Goal: Task Accomplishment & Management: Complete application form

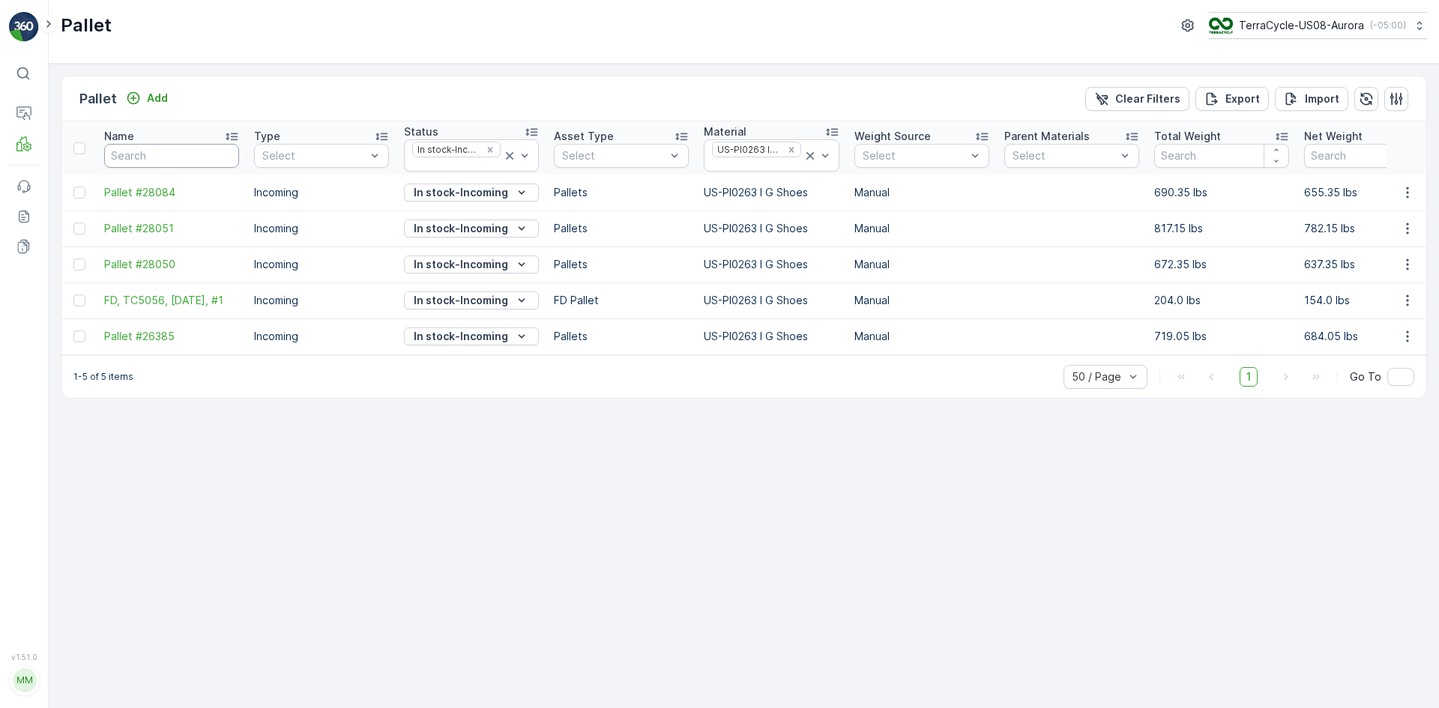
click at [133, 151] on input "text" at bounding box center [171, 156] width 135 height 24
click at [789, 151] on icon "Remove US-PI0263 I G Shoes" at bounding box center [791, 150] width 10 height 10
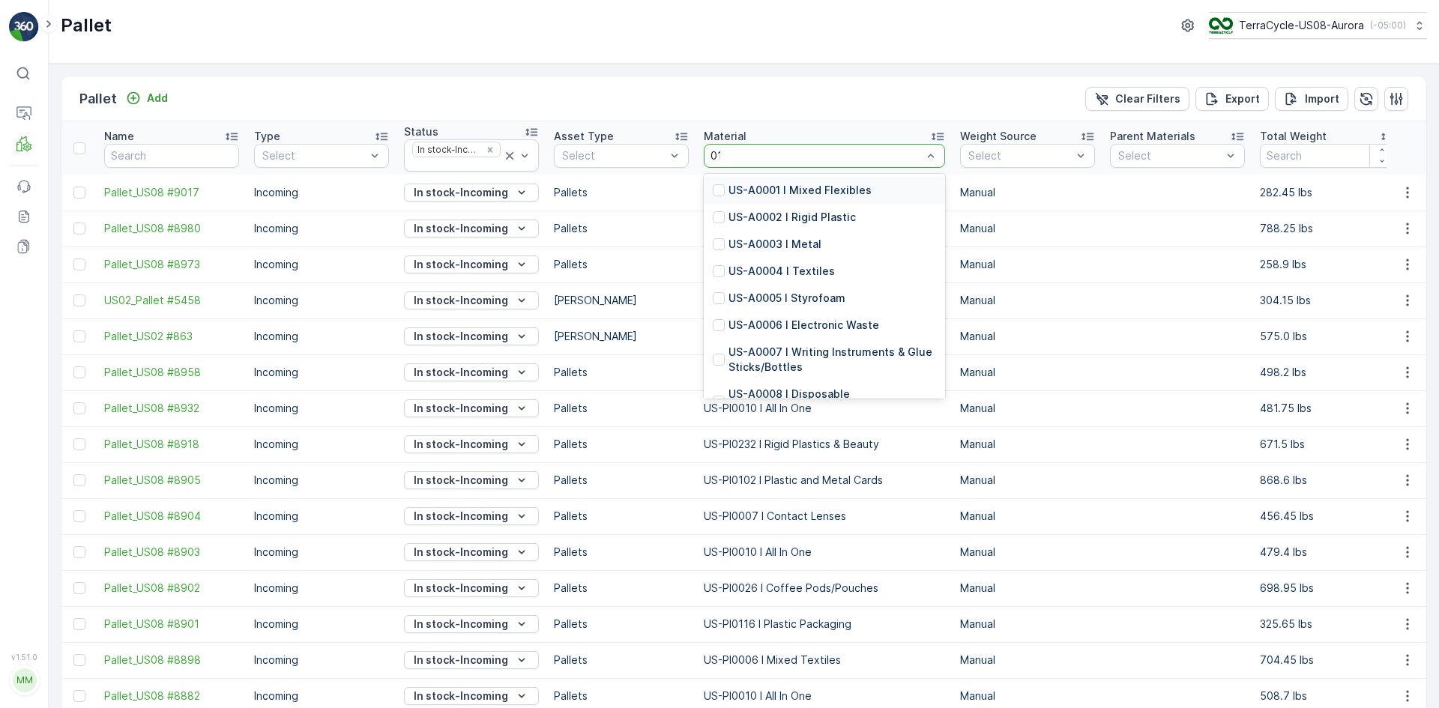
type input "0139"
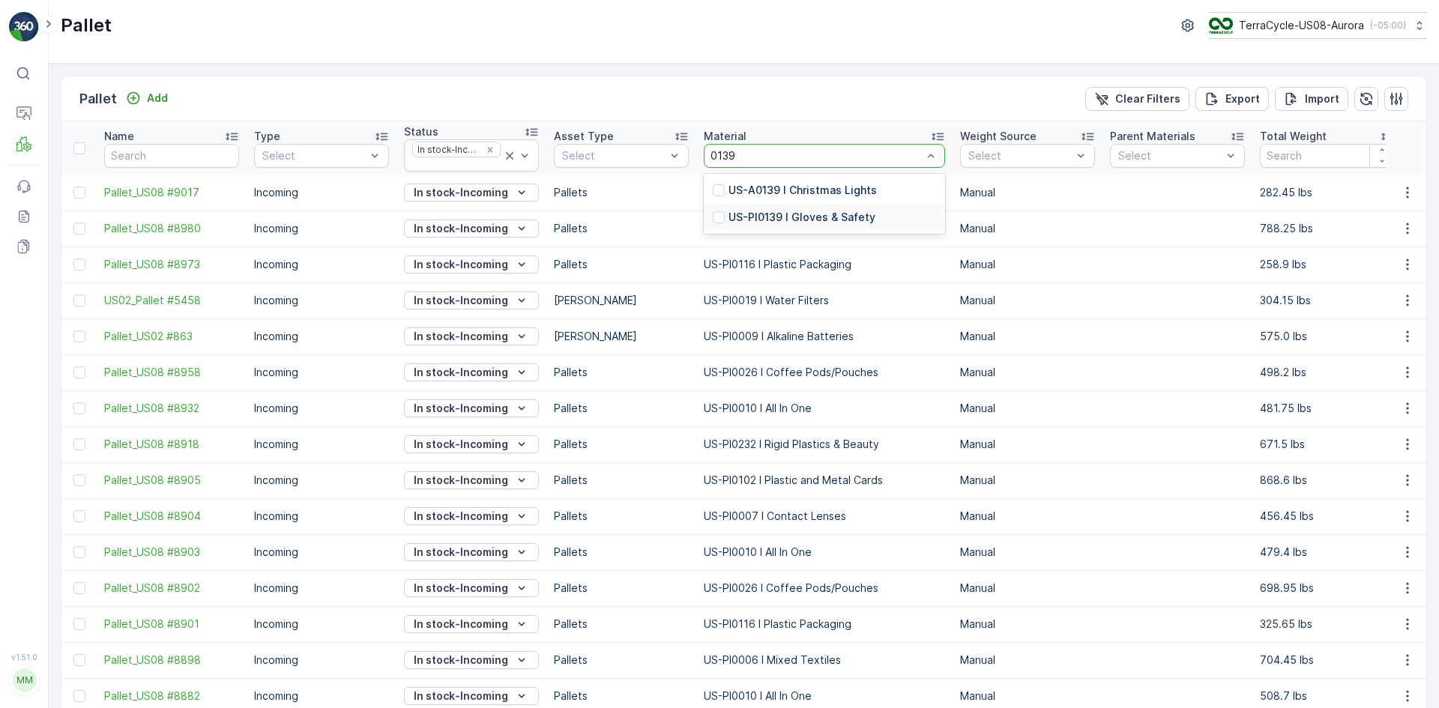
click at [717, 216] on div at bounding box center [719, 217] width 12 height 12
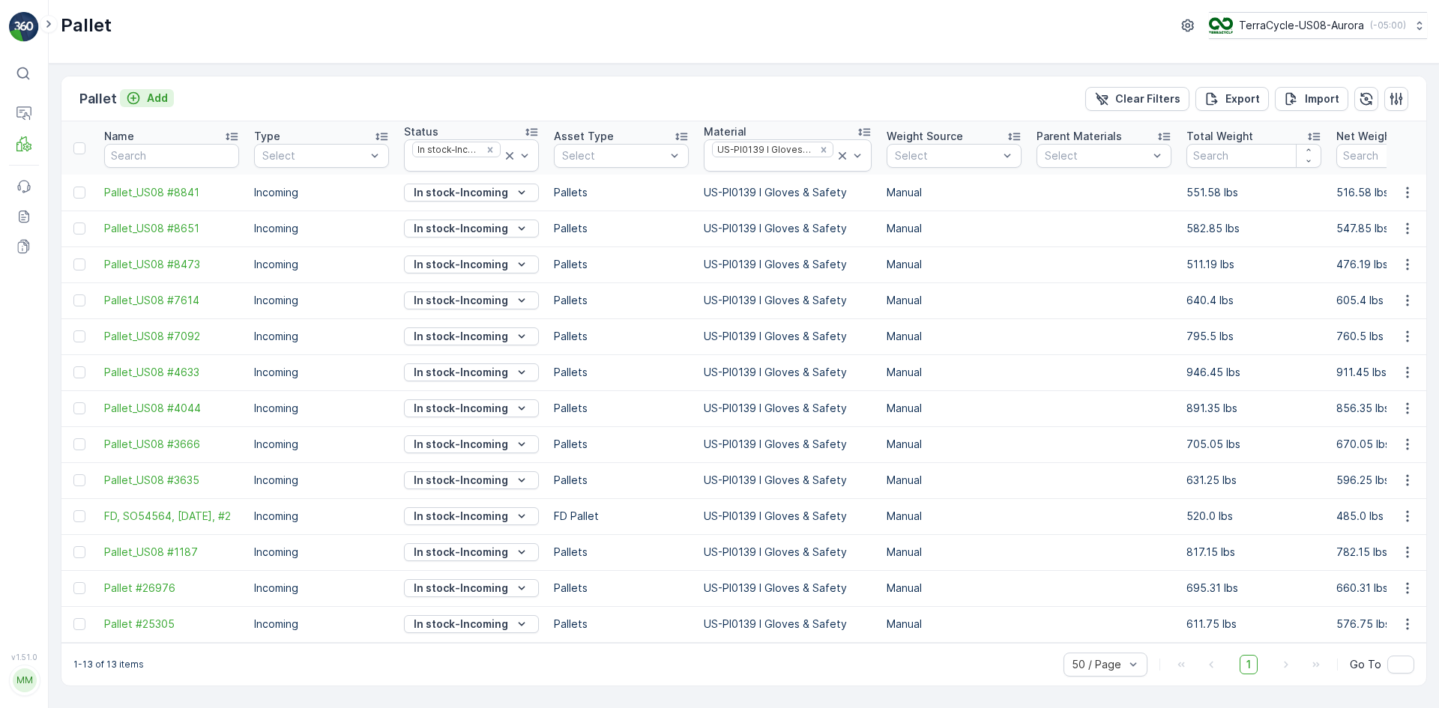
click at [147, 99] on p "Add" at bounding box center [157, 98] width 21 height 15
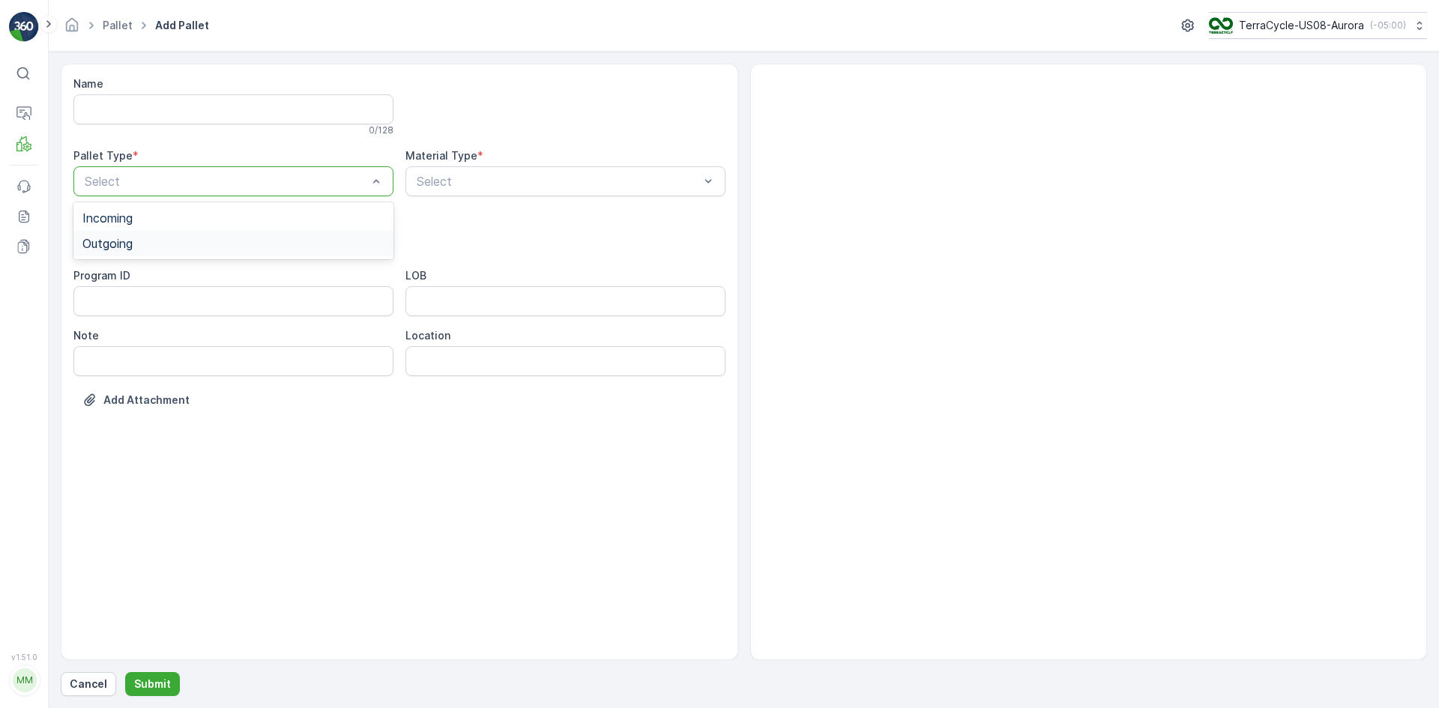
click at [307, 239] on div "Outgoing" at bounding box center [233, 243] width 302 height 13
click at [304, 266] on div "[PERSON_NAME]" at bounding box center [233, 277] width 320 height 25
click at [614, 185] on div at bounding box center [558, 181] width 286 height 13
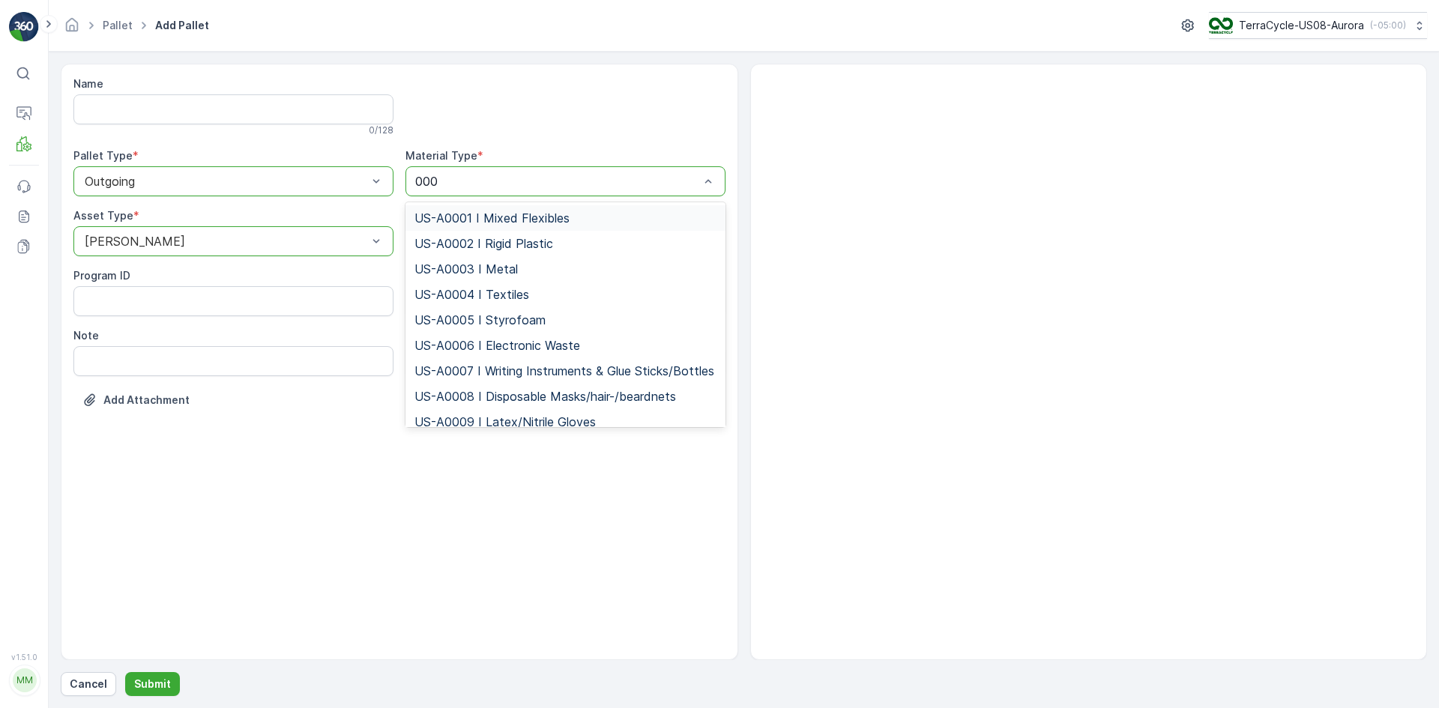
type input "0009"
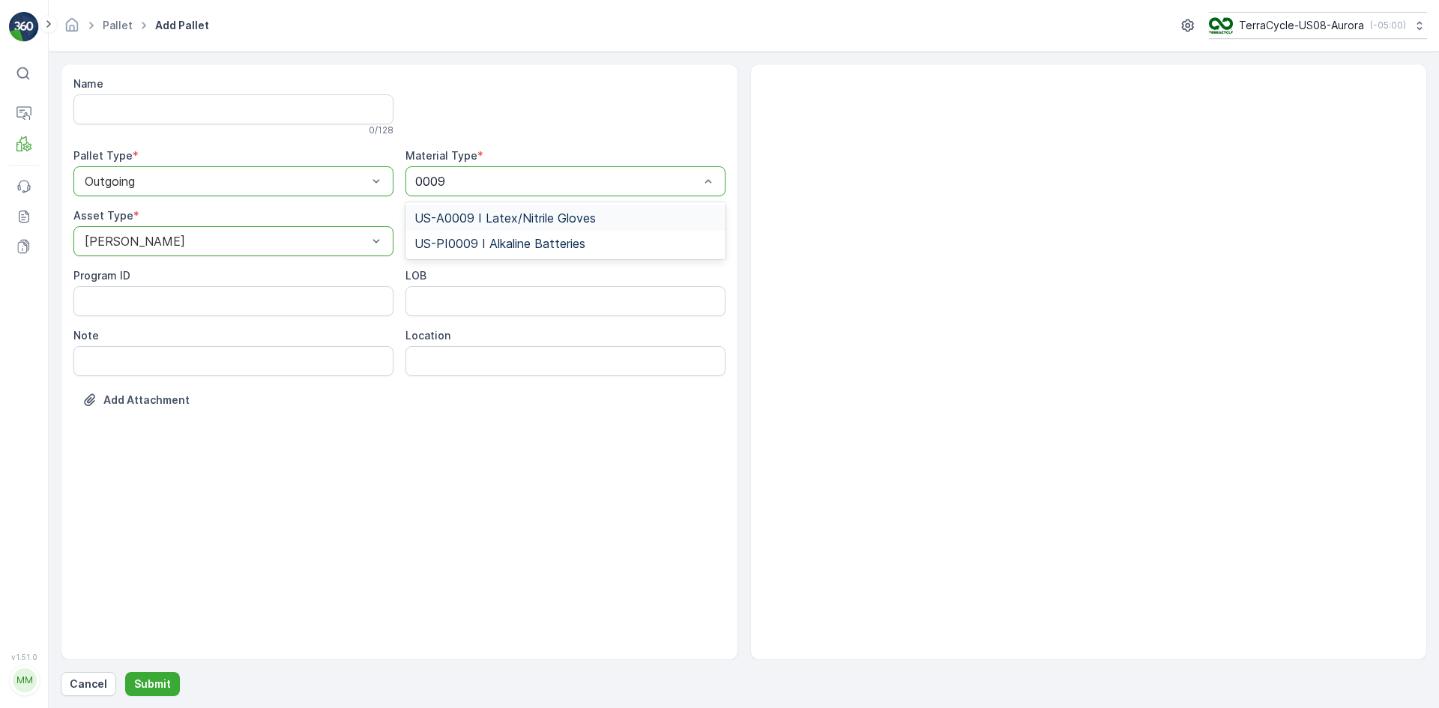
click at [586, 214] on span "US-A0009 I Latex/Nitrile Gloves" at bounding box center [505, 217] width 181 height 13
click at [152, 685] on p "Submit" at bounding box center [152, 684] width 37 height 15
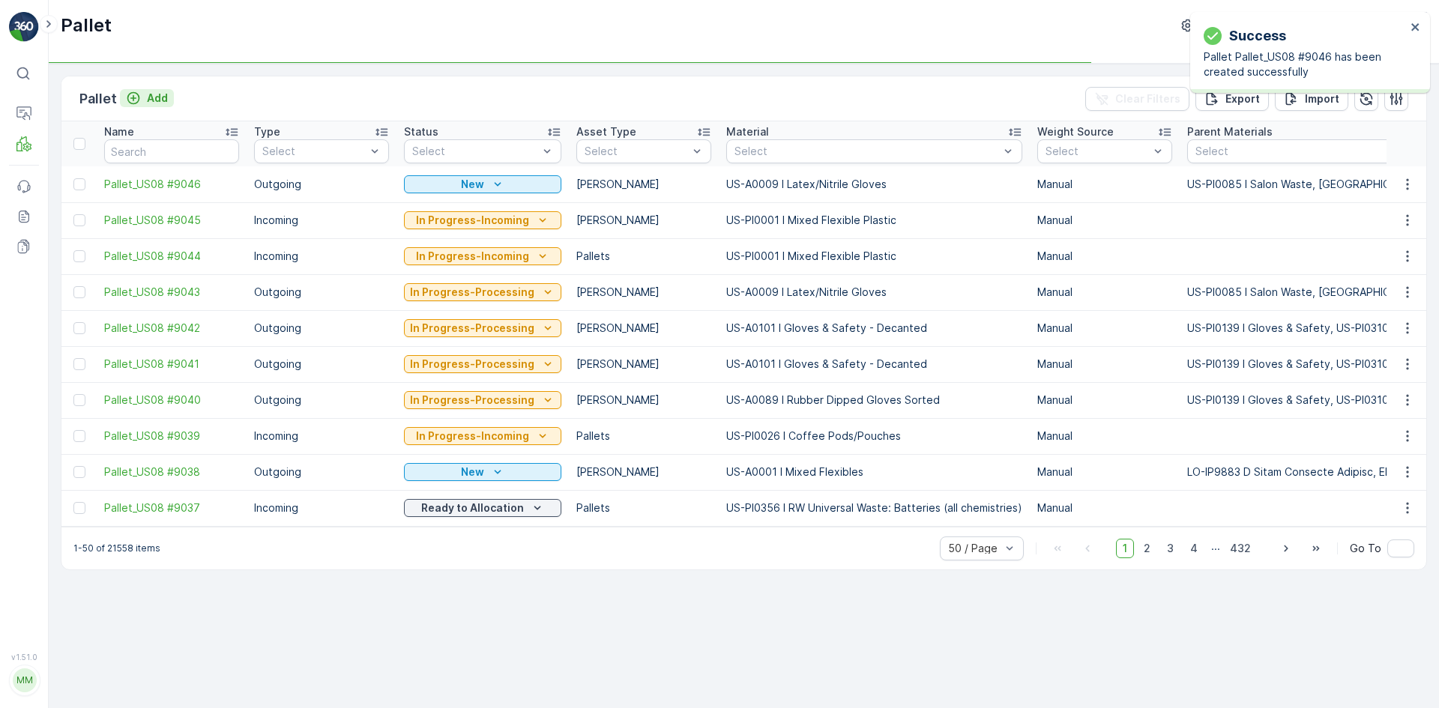
click at [165, 94] on p "Add" at bounding box center [157, 98] width 21 height 15
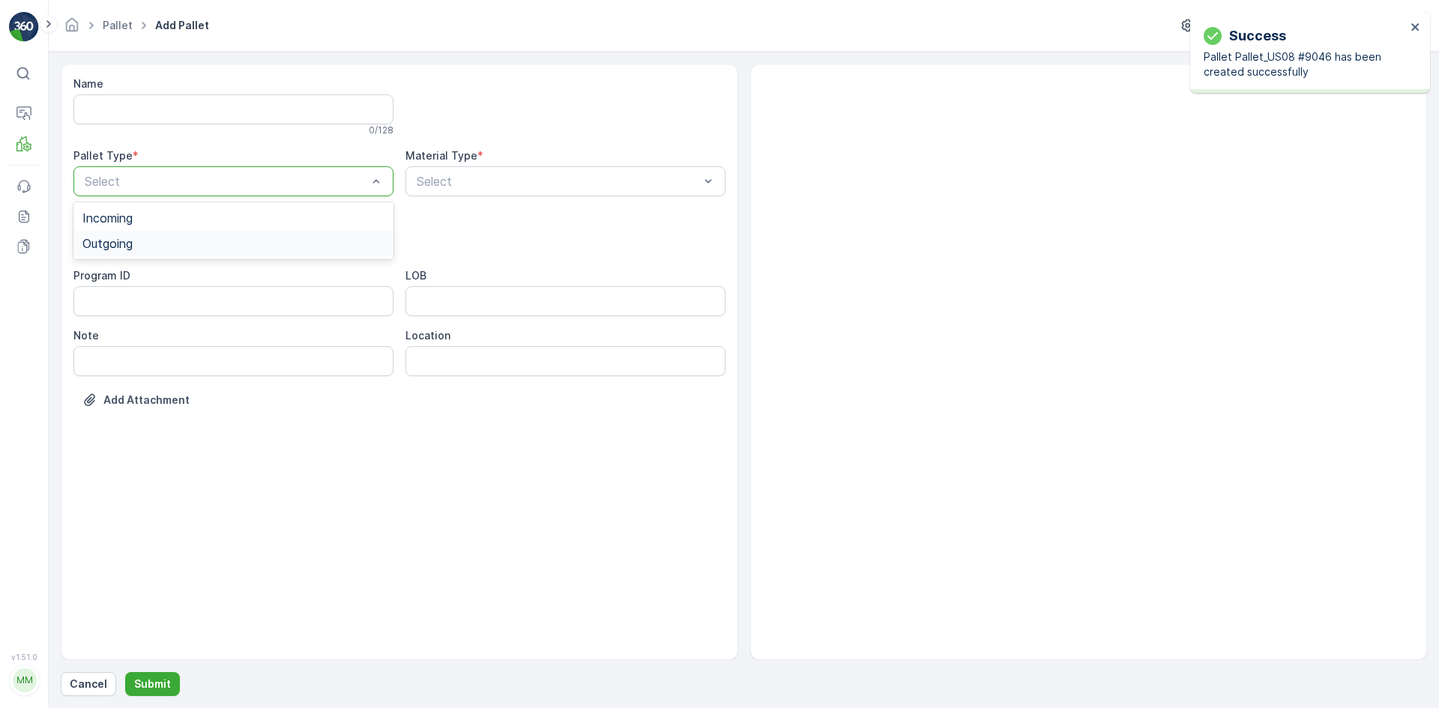
click at [172, 238] on div "Outgoing" at bounding box center [233, 243] width 302 height 13
click at [177, 278] on div "[PERSON_NAME]" at bounding box center [233, 277] width 302 height 13
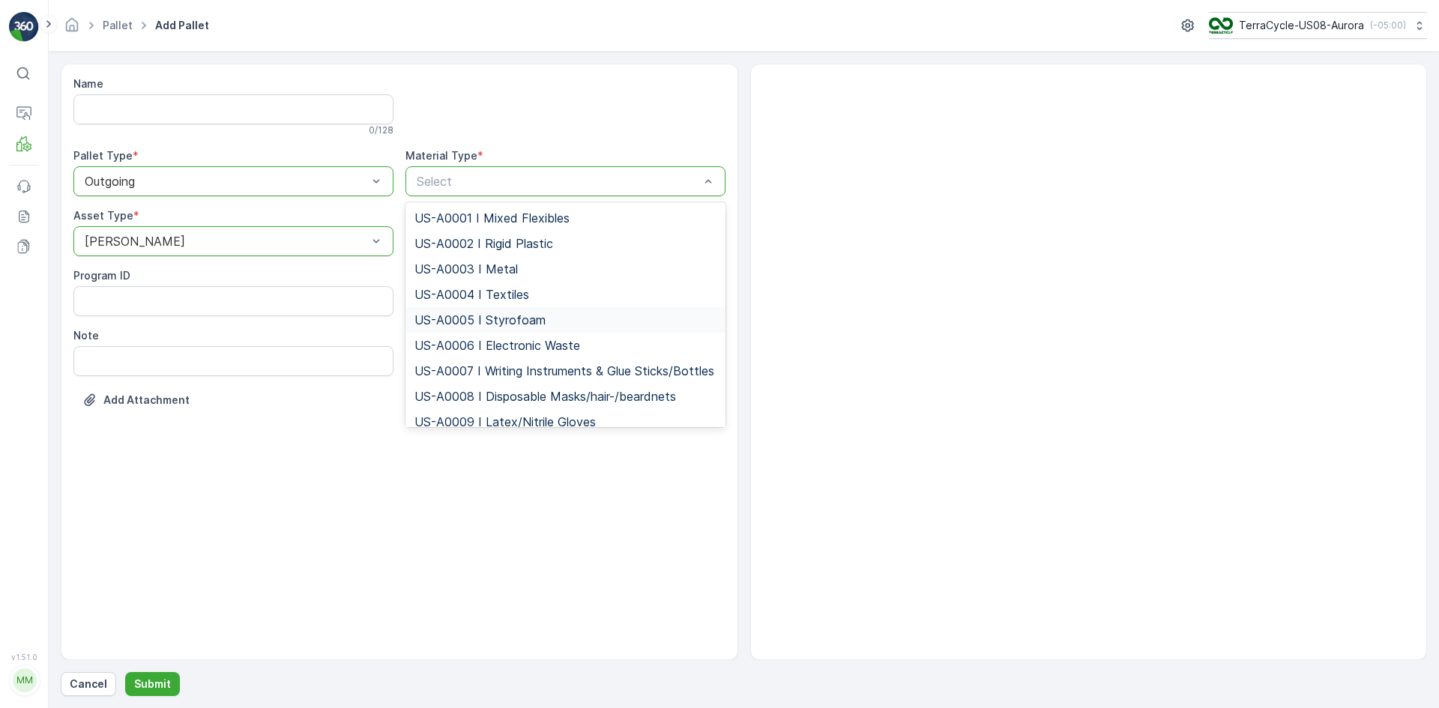
scroll to position [75, 0]
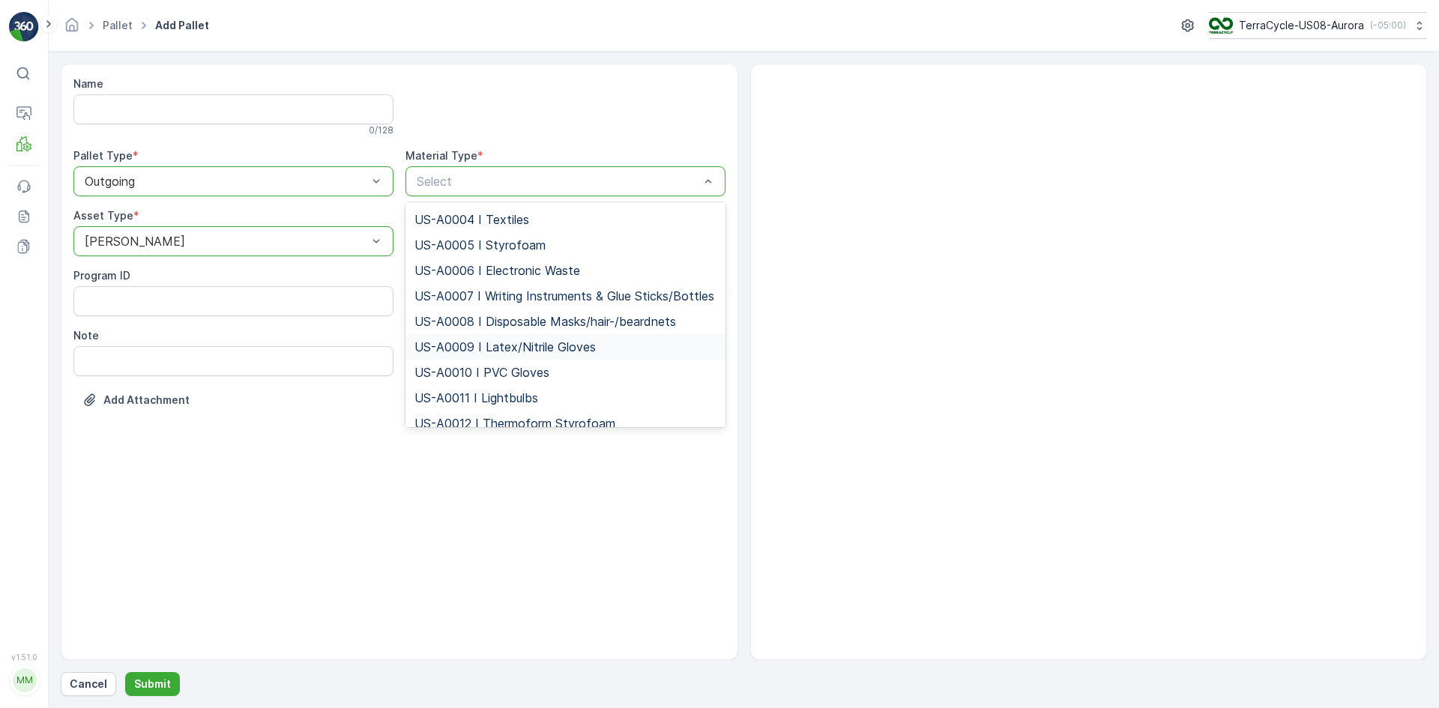
click at [468, 354] on span "US-A0009 I Latex/Nitrile Gloves" at bounding box center [505, 346] width 181 height 13
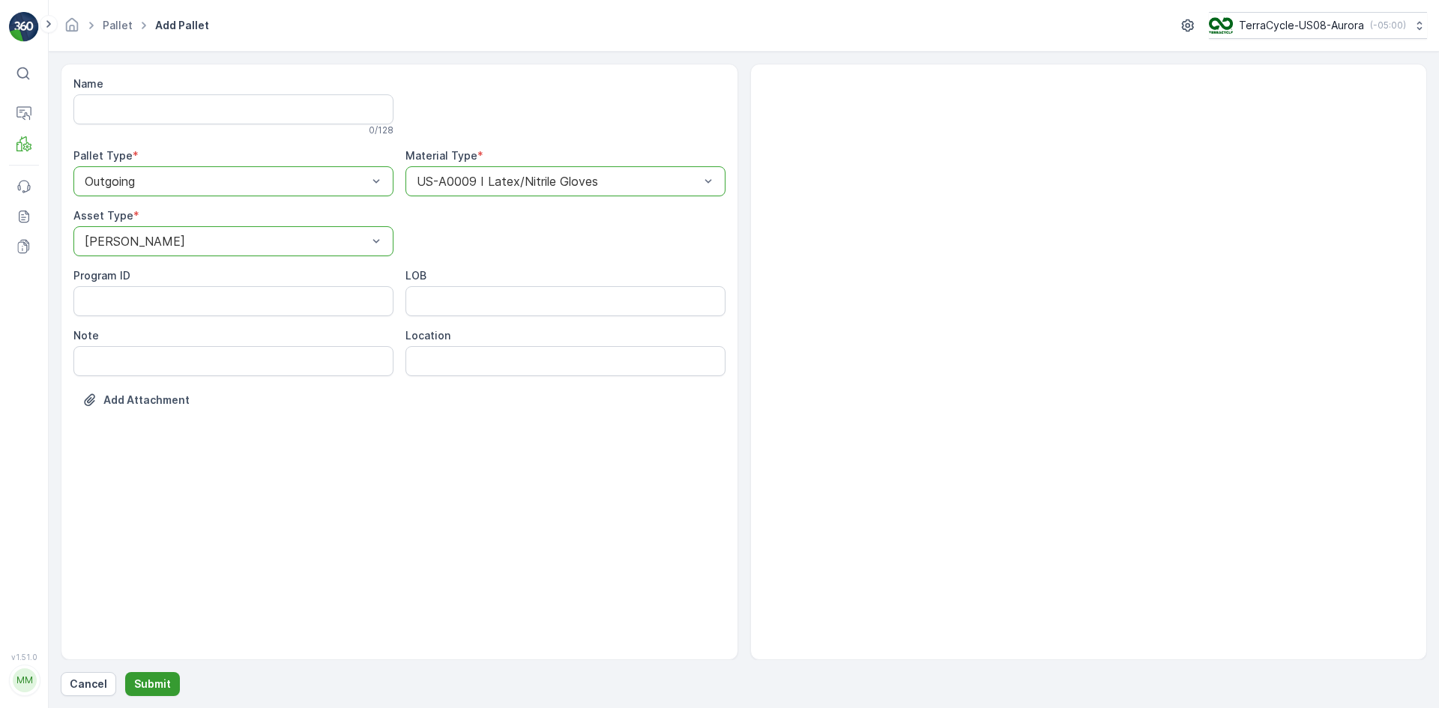
click at [168, 687] on button "Submit" at bounding box center [152, 684] width 55 height 24
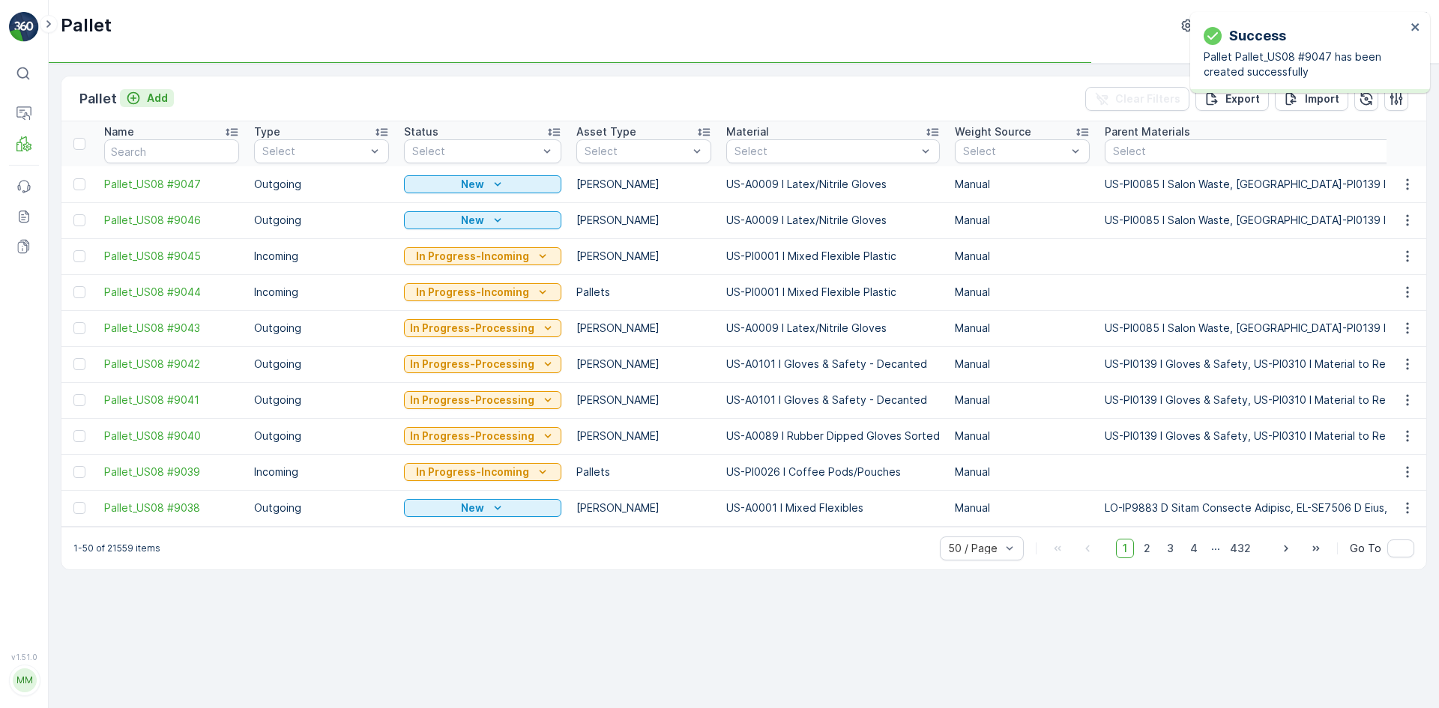
click at [147, 97] on p "Add" at bounding box center [157, 98] width 21 height 15
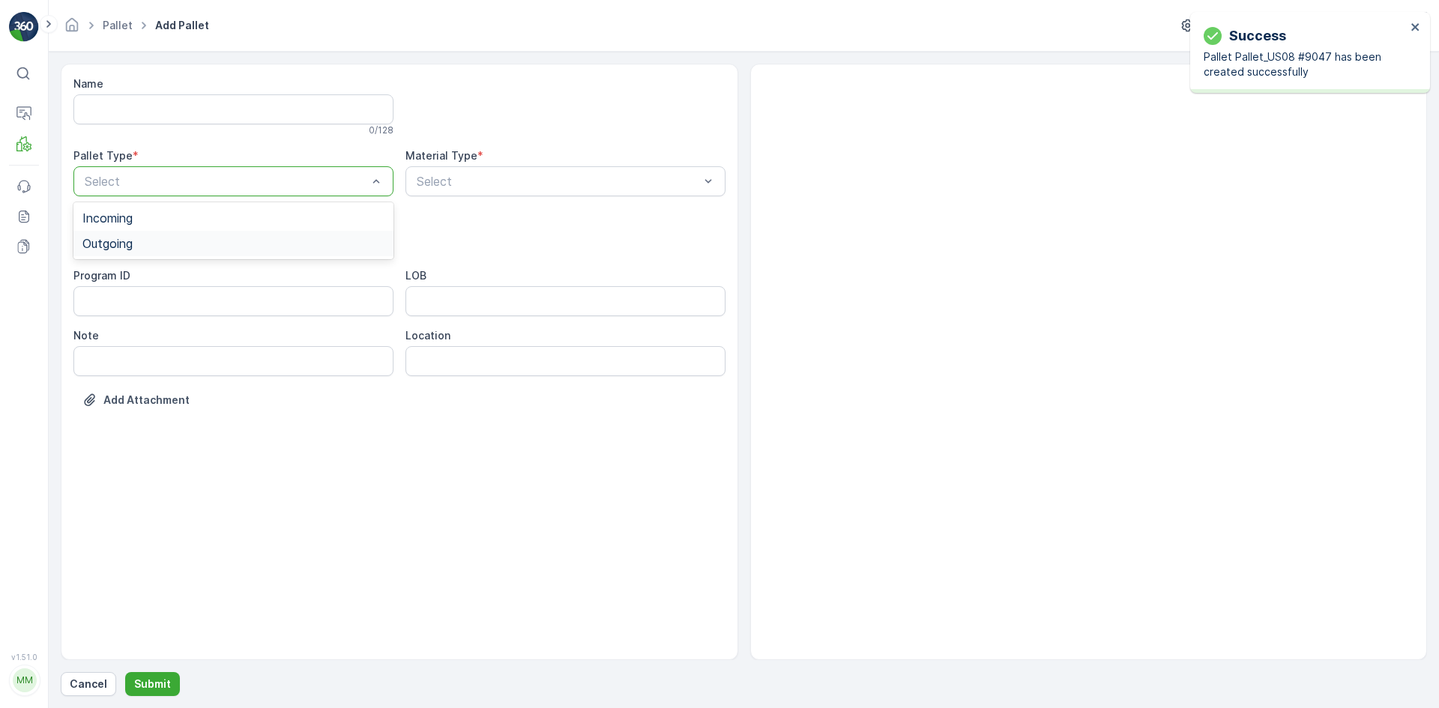
click at [153, 237] on div "Outgoing" at bounding box center [233, 243] width 302 height 13
click at [152, 272] on div "[PERSON_NAME]" at bounding box center [233, 277] width 302 height 13
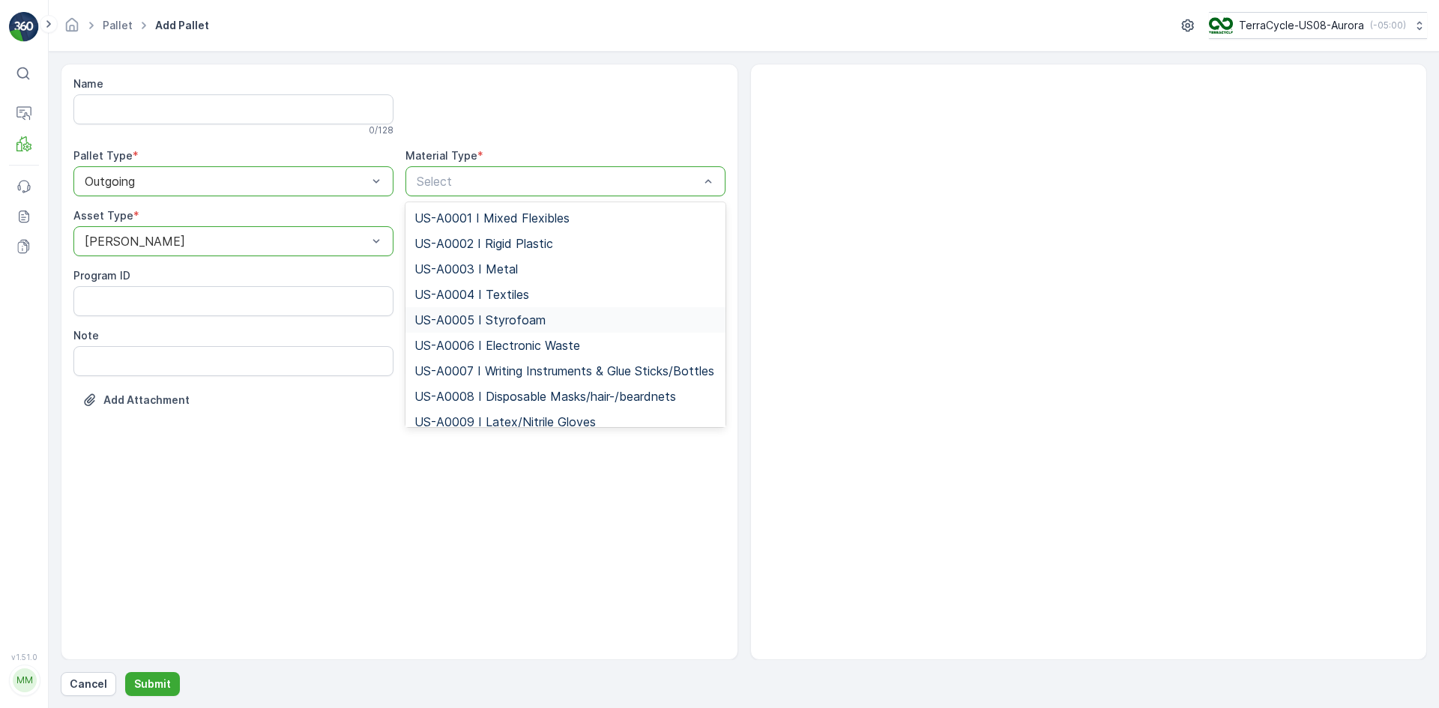
scroll to position [75, 0]
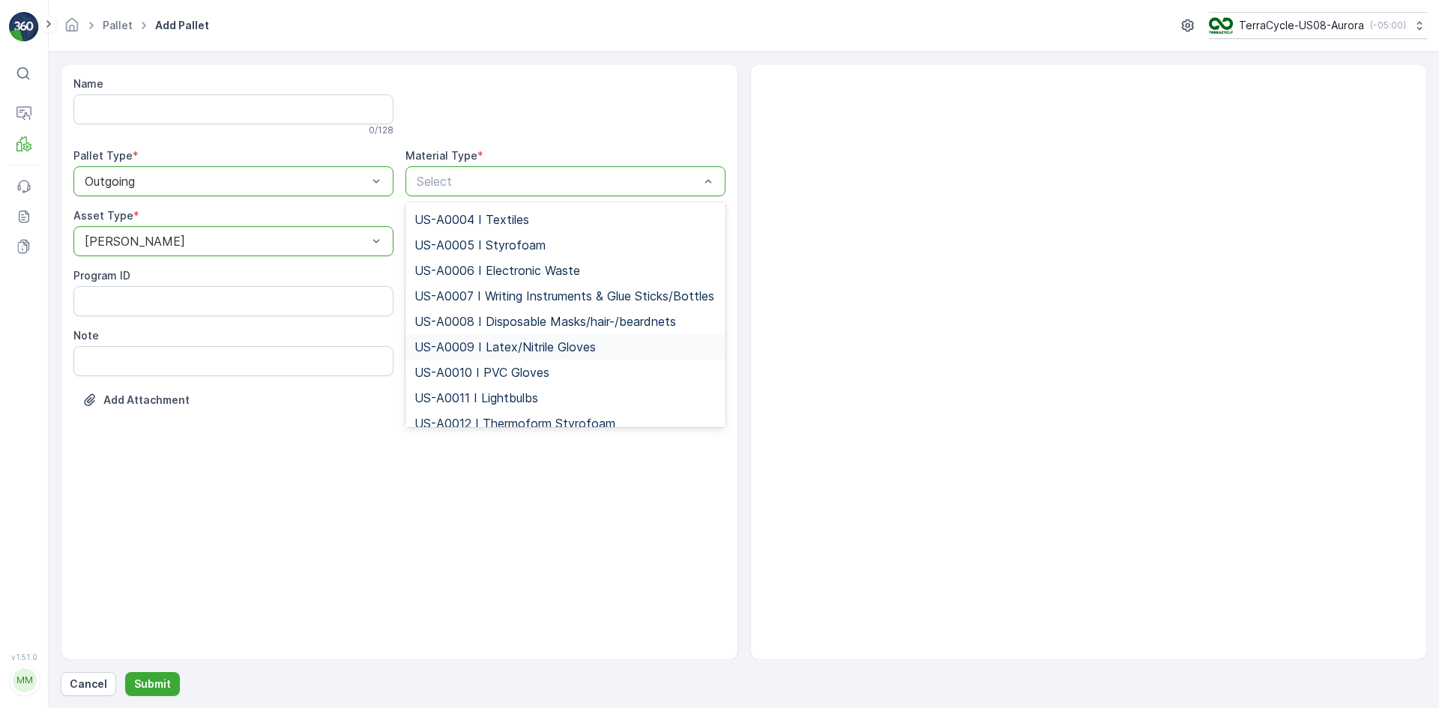
click at [451, 353] on span "US-A0009 I Latex/Nitrile Gloves" at bounding box center [505, 346] width 181 height 13
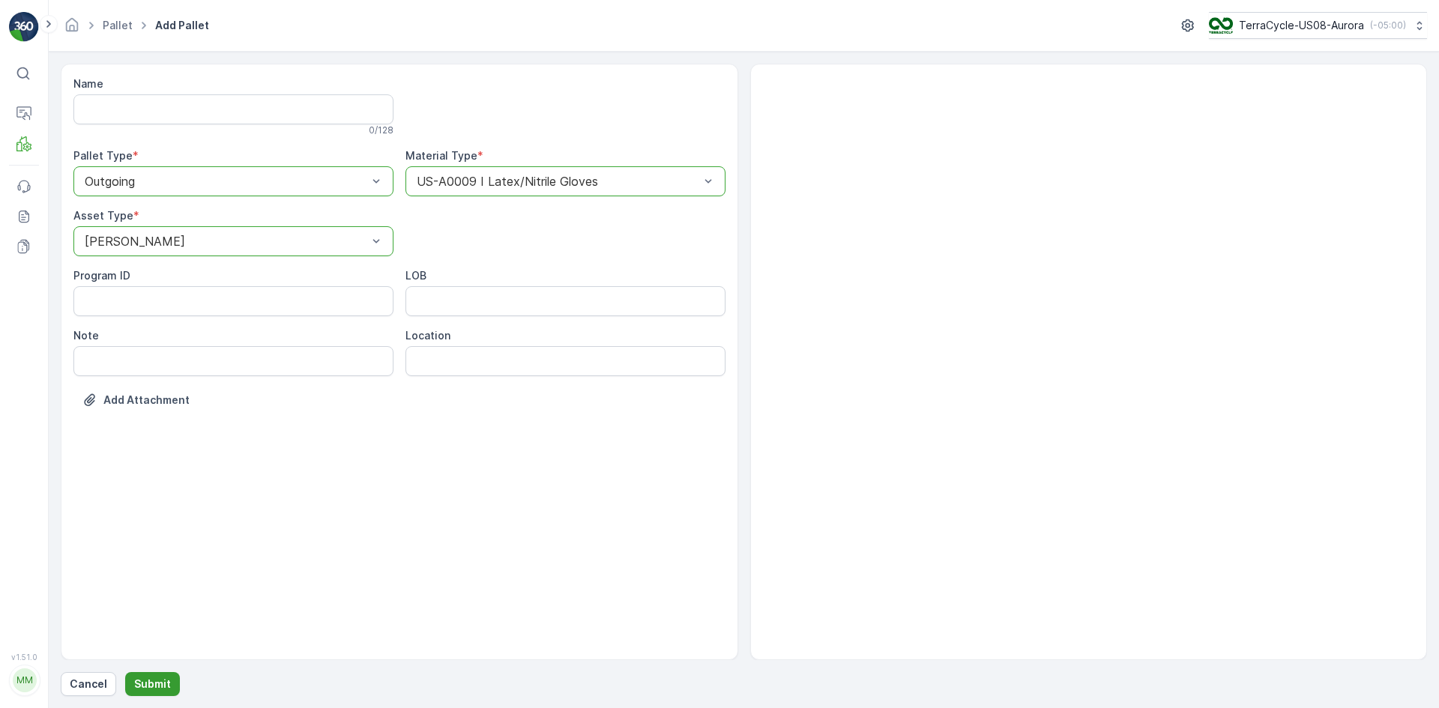
click at [144, 685] on p "Submit" at bounding box center [152, 684] width 37 height 15
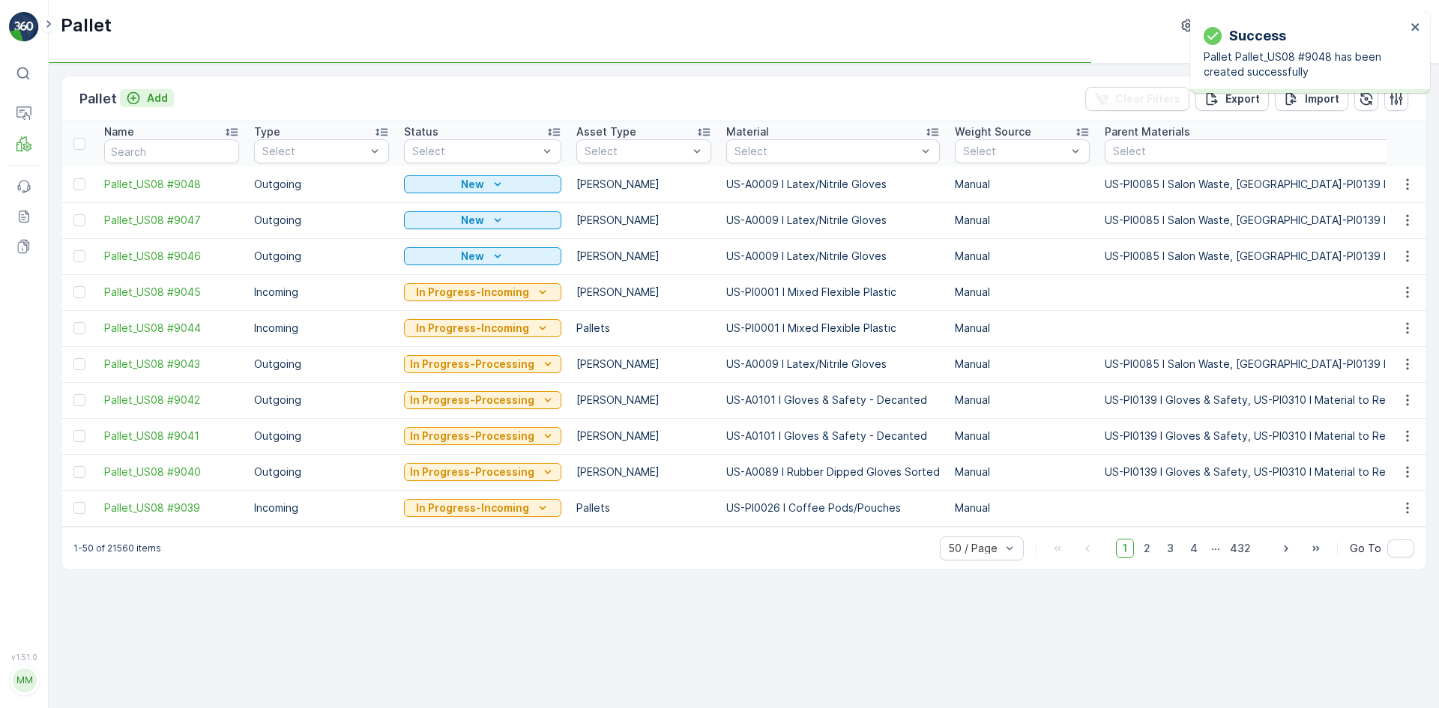
click at [144, 96] on div "Add" at bounding box center [147, 98] width 42 height 15
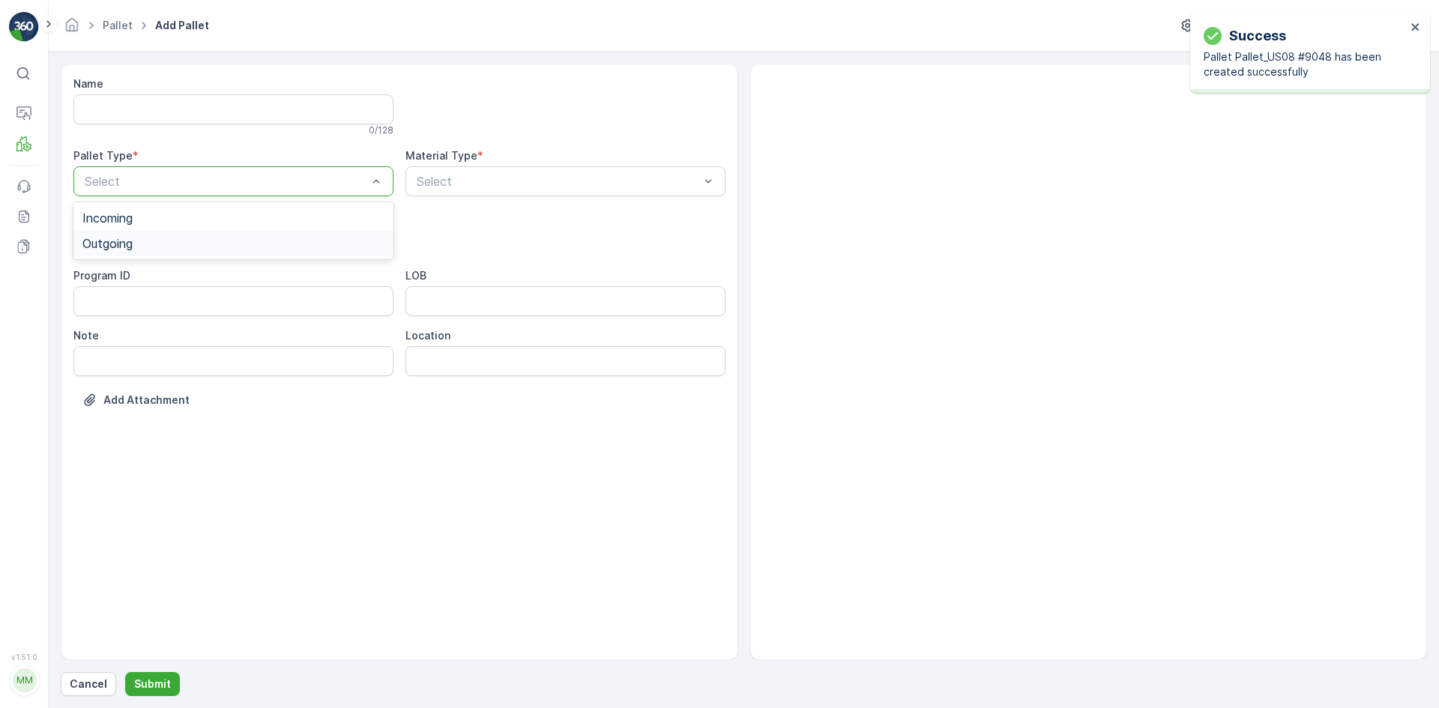
click at [149, 242] on div "Outgoing" at bounding box center [233, 243] width 302 height 13
click at [148, 278] on div "[PERSON_NAME]" at bounding box center [233, 277] width 302 height 13
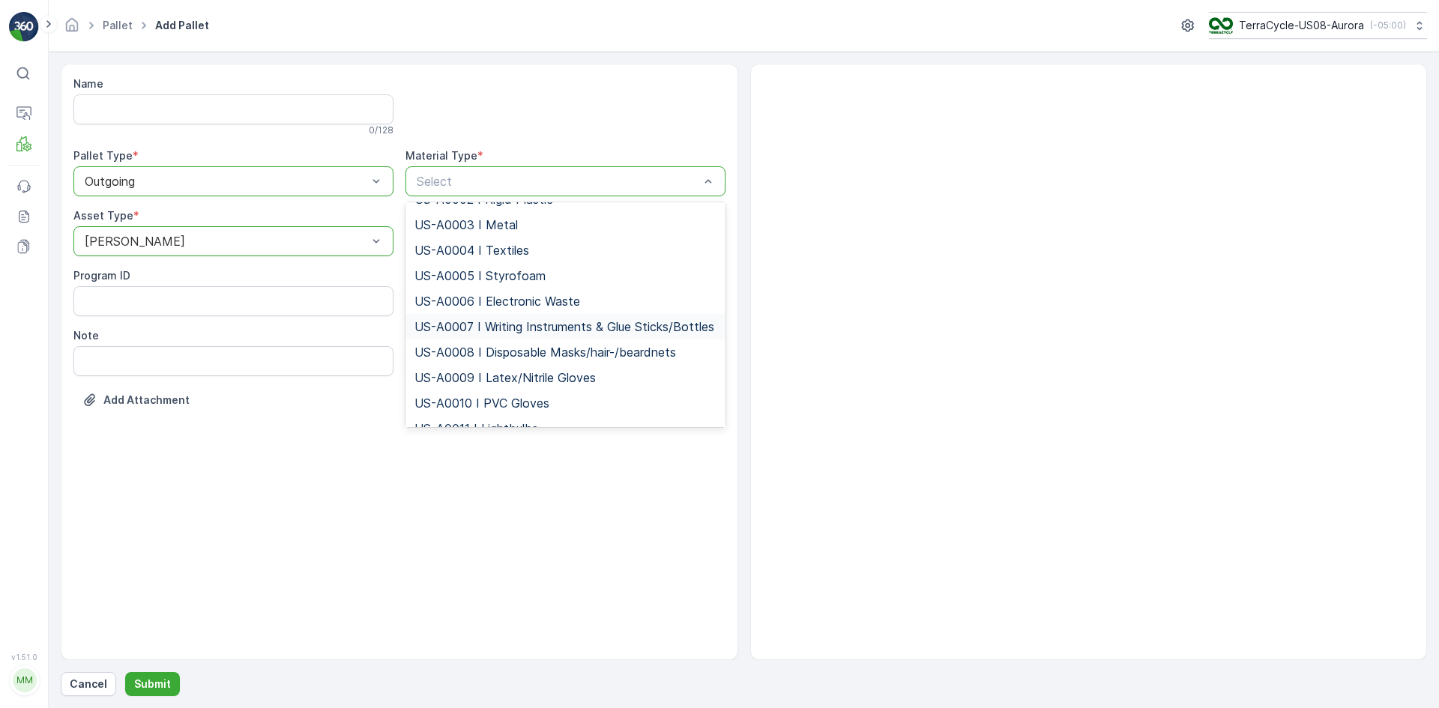
scroll to position [75, 0]
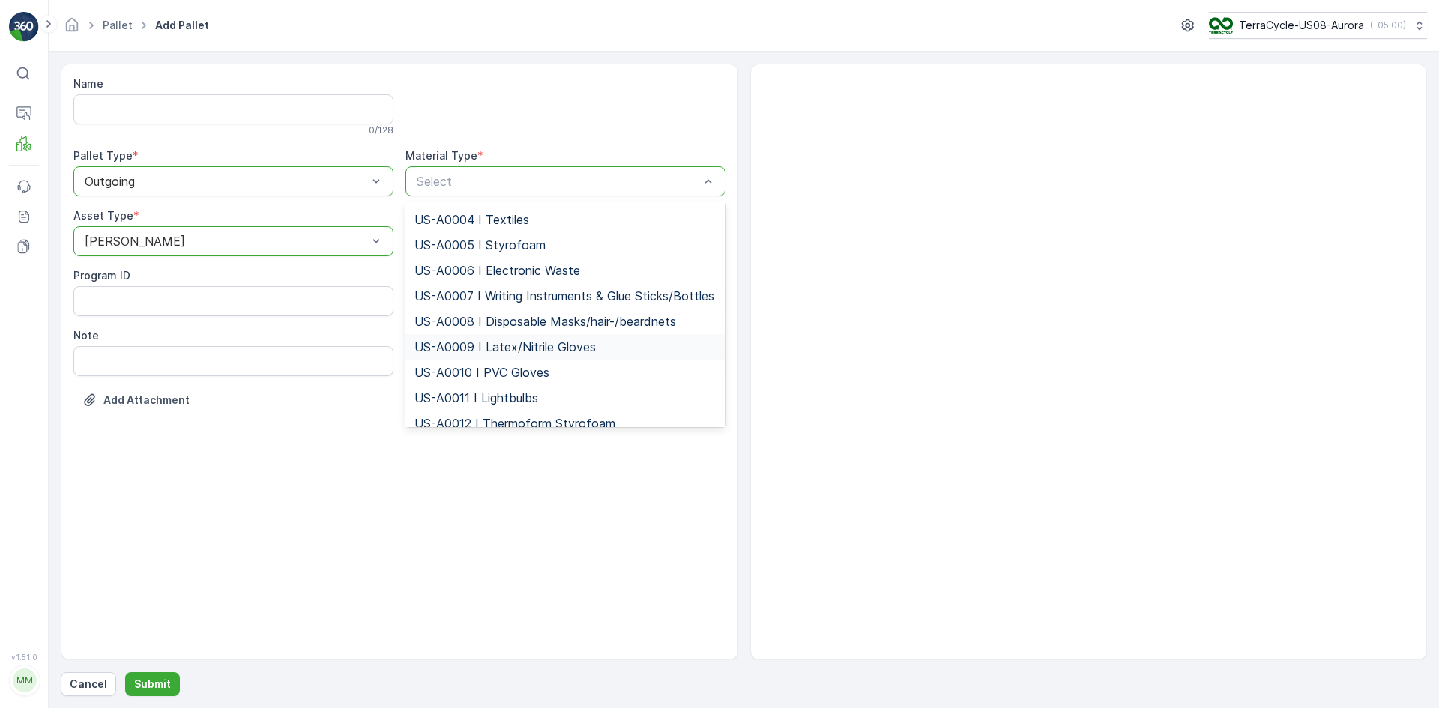
click at [519, 354] on span "US-A0009 I Latex/Nitrile Gloves" at bounding box center [505, 346] width 181 height 13
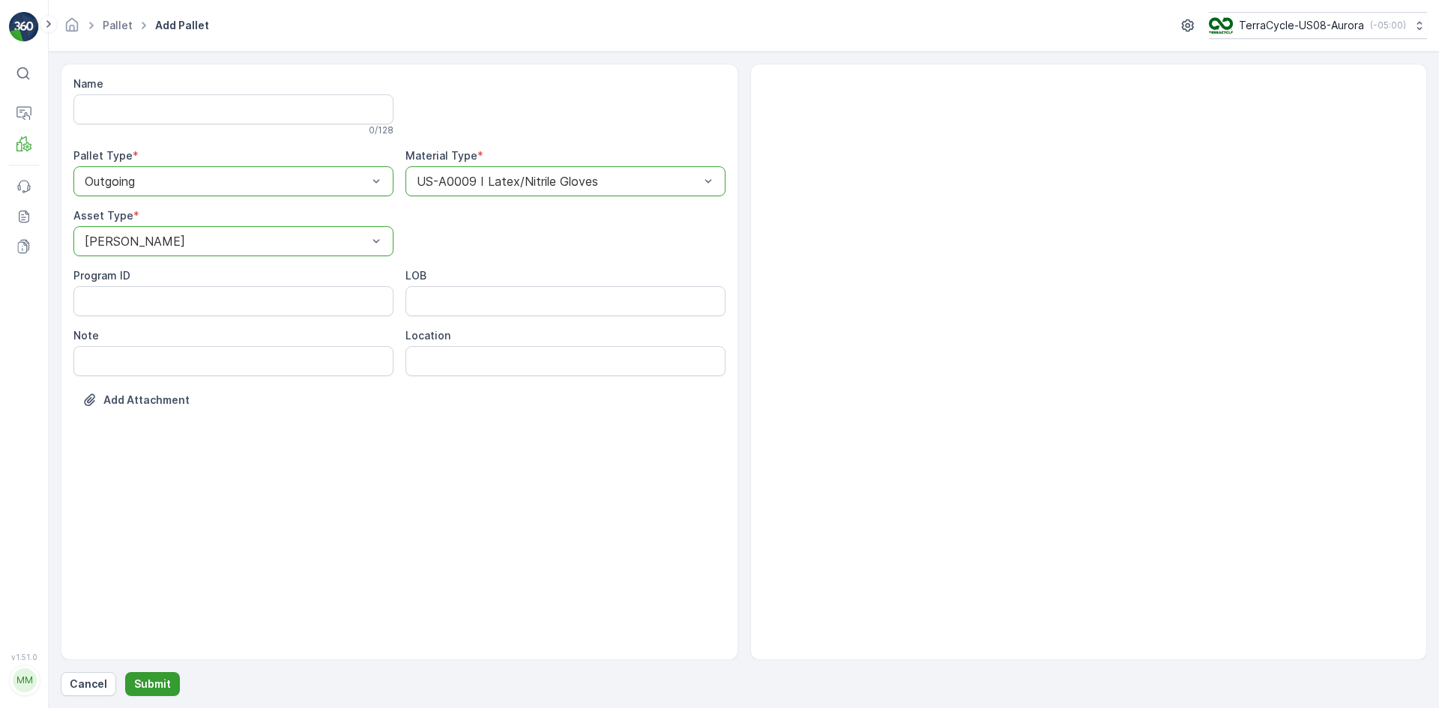
click at [159, 687] on p "Submit" at bounding box center [152, 684] width 37 height 15
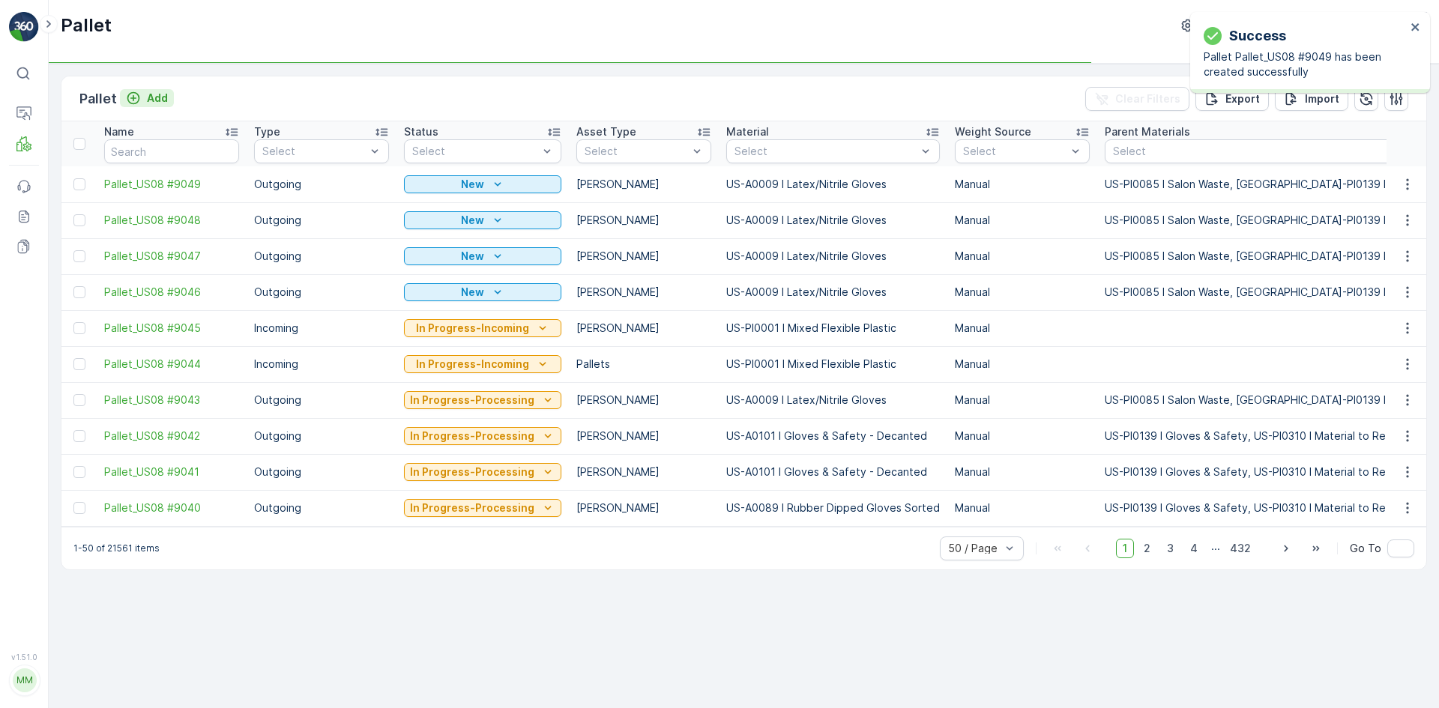
click at [150, 94] on p "Add" at bounding box center [157, 98] width 21 height 15
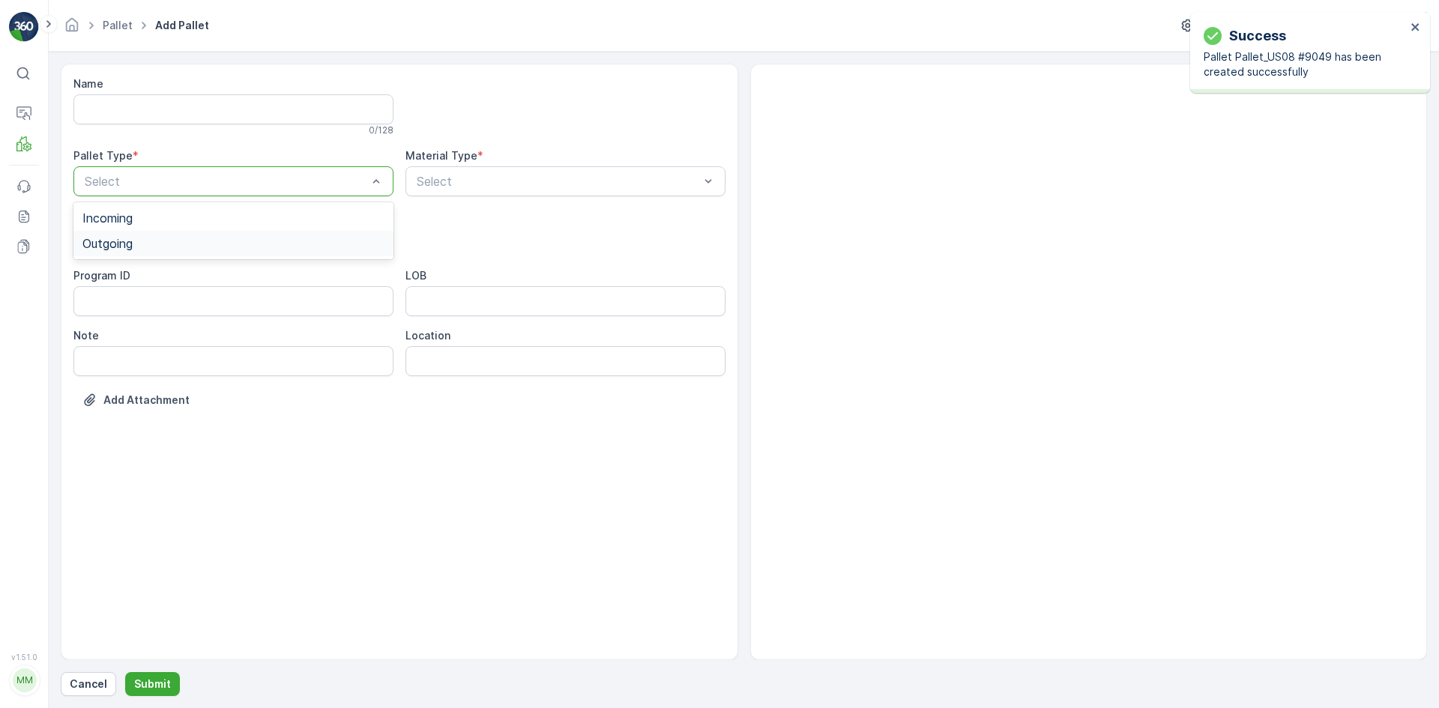
click at [142, 239] on div "Outgoing" at bounding box center [233, 243] width 302 height 13
click at [152, 273] on div "[PERSON_NAME]" at bounding box center [233, 277] width 302 height 13
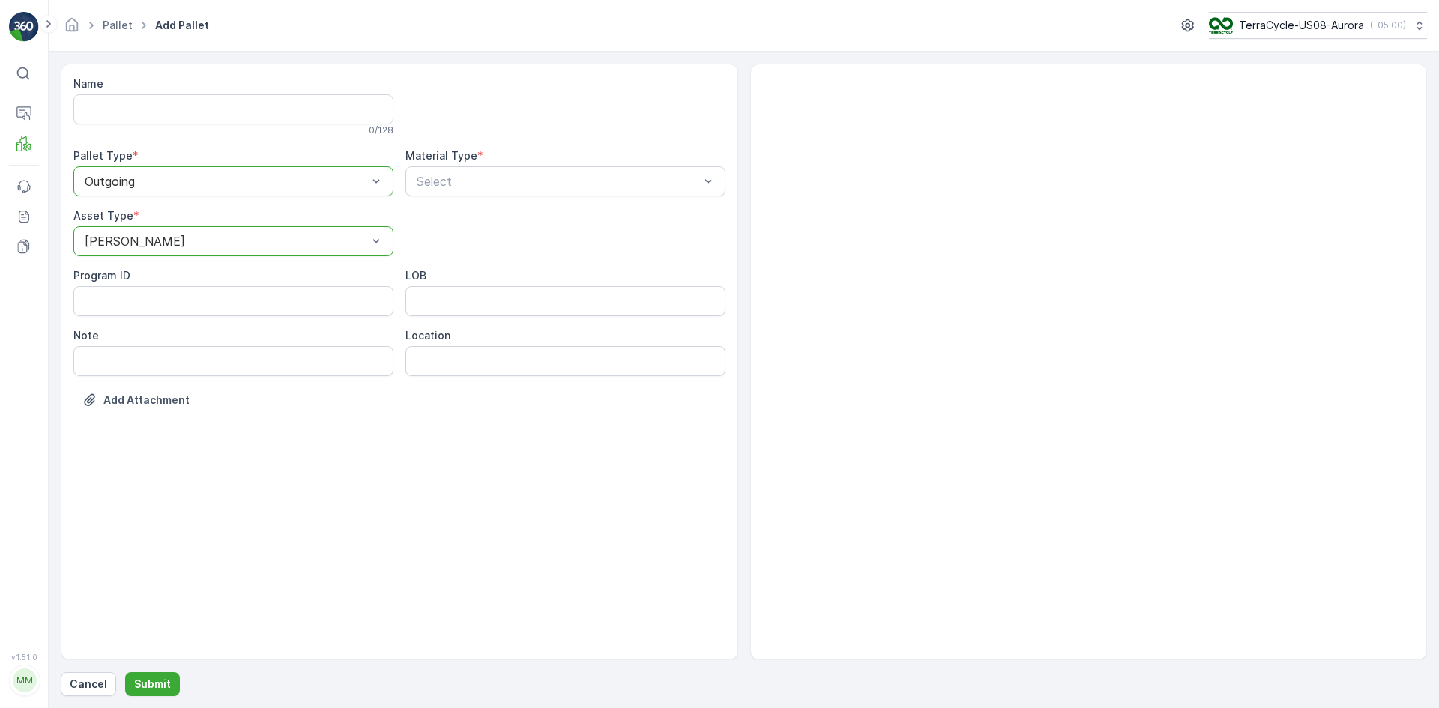
click at [576, 163] on div "Material Type * Select" at bounding box center [566, 172] width 320 height 48
click at [572, 169] on div "Select" at bounding box center [566, 181] width 320 height 30
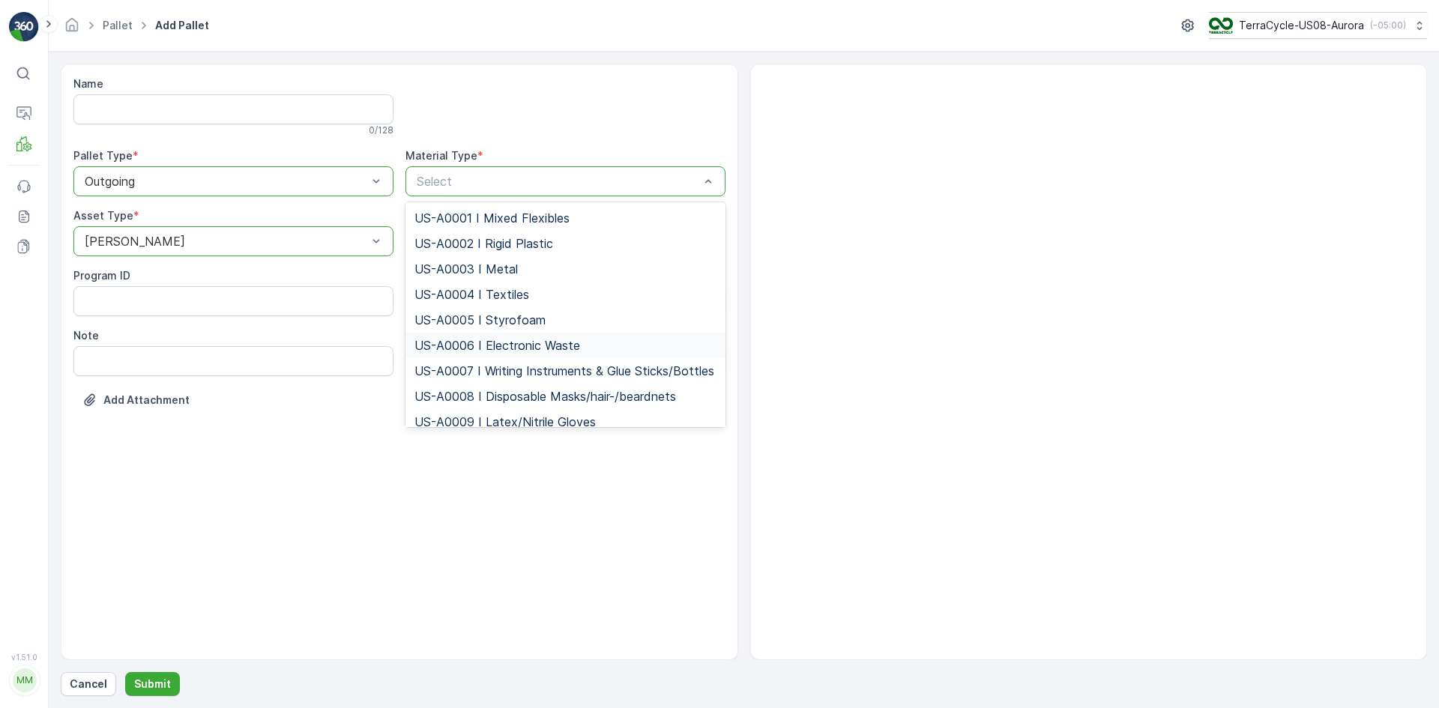
scroll to position [75, 0]
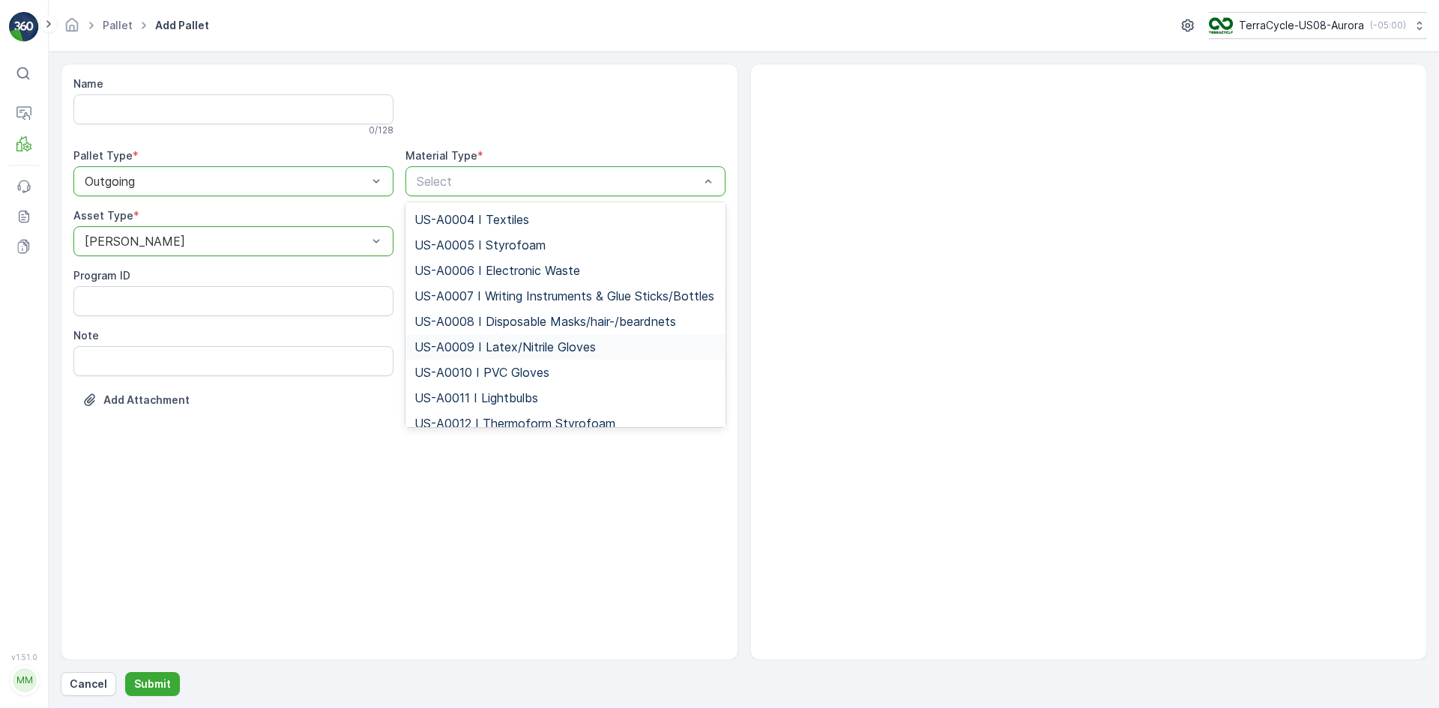
click at [496, 354] on span "US-A0009 I Latex/Nitrile Gloves" at bounding box center [505, 346] width 181 height 13
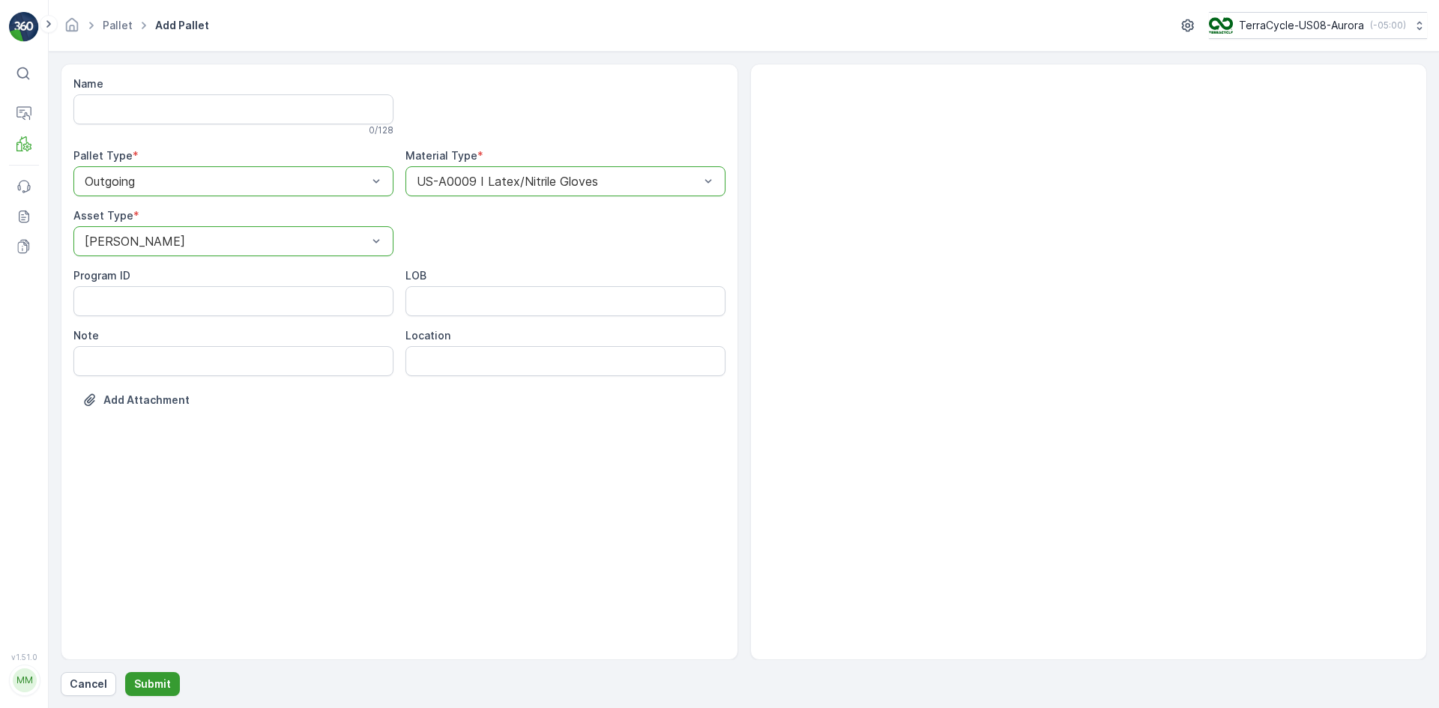
click at [163, 678] on p "Submit" at bounding box center [152, 684] width 37 height 15
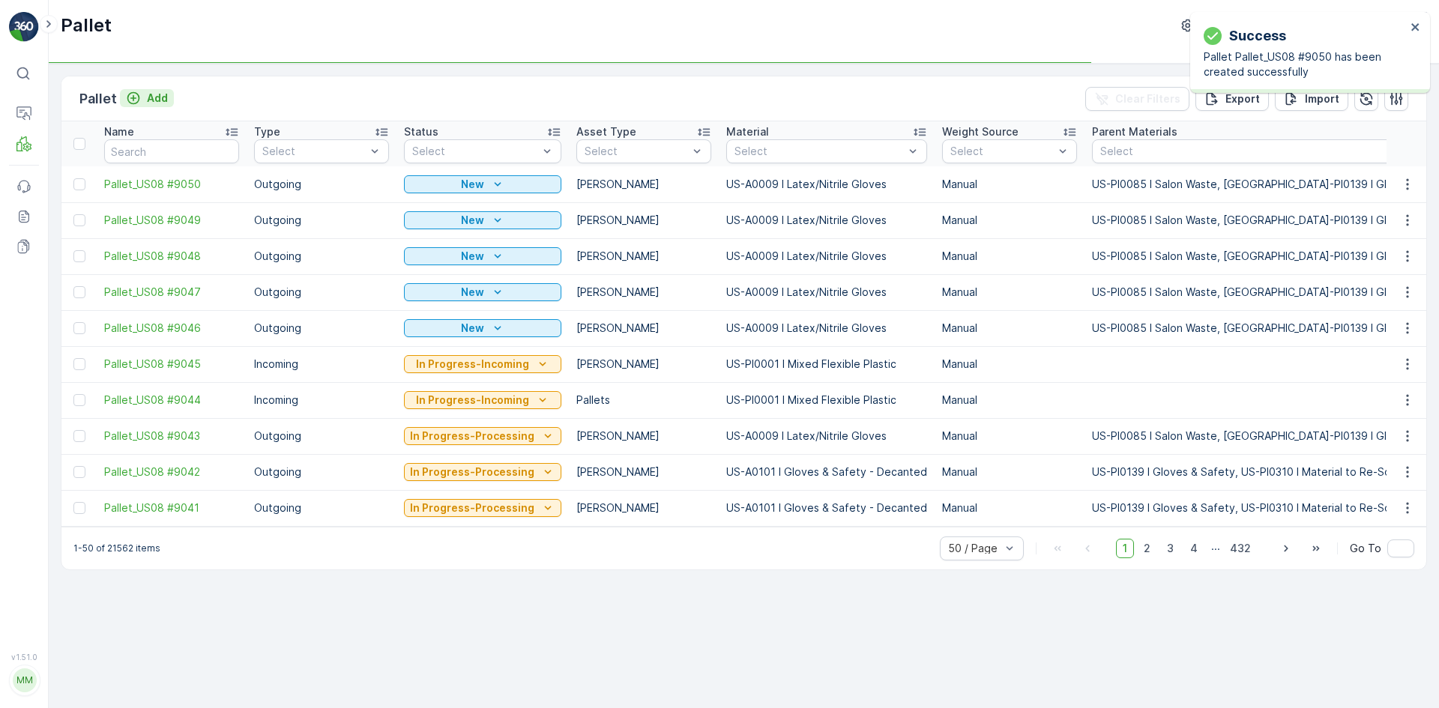
click at [149, 93] on p "Add" at bounding box center [157, 98] width 21 height 15
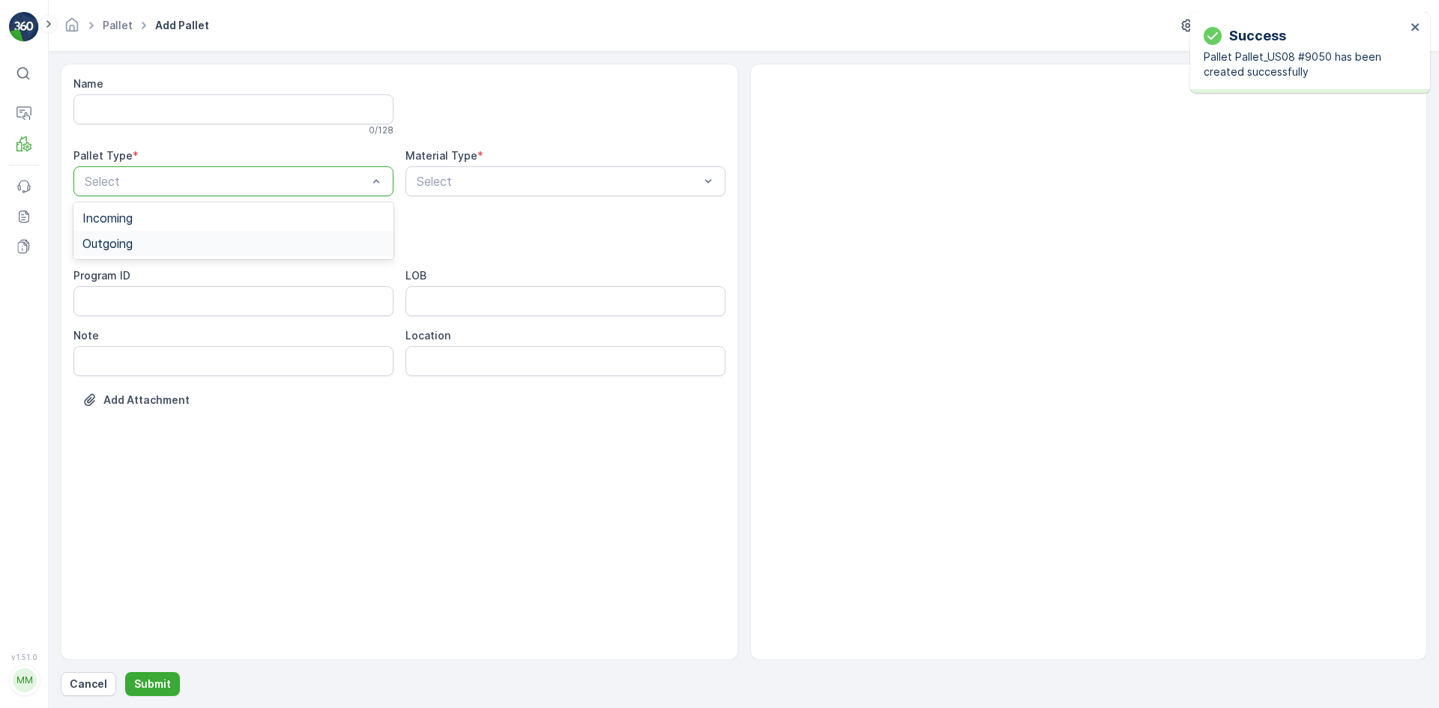
click at [161, 240] on div "Outgoing" at bounding box center [233, 243] width 302 height 13
click at [163, 280] on div "[PERSON_NAME]" at bounding box center [233, 277] width 302 height 13
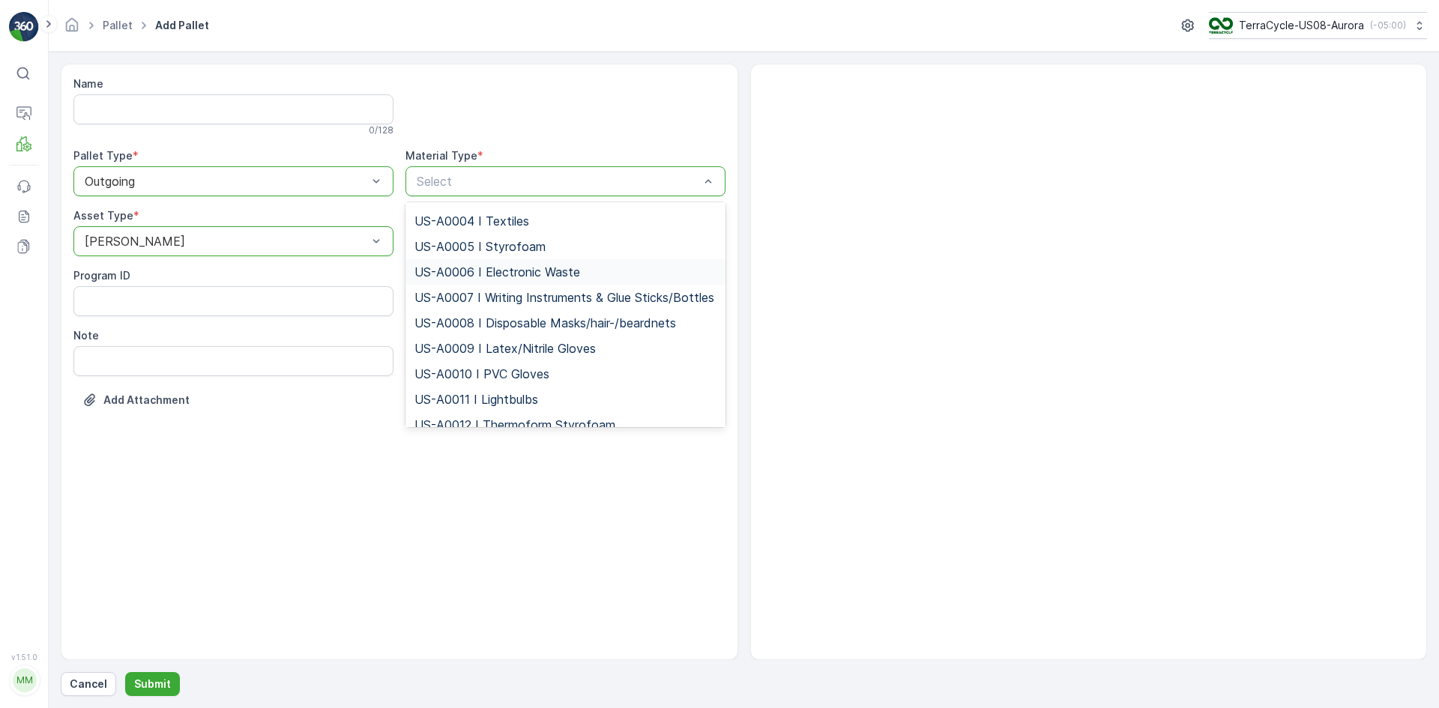
scroll to position [75, 0]
click at [457, 354] on span "US-A0009 I Latex/Nitrile Gloves" at bounding box center [505, 346] width 181 height 13
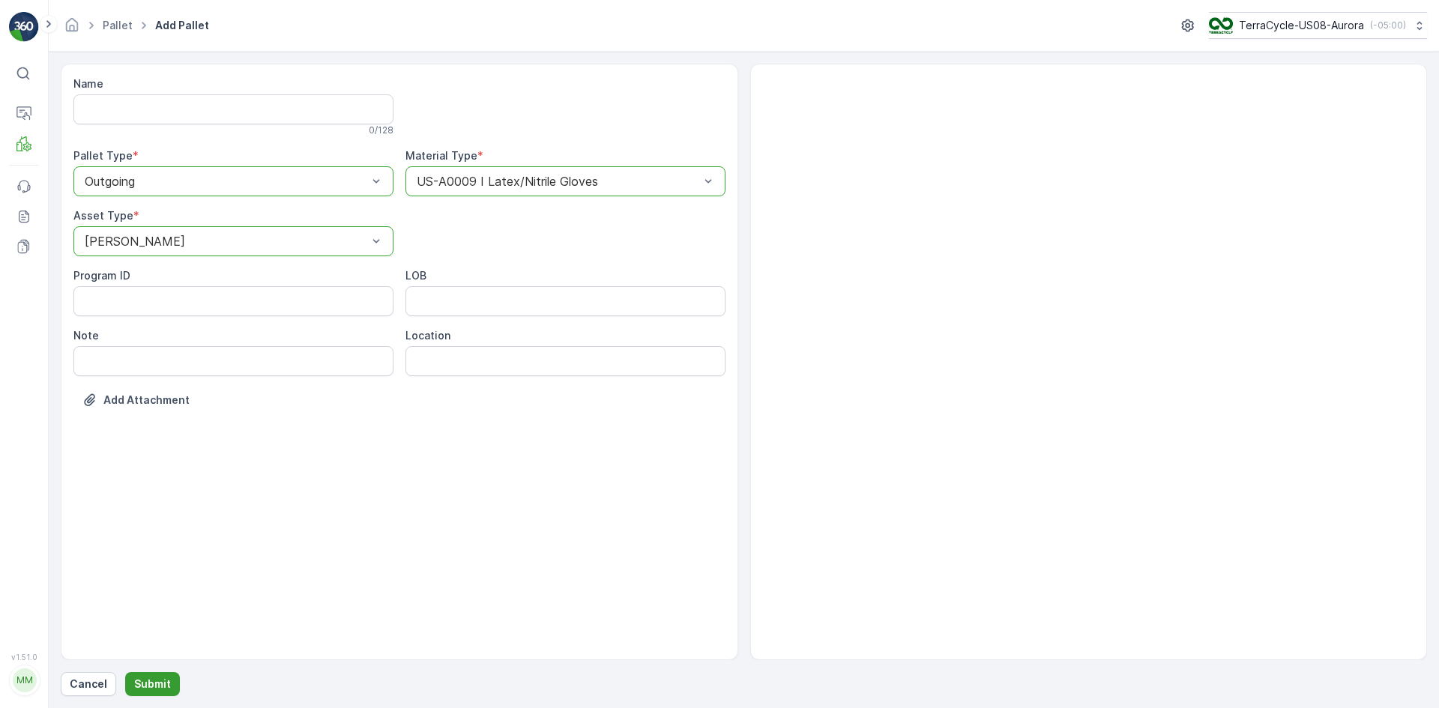
click at [163, 687] on p "Submit" at bounding box center [152, 684] width 37 height 15
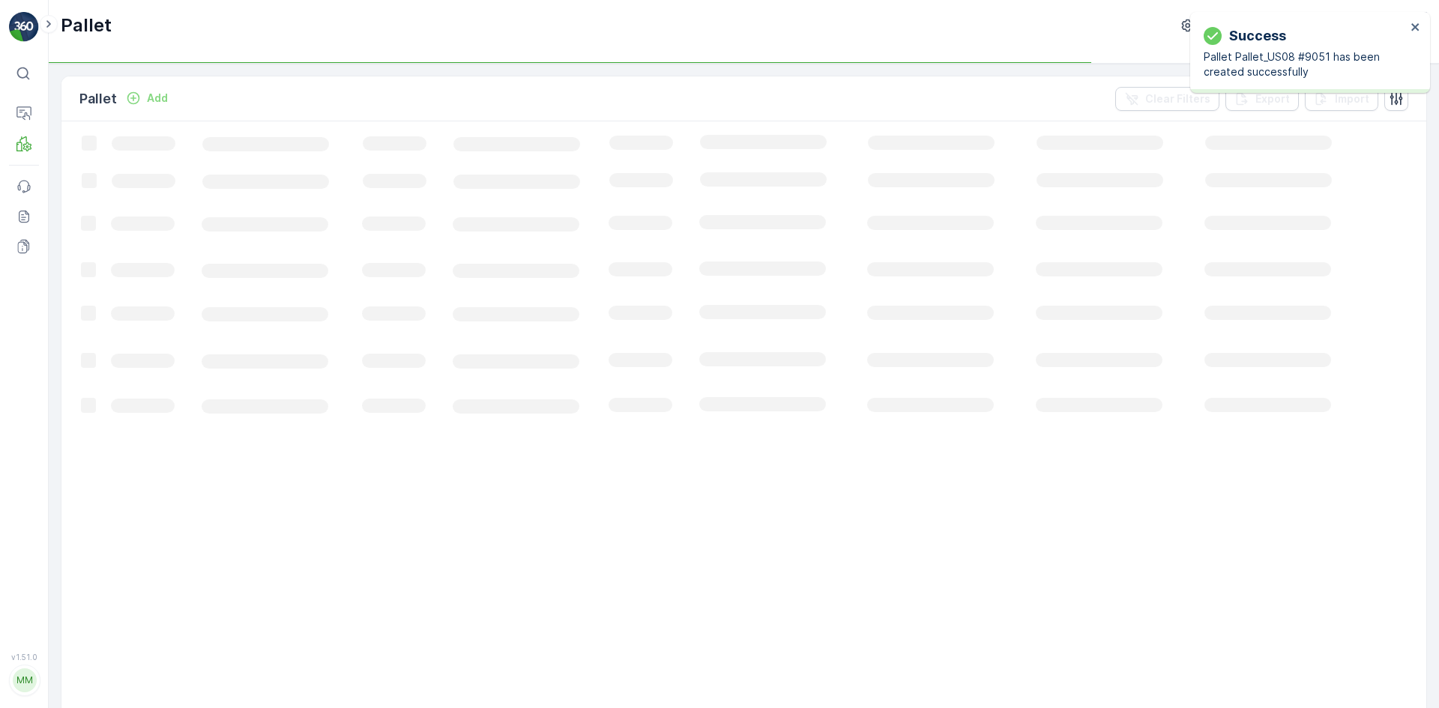
click at [148, 100] on p "Add" at bounding box center [157, 98] width 21 height 15
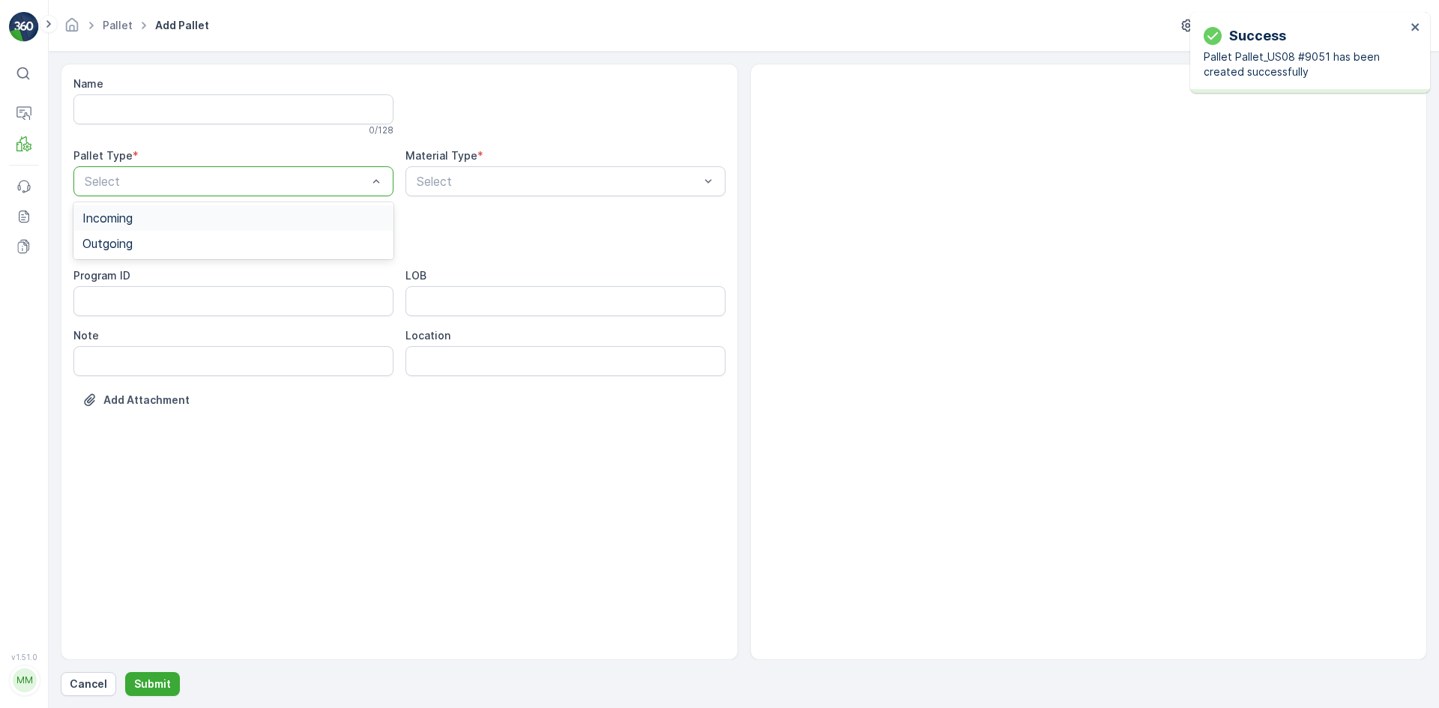
click at [157, 171] on div "Select" at bounding box center [233, 181] width 320 height 30
click at [152, 237] on div "Outgoing" at bounding box center [233, 243] width 302 height 13
click at [152, 283] on div "[PERSON_NAME]" at bounding box center [233, 277] width 302 height 13
click at [630, 172] on div "Select" at bounding box center [566, 181] width 320 height 30
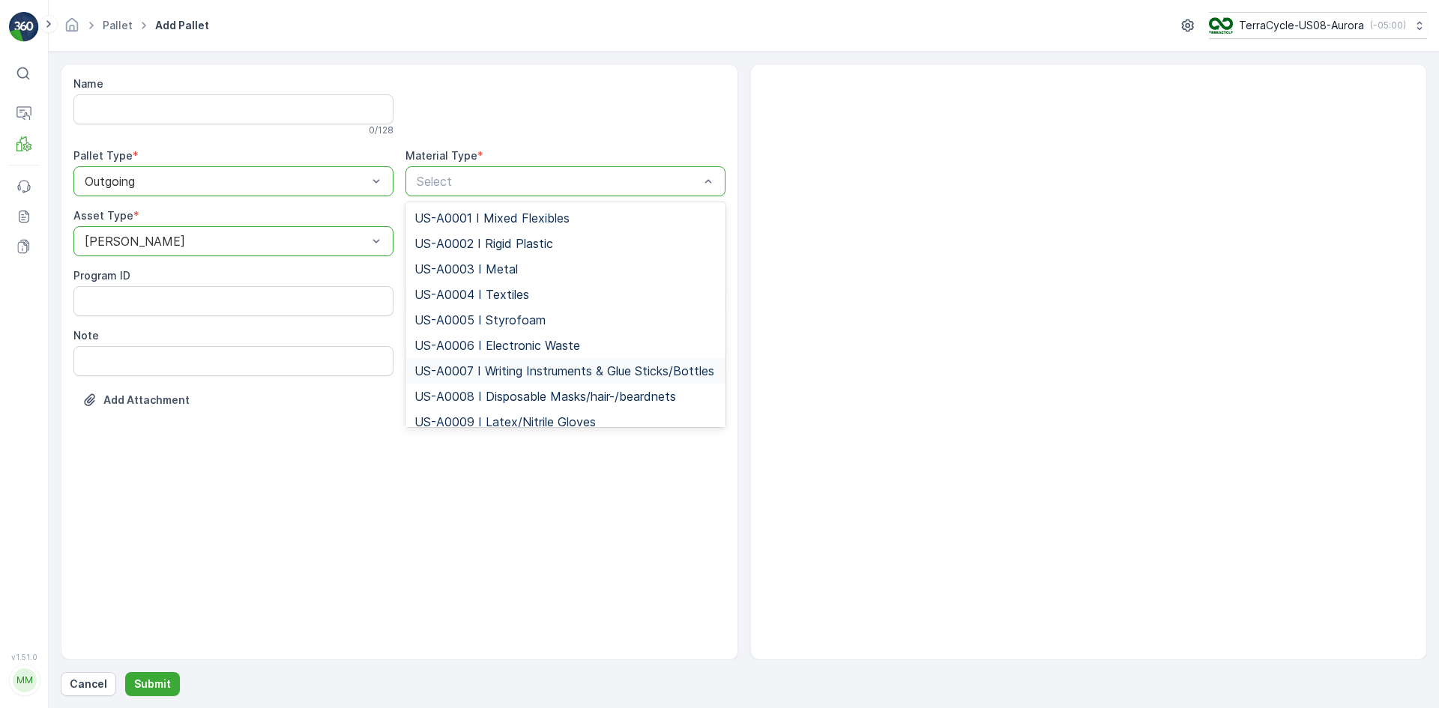
scroll to position [75, 0]
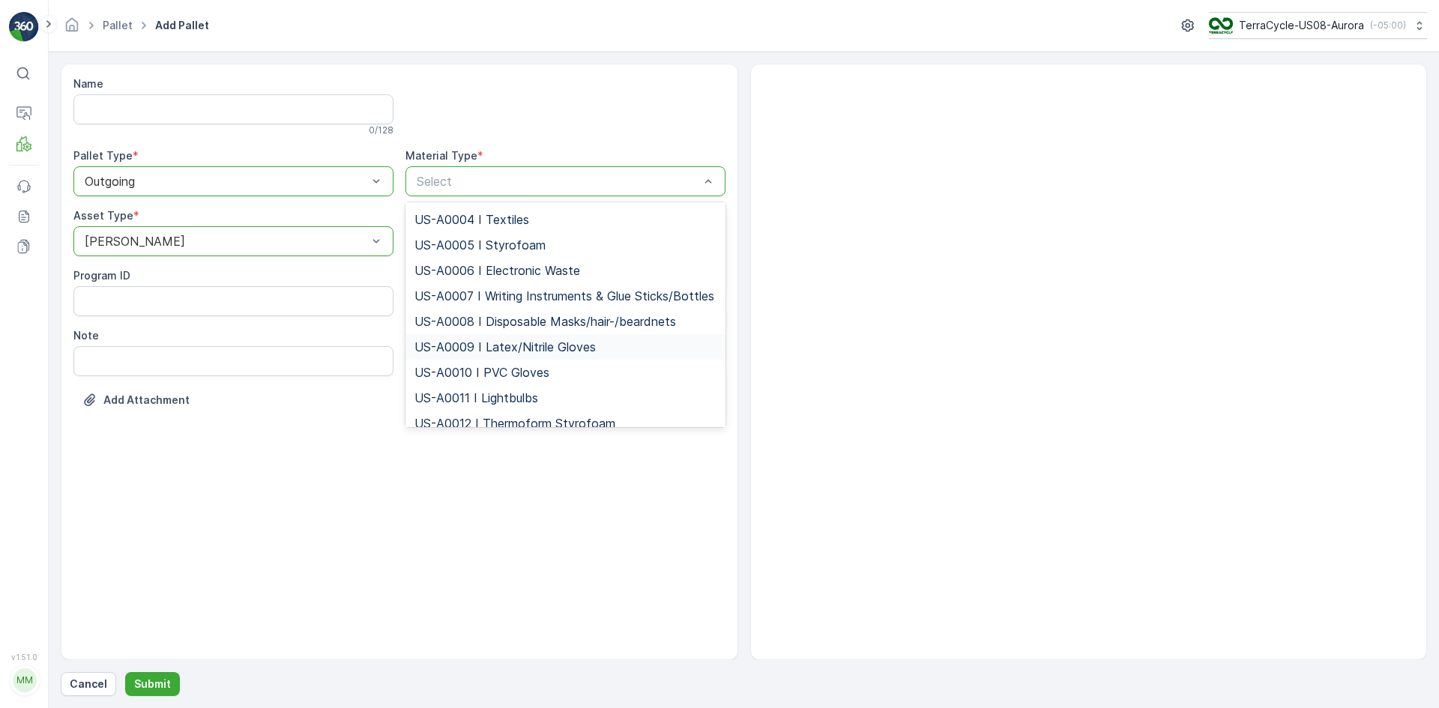
click at [517, 354] on span "US-A0009 I Latex/Nitrile Gloves" at bounding box center [505, 346] width 181 height 13
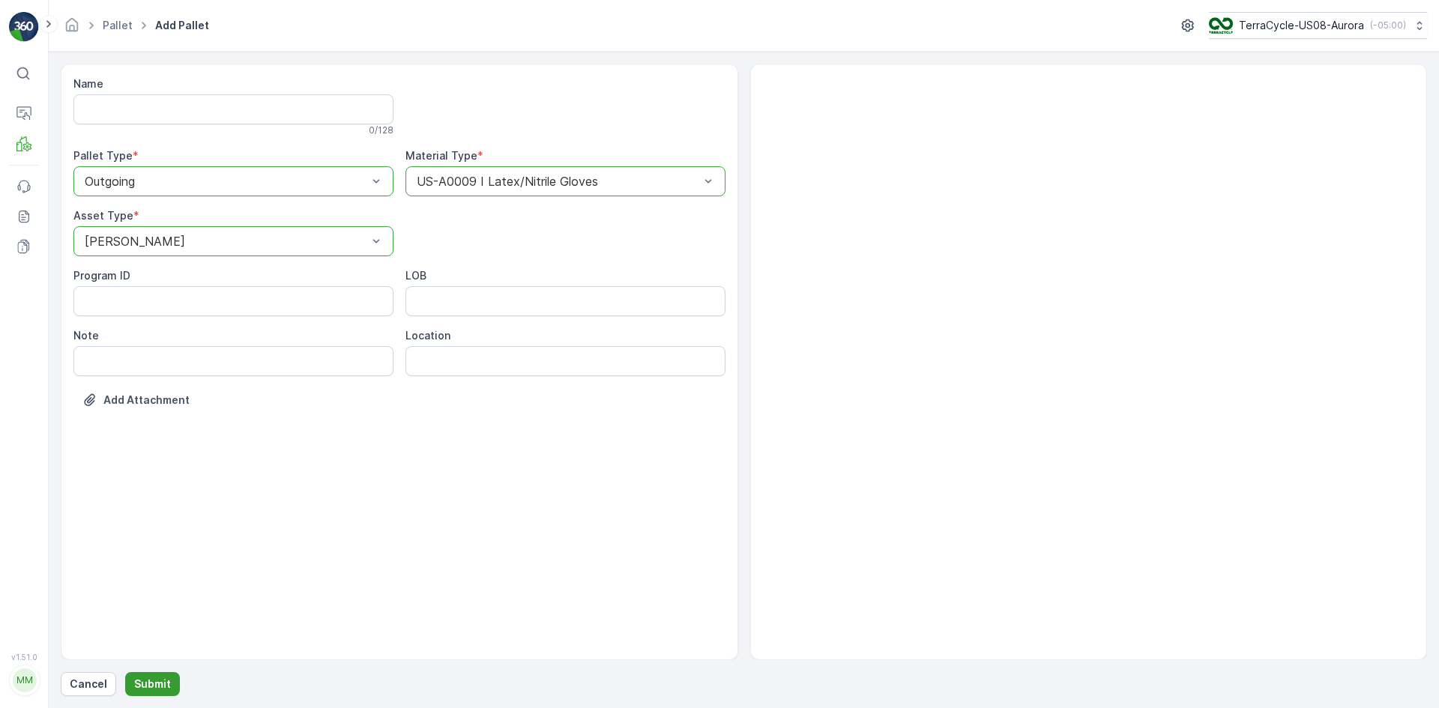
click at [152, 687] on p "Submit" at bounding box center [152, 684] width 37 height 15
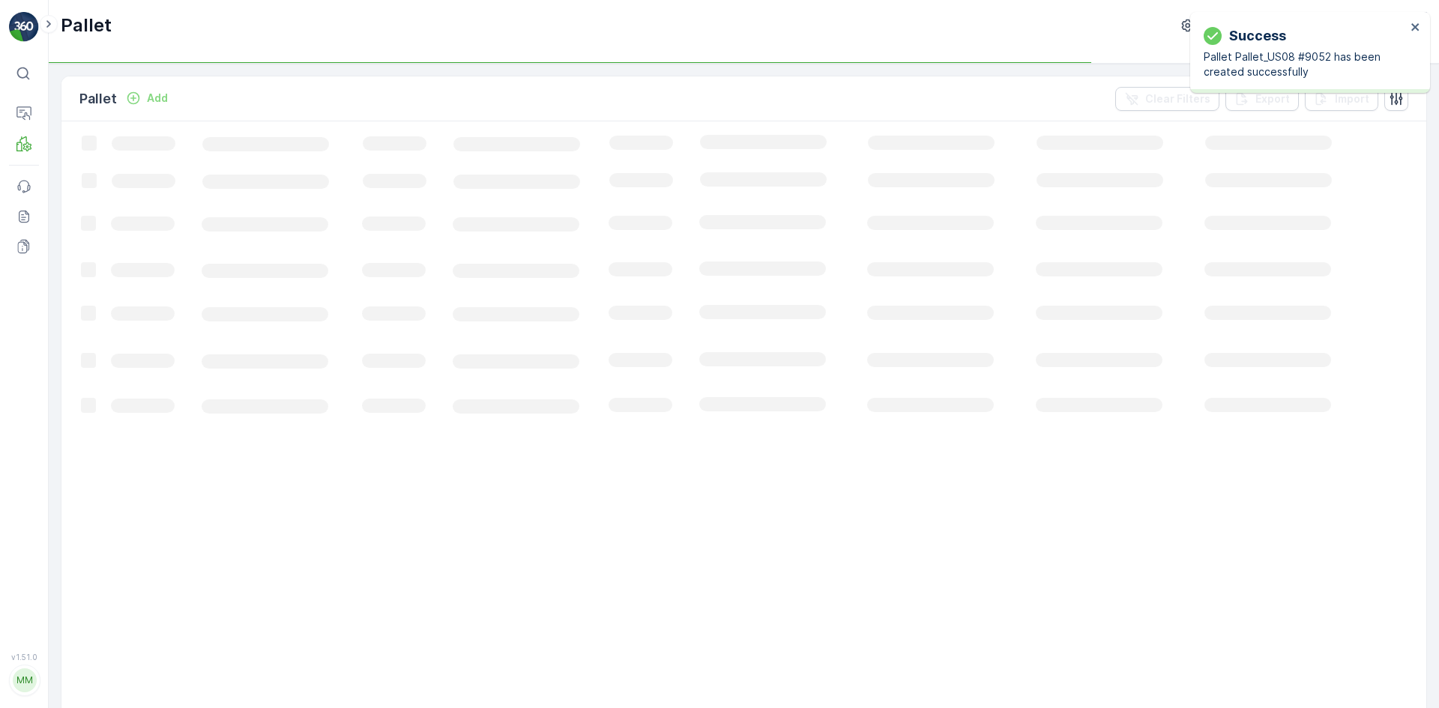
click at [154, 100] on p "Add" at bounding box center [157, 98] width 21 height 15
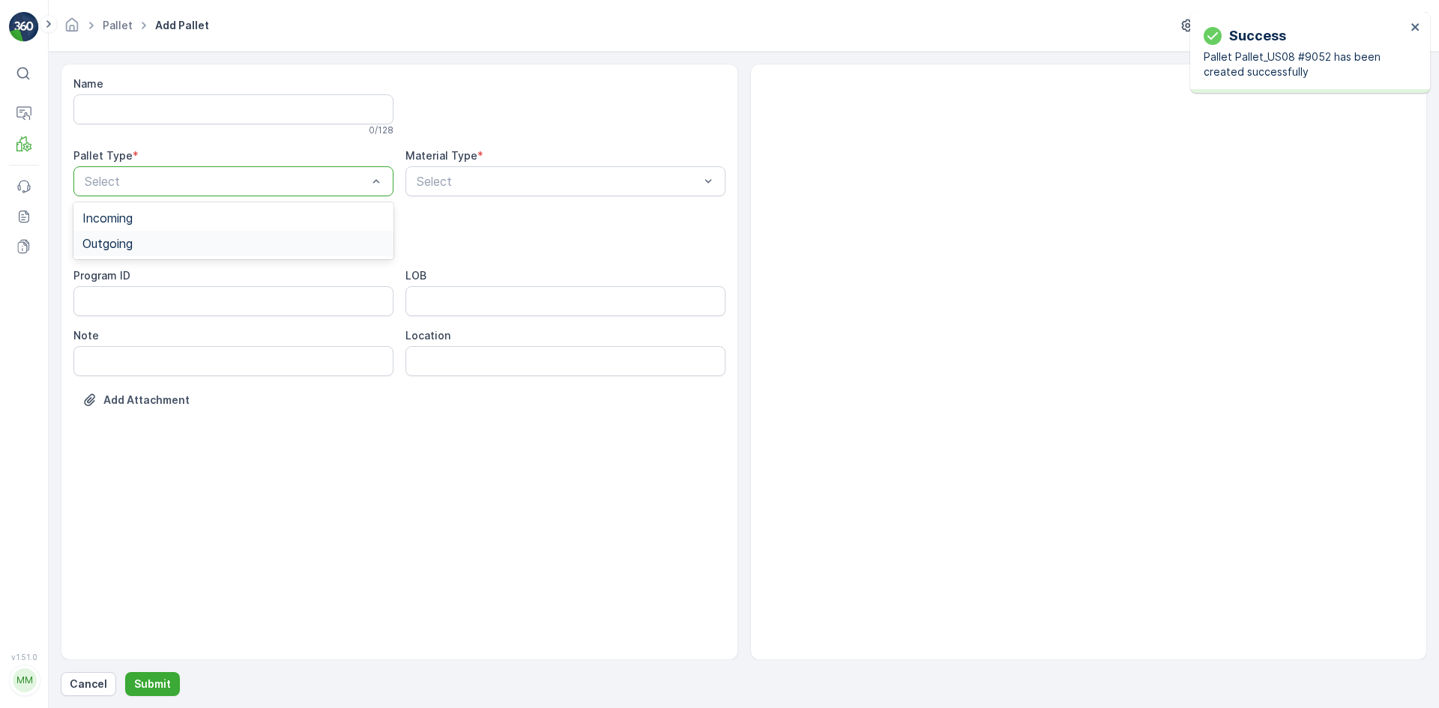
click at [166, 241] on div "Outgoing" at bounding box center [233, 243] width 302 height 13
click at [195, 286] on div "[PERSON_NAME]" at bounding box center [233, 277] width 320 height 25
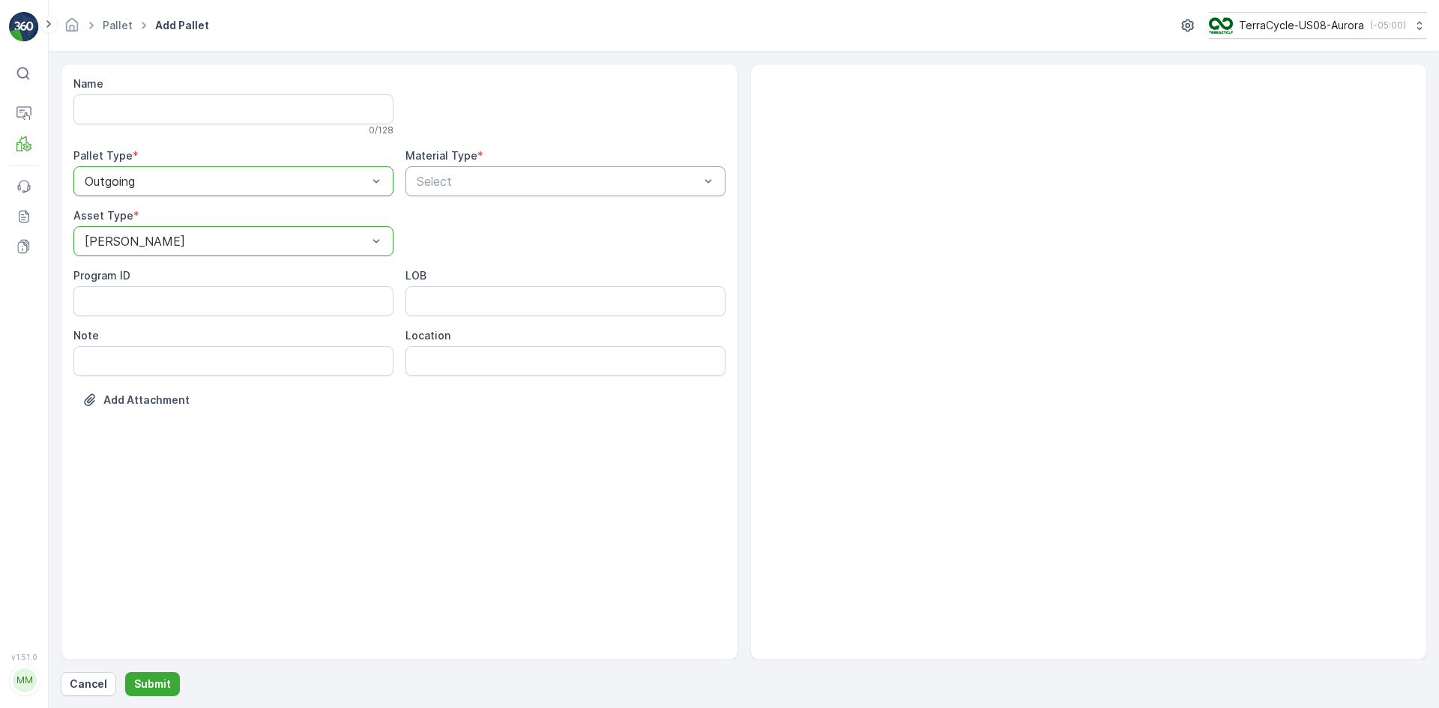
click at [653, 193] on div "Select" at bounding box center [566, 181] width 320 height 30
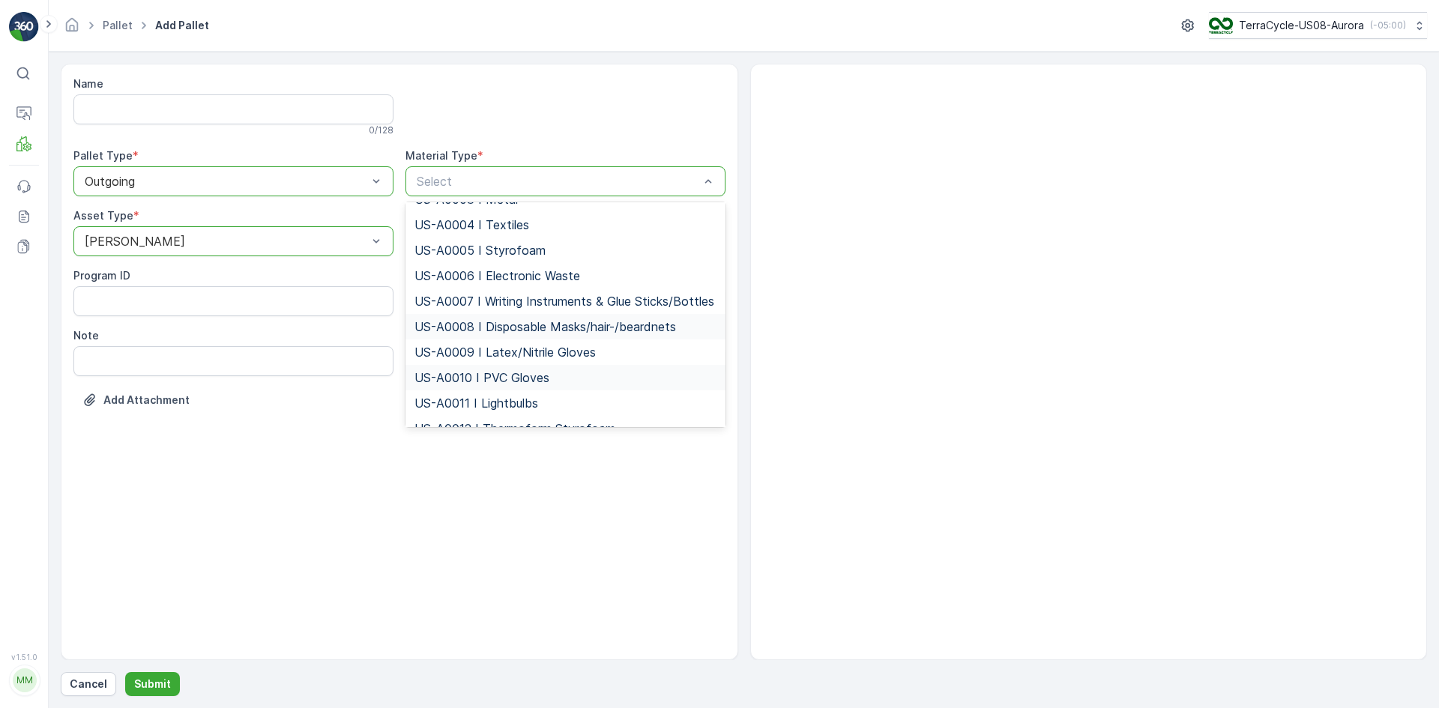
scroll to position [75, 0]
click at [528, 354] on span "US-A0009 I Latex/Nitrile Gloves" at bounding box center [505, 346] width 181 height 13
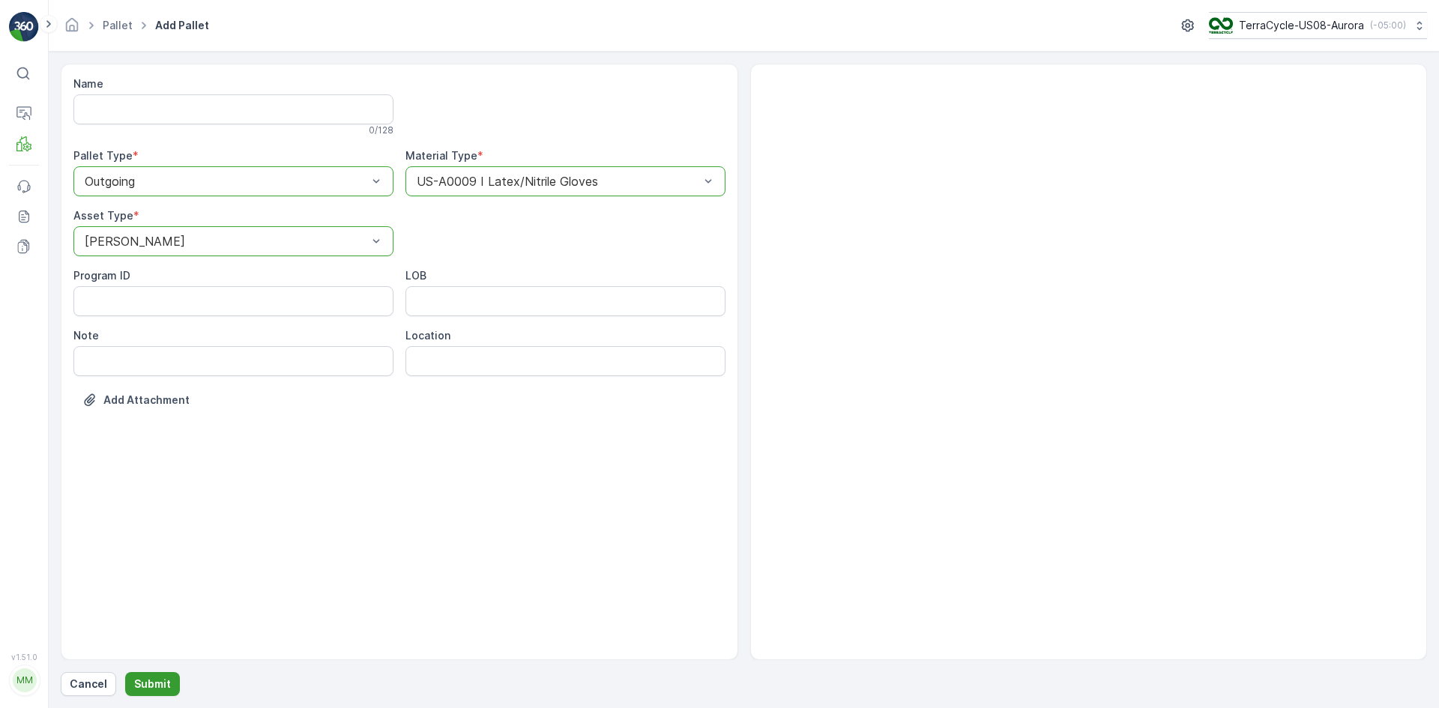
click at [132, 684] on button "Submit" at bounding box center [152, 684] width 55 height 24
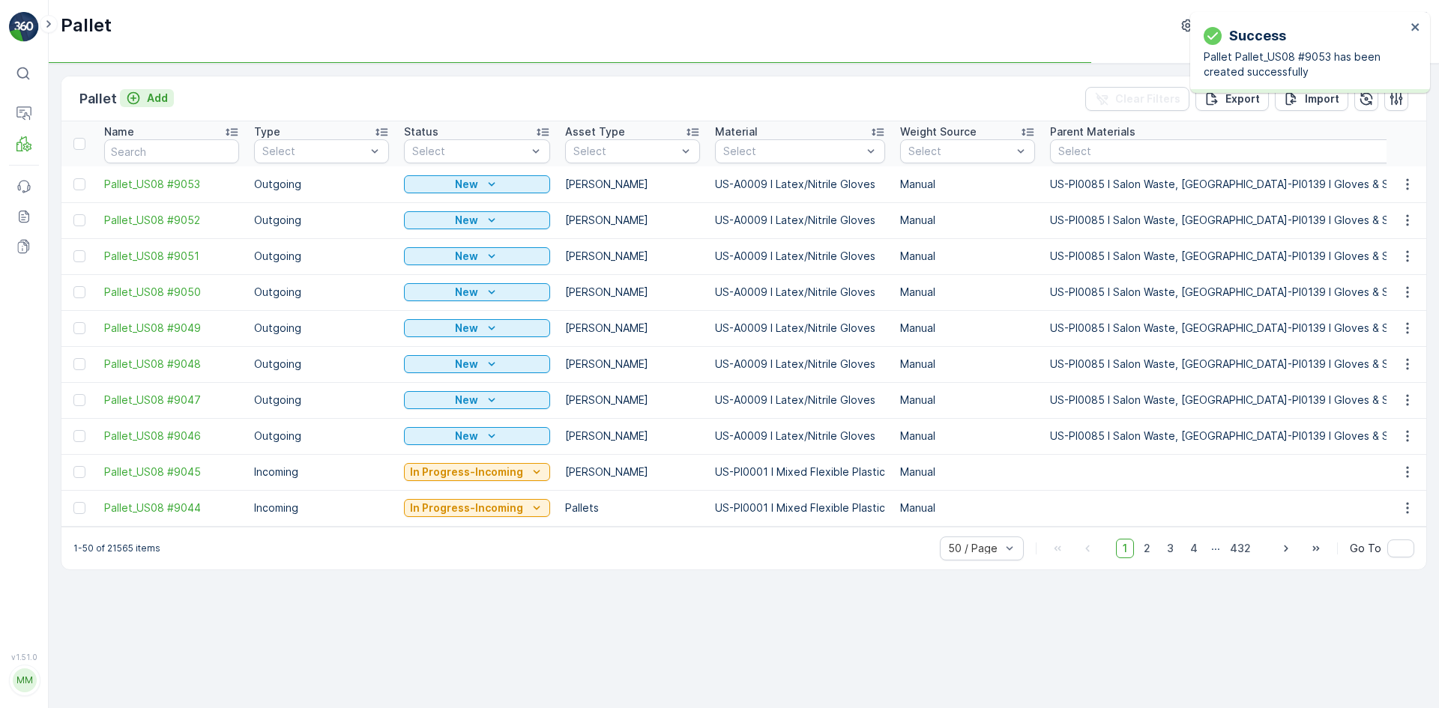
click at [152, 97] on p "Add" at bounding box center [157, 98] width 21 height 15
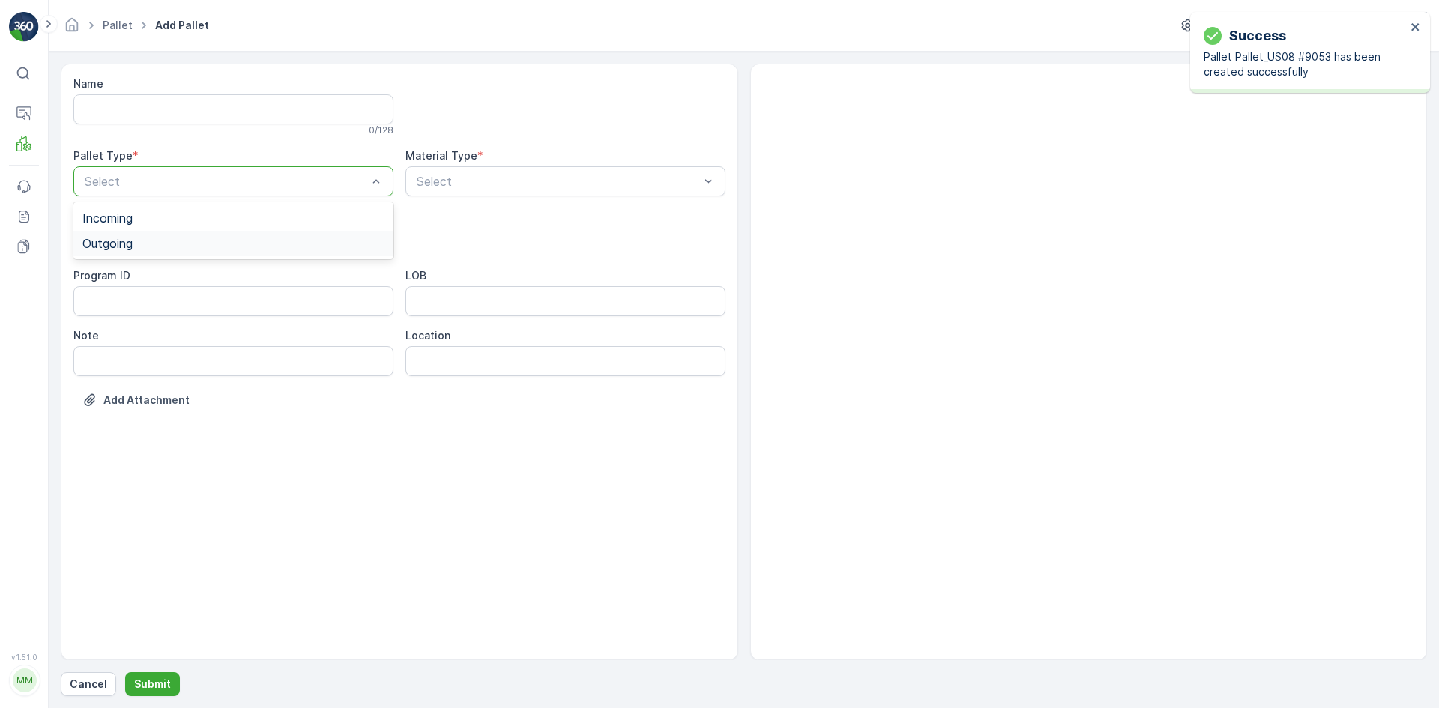
click at [153, 244] on div "Outgoing" at bounding box center [233, 243] width 302 height 13
click at [156, 277] on div "[PERSON_NAME]" at bounding box center [233, 277] width 302 height 13
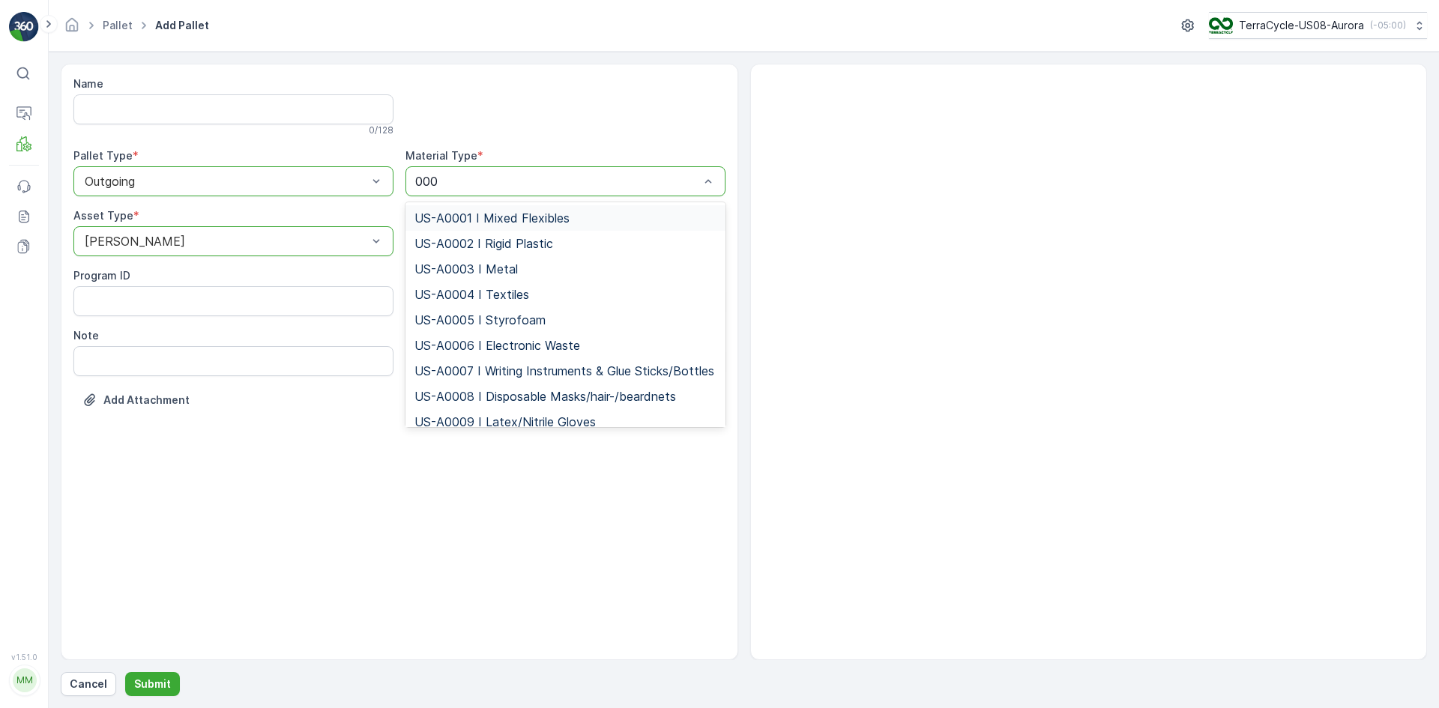
type input "0009"
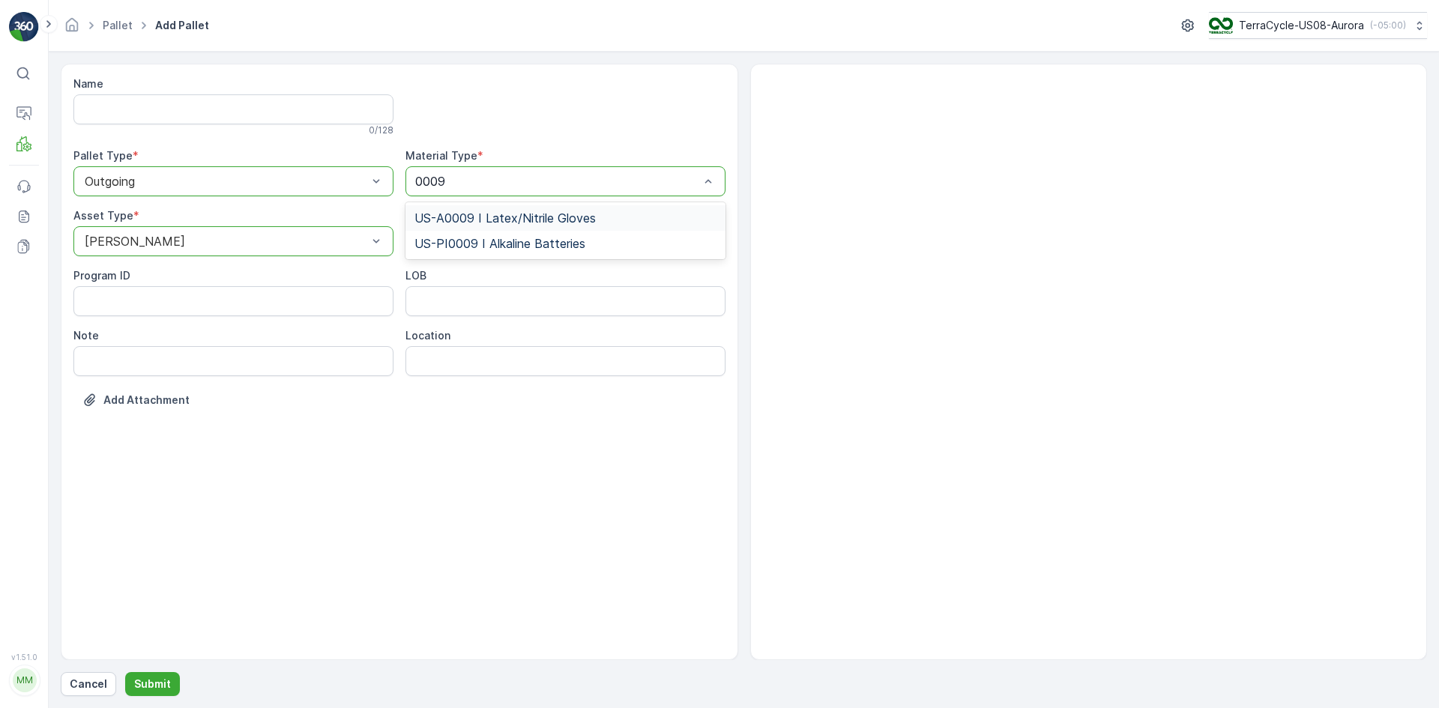
click at [486, 214] on span "US-A0009 I Latex/Nitrile Gloves" at bounding box center [505, 217] width 181 height 13
click at [156, 689] on p "Submit" at bounding box center [152, 684] width 37 height 15
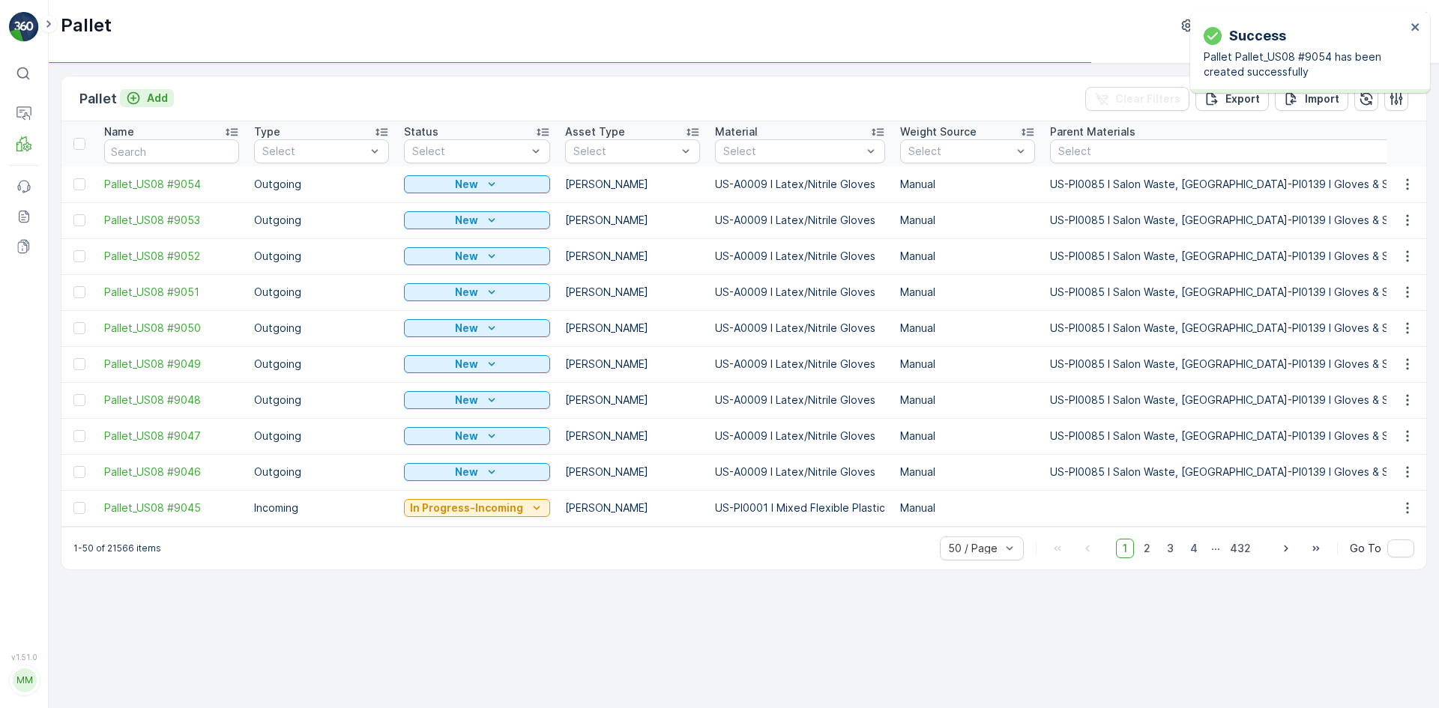
click at [147, 99] on p "Add" at bounding box center [157, 98] width 21 height 15
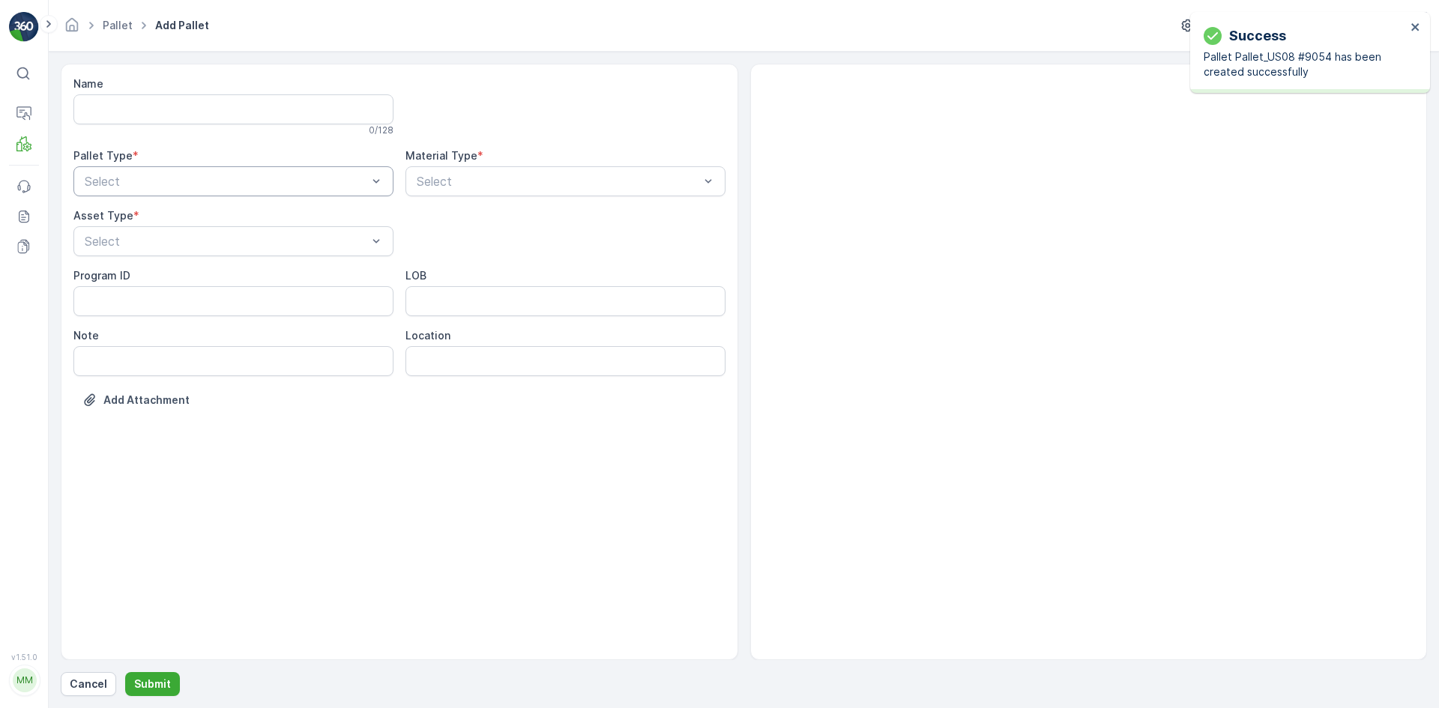
click at [189, 169] on div "Select" at bounding box center [233, 181] width 320 height 30
click at [190, 241] on div "Outgoing" at bounding box center [233, 243] width 302 height 13
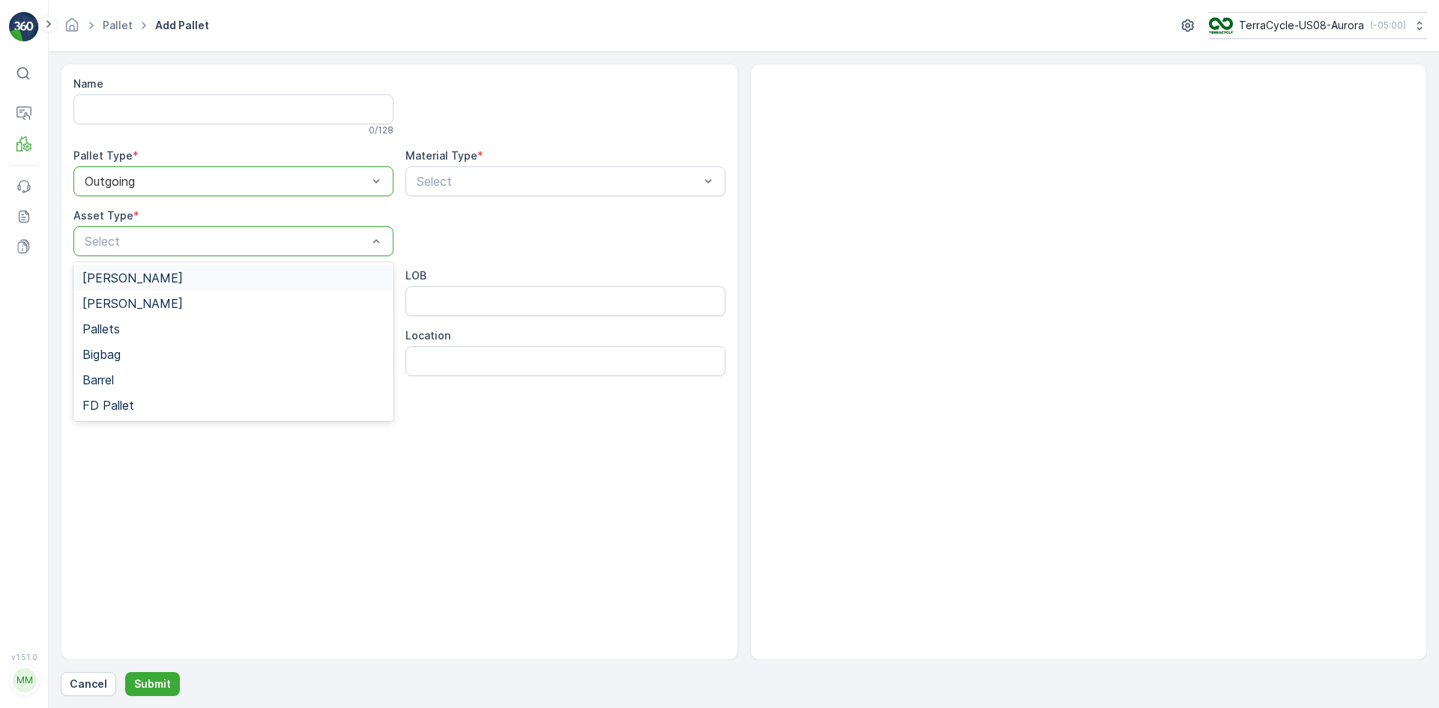
click at [172, 285] on div "[PERSON_NAME]" at bounding box center [233, 277] width 320 height 25
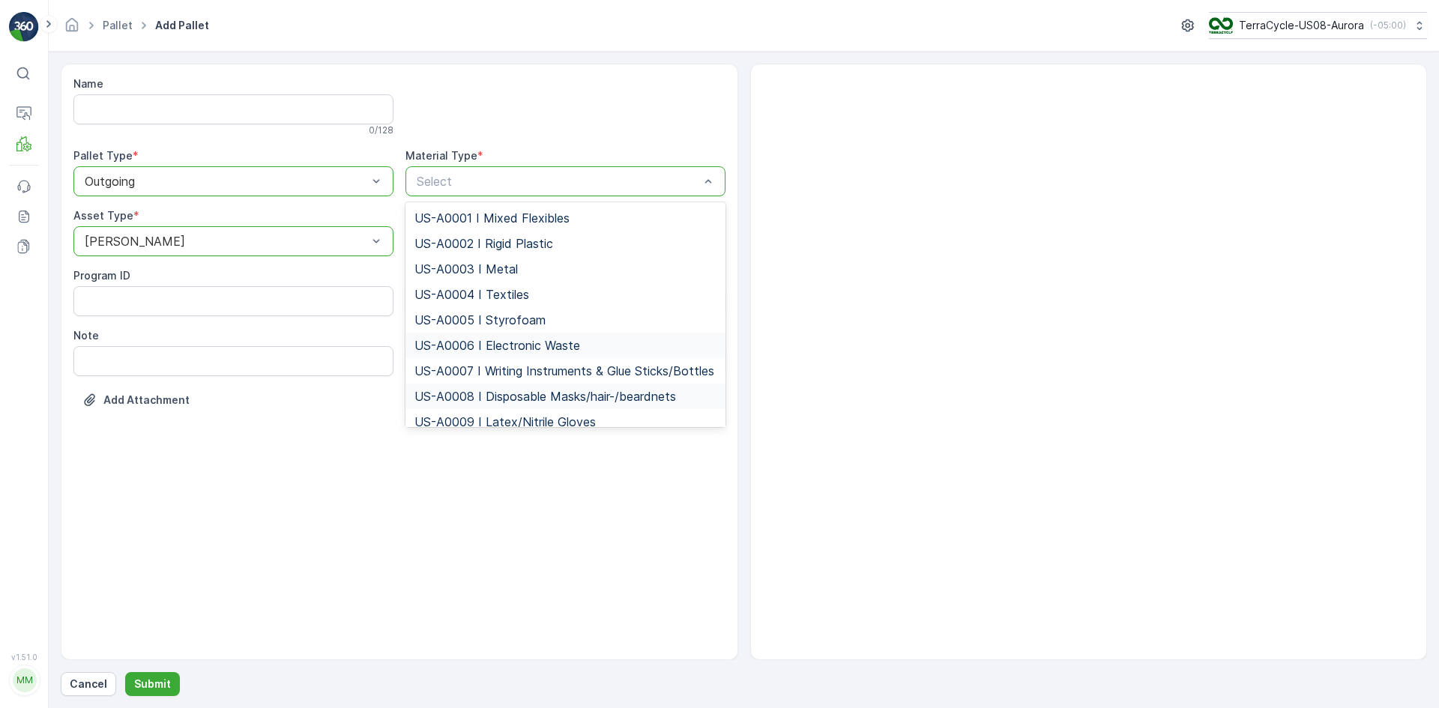
scroll to position [75, 0]
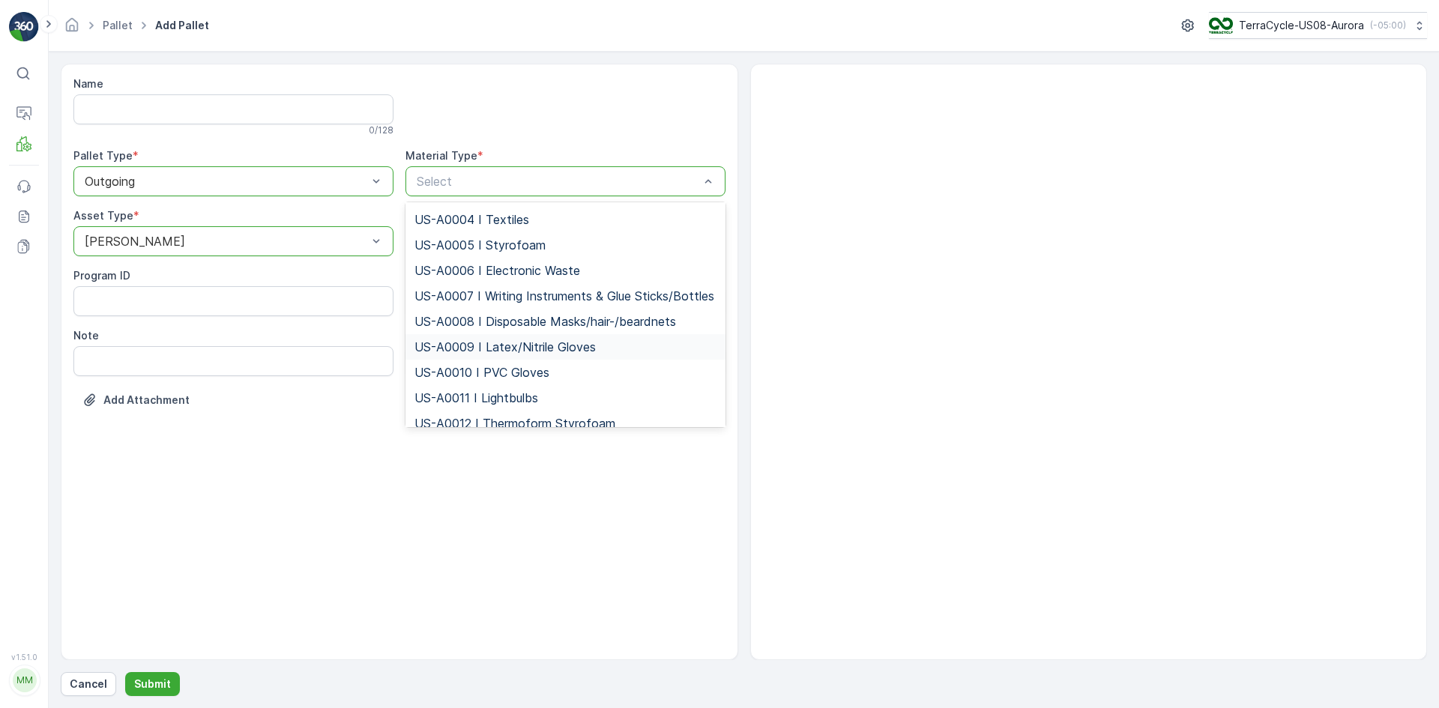
click at [496, 353] on span "US-A0009 I Latex/Nitrile Gloves" at bounding box center [505, 346] width 181 height 13
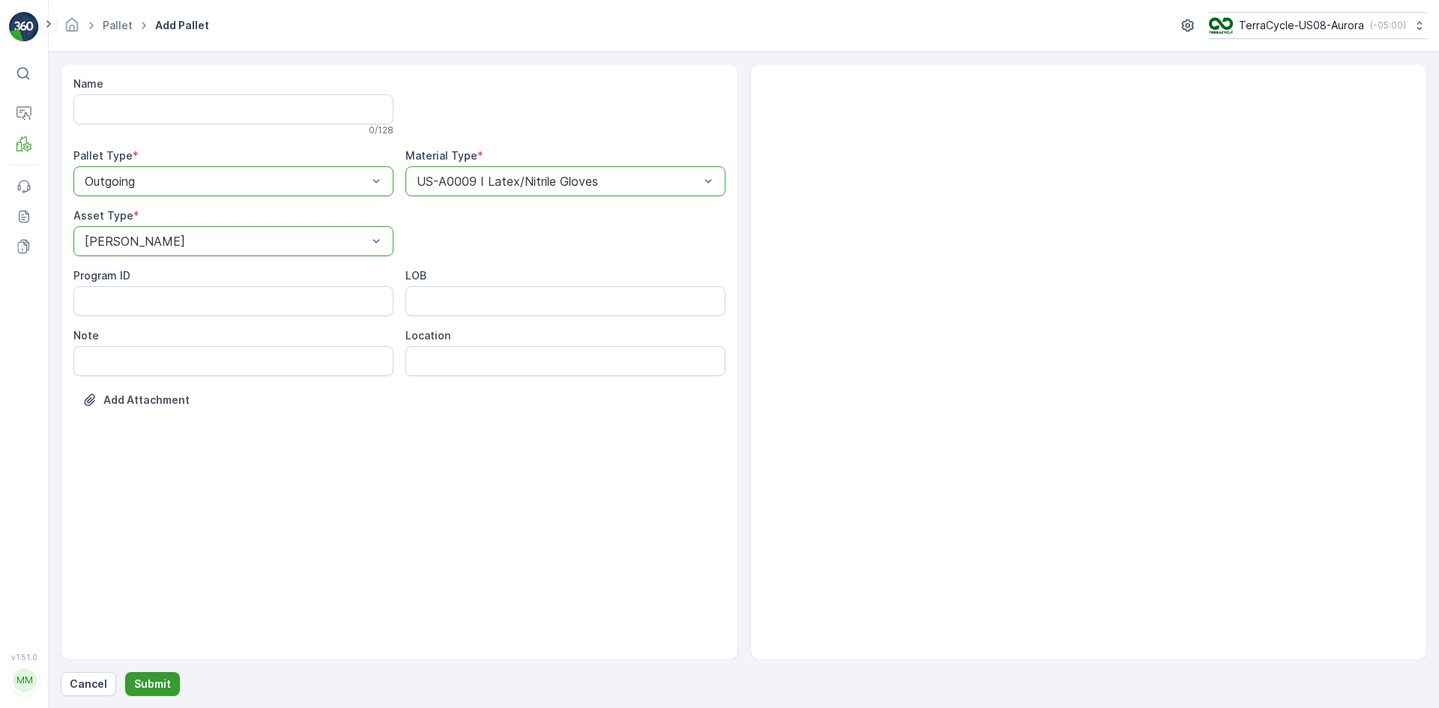
click at [169, 691] on button "Submit" at bounding box center [152, 684] width 55 height 24
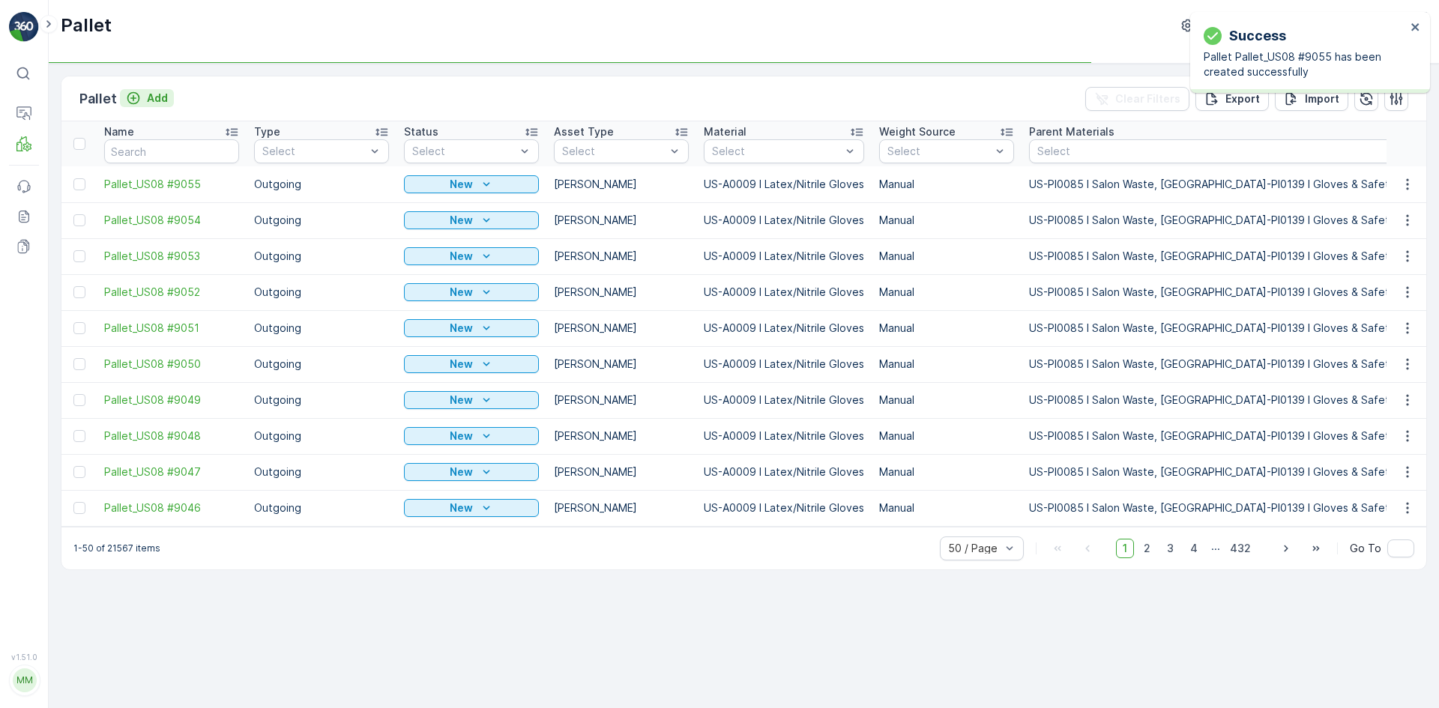
click at [152, 92] on p "Add" at bounding box center [157, 98] width 21 height 15
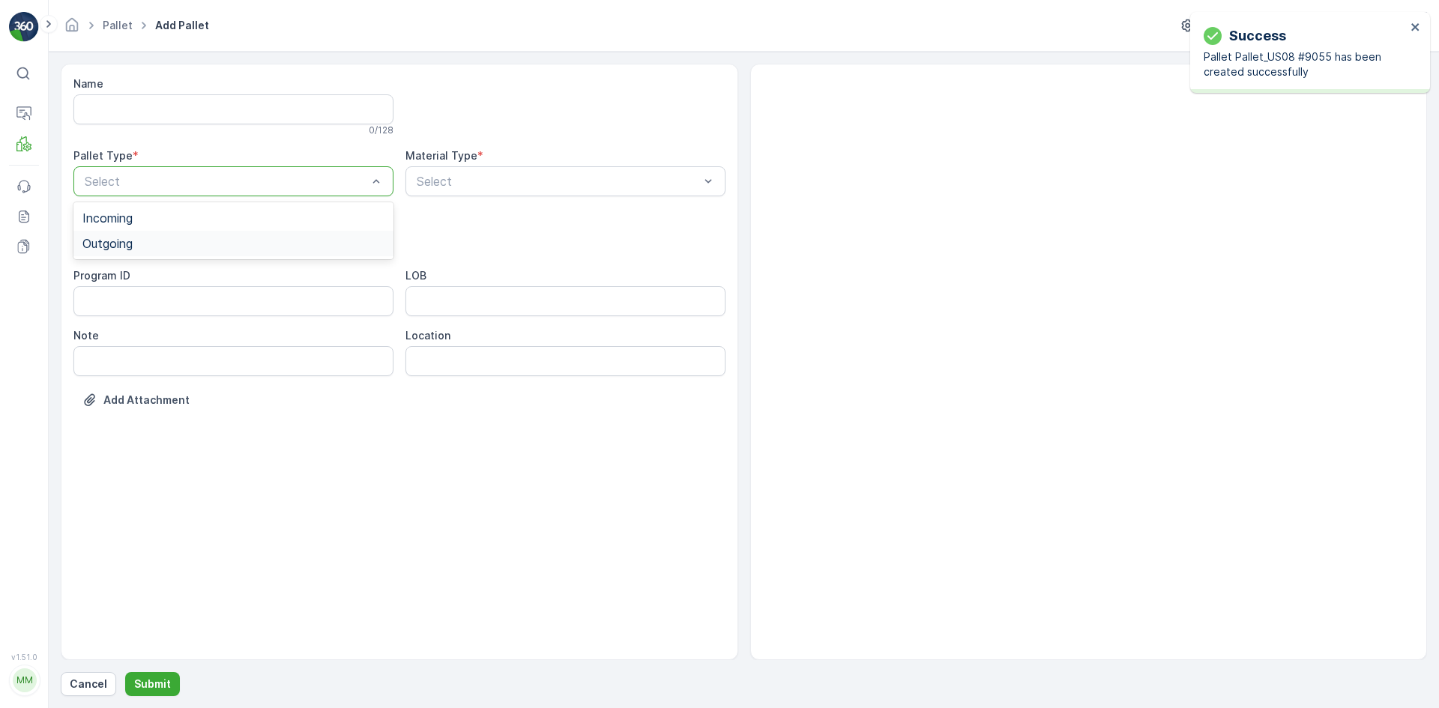
click at [181, 250] on div "Outgoing" at bounding box center [233, 243] width 302 height 13
click at [171, 284] on div "[PERSON_NAME]" at bounding box center [233, 277] width 302 height 13
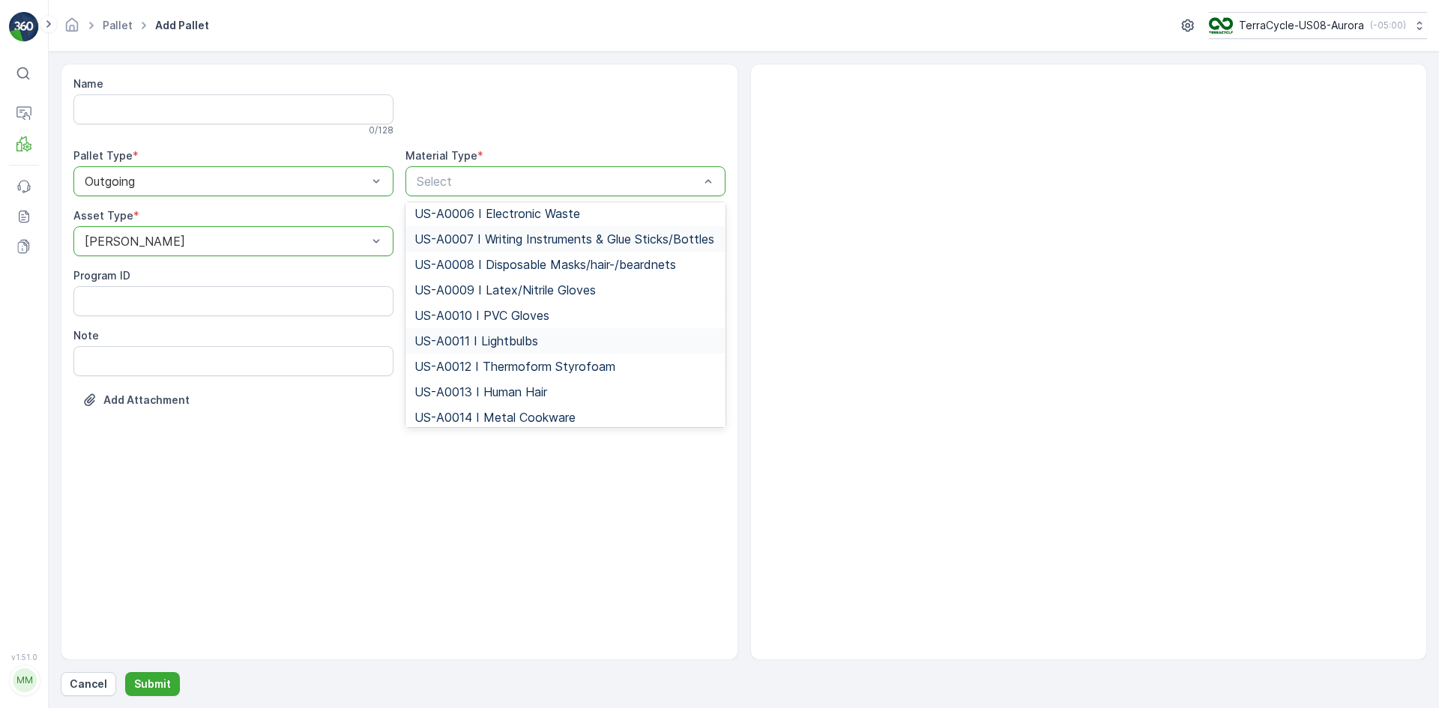
scroll to position [150, 0]
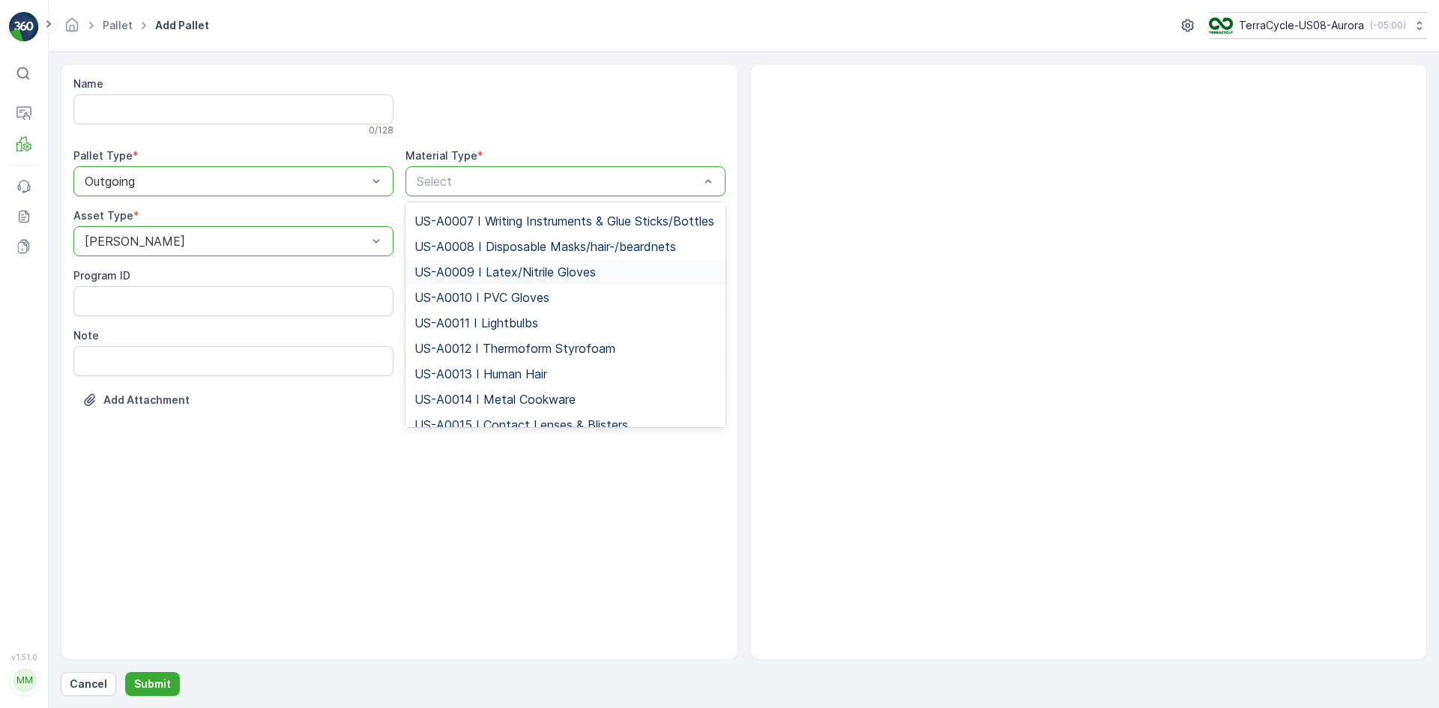
click at [487, 279] on span "US-A0009 I Latex/Nitrile Gloves" at bounding box center [505, 271] width 181 height 13
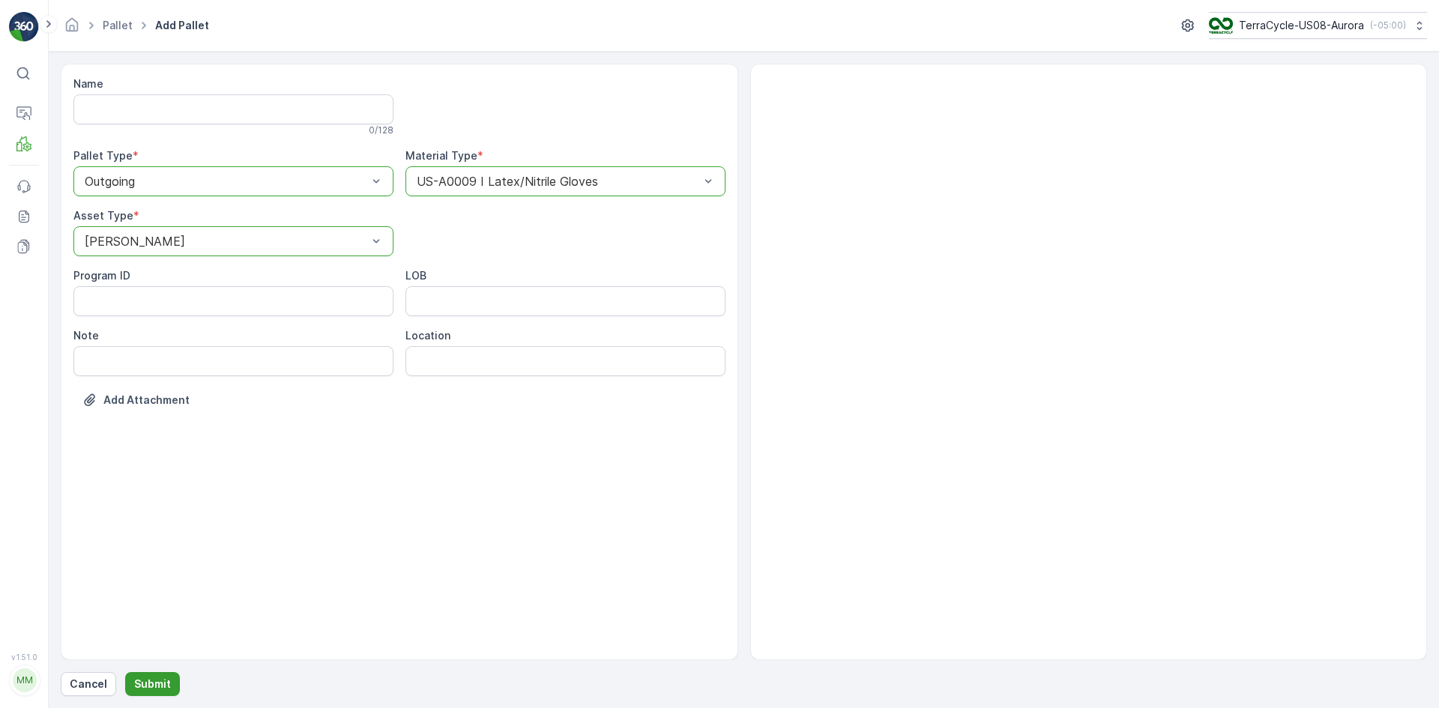
click at [140, 681] on p "Submit" at bounding box center [152, 684] width 37 height 15
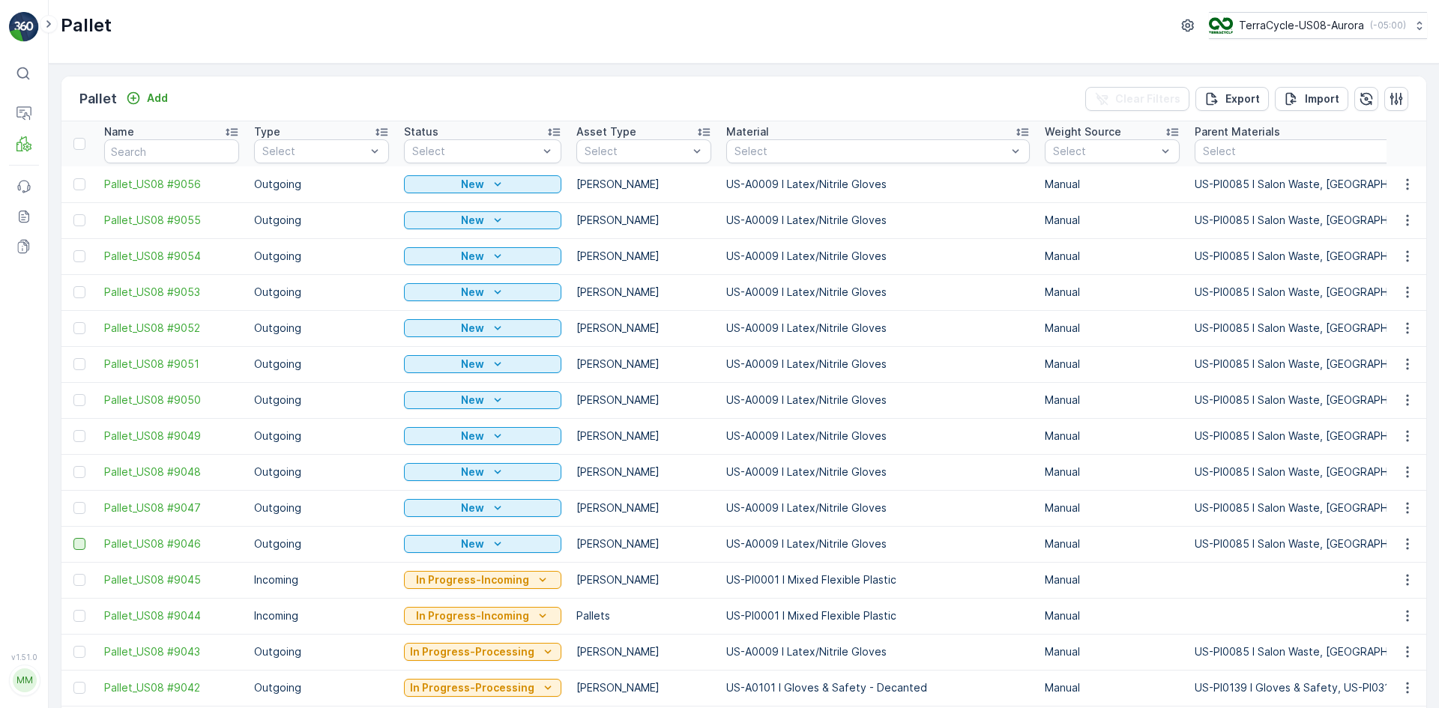
click at [80, 546] on div at bounding box center [79, 544] width 12 height 12
click at [73, 538] on input "checkbox" at bounding box center [73, 538] width 0 height 0
click at [81, 510] on div at bounding box center [79, 508] width 12 height 12
click at [73, 502] on input "checkbox" at bounding box center [73, 502] width 0 height 0
click at [84, 469] on div at bounding box center [79, 472] width 12 height 12
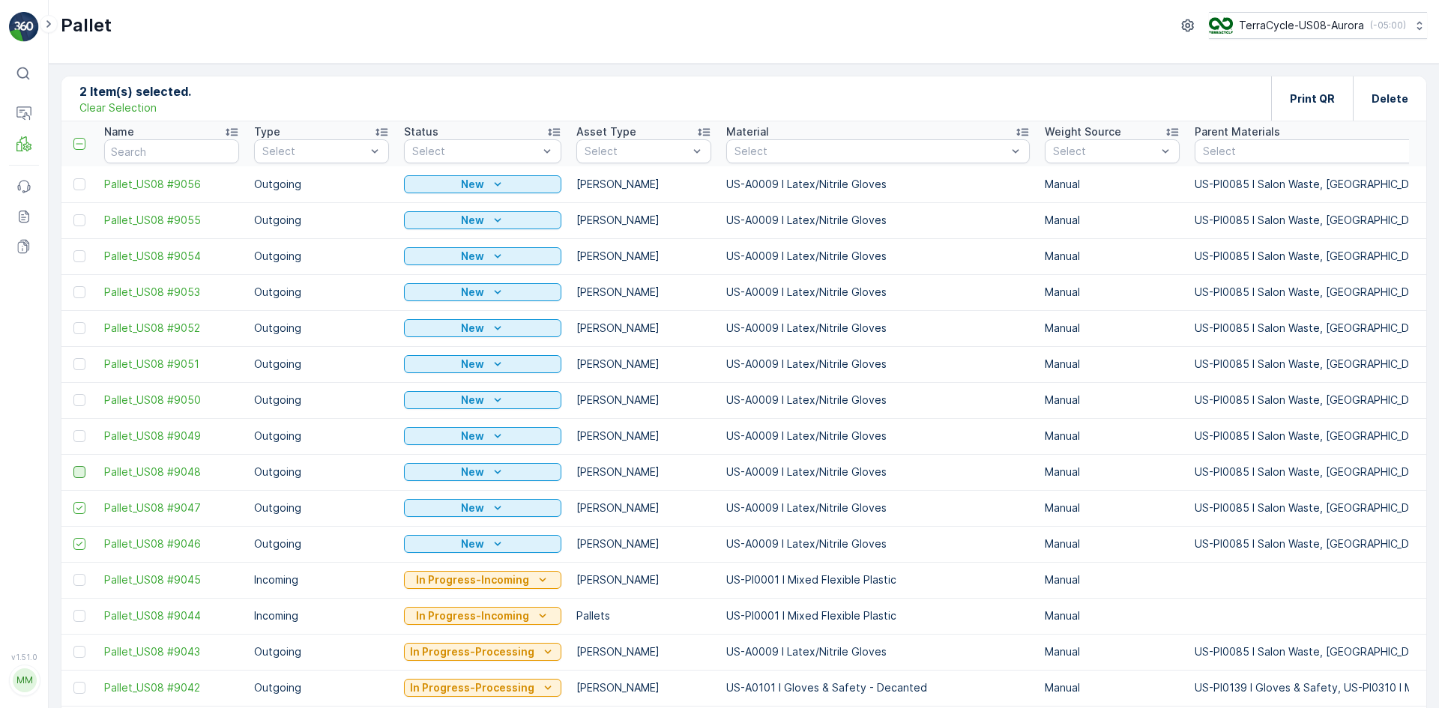
click at [73, 466] on input "checkbox" at bounding box center [73, 466] width 0 height 0
click at [83, 435] on div at bounding box center [79, 436] width 12 height 12
click at [73, 430] on input "checkbox" at bounding box center [73, 430] width 0 height 0
click at [83, 397] on div at bounding box center [79, 400] width 12 height 12
click at [73, 394] on input "checkbox" at bounding box center [73, 394] width 0 height 0
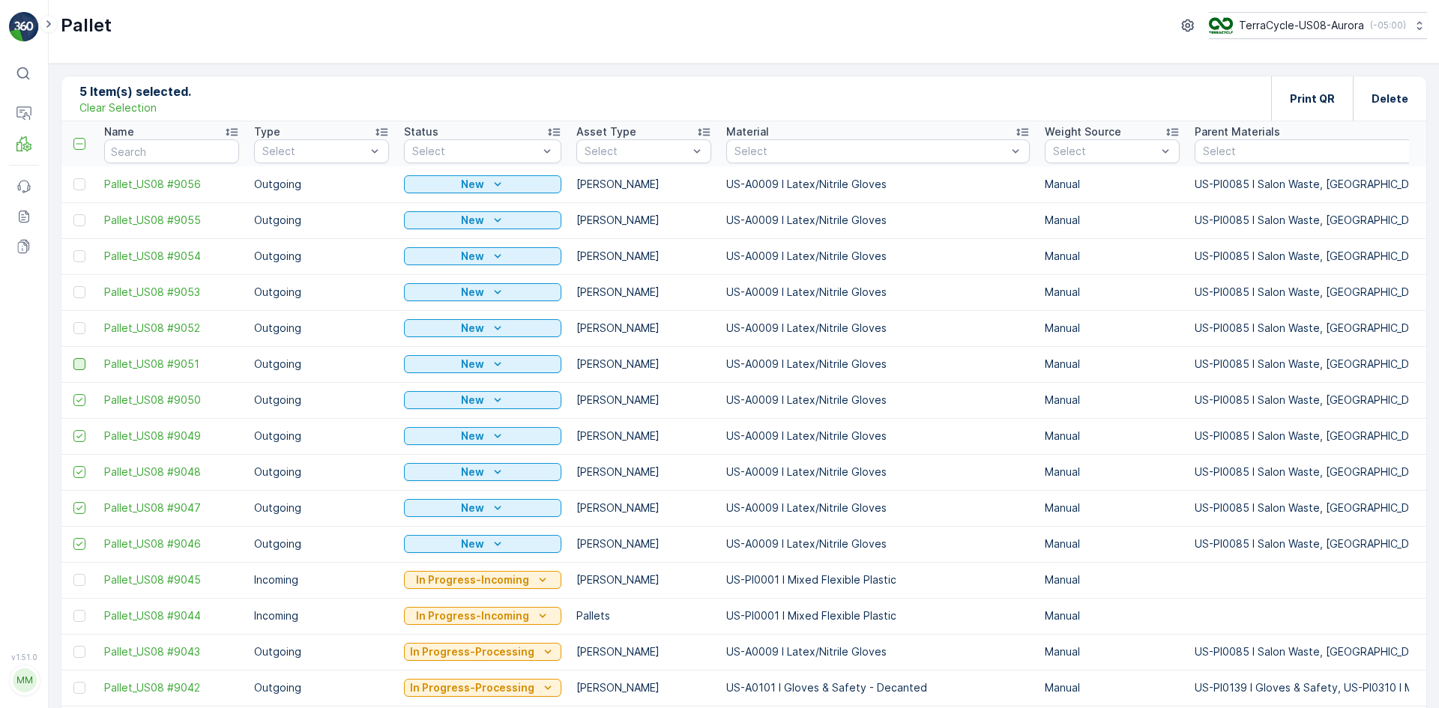
click at [82, 366] on div at bounding box center [79, 364] width 12 height 12
click at [73, 358] on input "checkbox" at bounding box center [73, 358] width 0 height 0
click at [87, 325] on div at bounding box center [81, 328] width 16 height 12
click at [73, 322] on input "checkbox" at bounding box center [73, 322] width 0 height 0
click at [79, 288] on div at bounding box center [79, 292] width 12 height 12
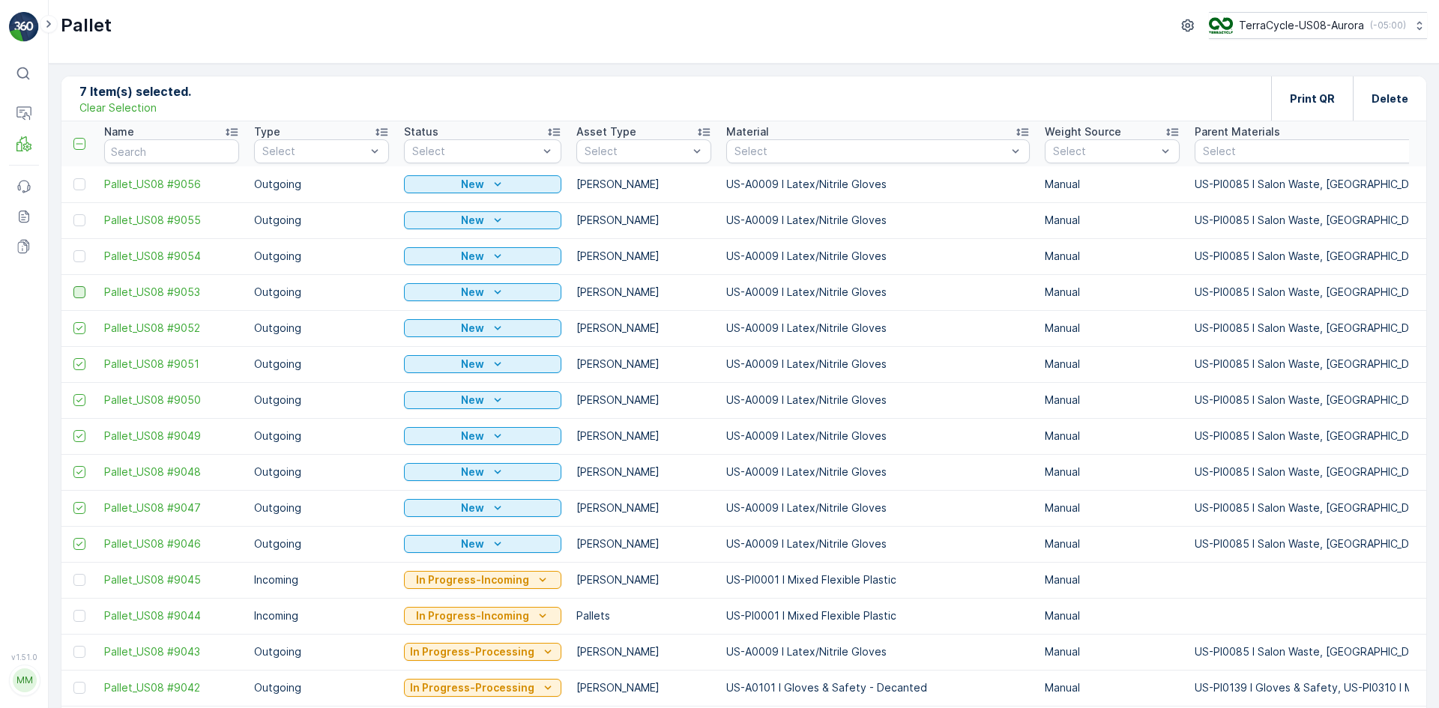
click at [73, 286] on input "checkbox" at bounding box center [73, 286] width 0 height 0
click at [79, 255] on div at bounding box center [79, 256] width 12 height 12
click at [73, 250] on input "checkbox" at bounding box center [73, 250] width 0 height 0
click at [80, 214] on div at bounding box center [79, 220] width 12 height 12
click at [73, 214] on input "checkbox" at bounding box center [73, 214] width 0 height 0
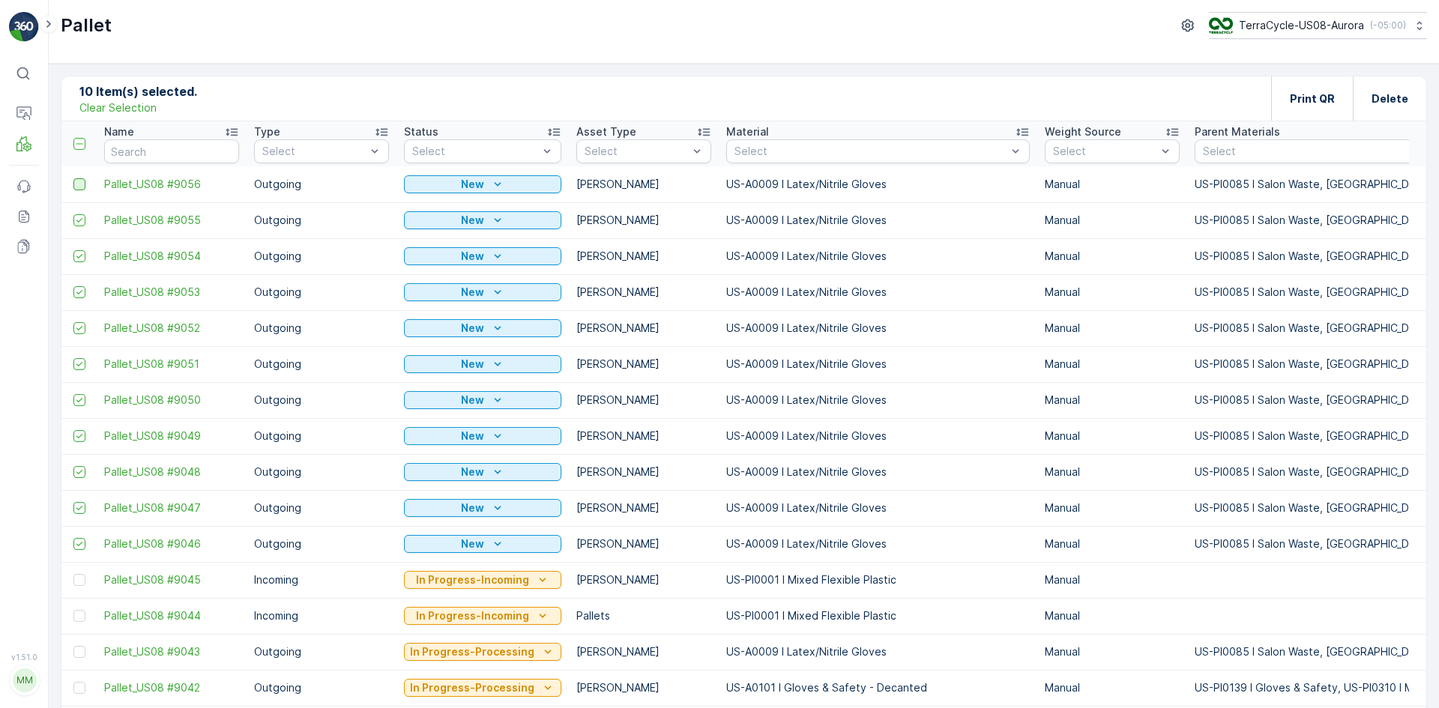
click at [79, 185] on div at bounding box center [79, 184] width 12 height 12
click at [73, 178] on input "checkbox" at bounding box center [73, 178] width 0 height 0
click at [1284, 103] on div "Print QR" at bounding box center [1312, 98] width 82 height 44
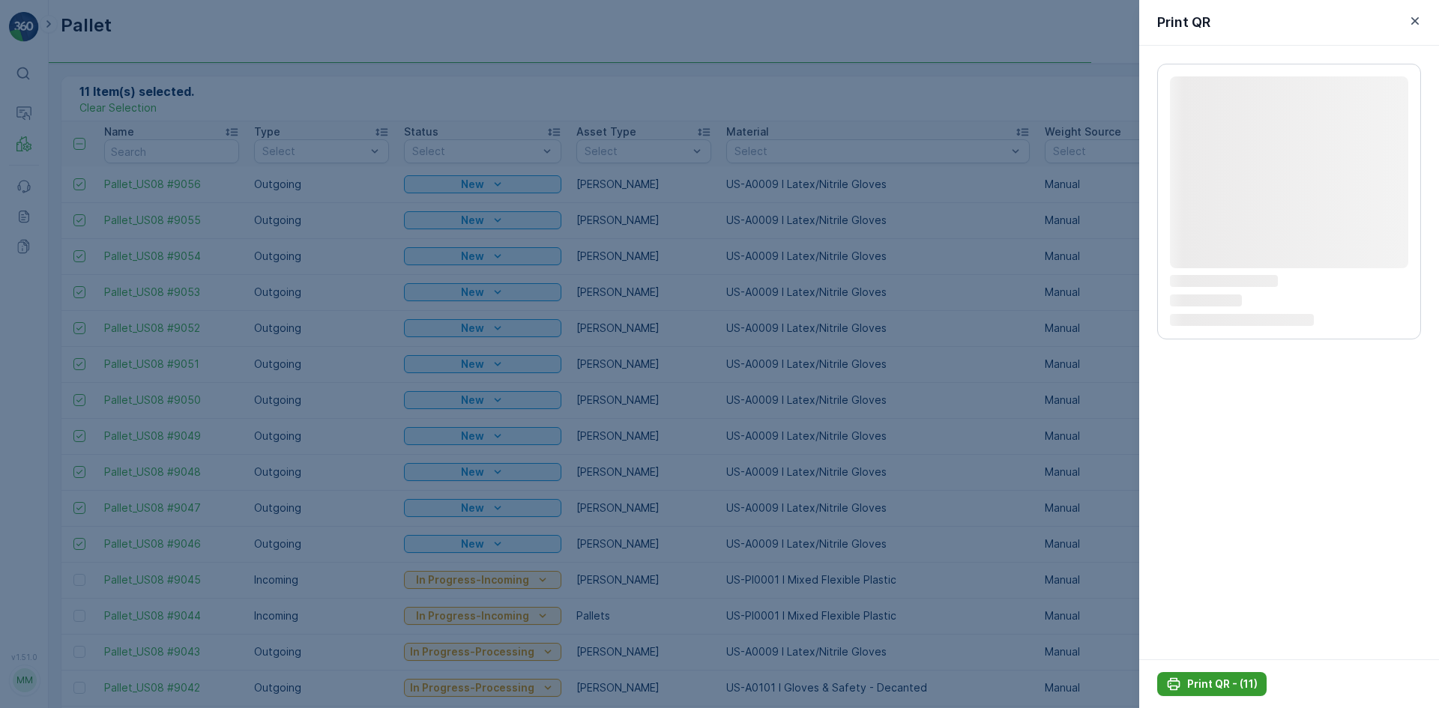
click at [1217, 686] on p "Print QR - (11)" at bounding box center [1222, 684] width 70 height 15
click at [1195, 685] on p "Print QR - (11)" at bounding box center [1222, 684] width 70 height 15
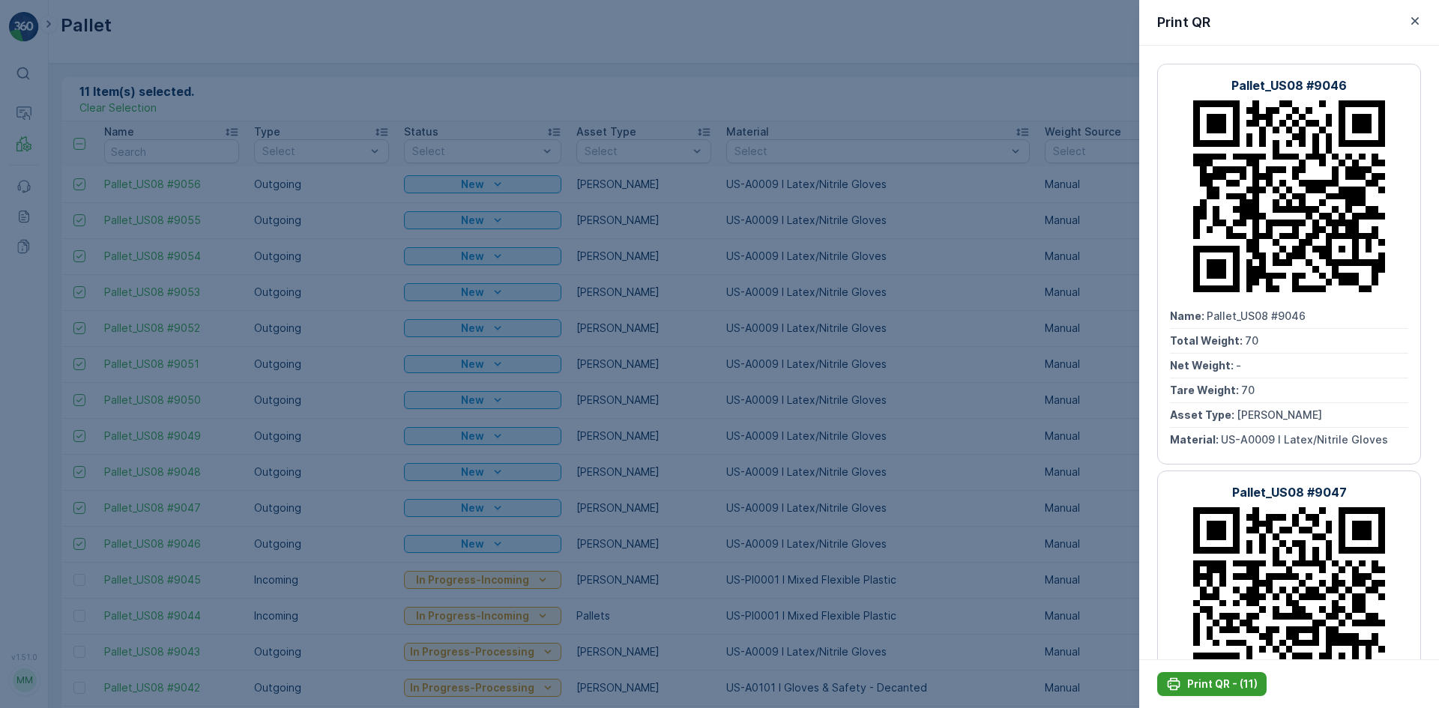
click at [1196, 684] on p "Print QR - (11)" at bounding box center [1222, 684] width 70 height 15
click at [865, 469] on div at bounding box center [719, 354] width 1439 height 708
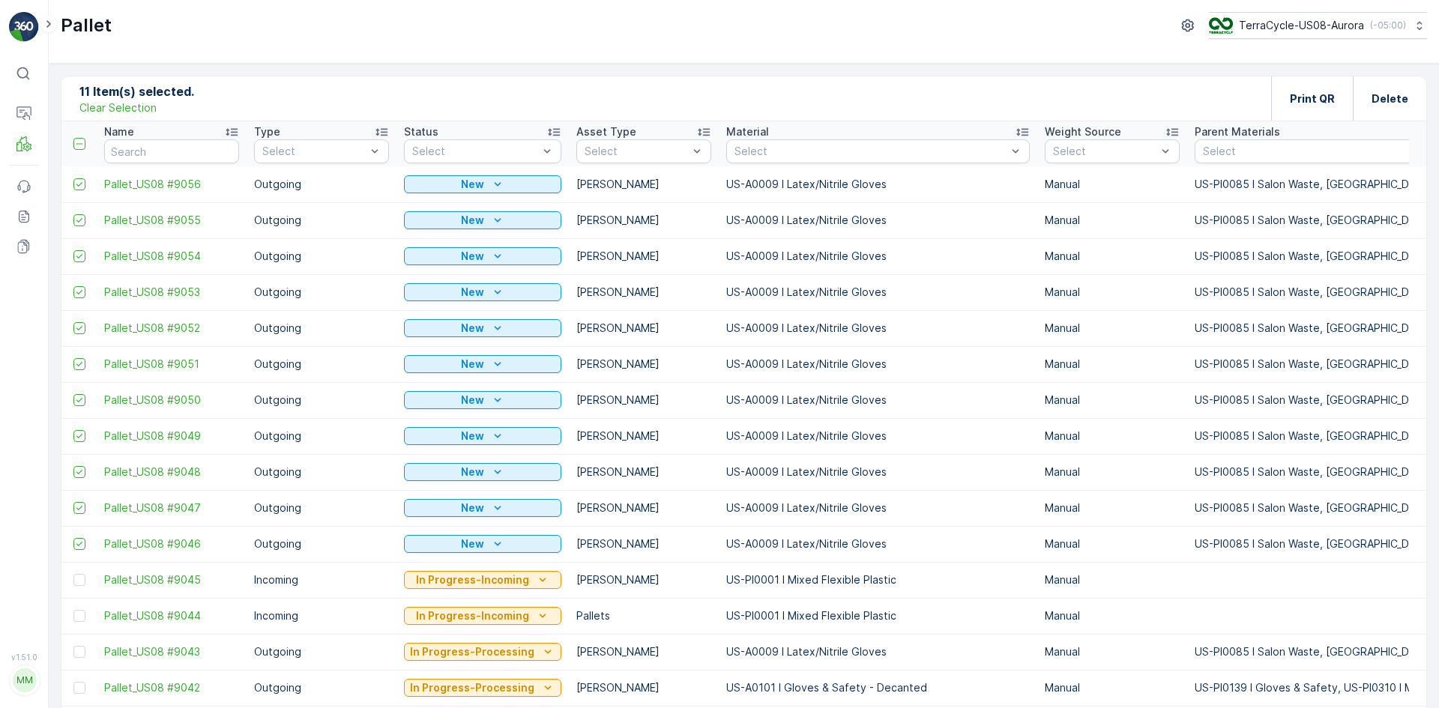
click at [135, 112] on p "Clear Selection" at bounding box center [117, 107] width 77 height 15
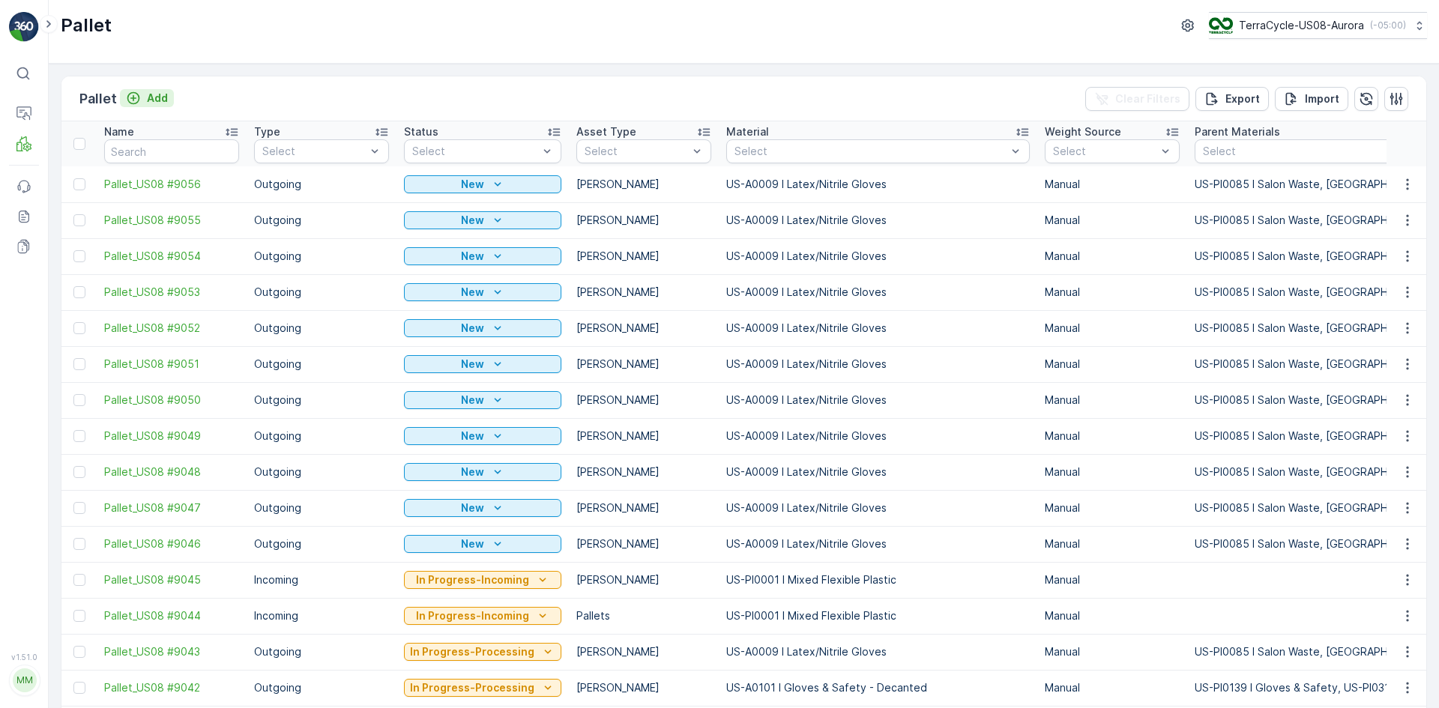
click at [144, 102] on div "Add" at bounding box center [147, 98] width 42 height 15
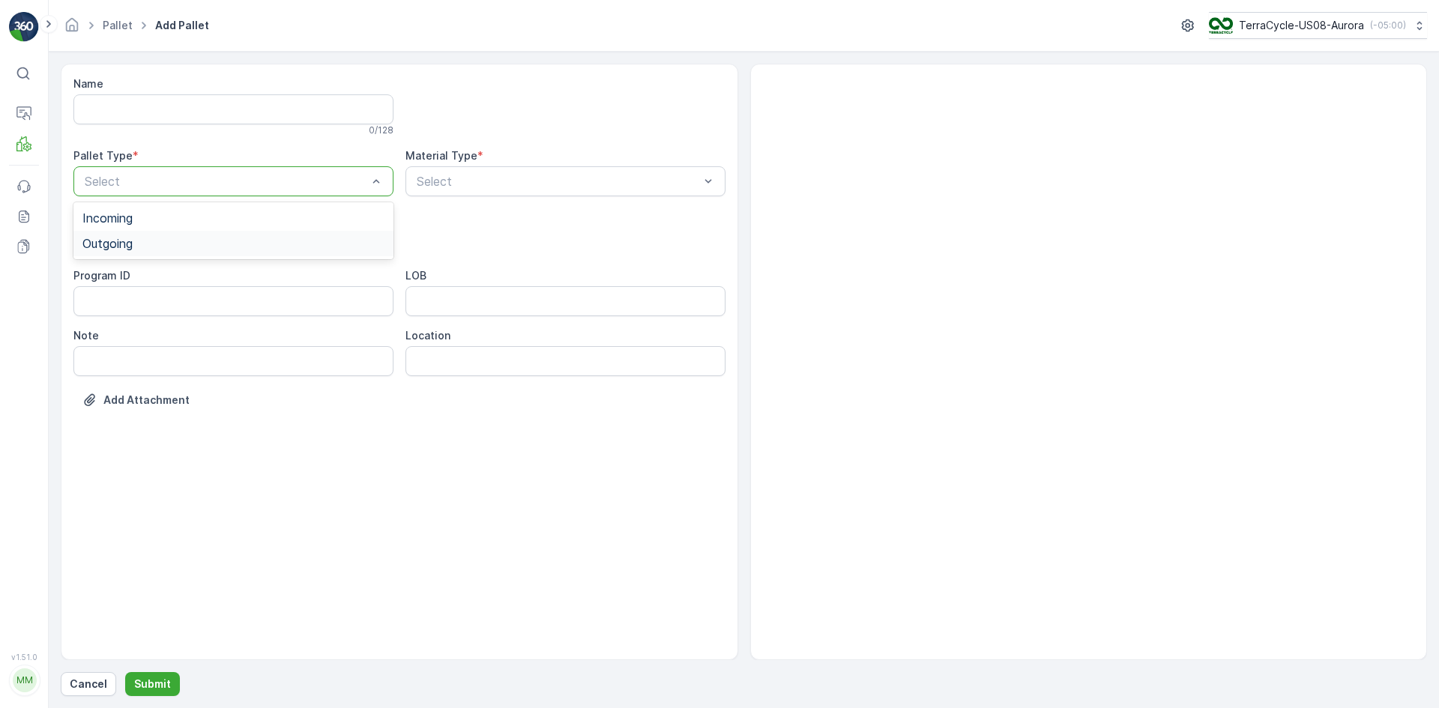
click at [178, 238] on div "Outgoing" at bounding box center [233, 243] width 302 height 13
click at [178, 229] on div "Select" at bounding box center [233, 241] width 320 height 30
click at [175, 271] on div "[PERSON_NAME]" at bounding box center [233, 277] width 320 height 25
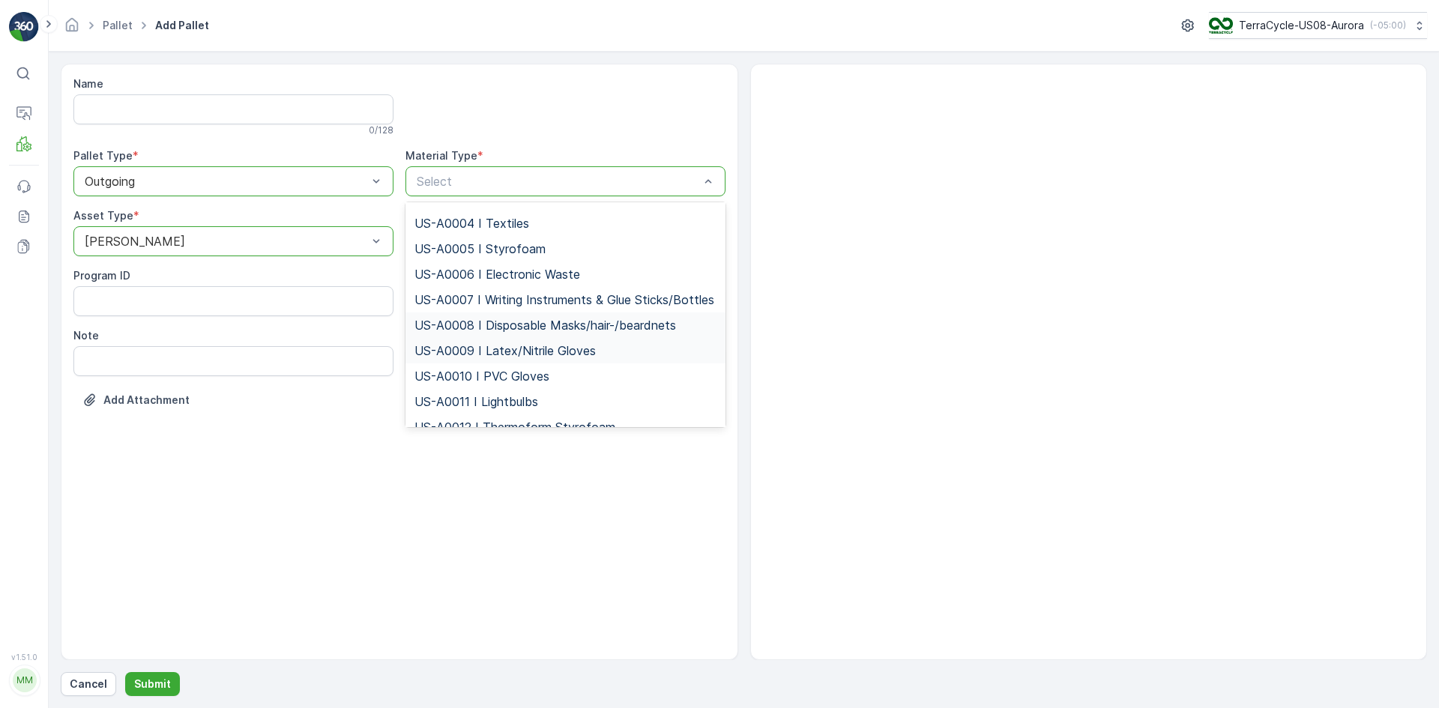
scroll to position [150, 0]
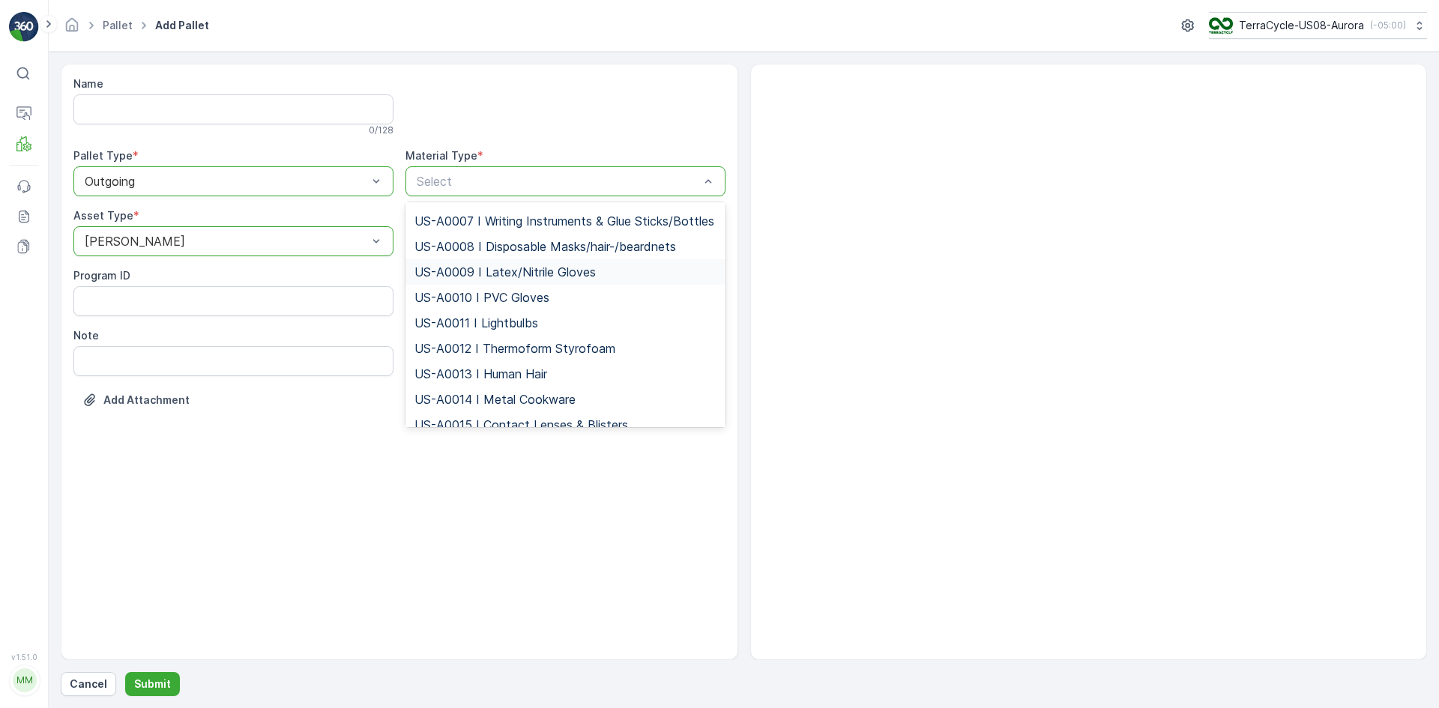
click at [473, 279] on span "US-A0009 I Latex/Nitrile Gloves" at bounding box center [505, 271] width 181 height 13
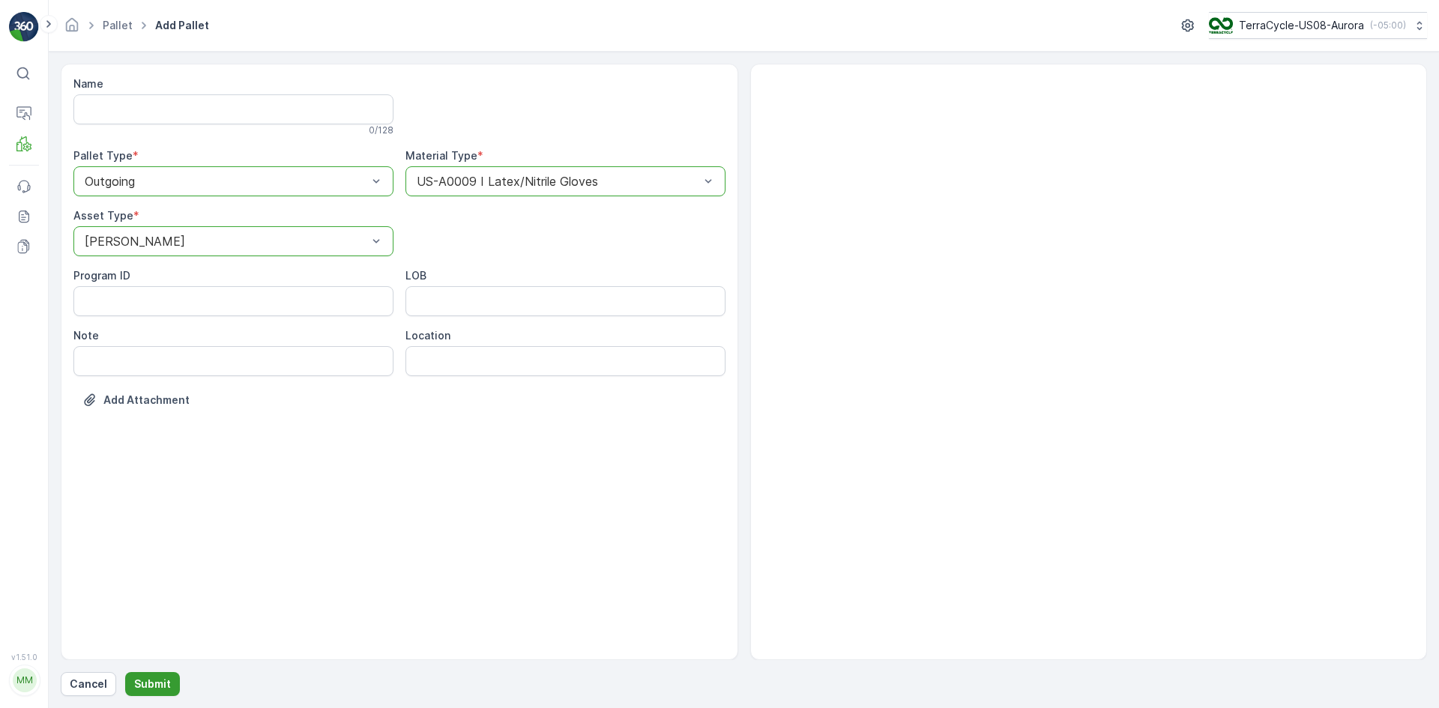
click at [144, 678] on p "Submit" at bounding box center [152, 684] width 37 height 15
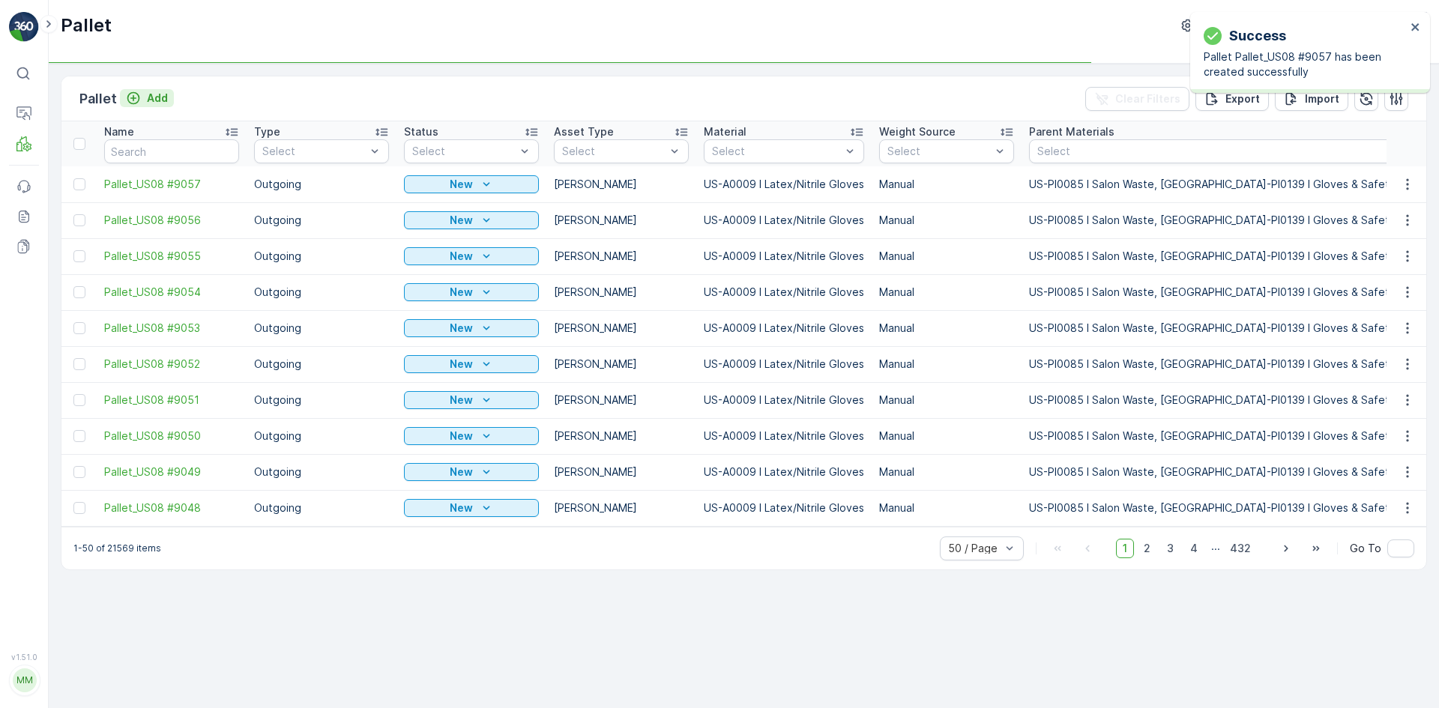
click at [147, 97] on p "Add" at bounding box center [157, 98] width 21 height 15
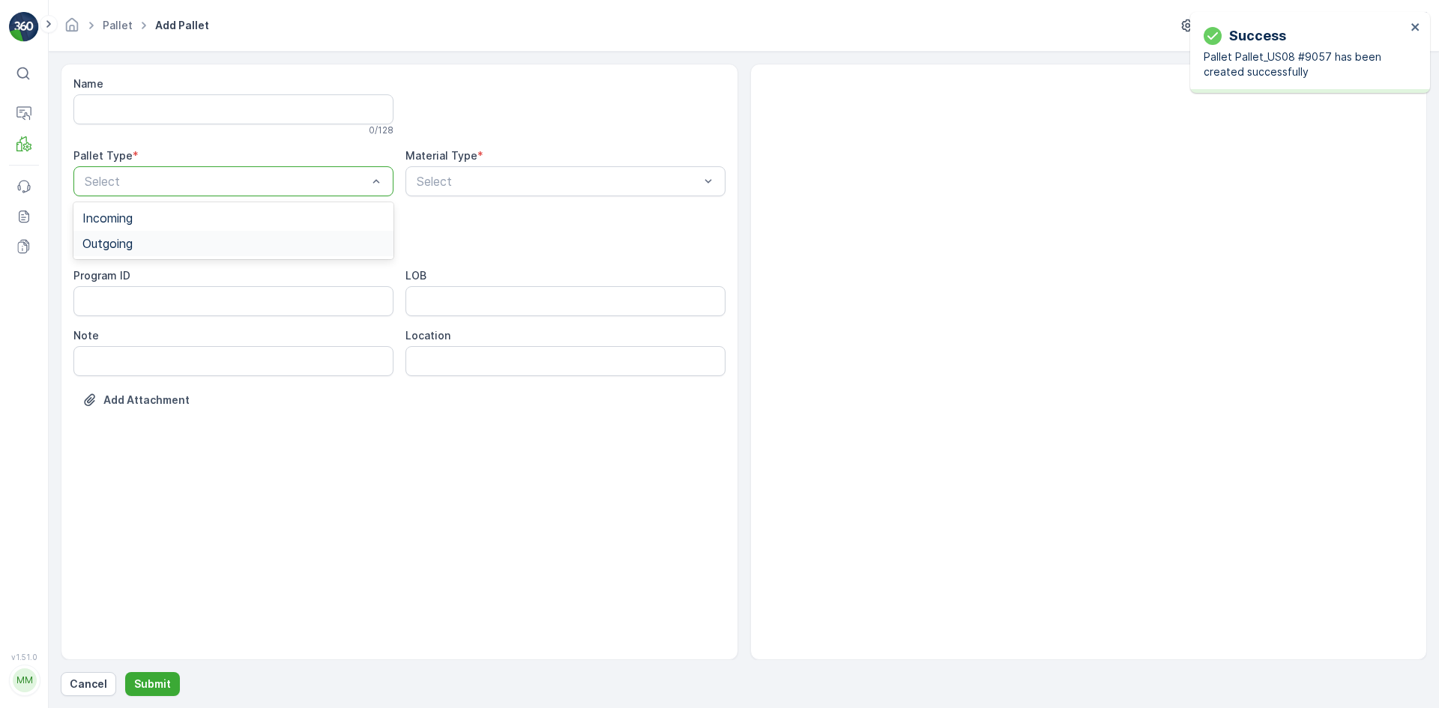
click at [175, 253] on div "Outgoing" at bounding box center [233, 243] width 320 height 25
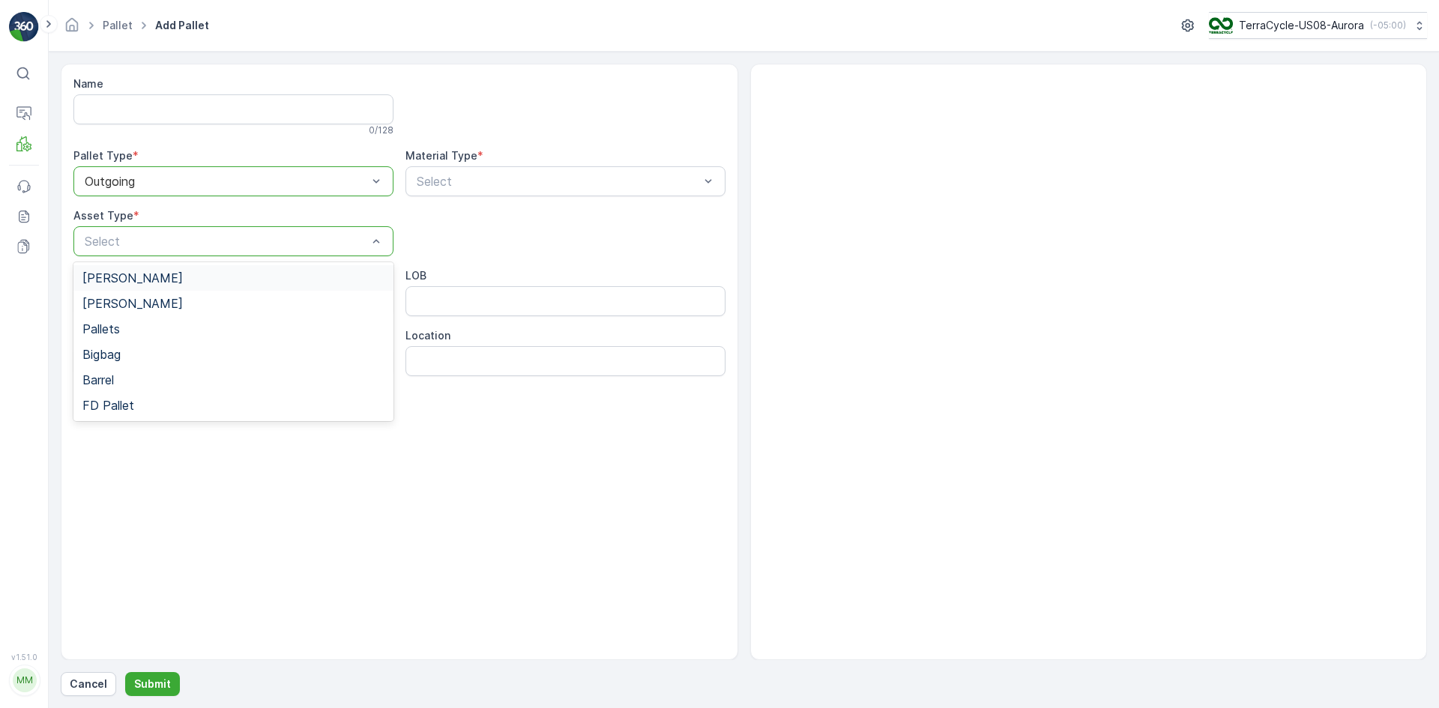
click at [168, 278] on div "[PERSON_NAME]" at bounding box center [233, 277] width 302 height 13
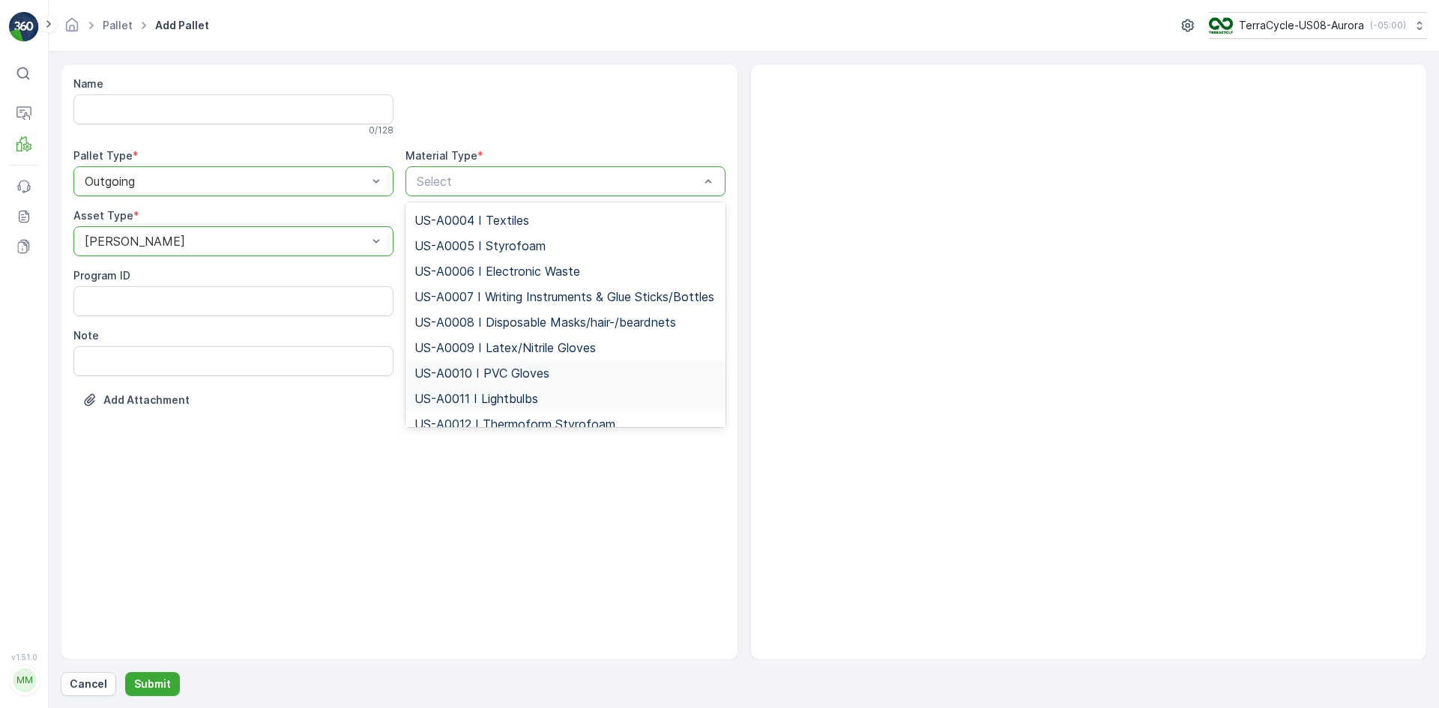
scroll to position [75, 0]
click at [469, 349] on div "US-A0009 I Latex/Nitrile Gloves" at bounding box center [566, 346] width 320 height 25
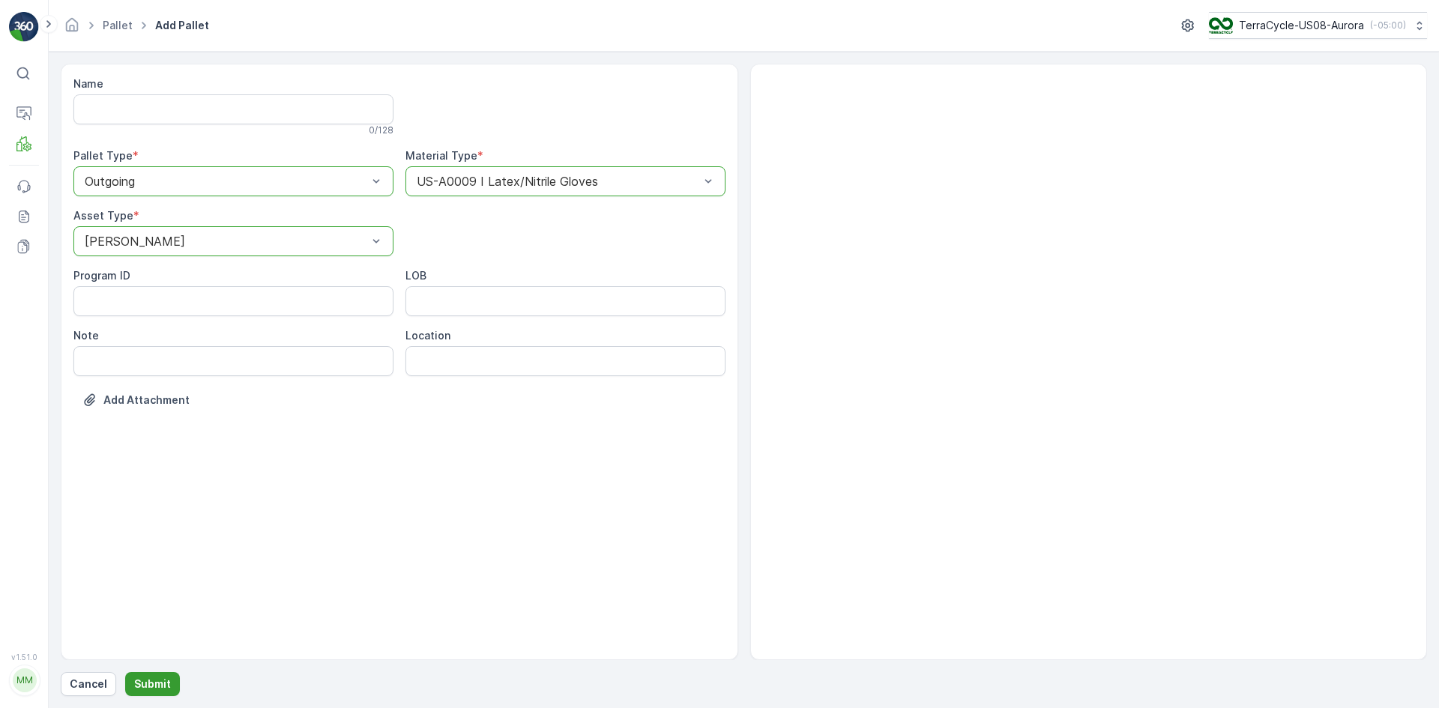
click at [148, 686] on p "Submit" at bounding box center [152, 684] width 37 height 15
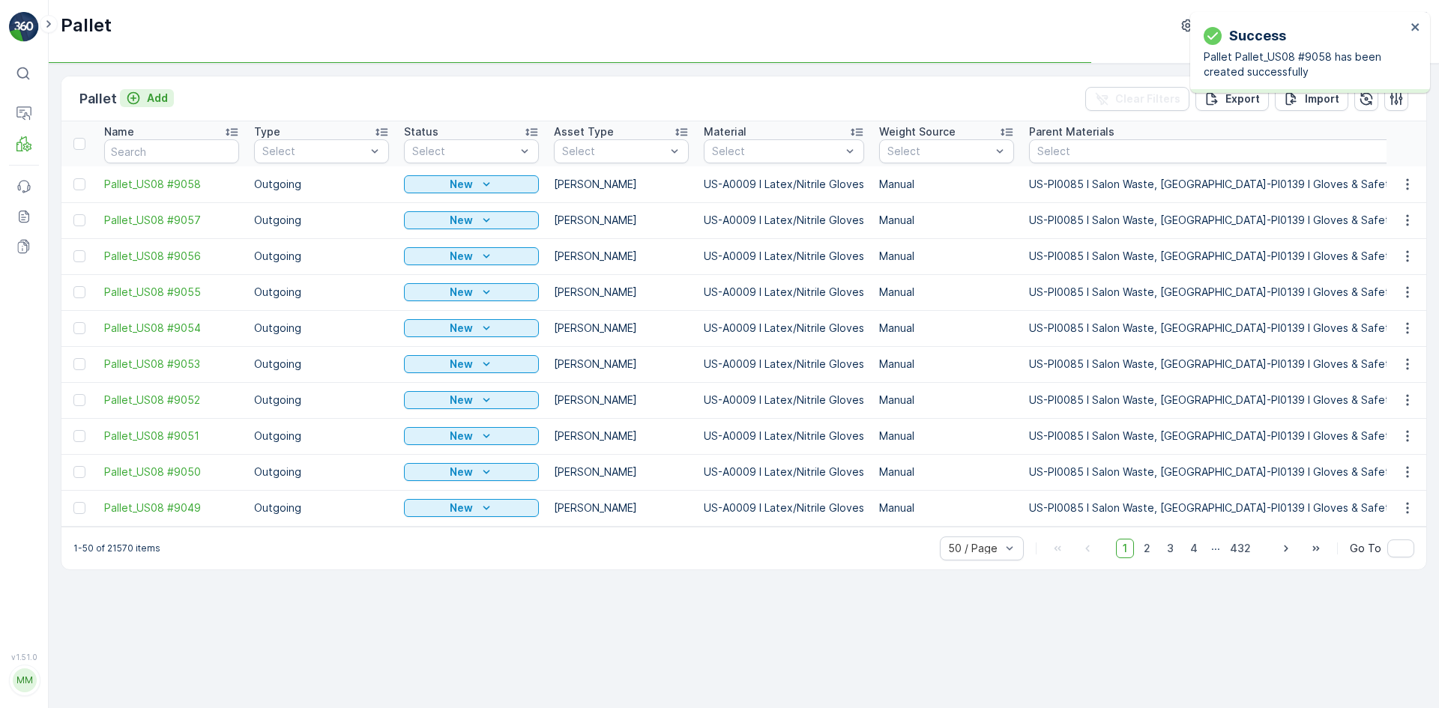
click at [147, 99] on p "Add" at bounding box center [157, 98] width 21 height 15
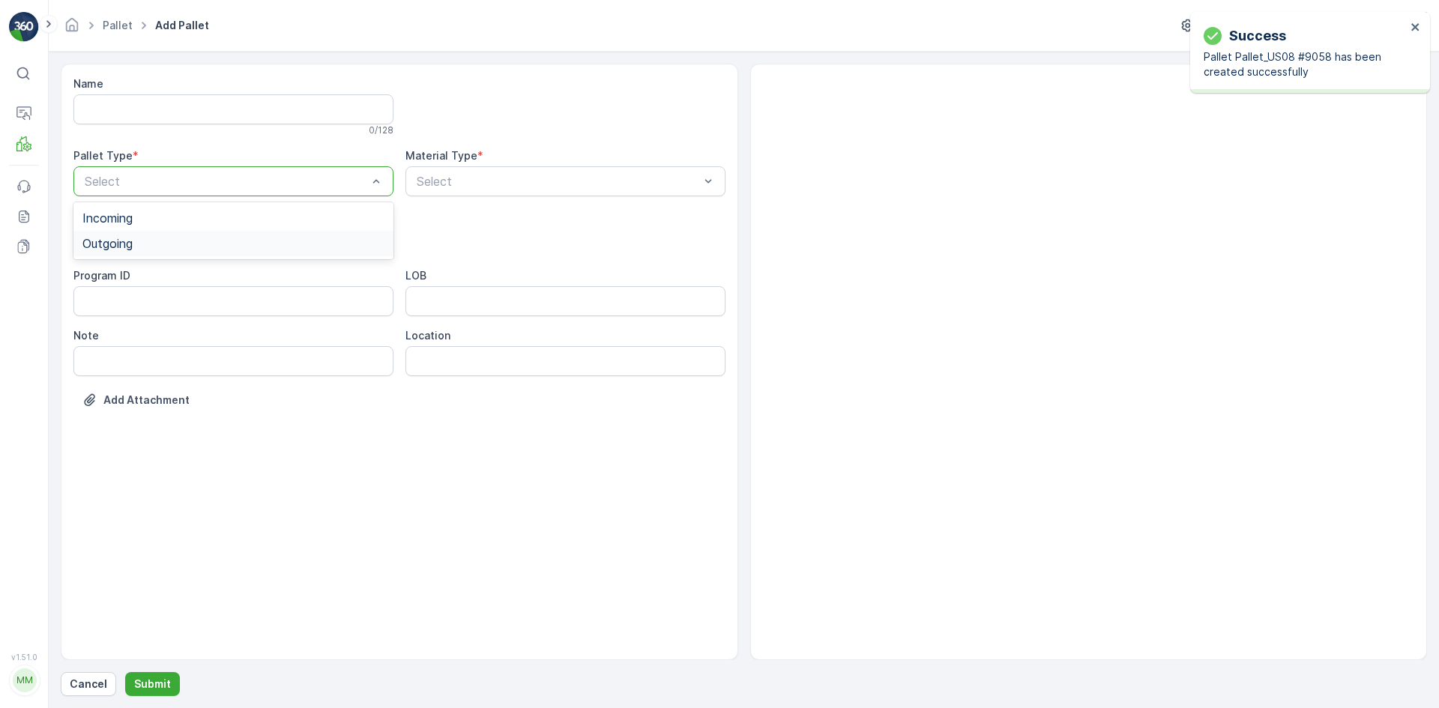
click at [156, 247] on div "Outgoing" at bounding box center [233, 243] width 302 height 13
click at [160, 283] on div "[PERSON_NAME]" at bounding box center [233, 277] width 302 height 13
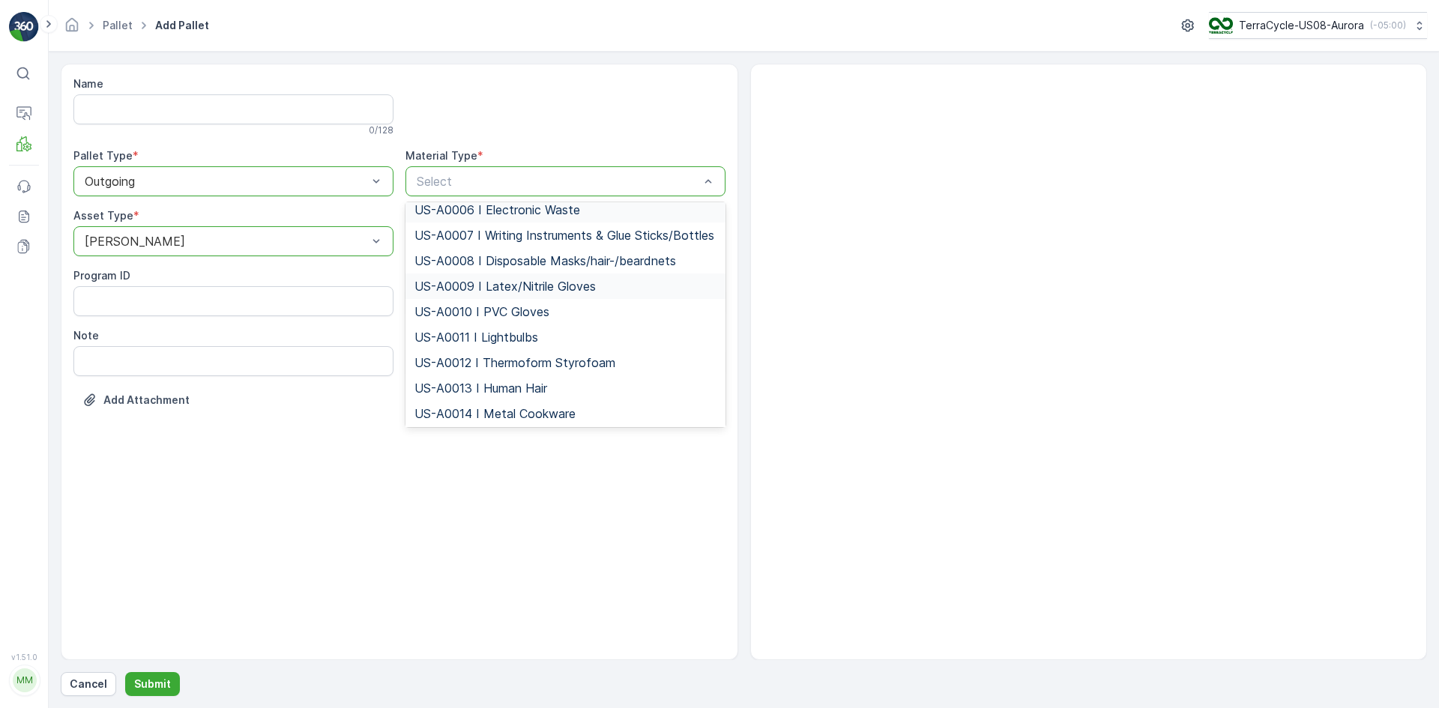
scroll to position [150, 0]
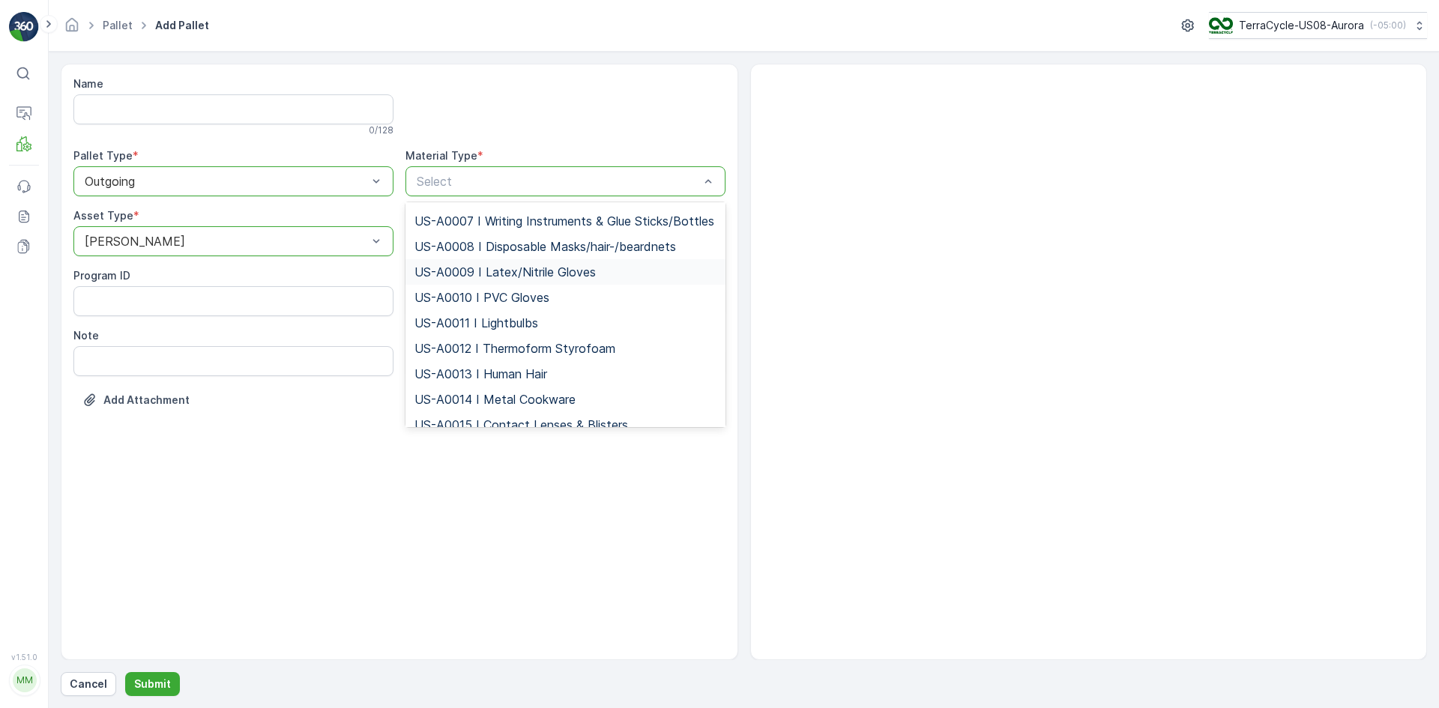
click at [487, 279] on span "US-A0009 I Latex/Nitrile Gloves" at bounding box center [505, 271] width 181 height 13
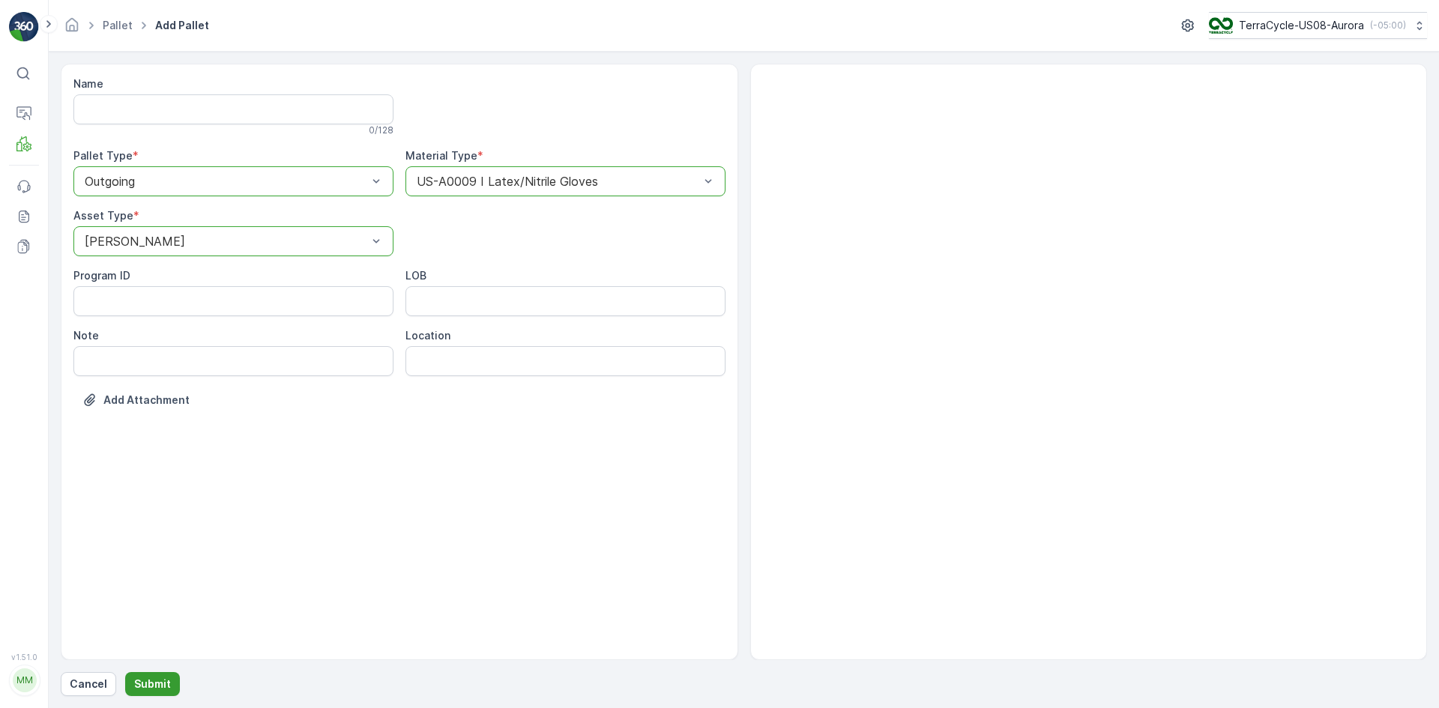
click at [148, 687] on p "Submit" at bounding box center [152, 684] width 37 height 15
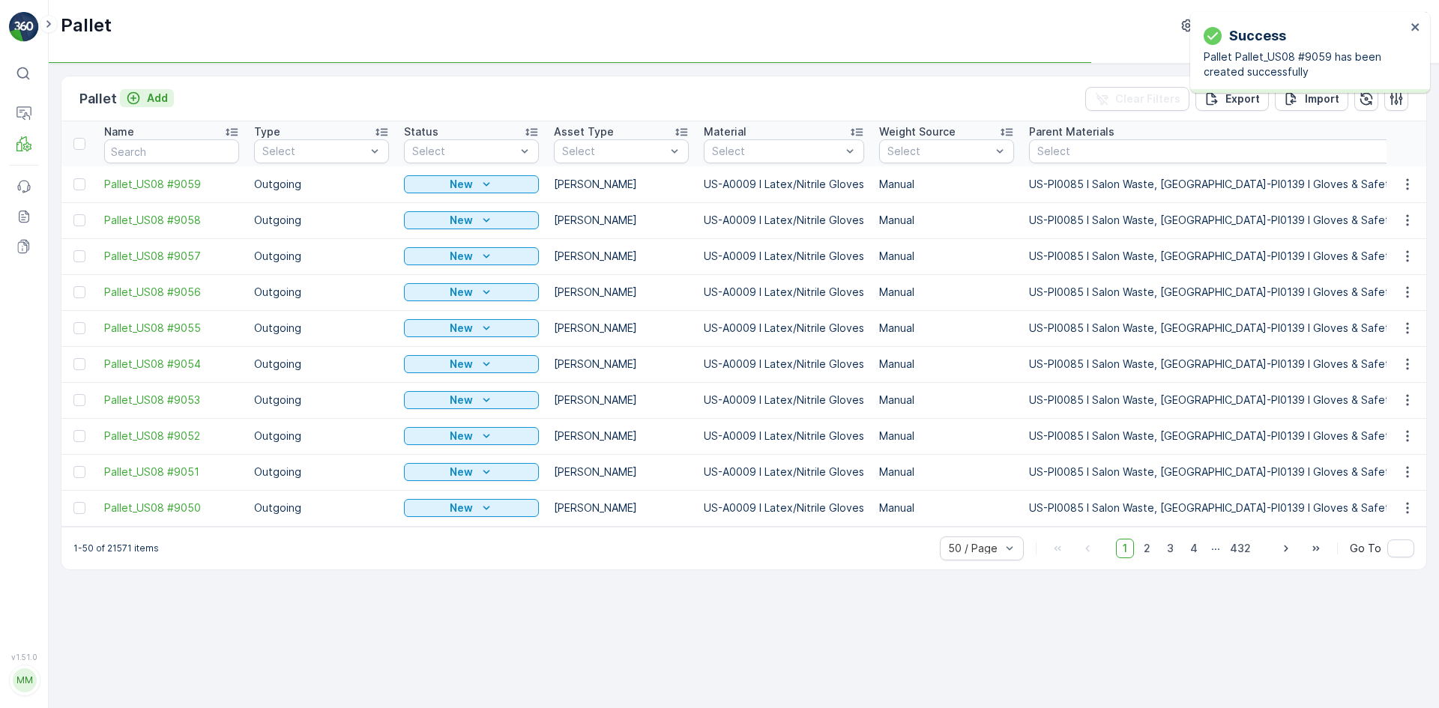
click at [151, 100] on p "Add" at bounding box center [157, 98] width 21 height 15
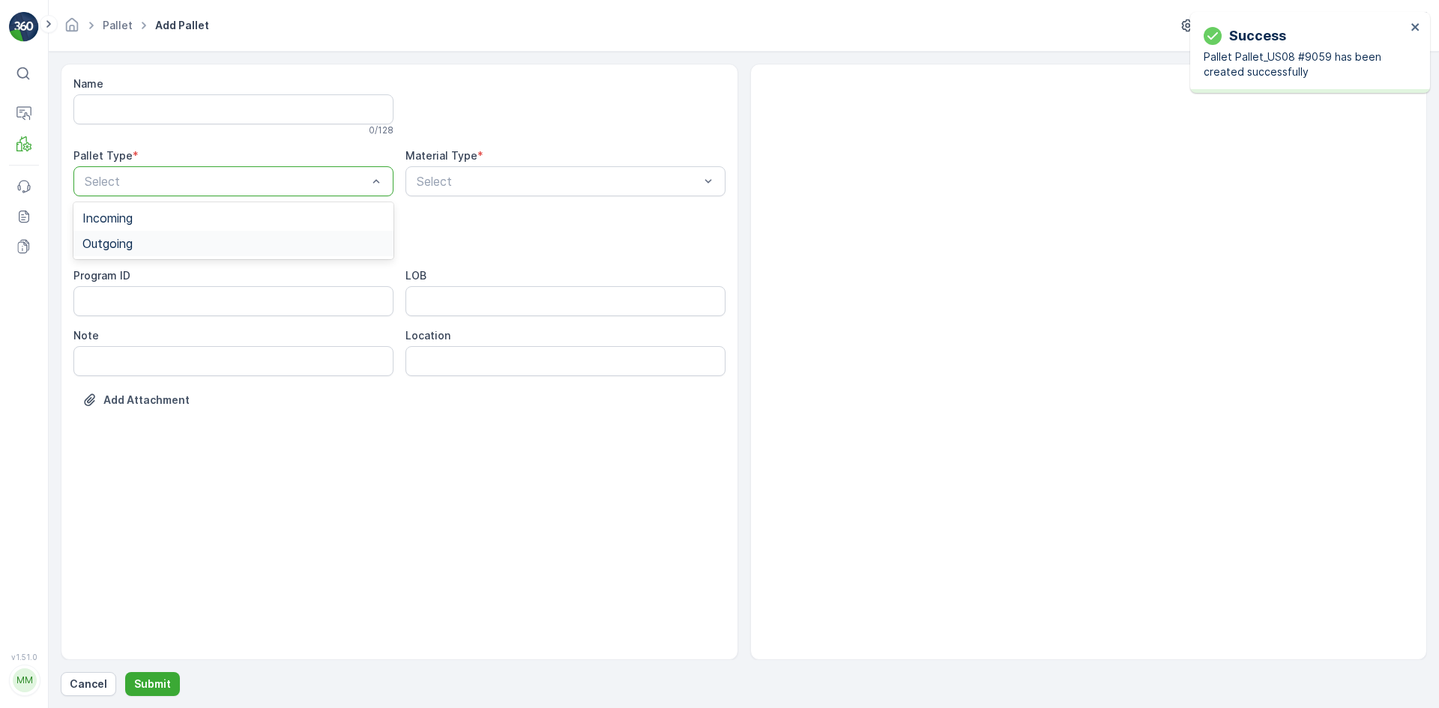
click at [166, 241] on div "Outgoing" at bounding box center [233, 243] width 302 height 13
click at [169, 273] on div "[PERSON_NAME]" at bounding box center [233, 277] width 302 height 13
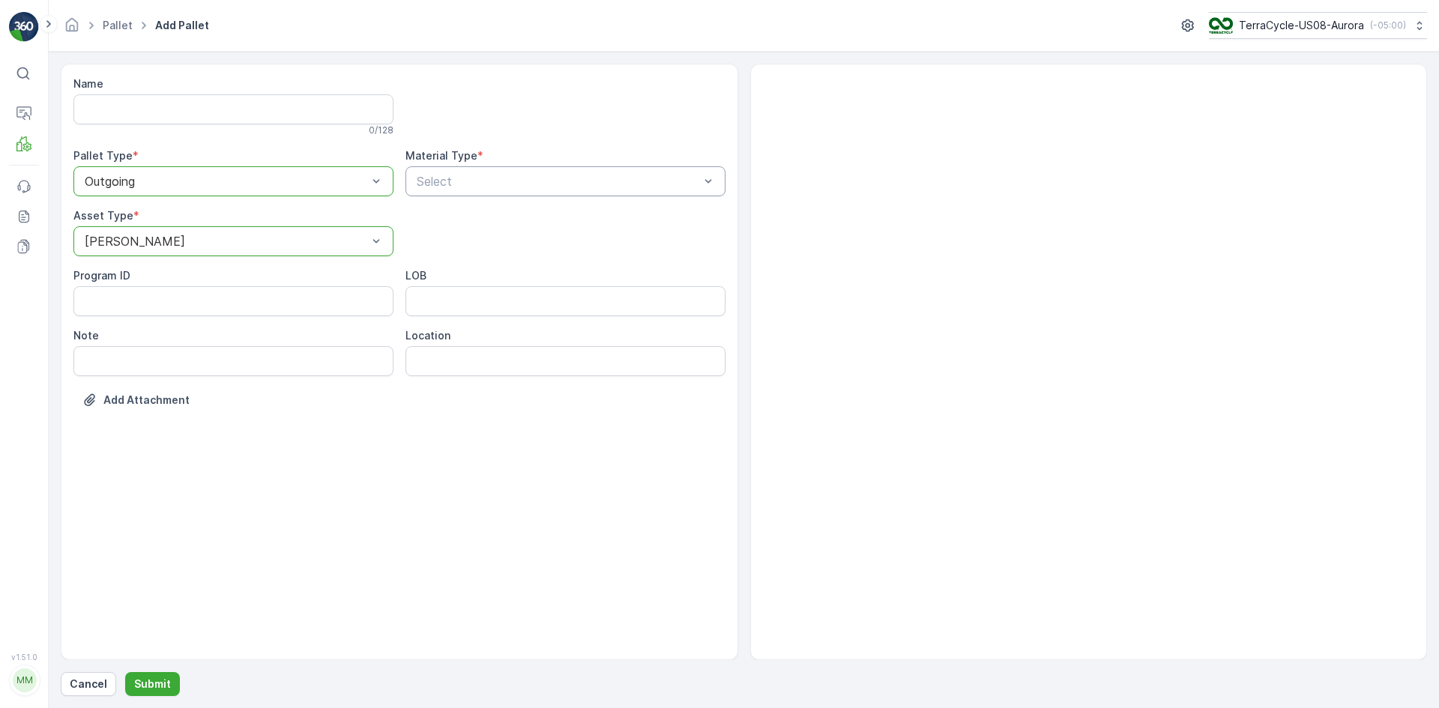
click at [436, 169] on div "Select" at bounding box center [566, 181] width 320 height 30
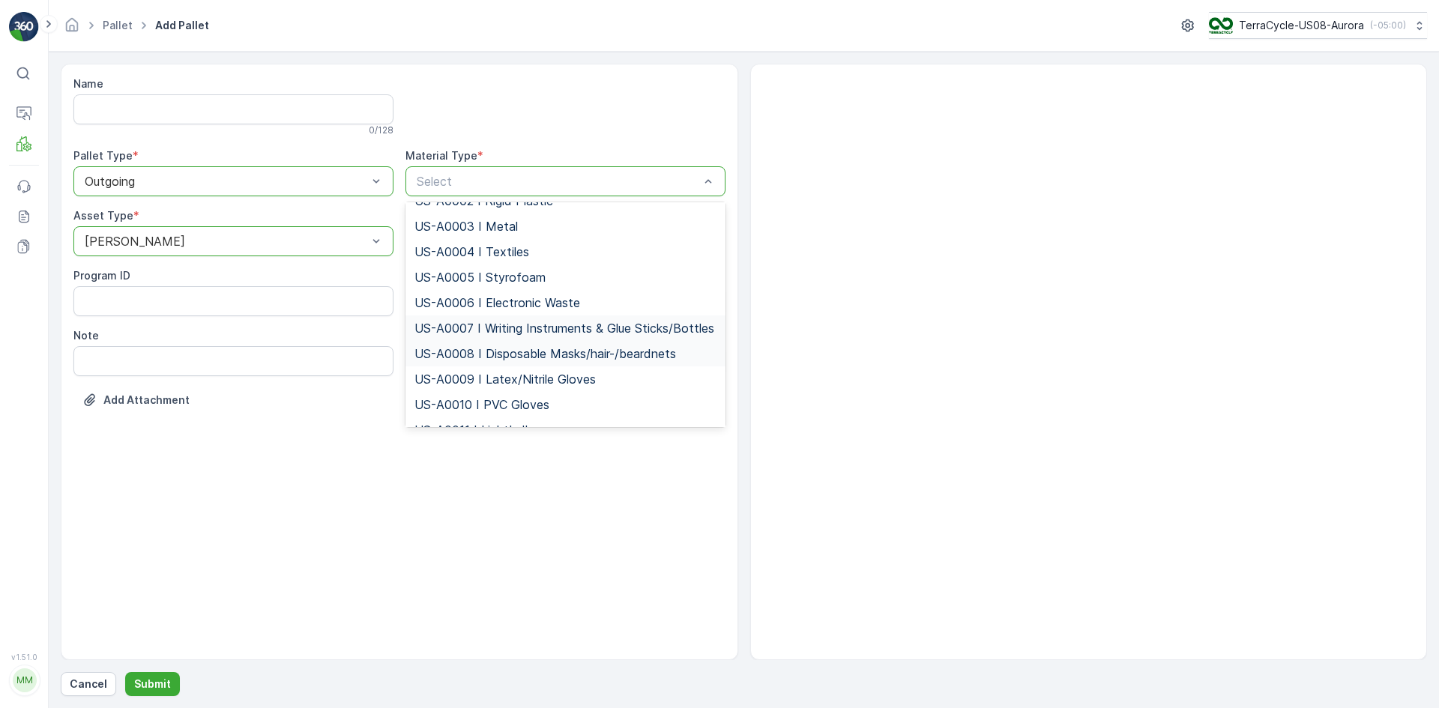
scroll to position [75, 0]
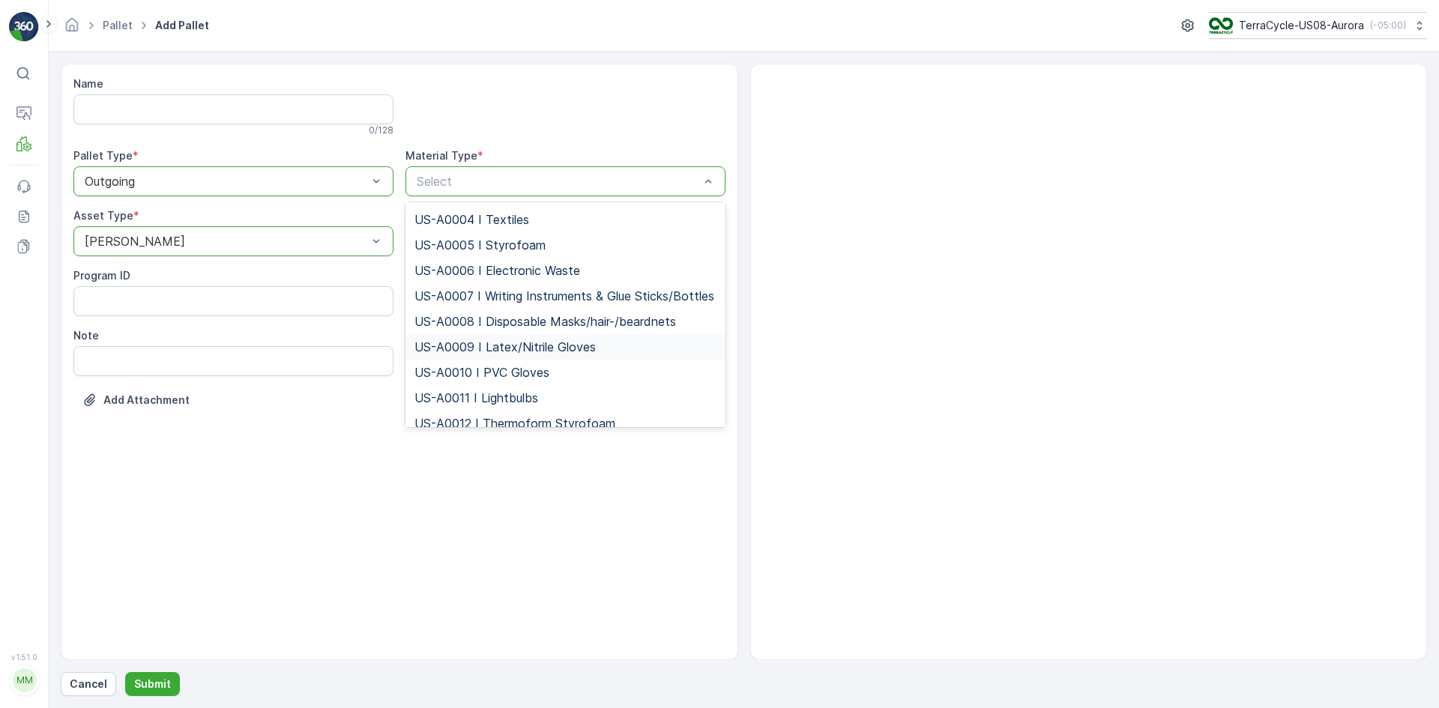
click at [467, 352] on div "US-A0009 I Latex/Nitrile Gloves" at bounding box center [566, 346] width 320 height 25
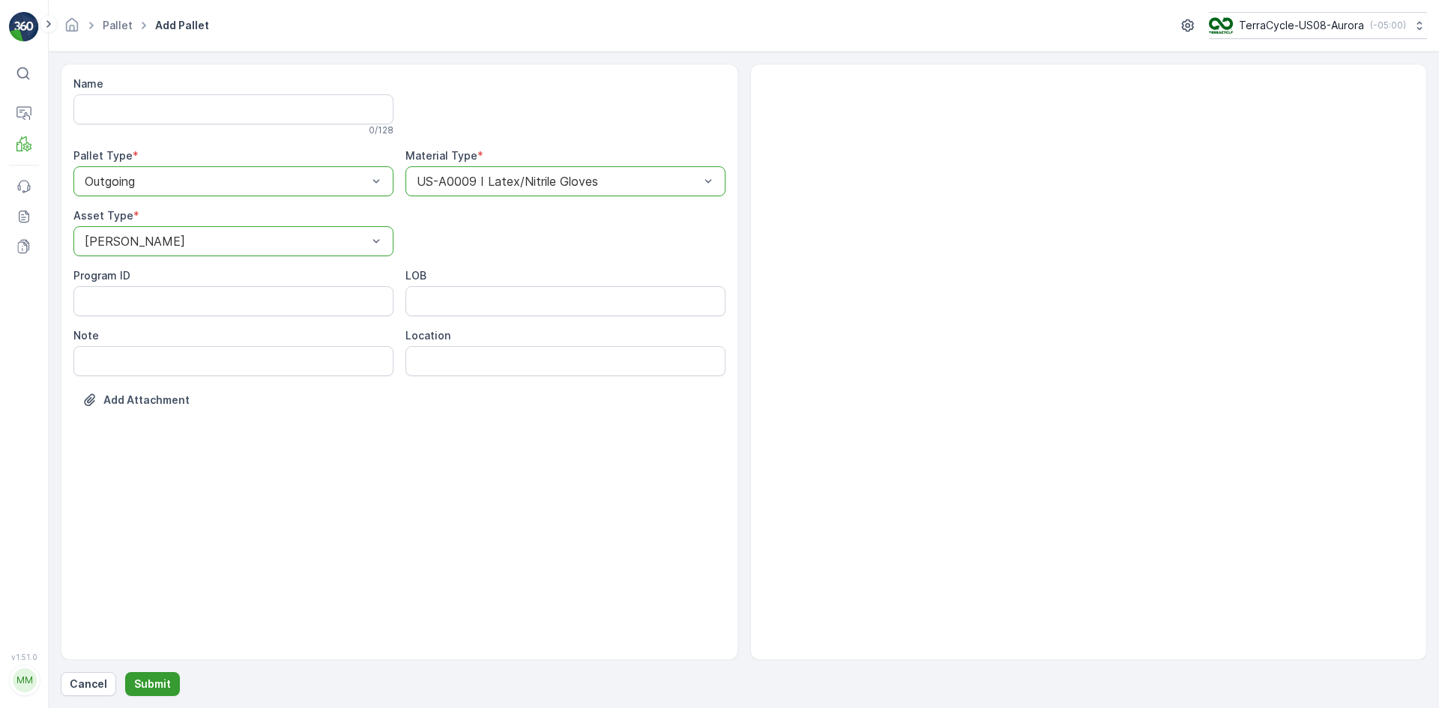
click at [163, 681] on p "Submit" at bounding box center [152, 684] width 37 height 15
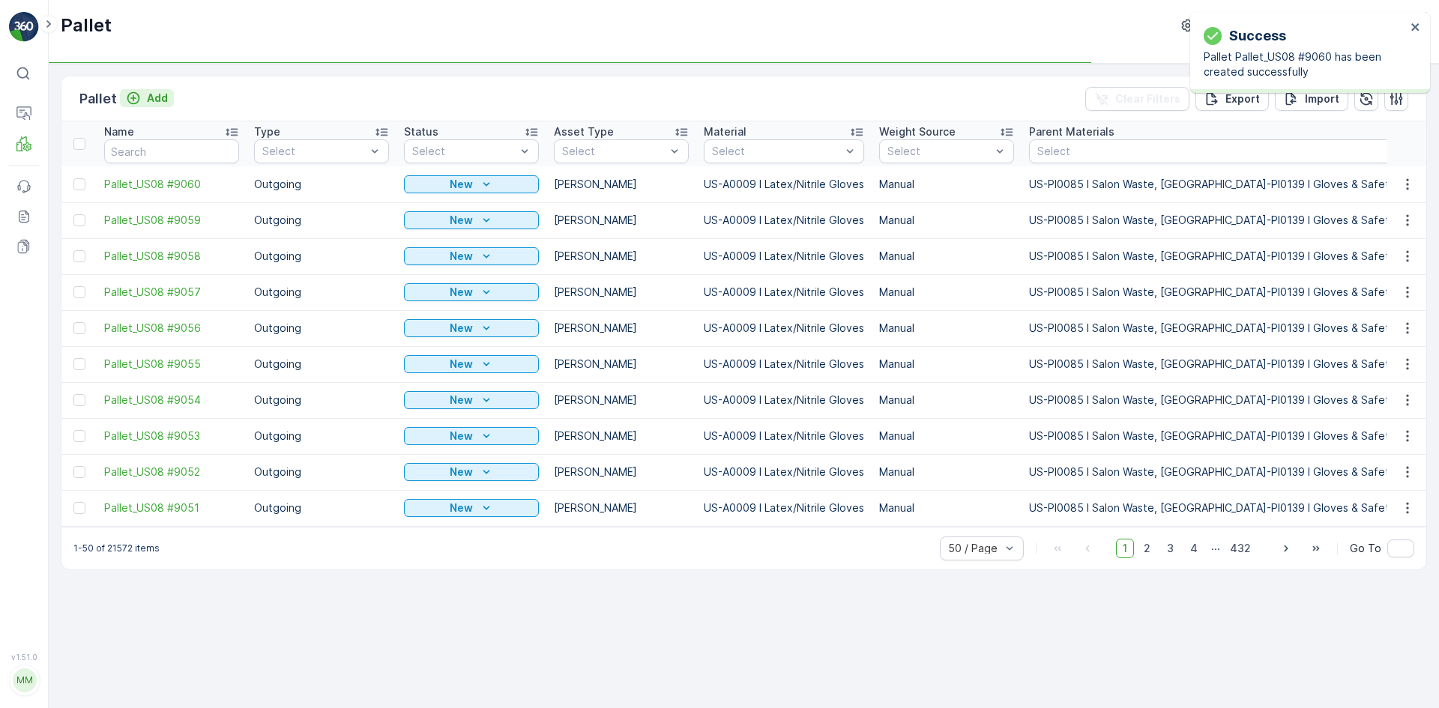
click at [152, 97] on p "Add" at bounding box center [157, 98] width 21 height 15
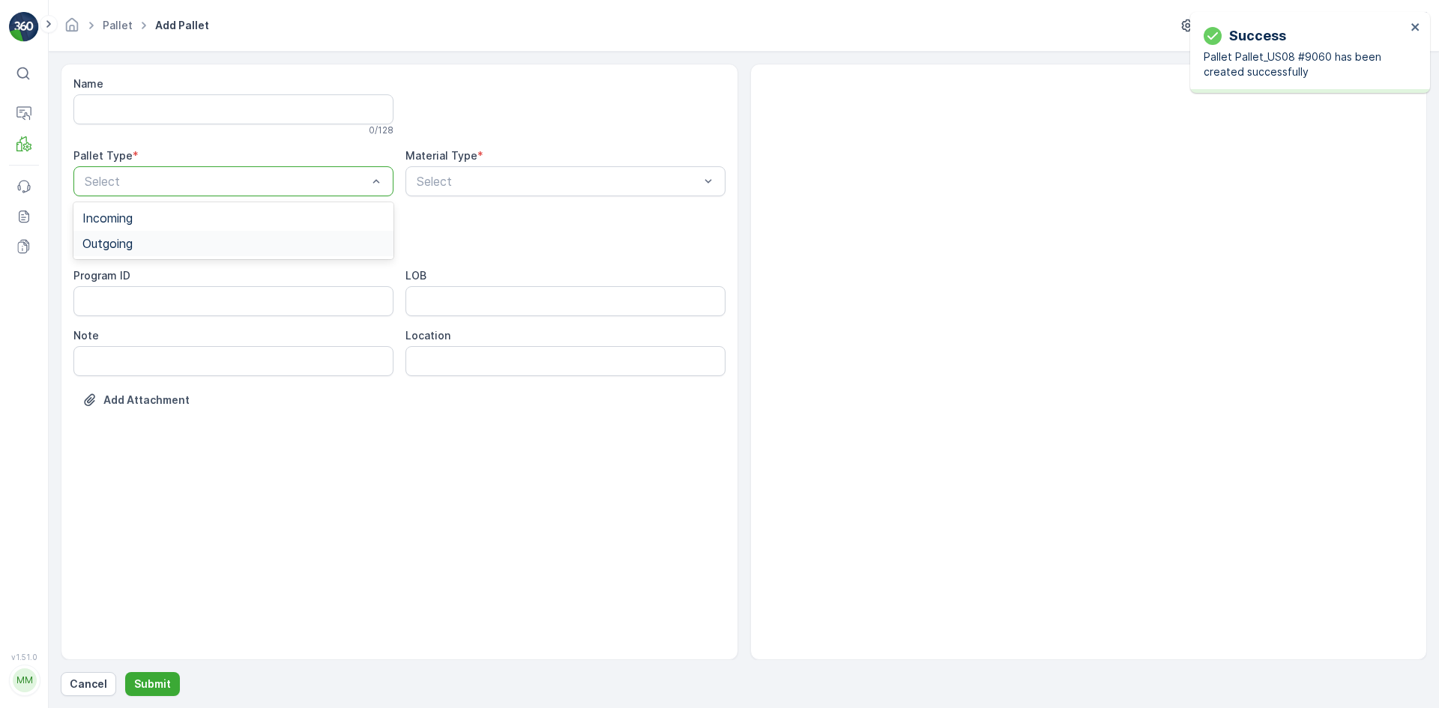
click at [151, 243] on div "Outgoing" at bounding box center [233, 243] width 302 height 13
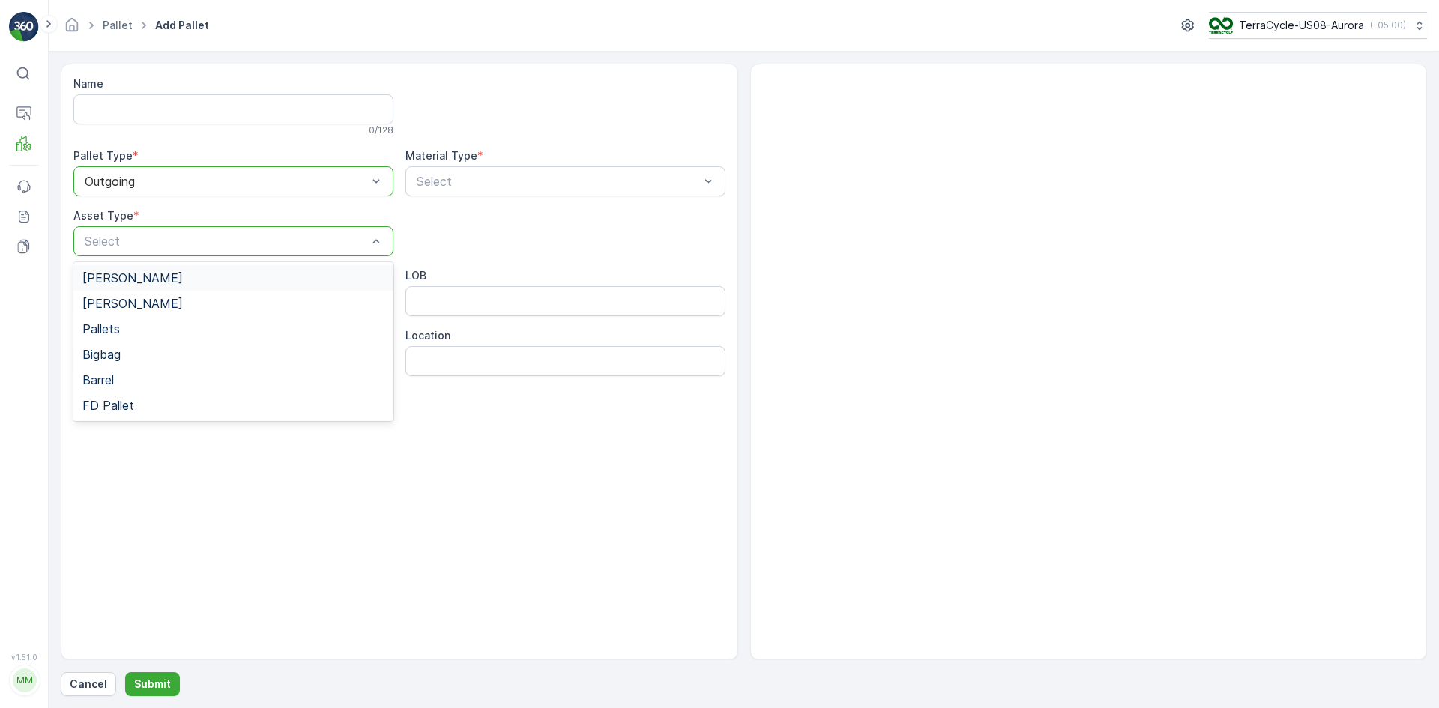
click at [158, 270] on div "[PERSON_NAME]" at bounding box center [233, 277] width 320 height 25
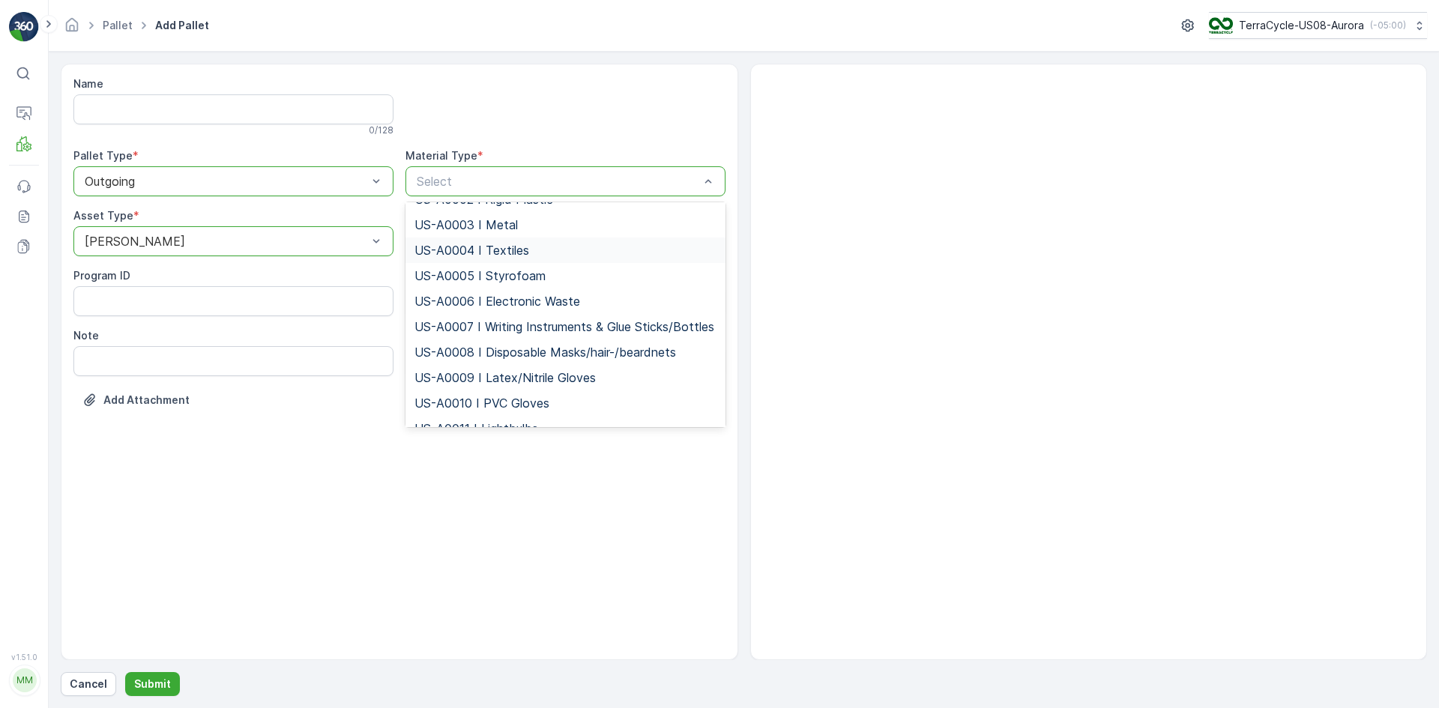
scroll to position [75, 0]
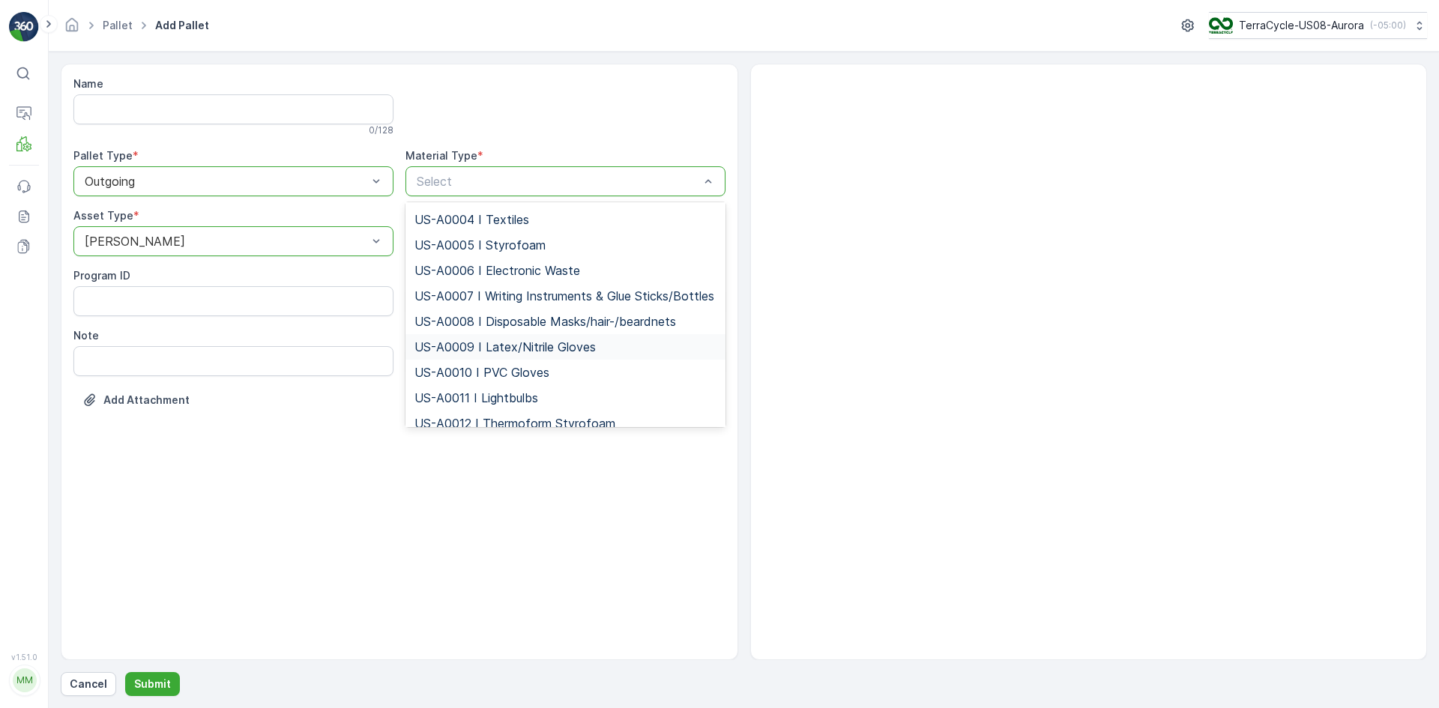
click at [456, 352] on div "US-A0009 I Latex/Nitrile Gloves" at bounding box center [566, 346] width 320 height 25
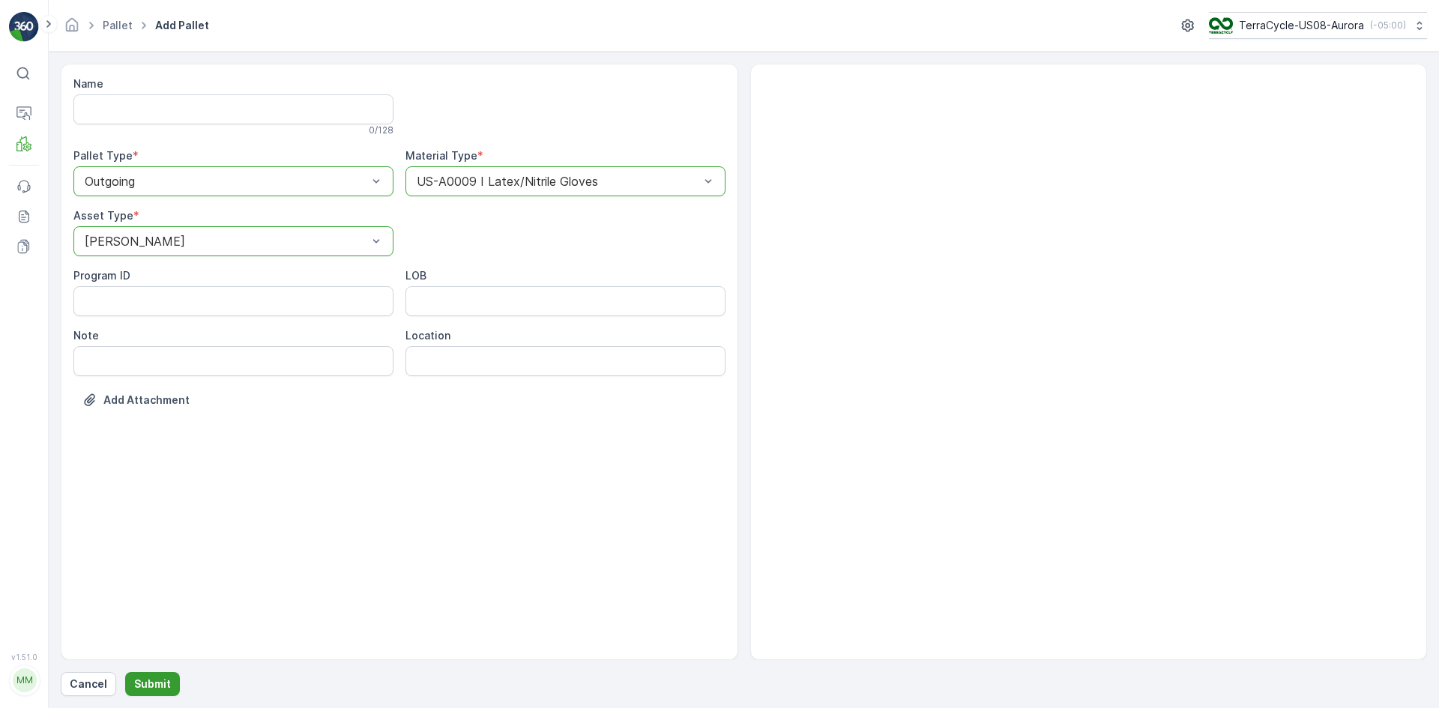
click at [145, 683] on p "Submit" at bounding box center [152, 684] width 37 height 15
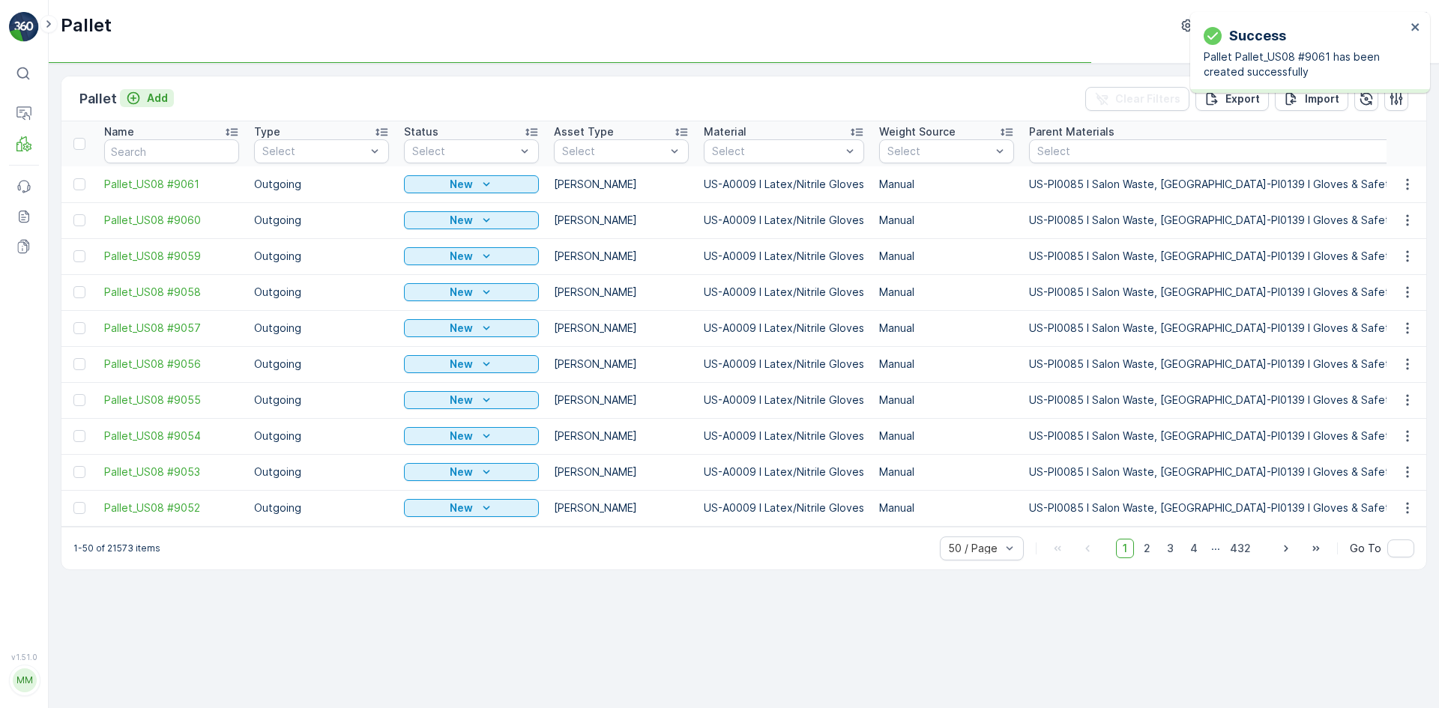
click at [151, 96] on p "Add" at bounding box center [157, 98] width 21 height 15
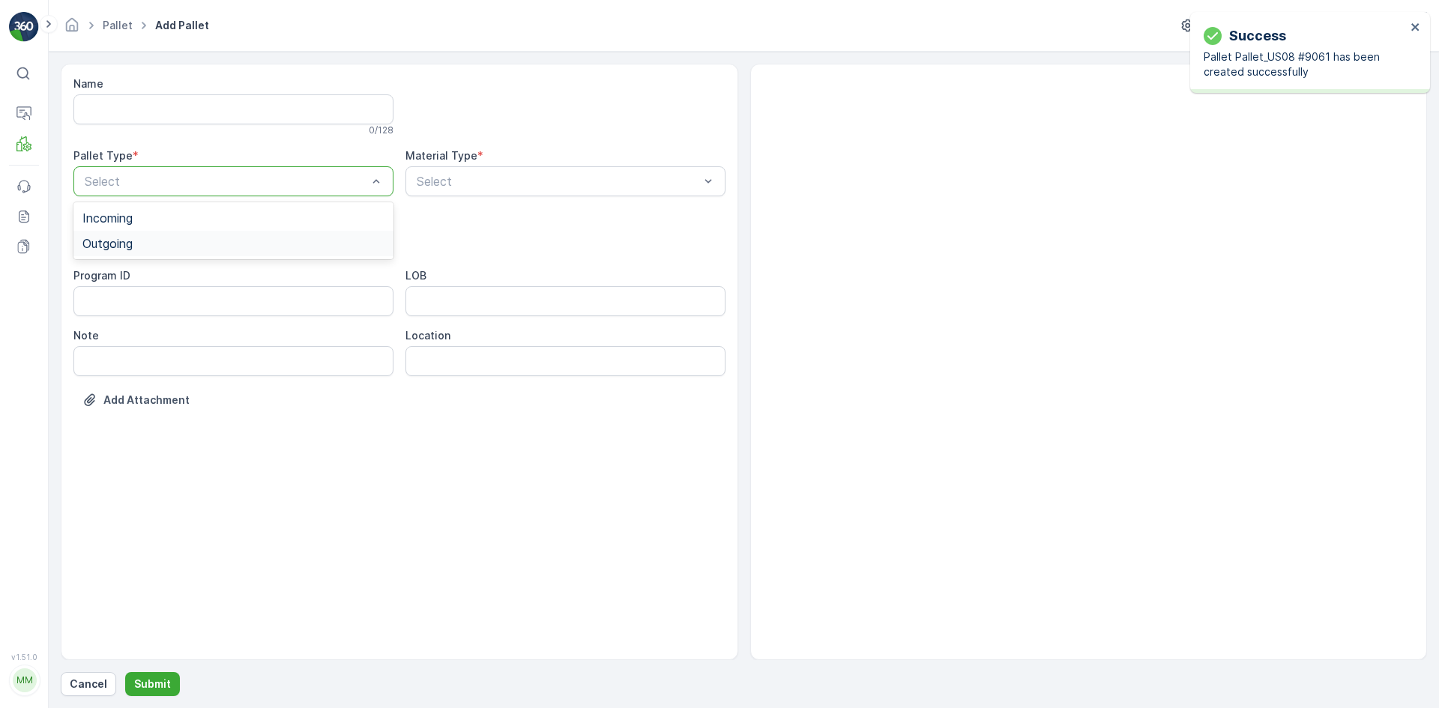
click at [163, 235] on div "Outgoing" at bounding box center [233, 243] width 320 height 25
click at [163, 274] on div "[PERSON_NAME]" at bounding box center [233, 277] width 302 height 13
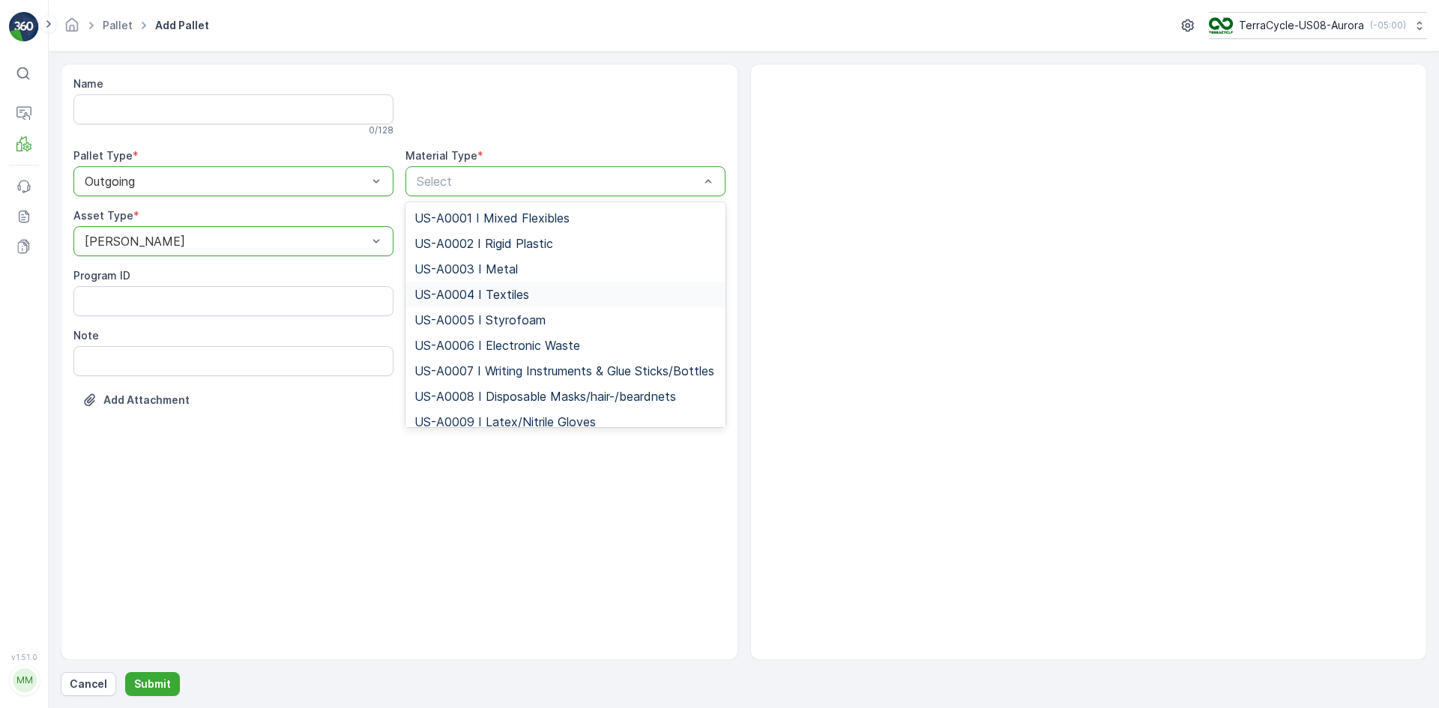
scroll to position [150, 0]
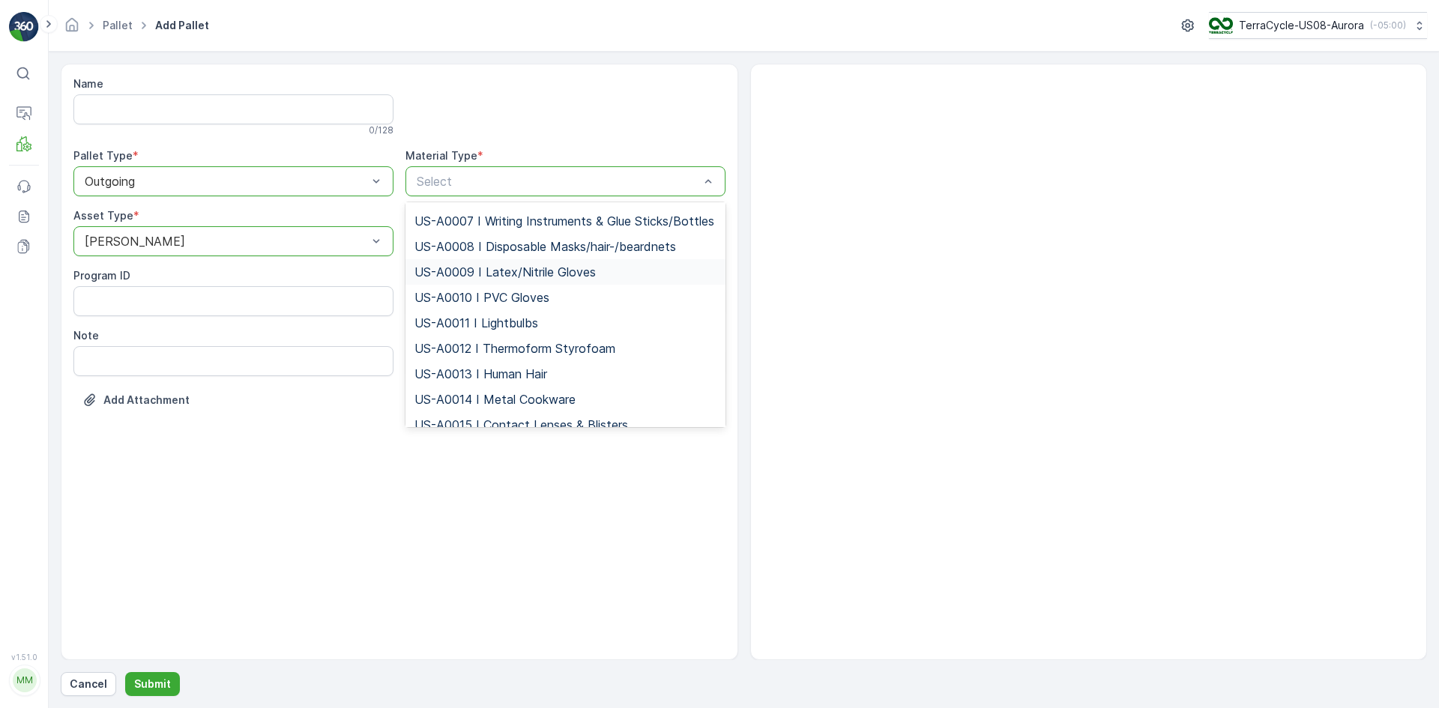
click at [442, 279] on span "US-A0009 I Latex/Nitrile Gloves" at bounding box center [505, 271] width 181 height 13
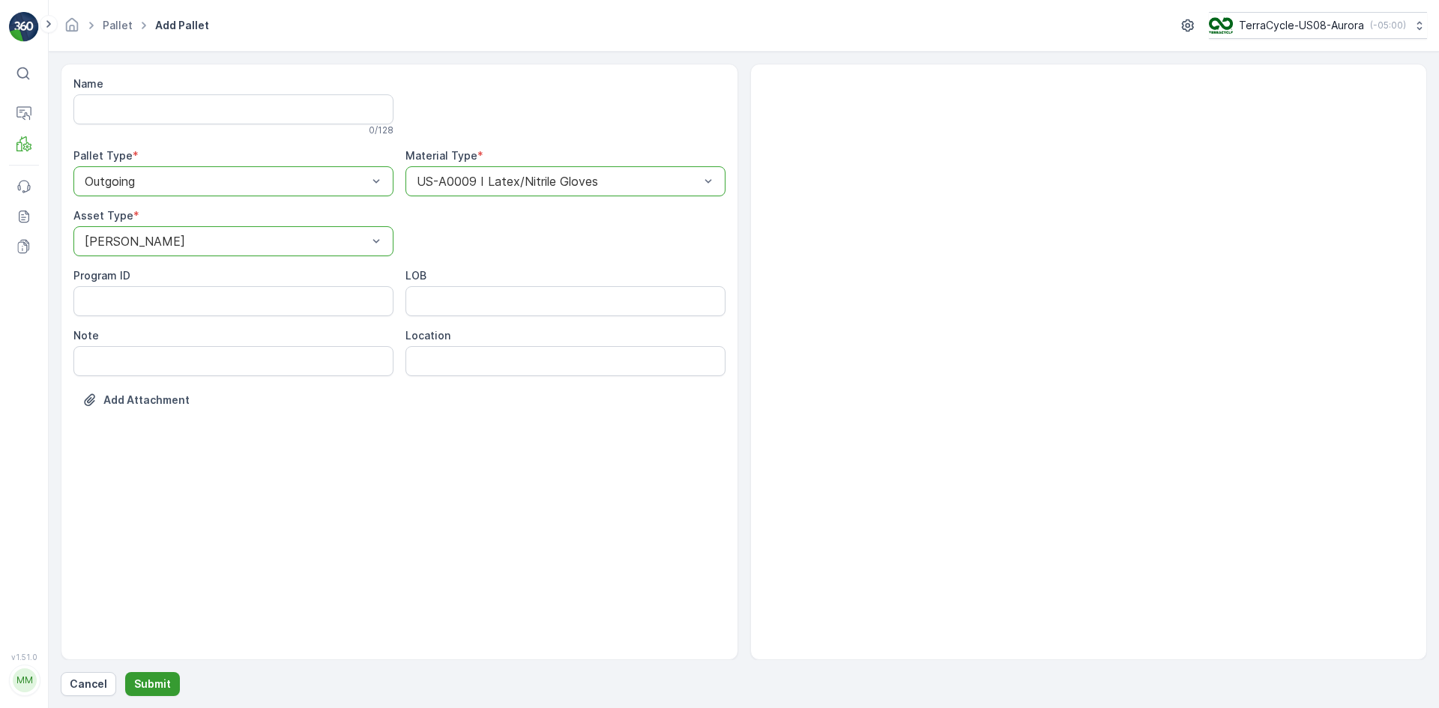
click at [142, 690] on p "Submit" at bounding box center [152, 684] width 37 height 15
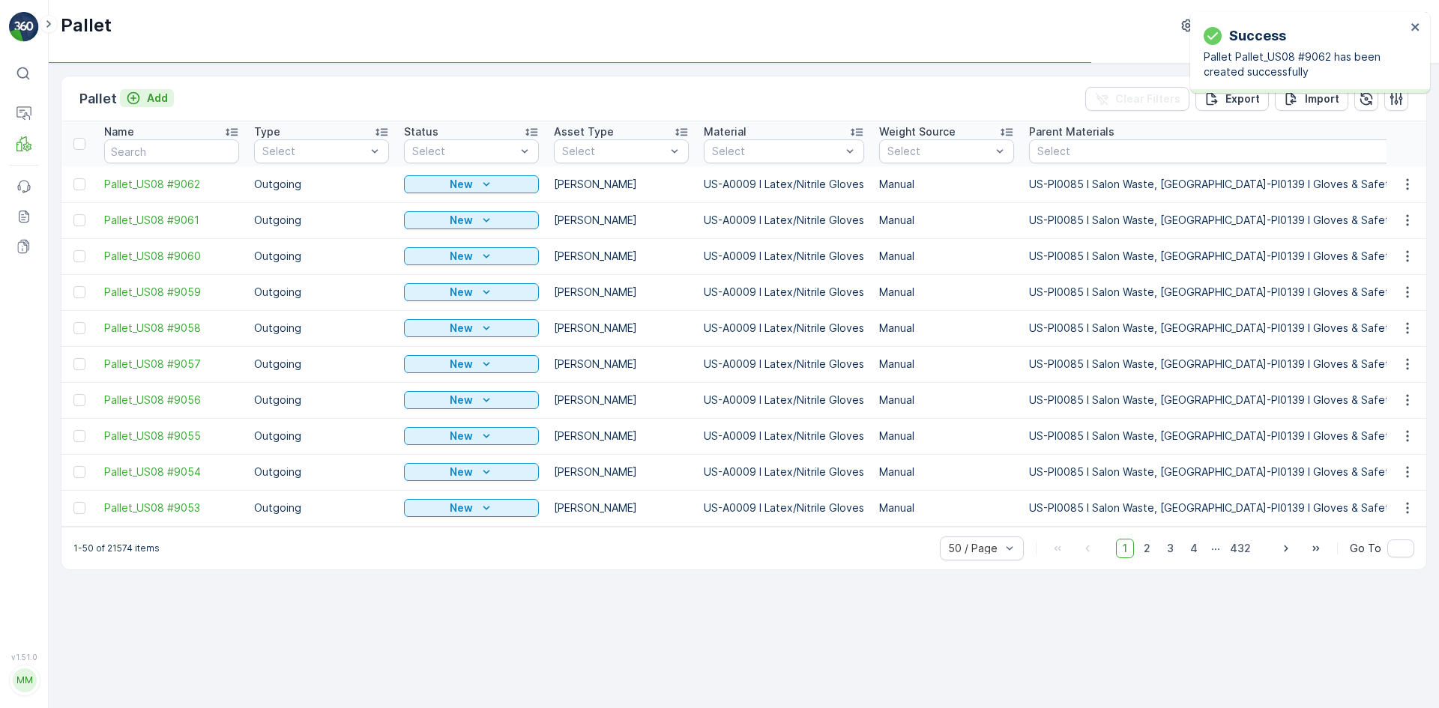
click at [150, 103] on p "Add" at bounding box center [157, 98] width 21 height 15
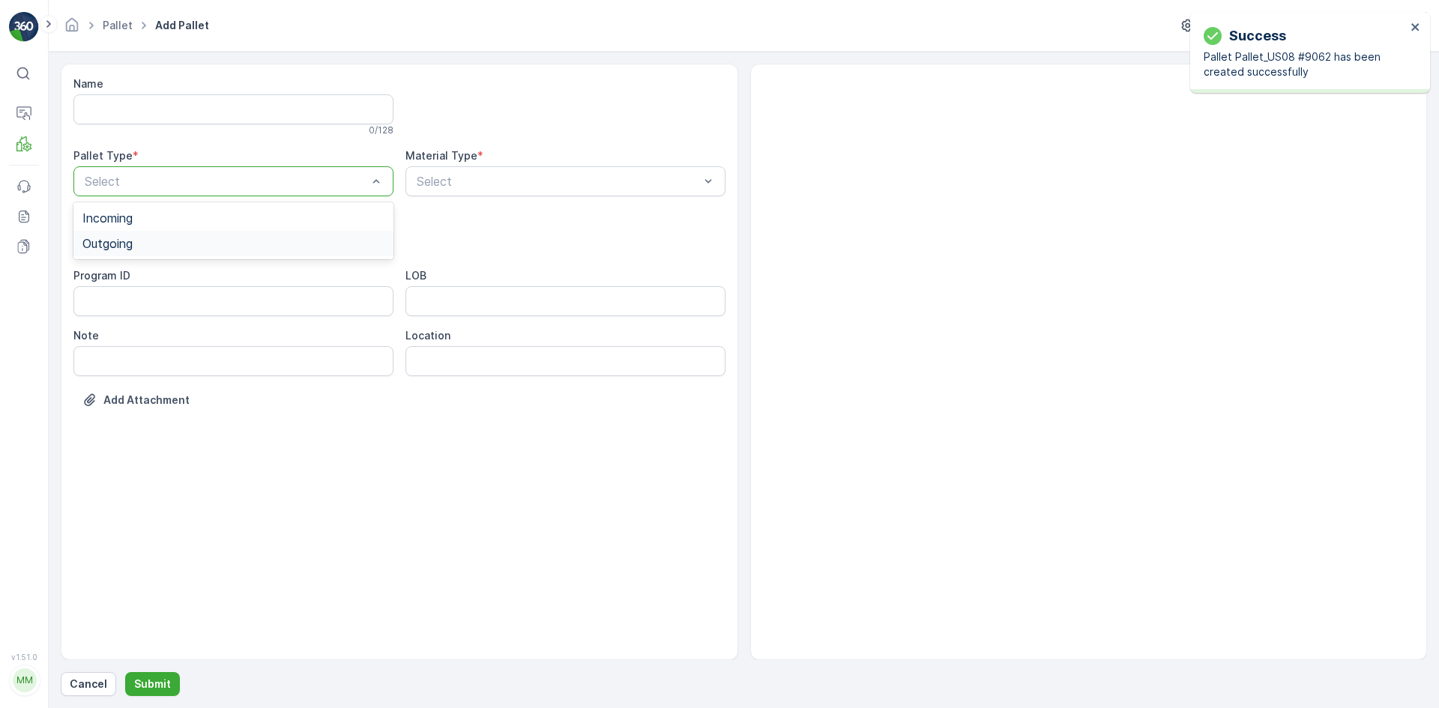
click at [173, 237] on div "Outgoing" at bounding box center [233, 243] width 302 height 13
click at [174, 280] on div "[PERSON_NAME]" at bounding box center [233, 277] width 302 height 13
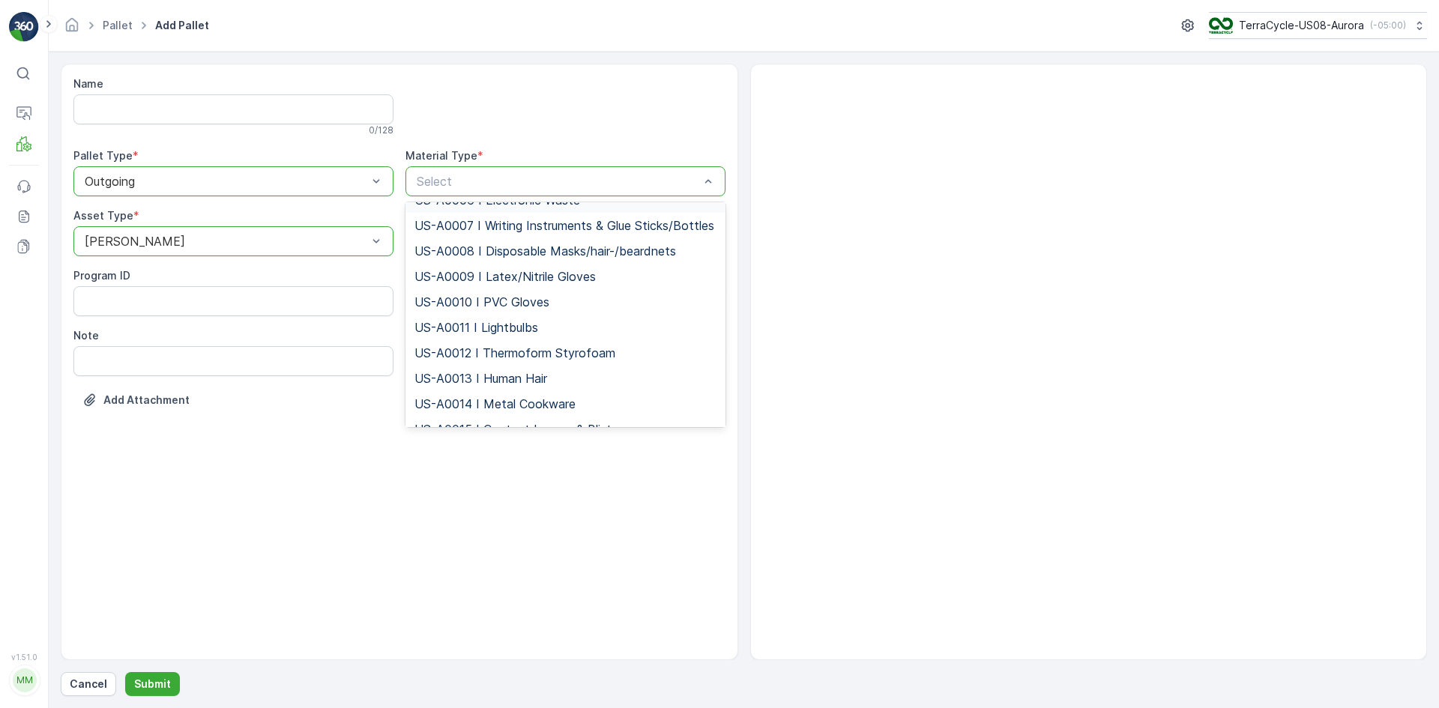
scroll to position [150, 0]
click at [469, 279] on span "US-A0009 I Latex/Nitrile Gloves" at bounding box center [505, 271] width 181 height 13
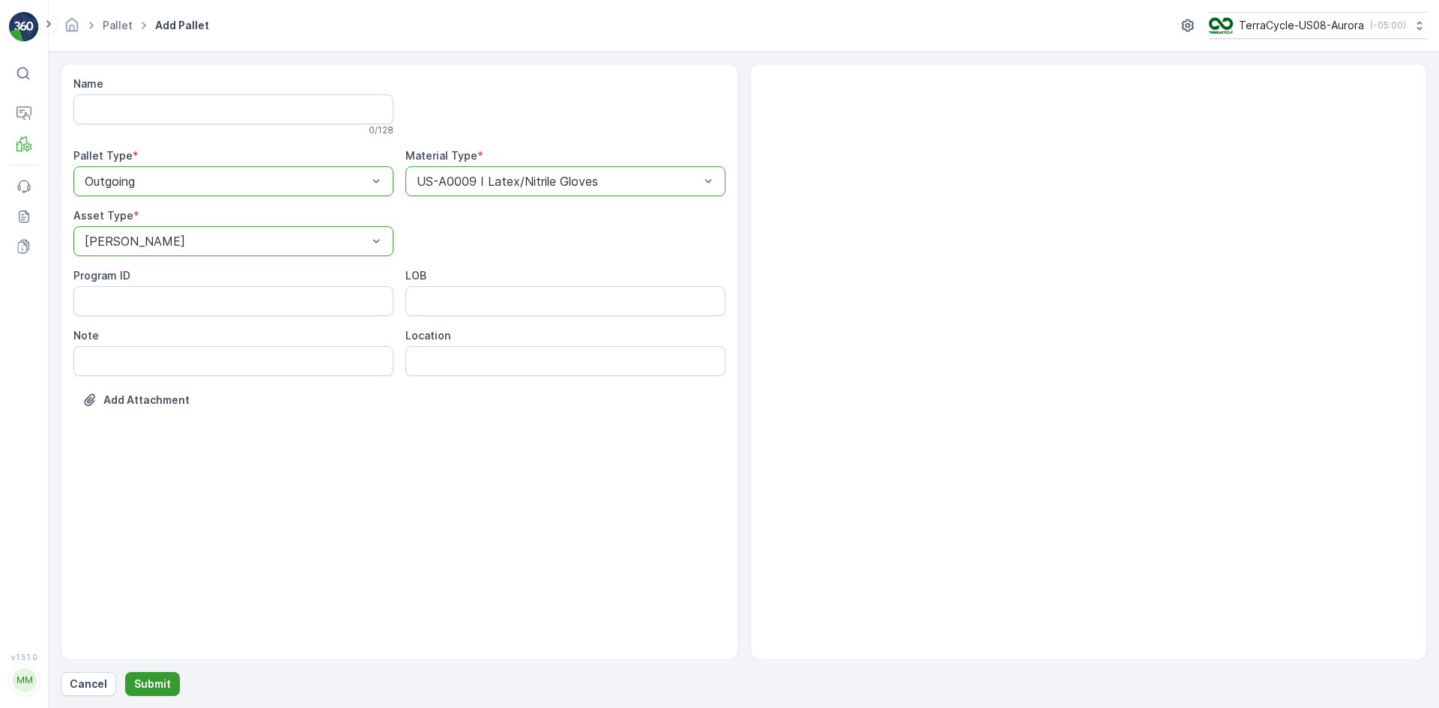
click at [160, 678] on p "Submit" at bounding box center [152, 684] width 37 height 15
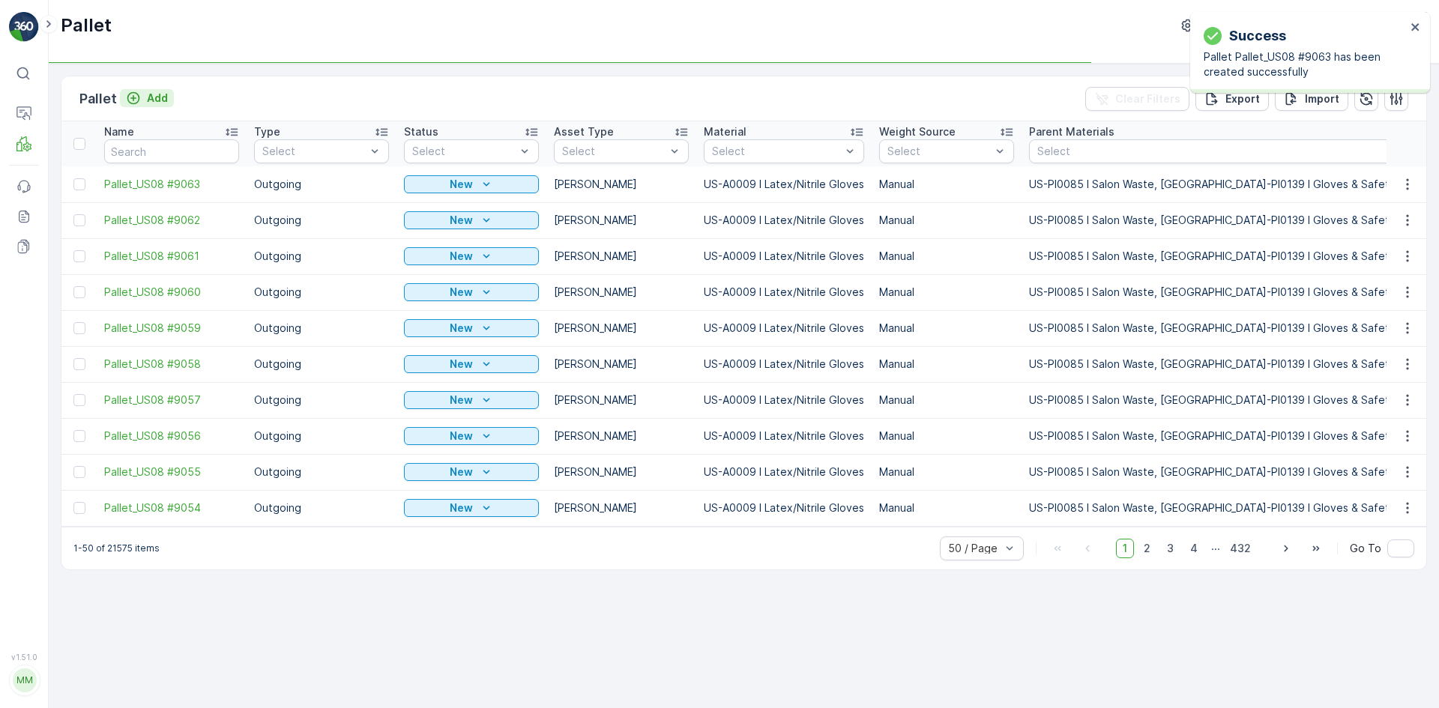
click at [157, 101] on p "Add" at bounding box center [157, 98] width 21 height 15
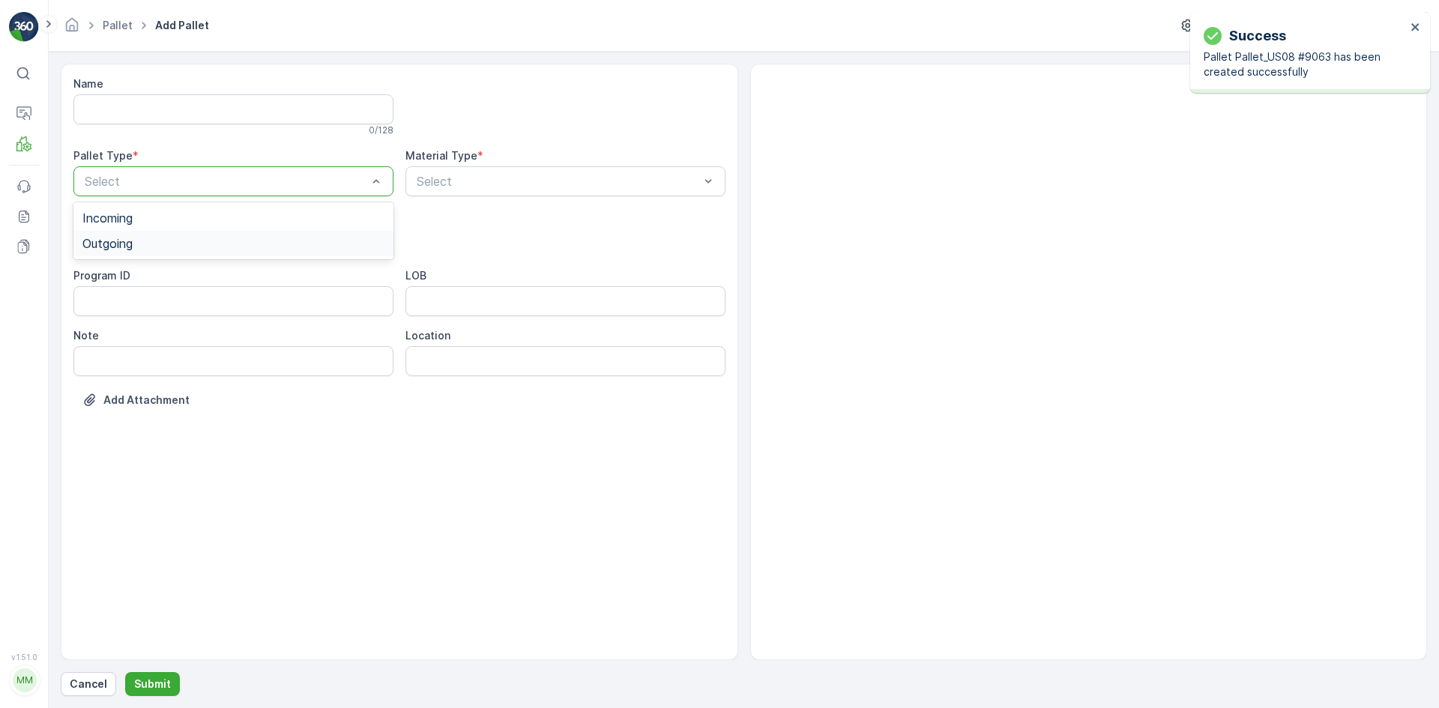
click at [196, 239] on div "Outgoing" at bounding box center [233, 243] width 302 height 13
click at [196, 274] on div "[PERSON_NAME]" at bounding box center [233, 277] width 302 height 13
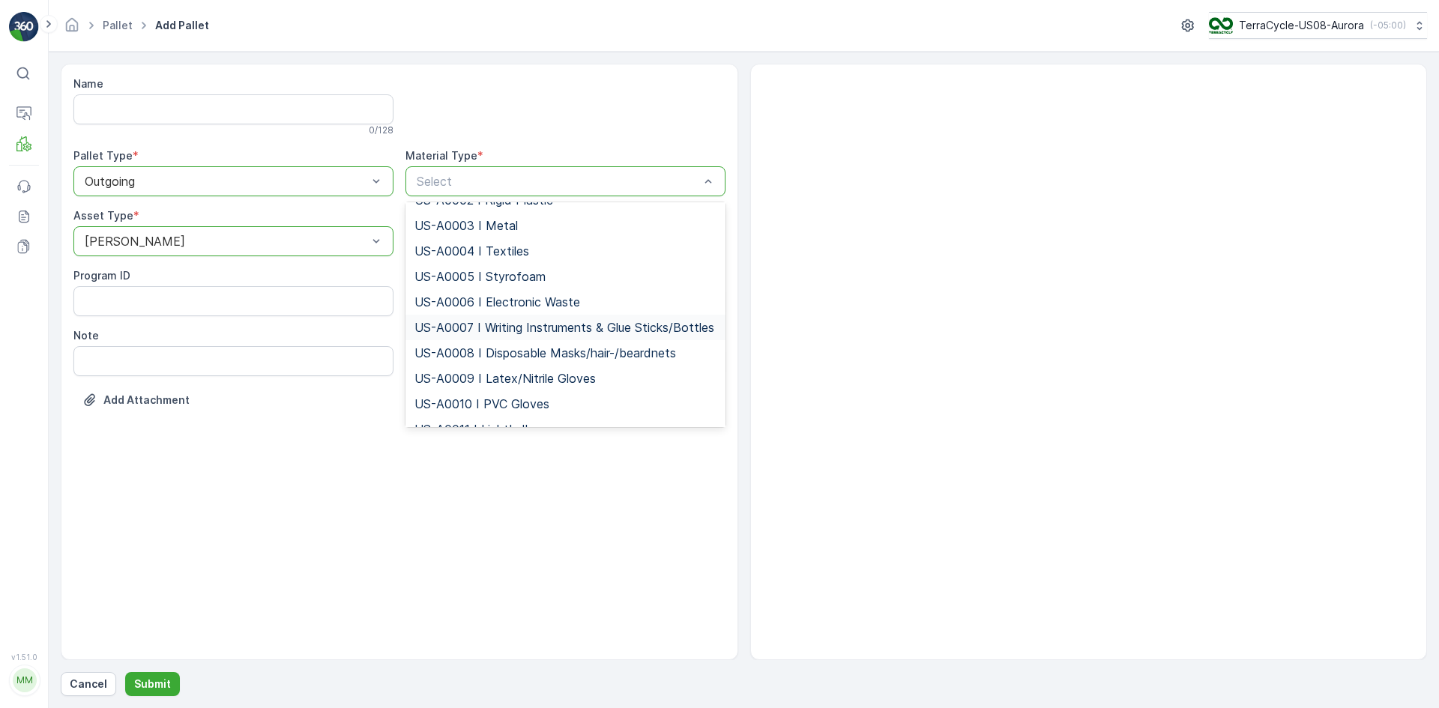
scroll to position [75, 0]
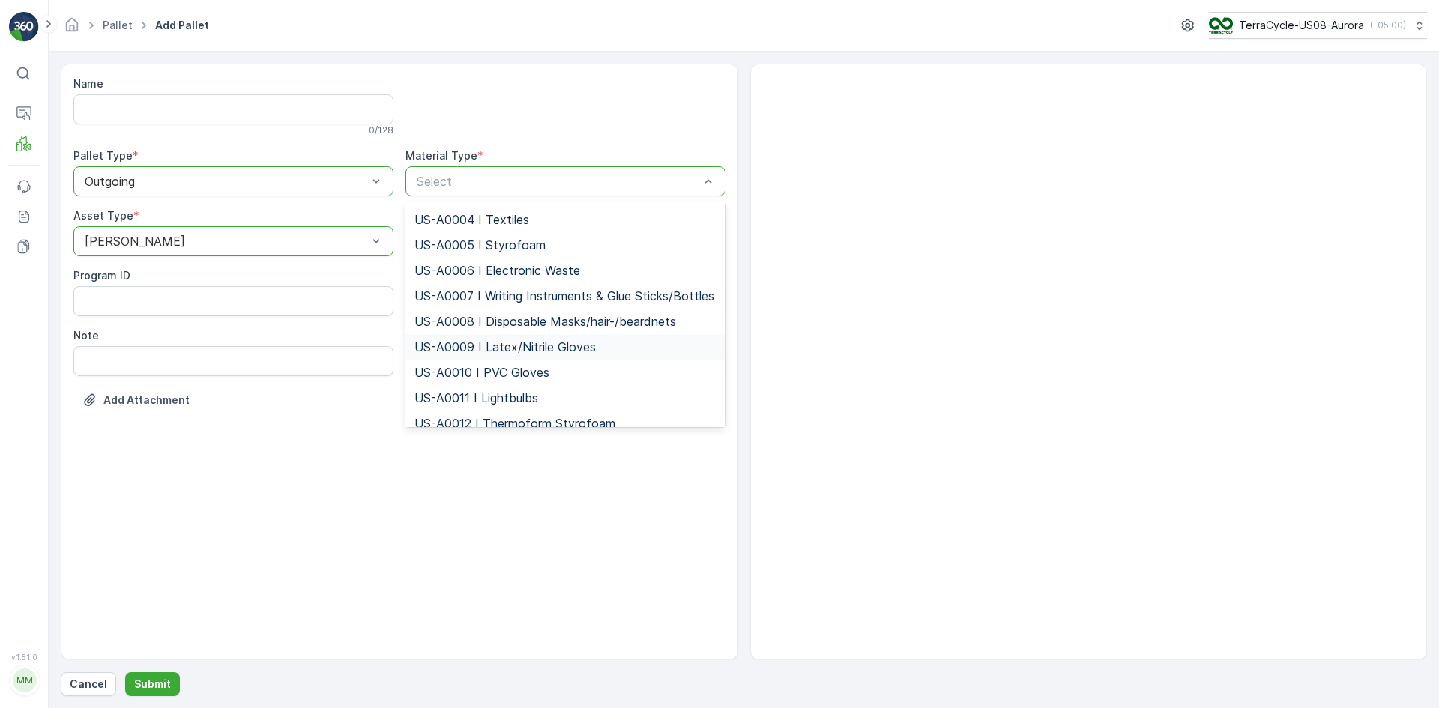
click at [487, 354] on span "US-A0009 I Latex/Nitrile Gloves" at bounding box center [505, 346] width 181 height 13
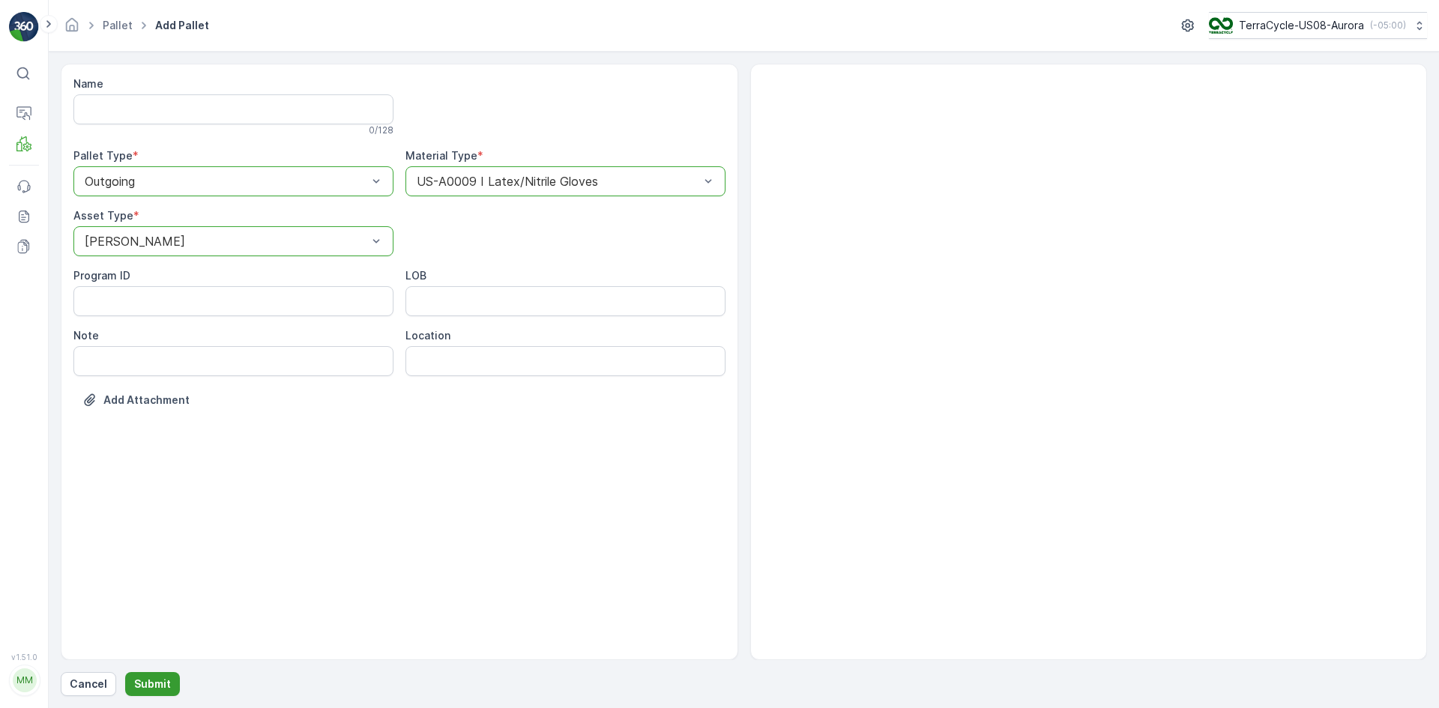
click at [165, 690] on p "Submit" at bounding box center [152, 684] width 37 height 15
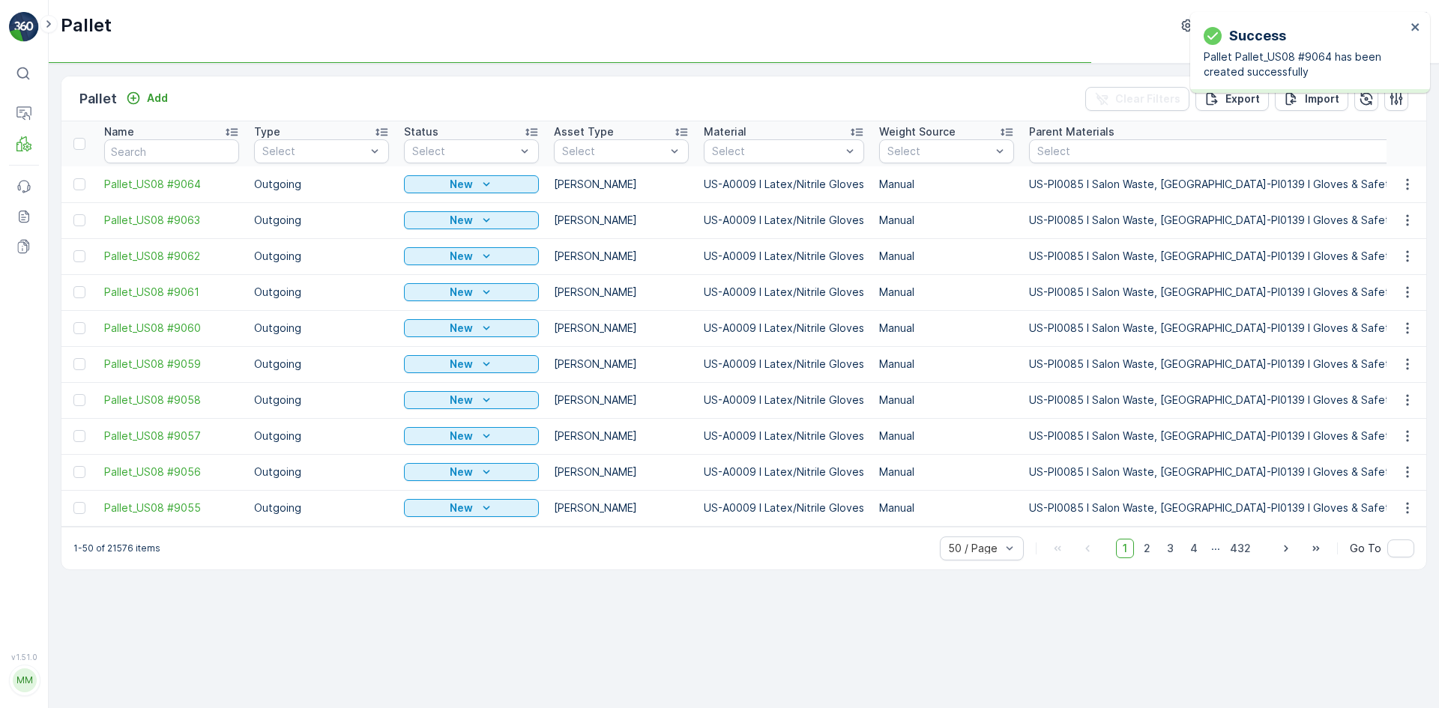
click at [77, 436] on div at bounding box center [79, 436] width 12 height 12
click at [73, 430] on input "checkbox" at bounding box center [73, 430] width 0 height 0
click at [77, 400] on div at bounding box center [79, 400] width 12 height 12
click at [73, 394] on input "checkbox" at bounding box center [73, 394] width 0 height 0
click at [76, 361] on div at bounding box center [79, 364] width 12 height 12
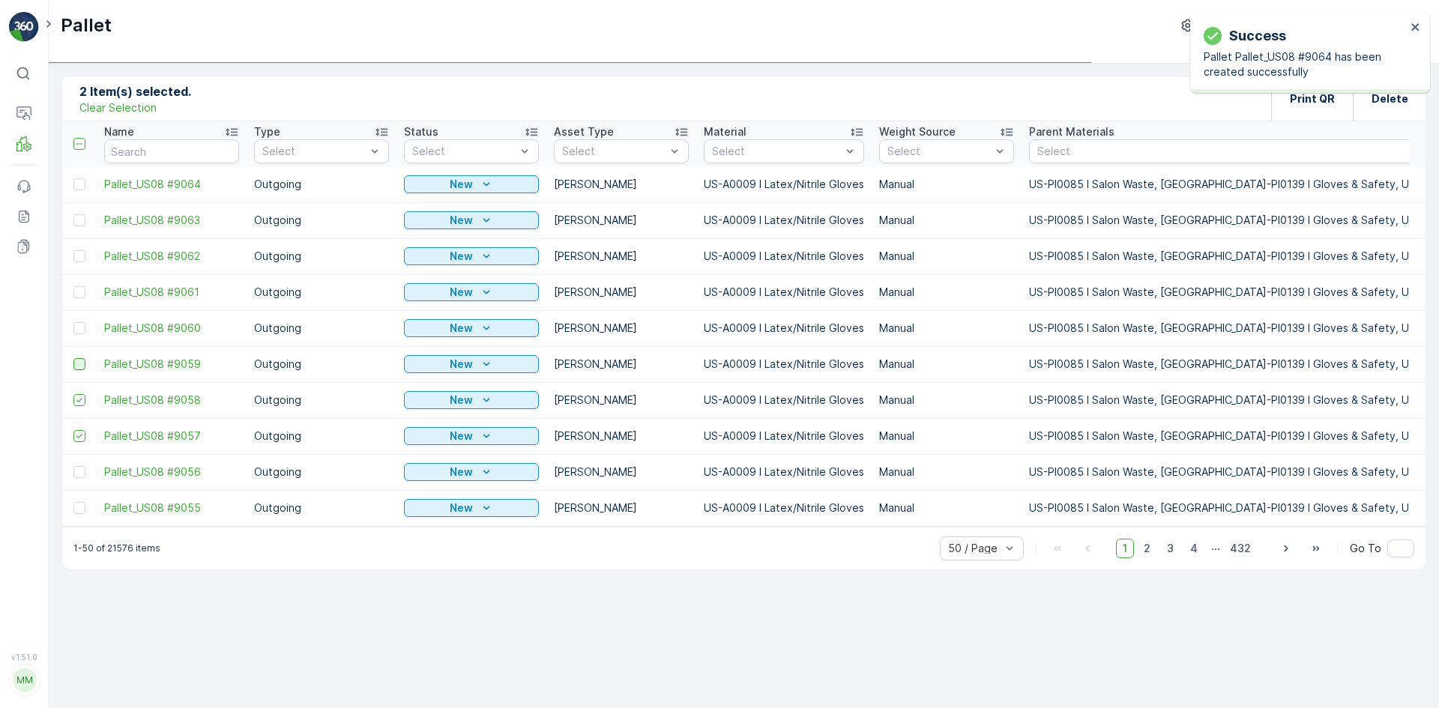
click at [73, 358] on input "checkbox" at bounding box center [73, 358] width 0 height 0
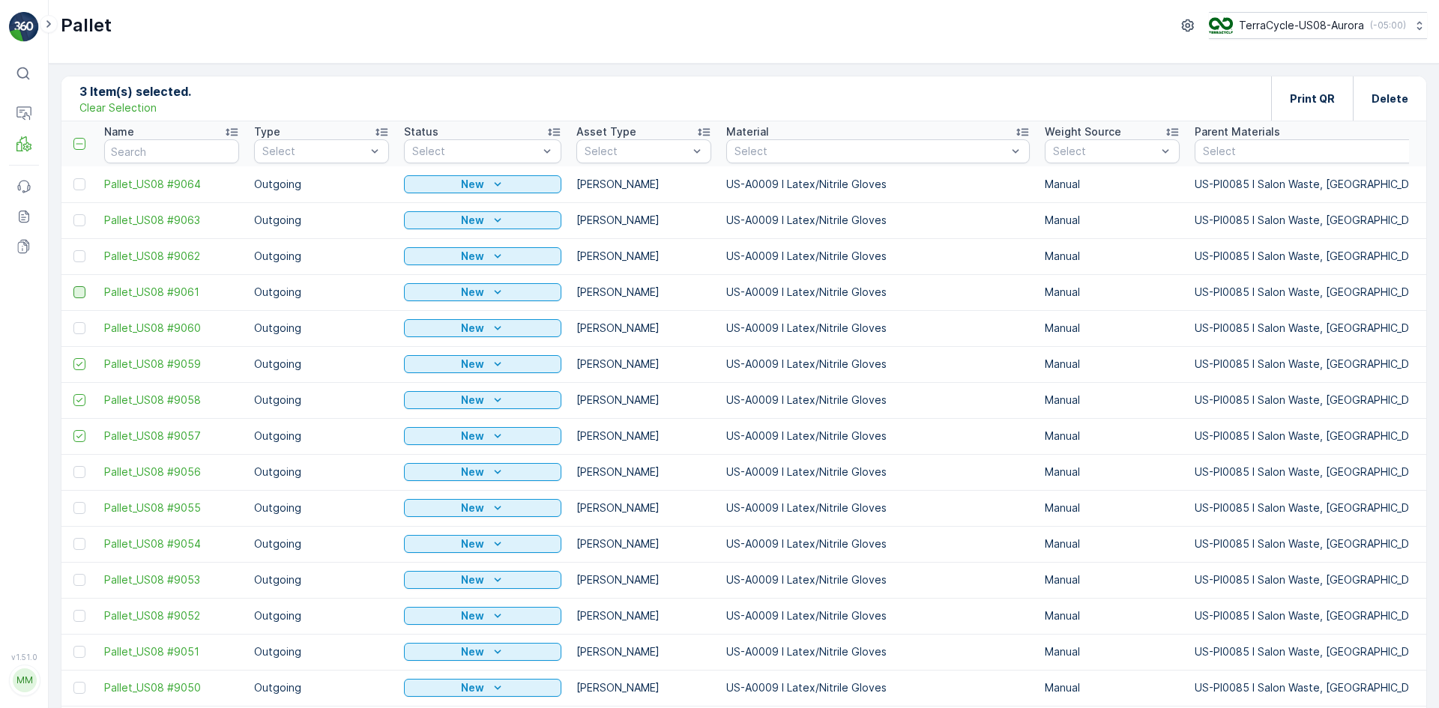
click at [79, 326] on div at bounding box center [79, 328] width 12 height 12
click at [73, 322] on input "checkbox" at bounding box center [73, 322] width 0 height 0
click at [79, 292] on div at bounding box center [79, 292] width 12 height 12
click at [73, 286] on input "checkbox" at bounding box center [73, 286] width 0 height 0
click at [81, 251] on div at bounding box center [79, 256] width 12 height 12
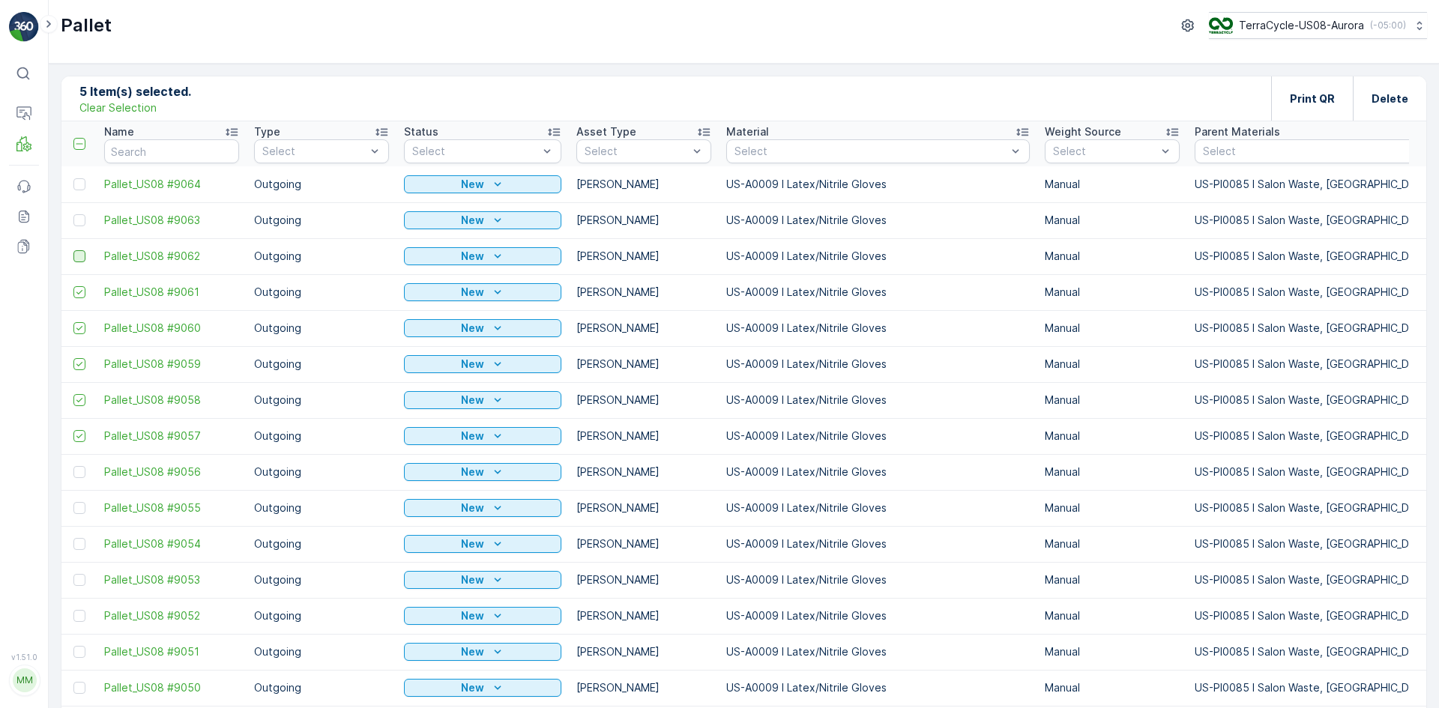
click at [73, 250] on input "checkbox" at bounding box center [73, 250] width 0 height 0
drag, startPoint x: 79, startPoint y: 220, endPoint x: 82, endPoint y: 202, distance: 18.1
click at [79, 218] on div at bounding box center [79, 220] width 12 height 12
click at [73, 214] on input "checkbox" at bounding box center [73, 214] width 0 height 0
click at [83, 181] on div at bounding box center [79, 184] width 12 height 12
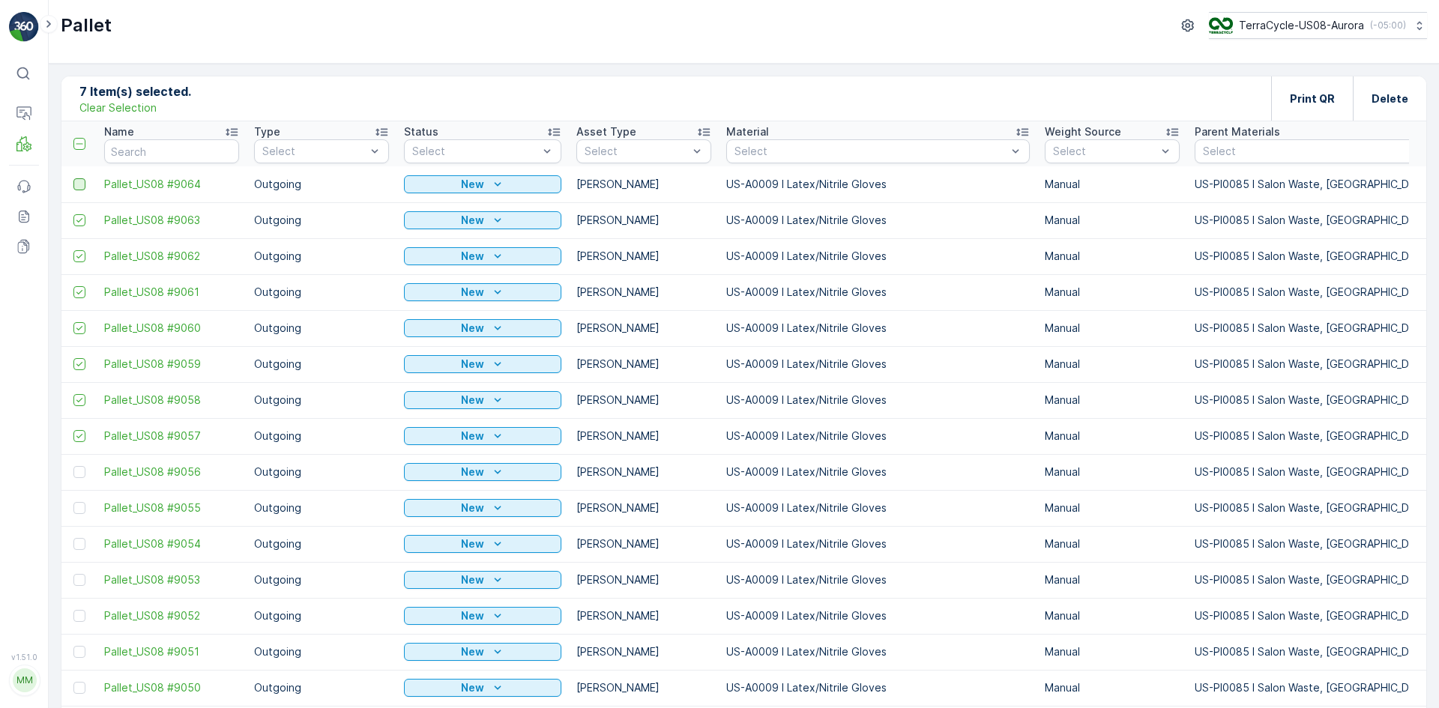
click at [73, 178] on input "checkbox" at bounding box center [73, 178] width 0 height 0
click at [1286, 87] on div "Print QR" at bounding box center [1312, 98] width 82 height 44
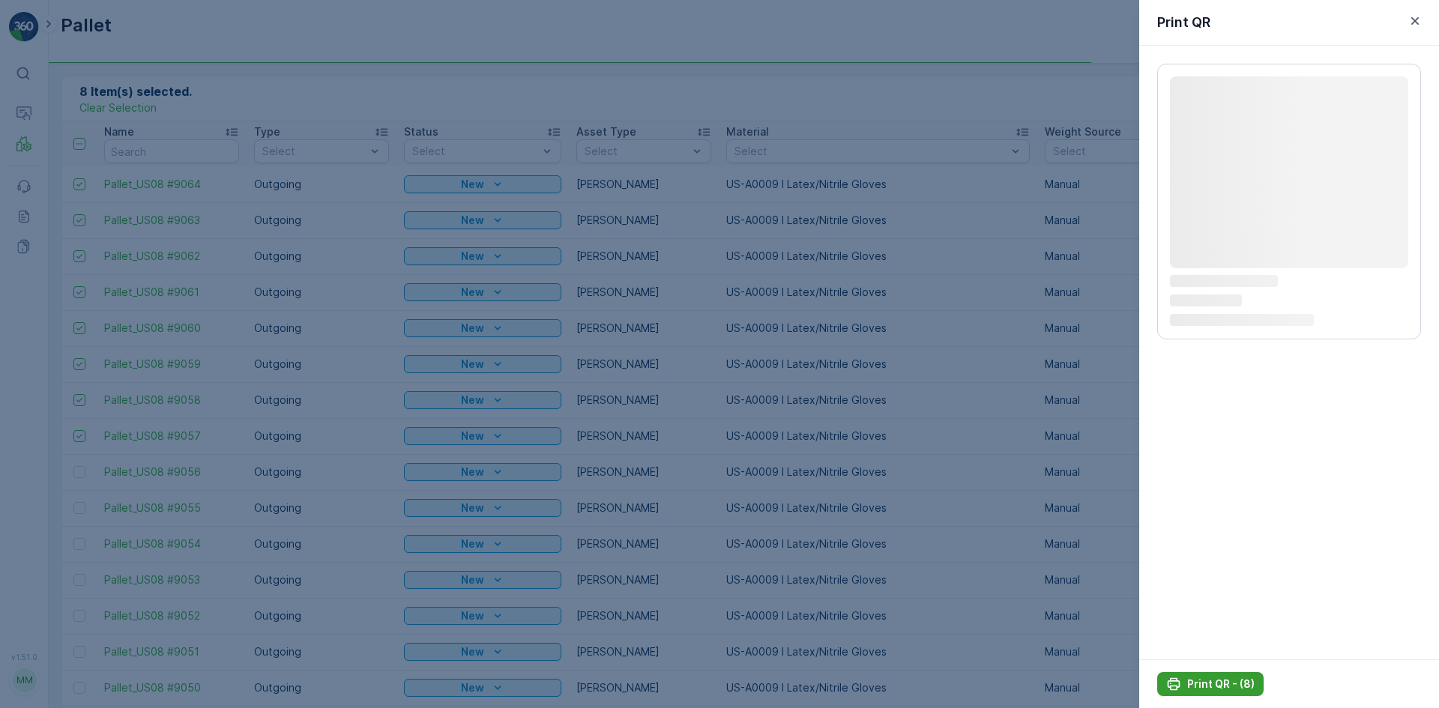
click at [1241, 675] on button "Print QR - (8)" at bounding box center [1210, 684] width 106 height 24
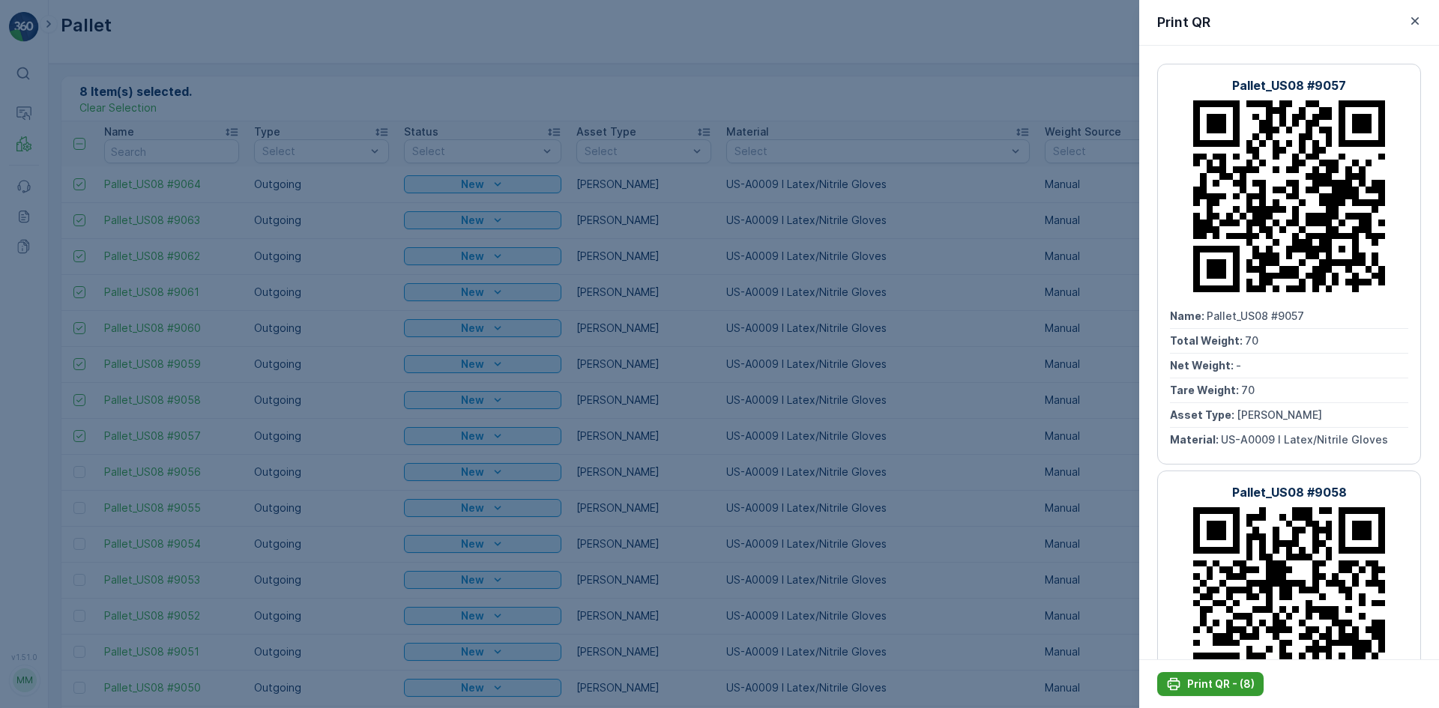
click at [1245, 678] on p "Print QR - (8)" at bounding box center [1220, 684] width 67 height 15
click at [150, 142] on div at bounding box center [719, 354] width 1439 height 708
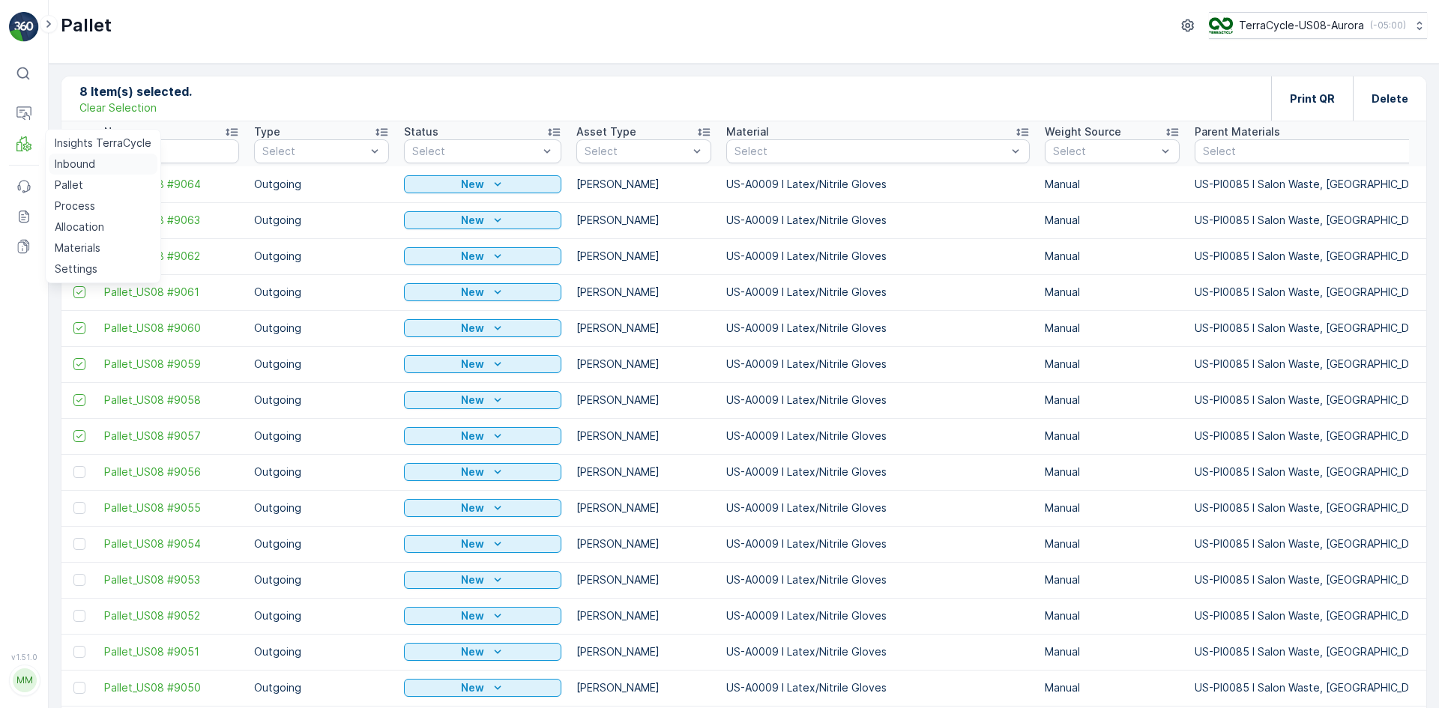
click at [97, 166] on link "Inbound" at bounding box center [103, 164] width 109 height 21
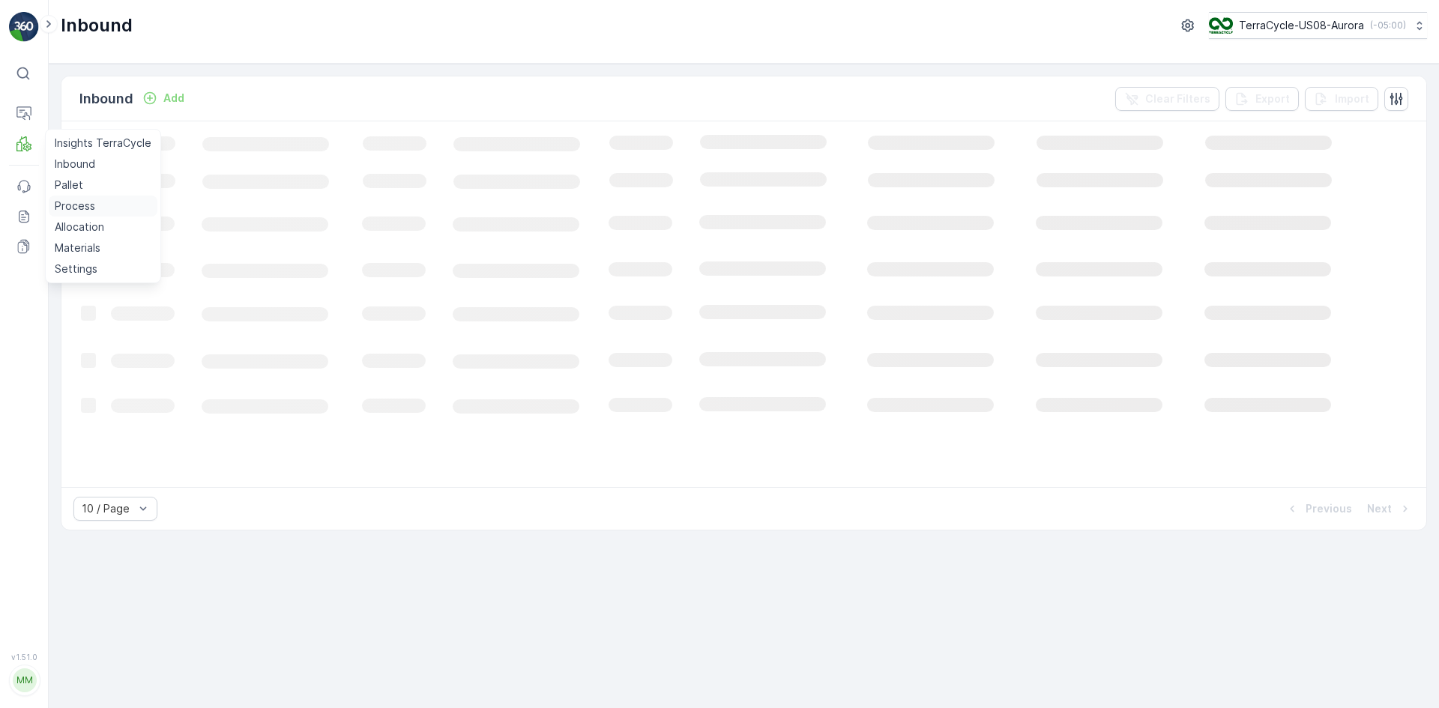
click at [85, 203] on p "Process" at bounding box center [75, 206] width 40 height 15
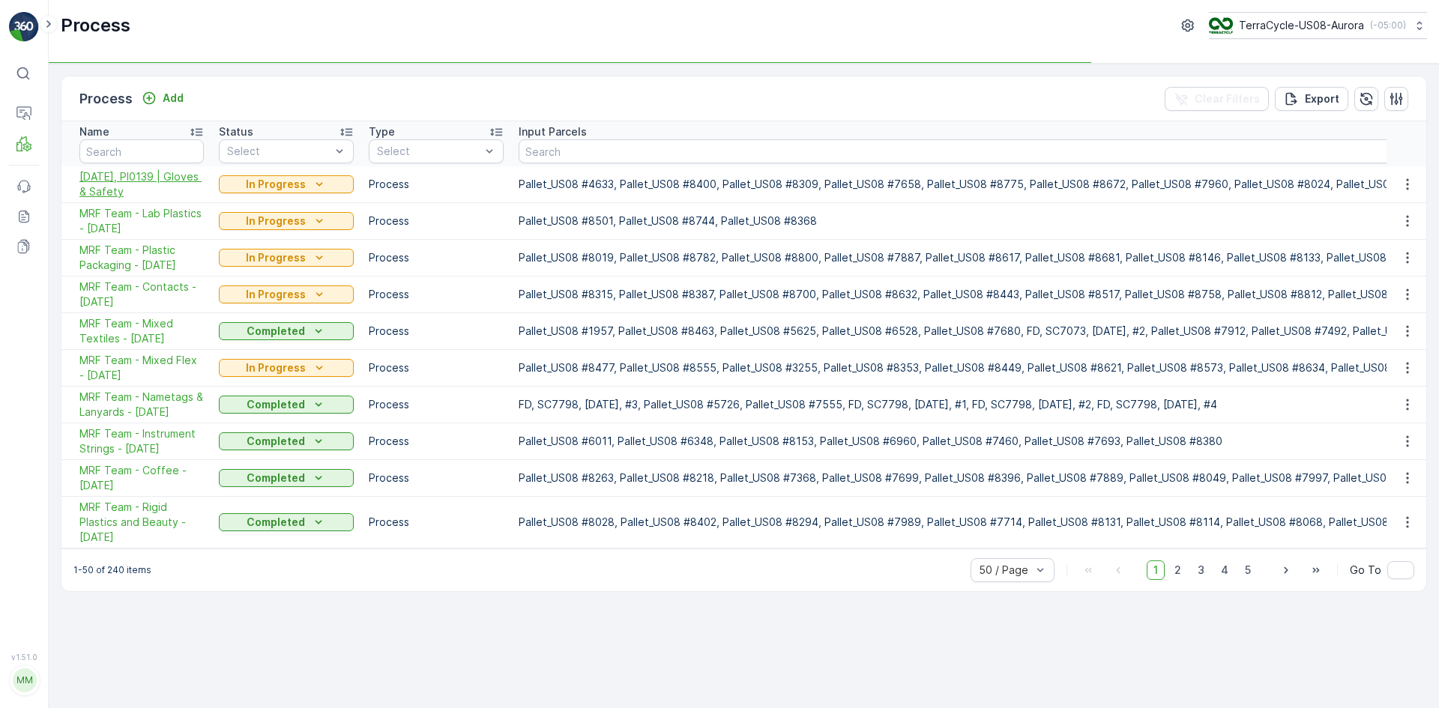
click at [155, 178] on span "[DATE], PI0139 | Gloves & Safety" at bounding box center [141, 184] width 124 height 30
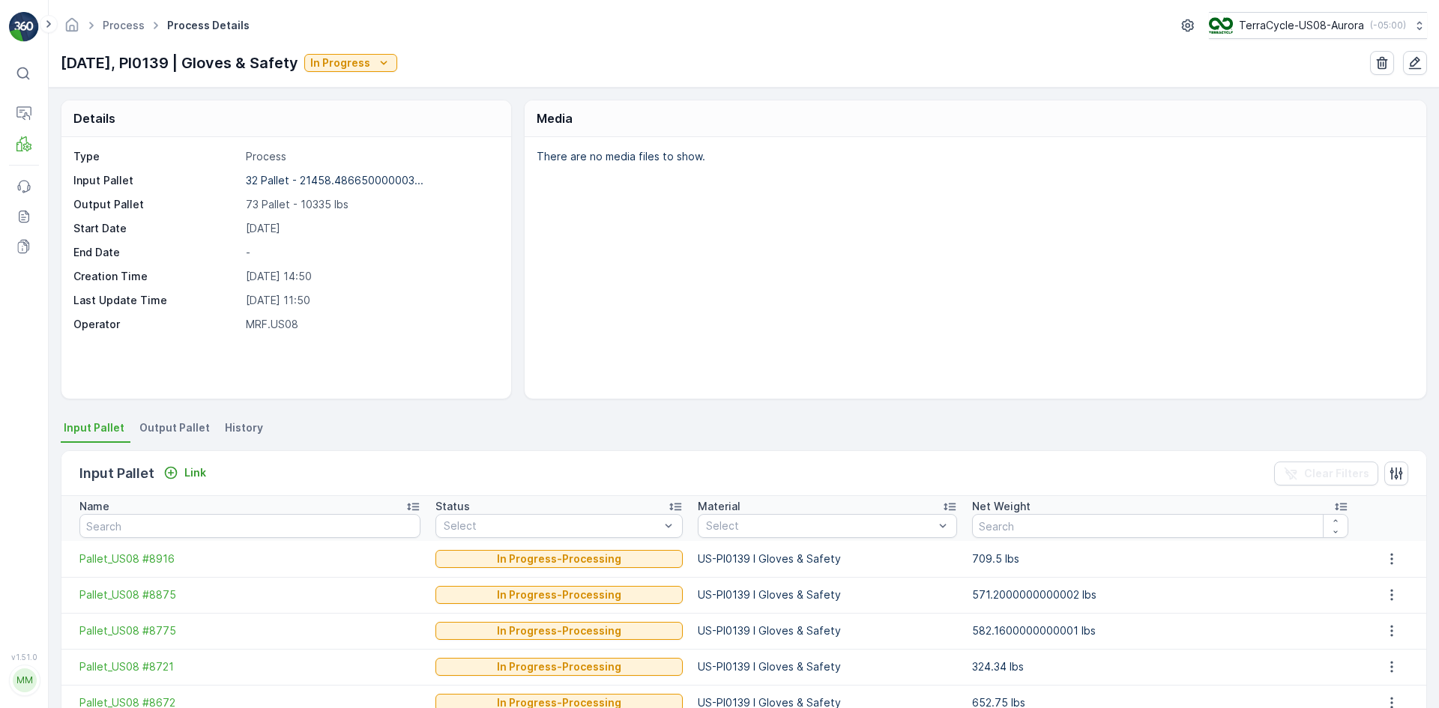
click at [151, 436] on li "Output Pallet" at bounding box center [175, 430] width 79 height 25
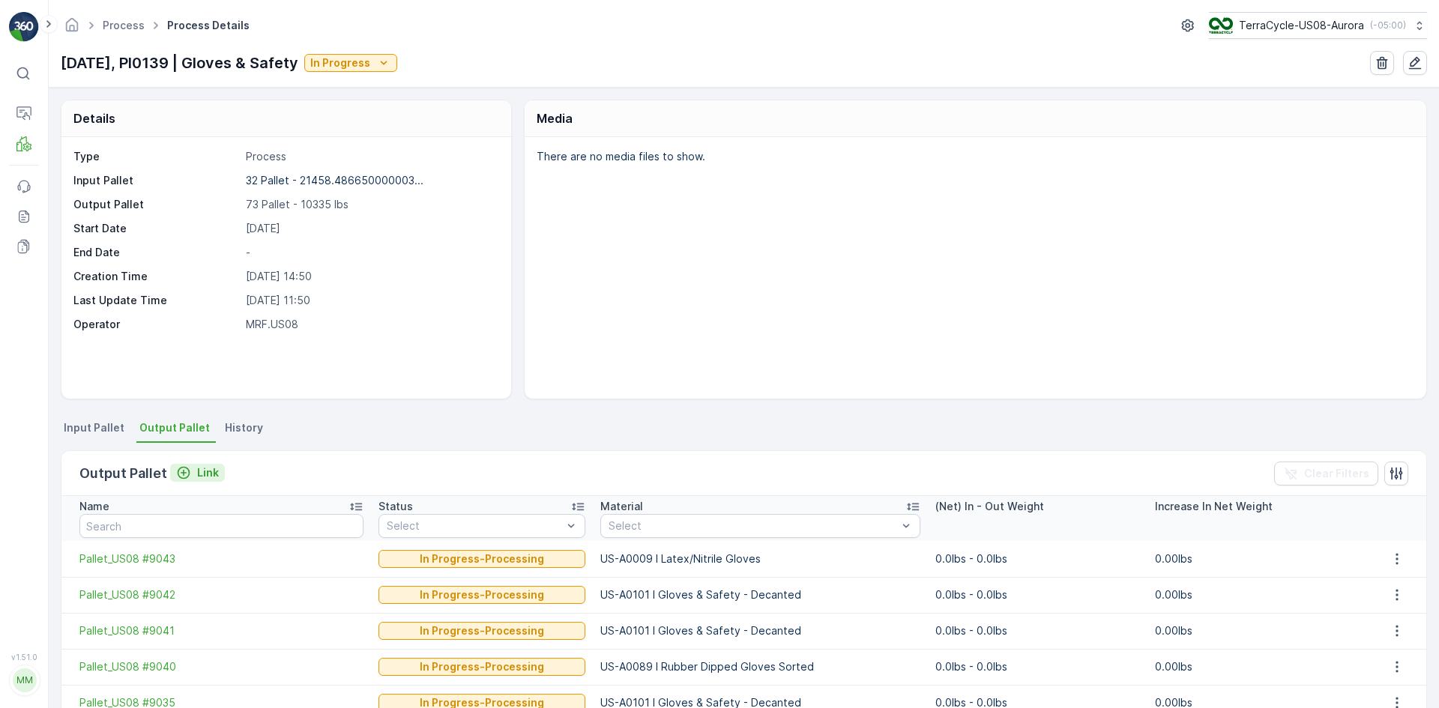
click at [187, 469] on icon "Link" at bounding box center [183, 473] width 15 height 15
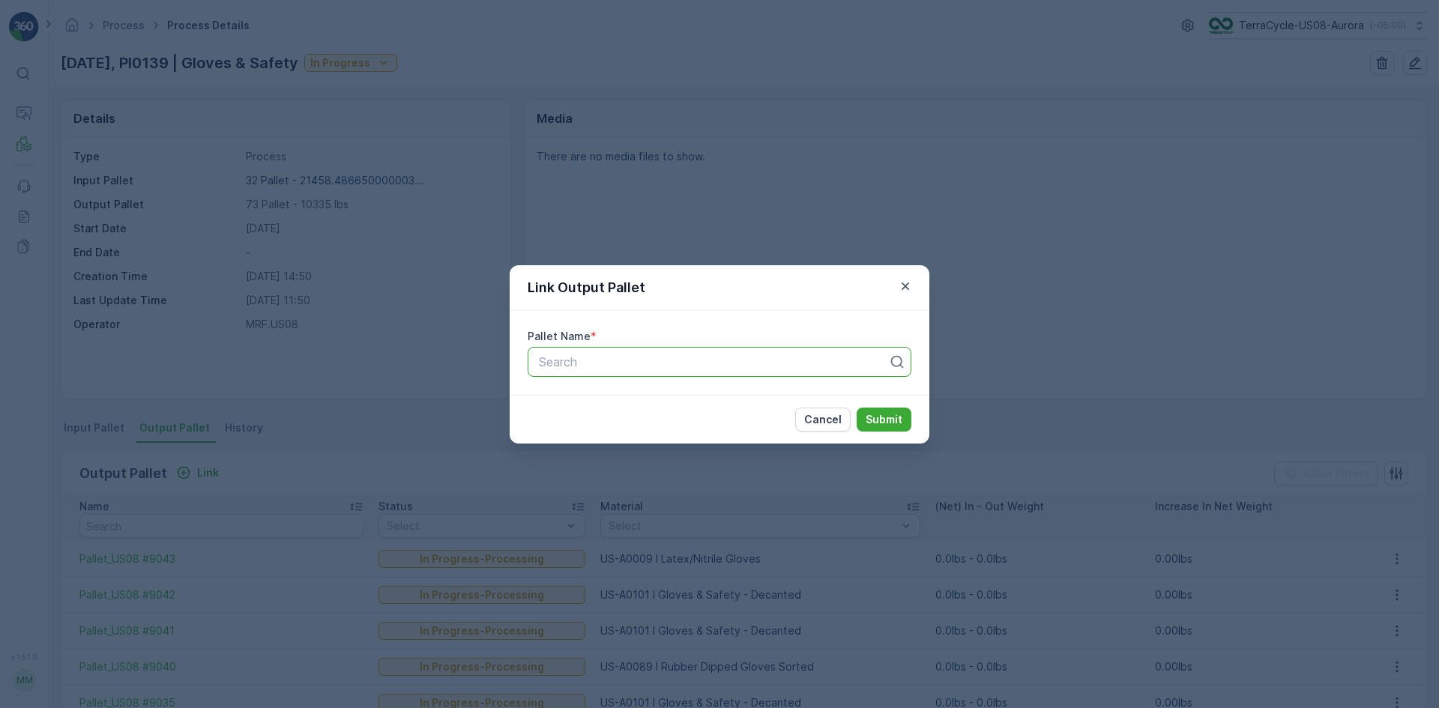
click at [626, 373] on div "Search" at bounding box center [720, 362] width 384 height 30
type input "9064"
click at [631, 393] on span "Pallet_US08 #9064" at bounding box center [591, 398] width 109 height 13
click at [902, 419] on p "Submit" at bounding box center [884, 419] width 37 height 15
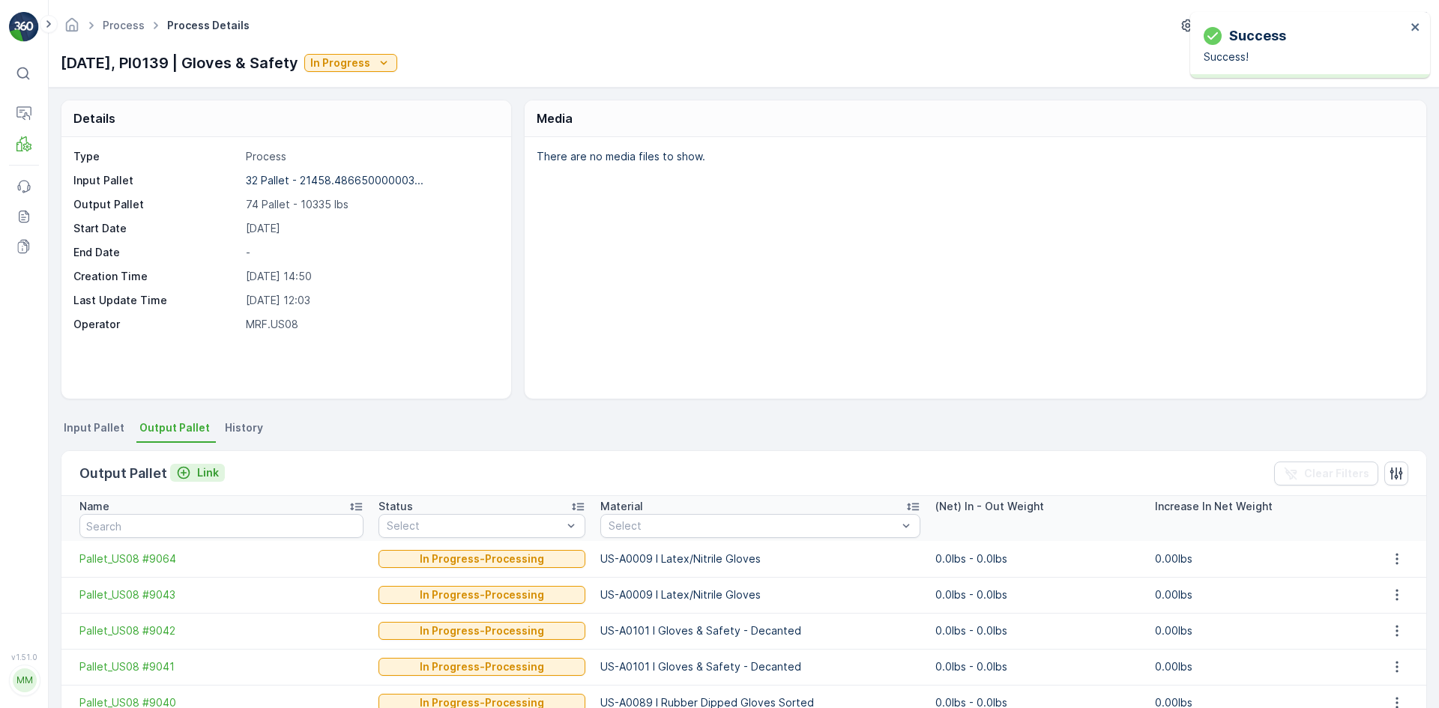
click at [197, 471] on p "Link" at bounding box center [208, 473] width 22 height 15
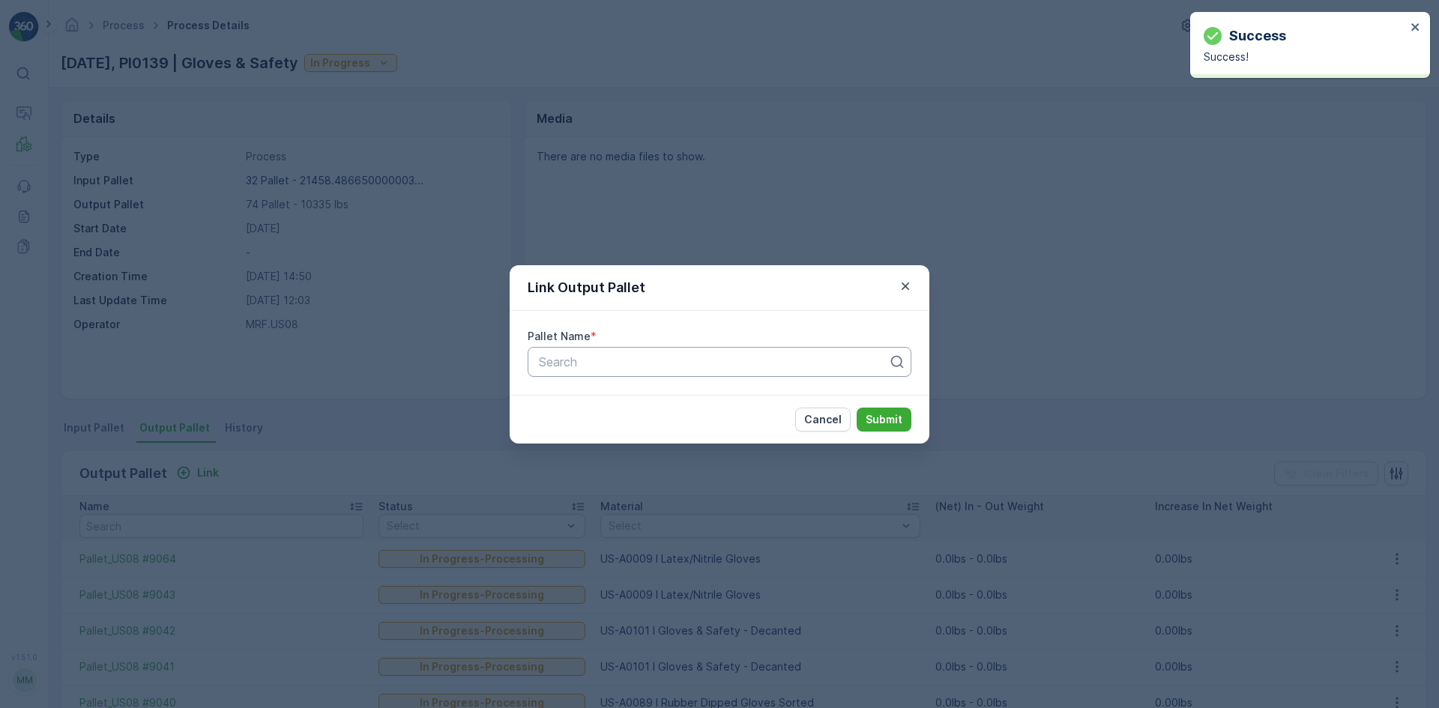
click at [817, 350] on div "Search" at bounding box center [720, 362] width 384 height 30
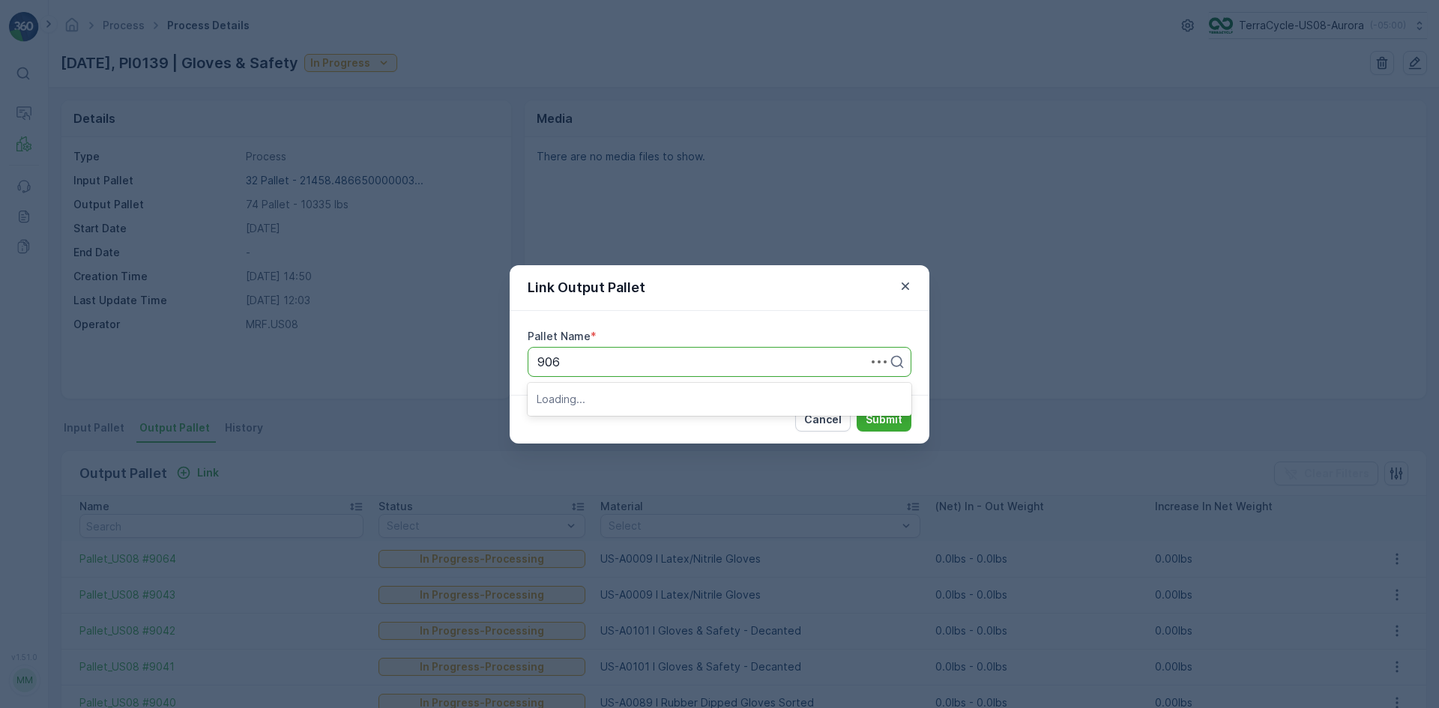
type input "9063"
click at [684, 398] on div "Pallet_US08 #9063" at bounding box center [720, 398] width 366 height 13
click at [891, 418] on p "Submit" at bounding box center [884, 419] width 37 height 15
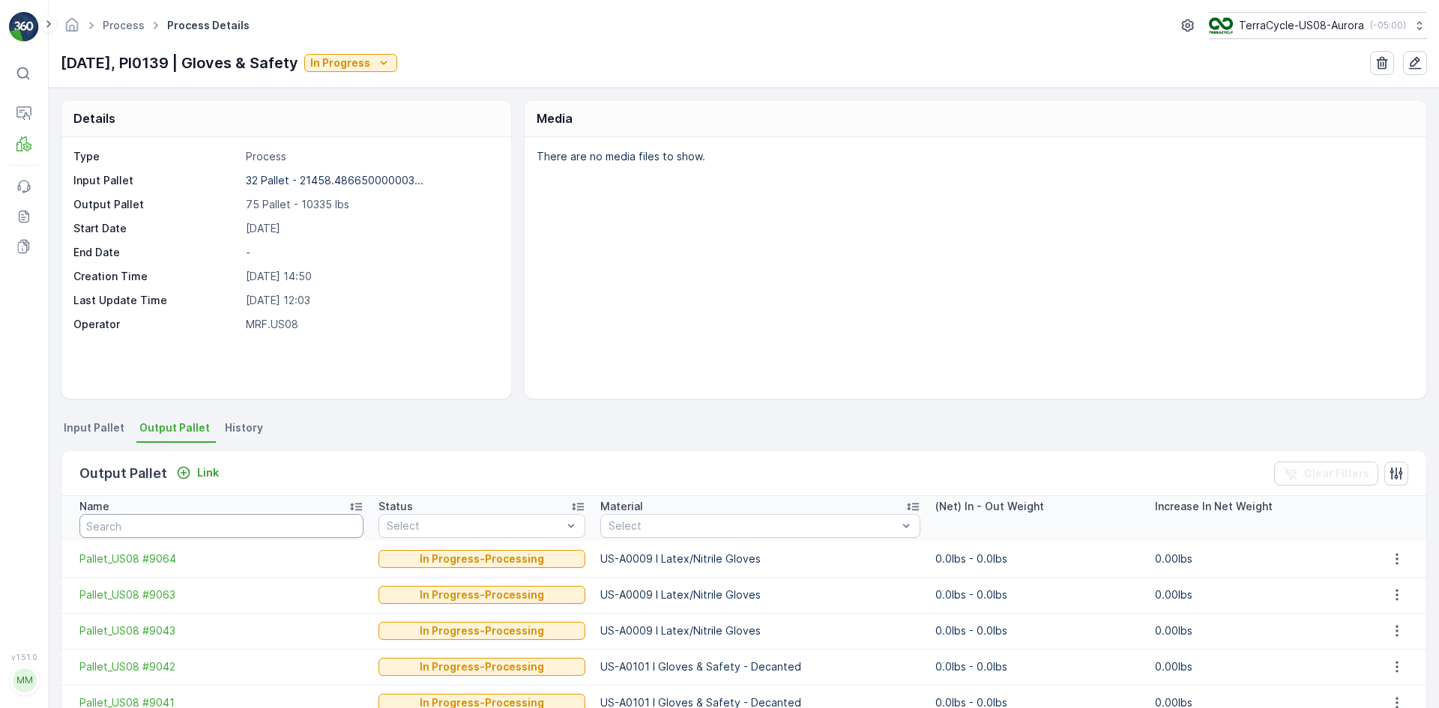
click at [166, 532] on input "text" at bounding box center [221, 526] width 284 height 24
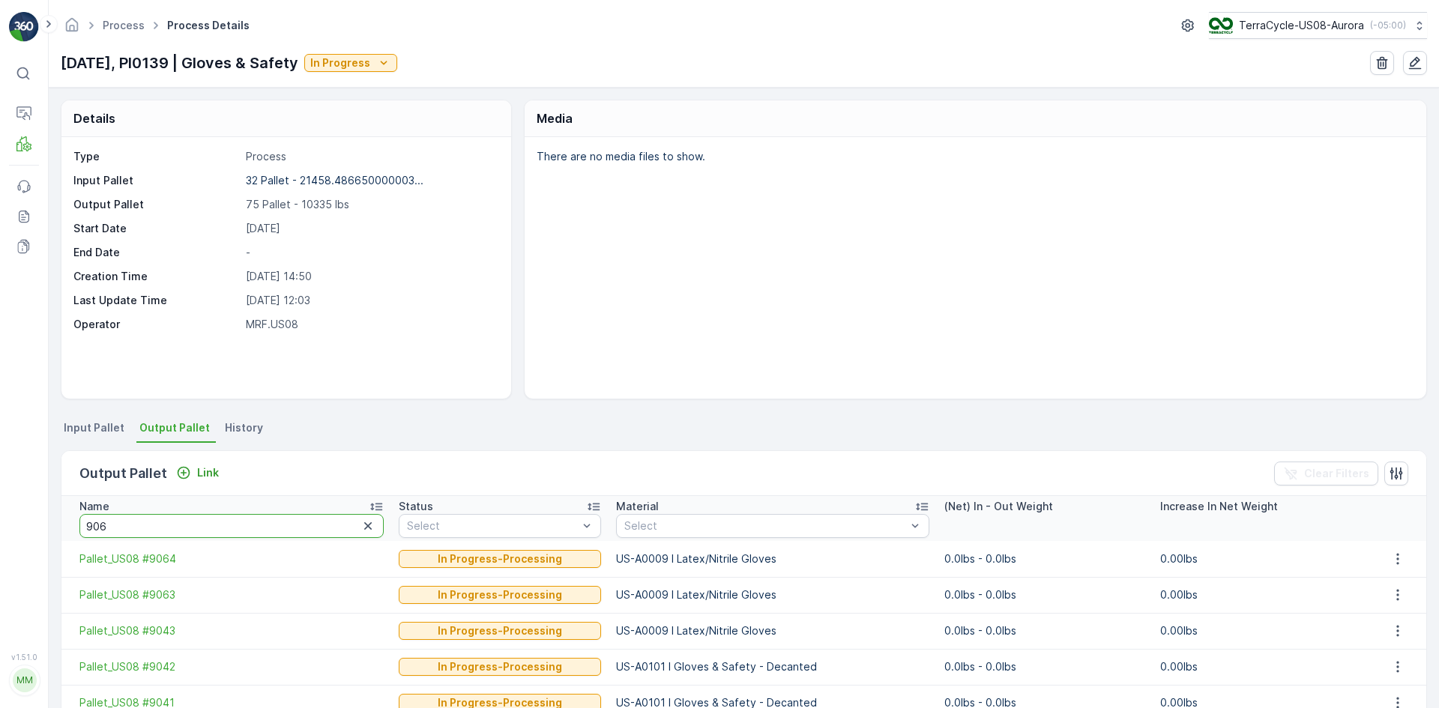
type input "9062"
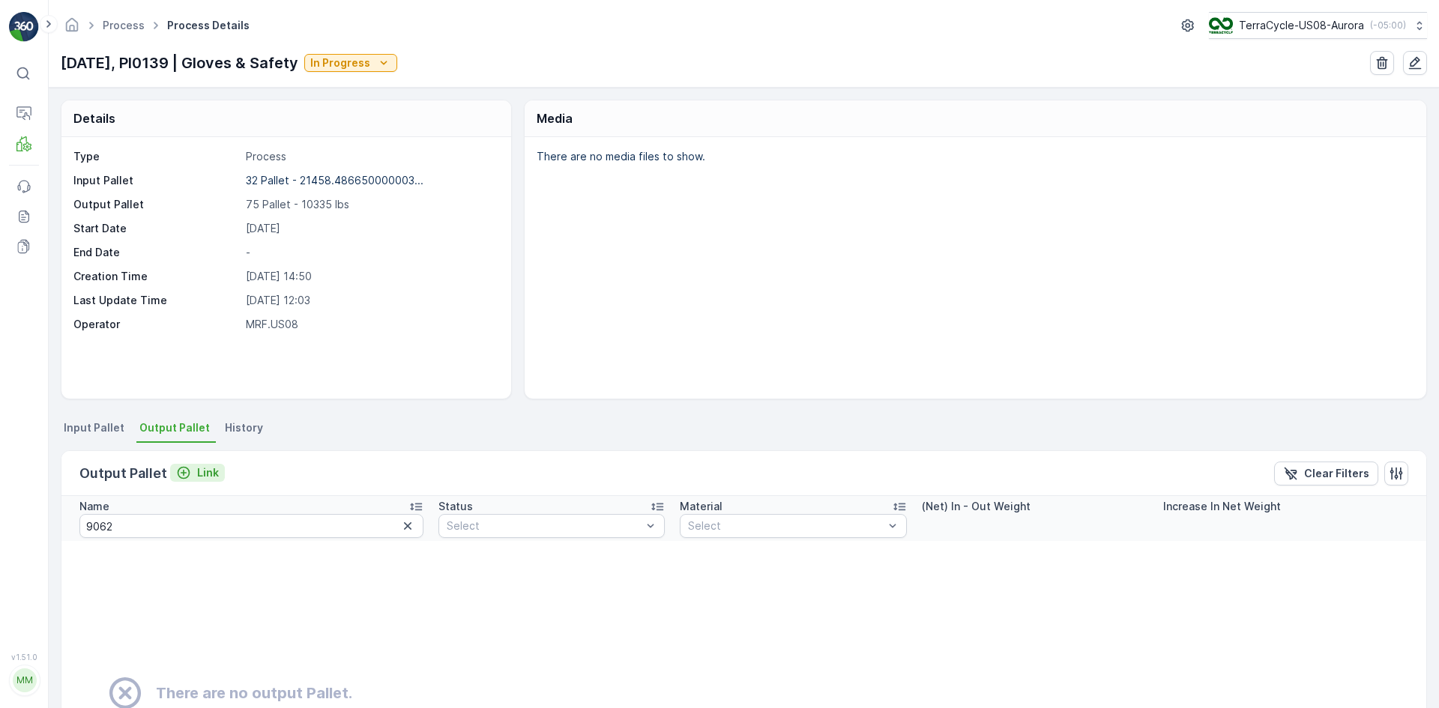
click at [201, 467] on p "Link" at bounding box center [208, 473] width 22 height 15
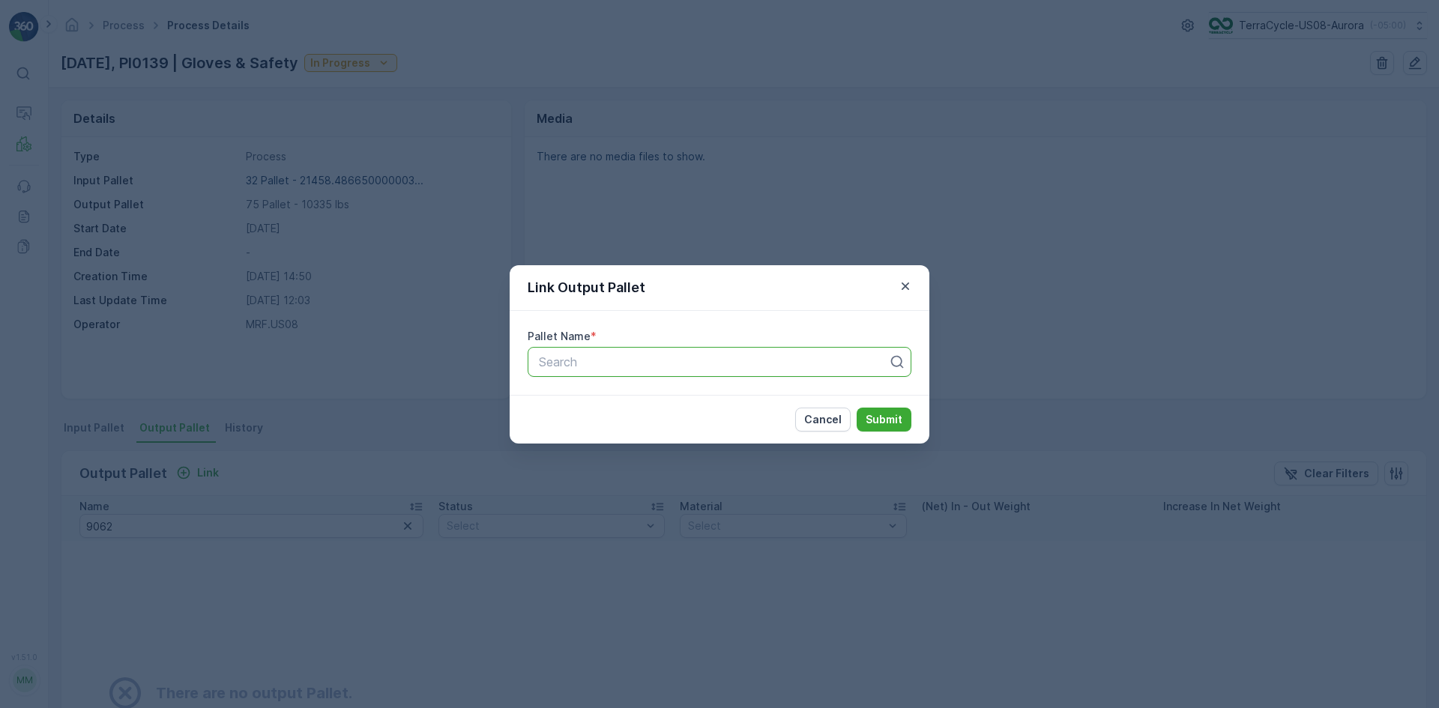
click at [565, 356] on div at bounding box center [713, 361] width 352 height 13
type input "9062"
click at [653, 399] on div "Pallet_US08 #9062" at bounding box center [720, 398] width 366 height 13
click at [897, 420] on p "Submit" at bounding box center [884, 419] width 37 height 15
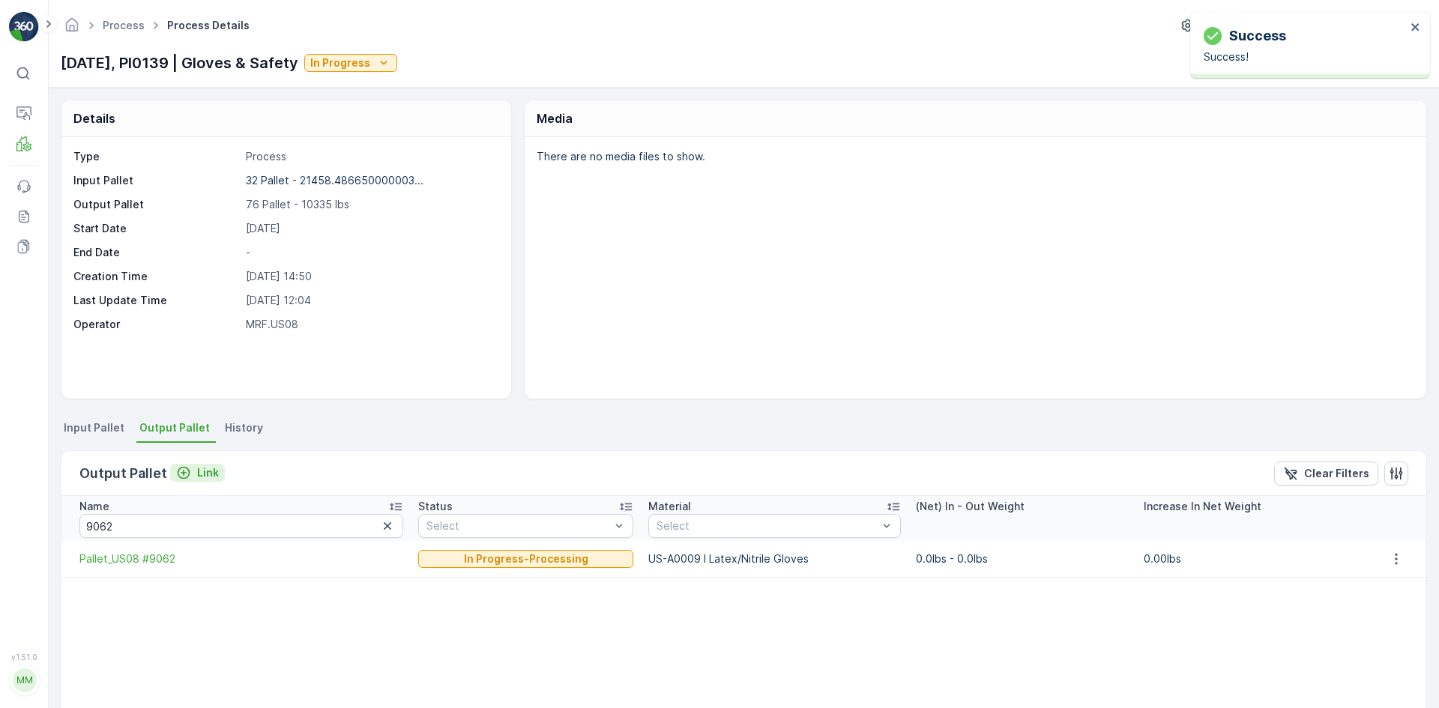
click at [187, 480] on button "Link" at bounding box center [197, 473] width 55 height 18
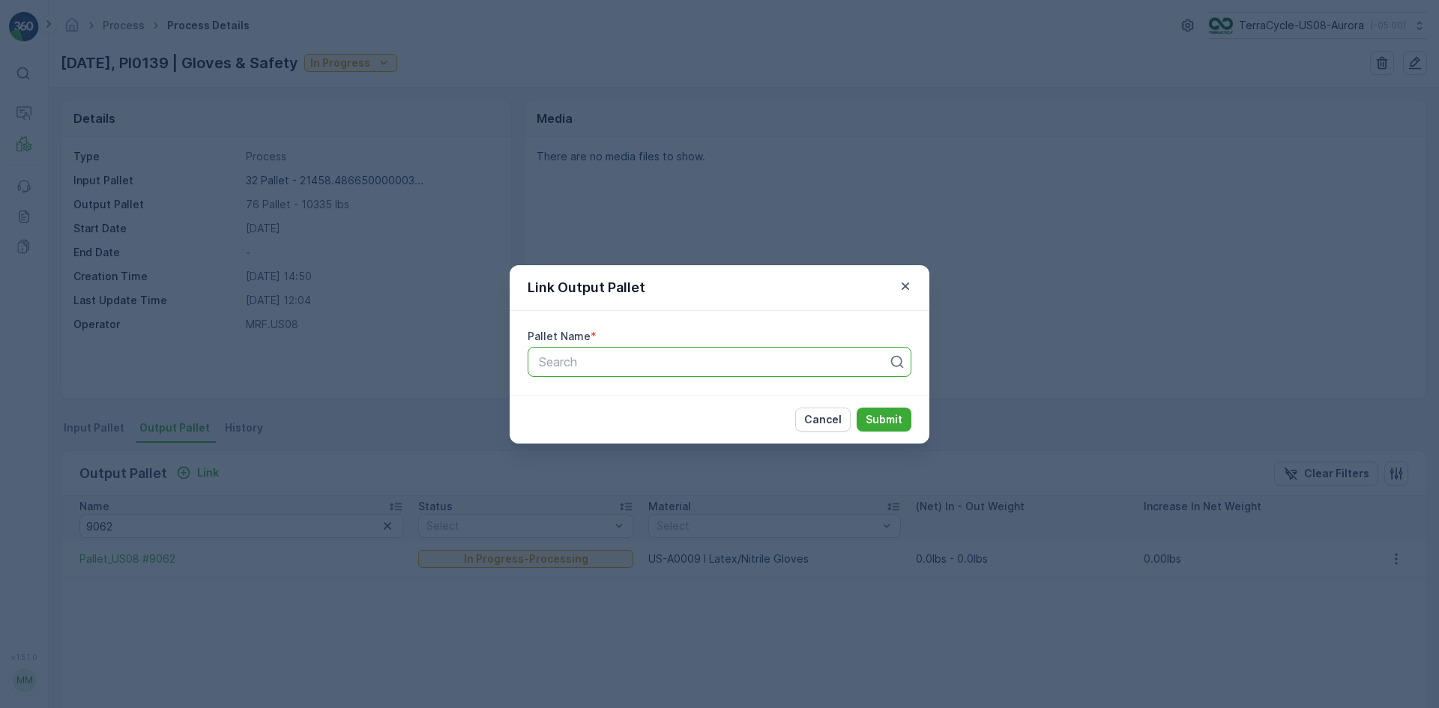
click at [542, 366] on div at bounding box center [713, 361] width 352 height 13
type input "9061"
click at [591, 400] on span "Pallet_US08 #9061" at bounding box center [590, 398] width 106 height 13
click at [857, 408] on button "Submit" at bounding box center [884, 420] width 55 height 24
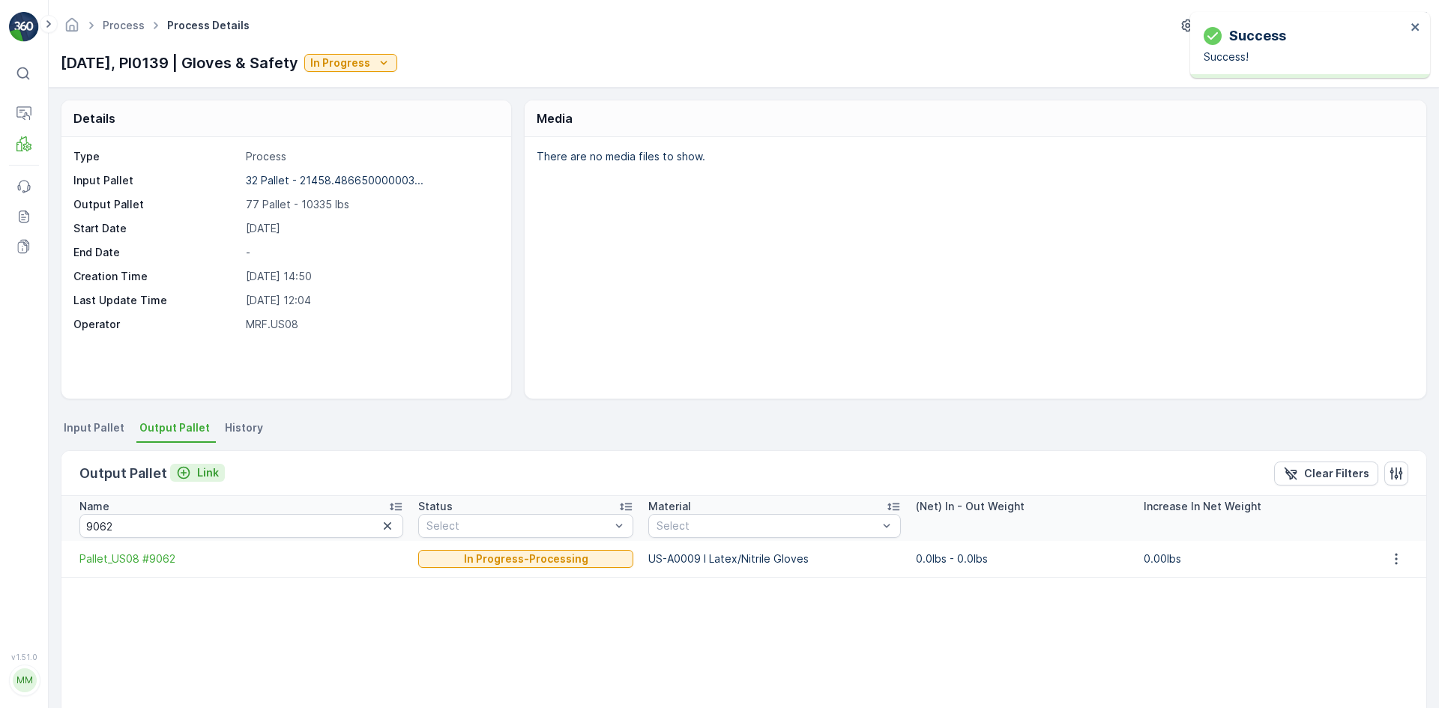
click at [187, 478] on icon "Link" at bounding box center [183, 473] width 15 height 15
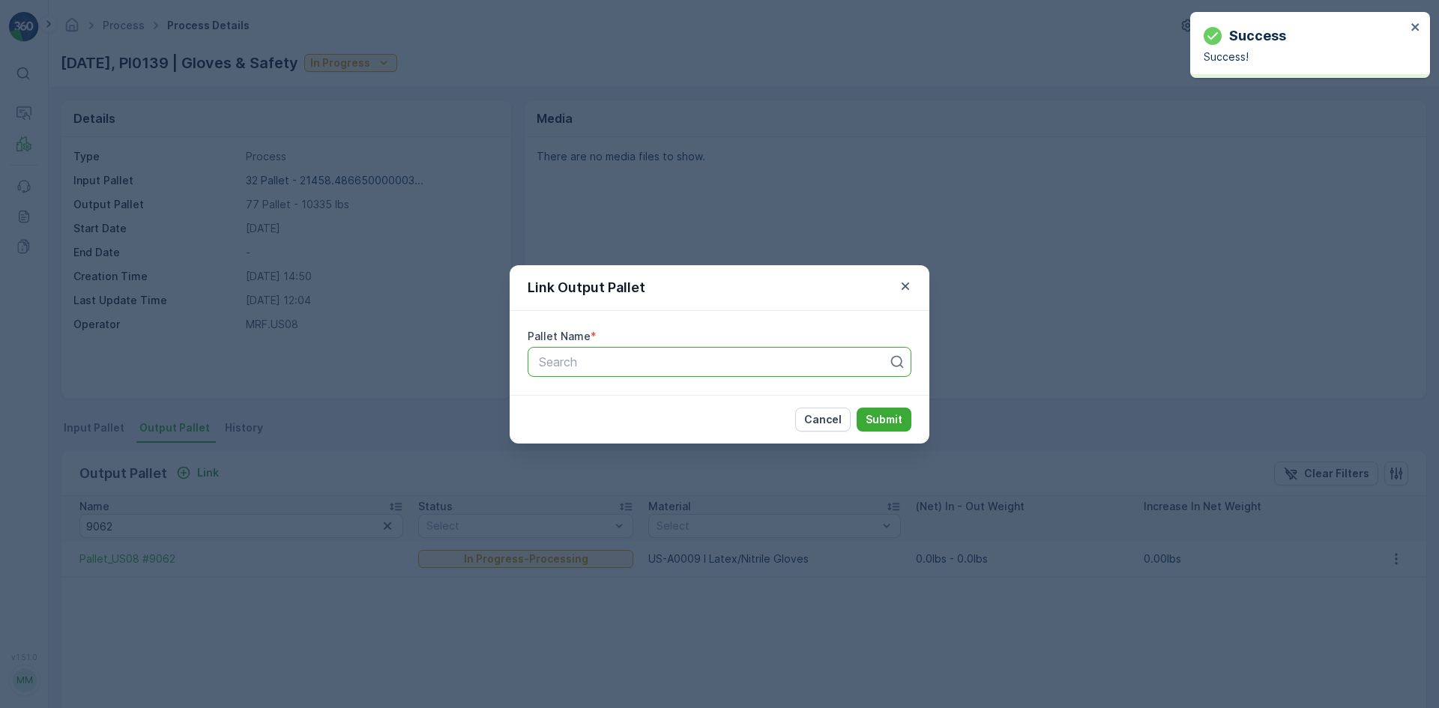
click at [638, 351] on div "Search" at bounding box center [720, 362] width 384 height 30
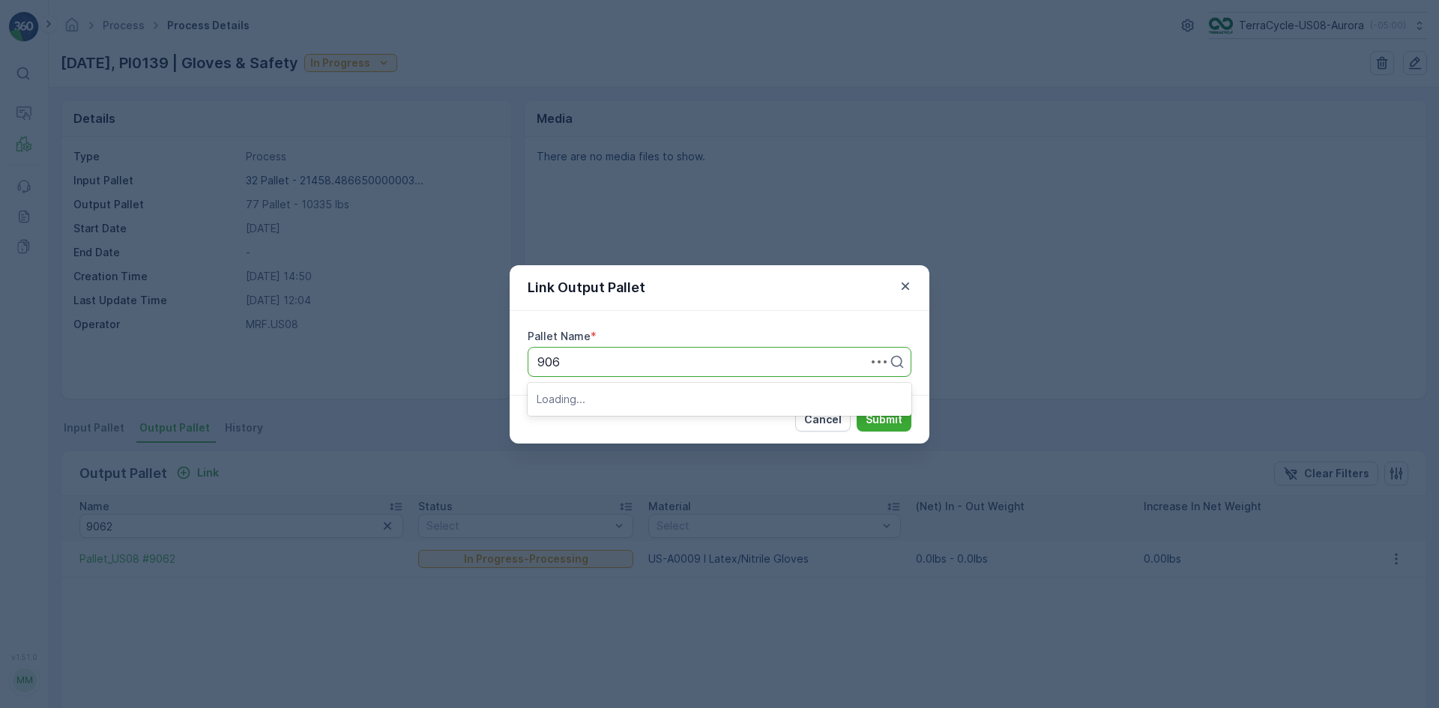
type input "9060"
click at [651, 400] on div "Pallet_US08 #9060" at bounding box center [720, 398] width 366 height 13
click at [894, 424] on p "Submit" at bounding box center [884, 419] width 37 height 15
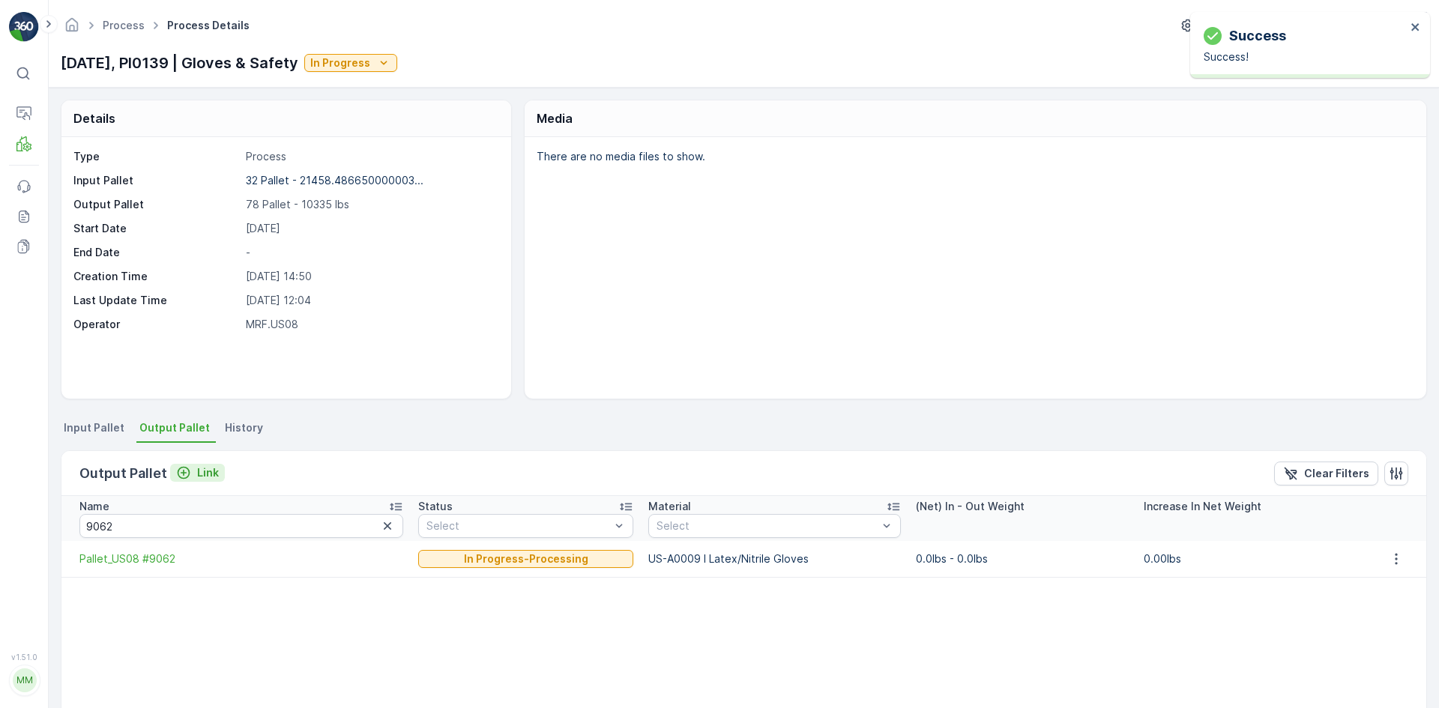
click at [197, 477] on p "Link" at bounding box center [208, 473] width 22 height 15
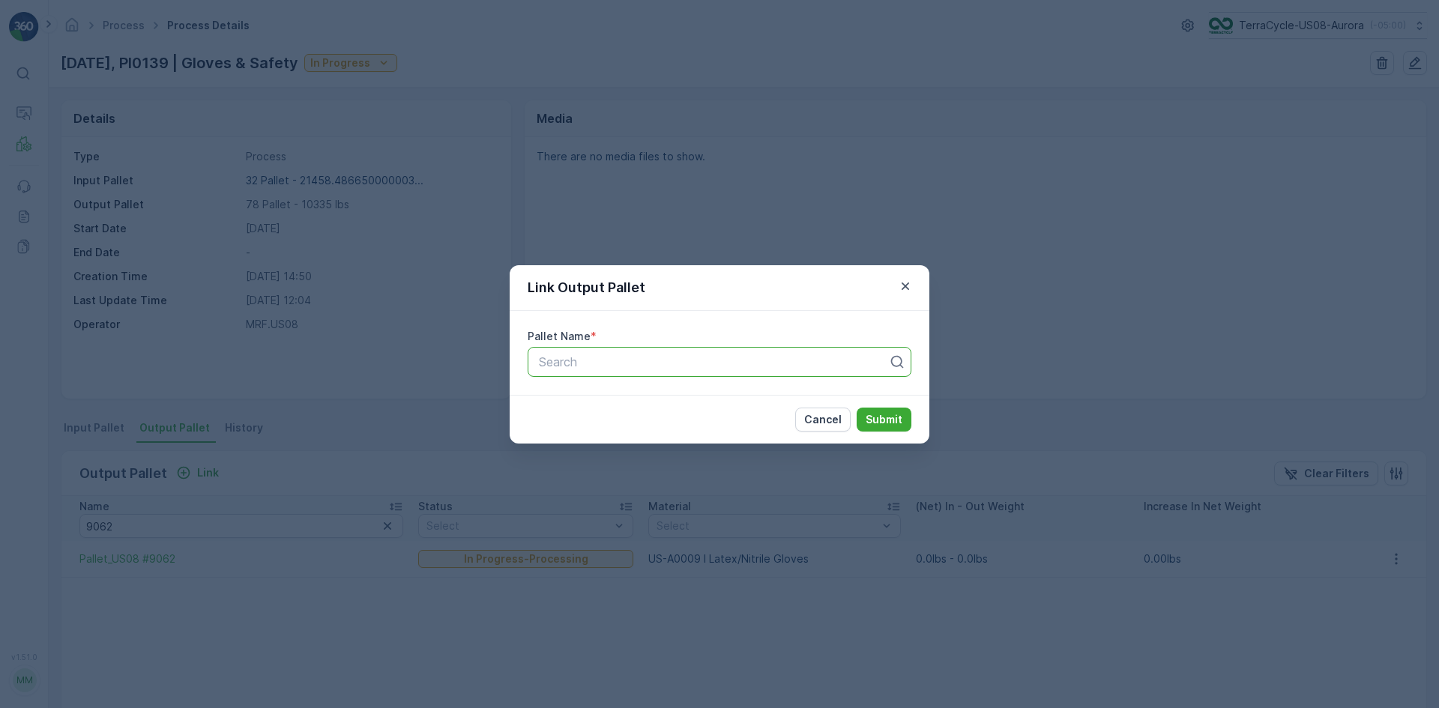
click at [566, 358] on div at bounding box center [713, 361] width 352 height 13
type input "9059"
click at [630, 399] on span "Pallet_US08 #9059" at bounding box center [591, 398] width 109 height 13
click at [887, 419] on p "Submit" at bounding box center [884, 419] width 37 height 15
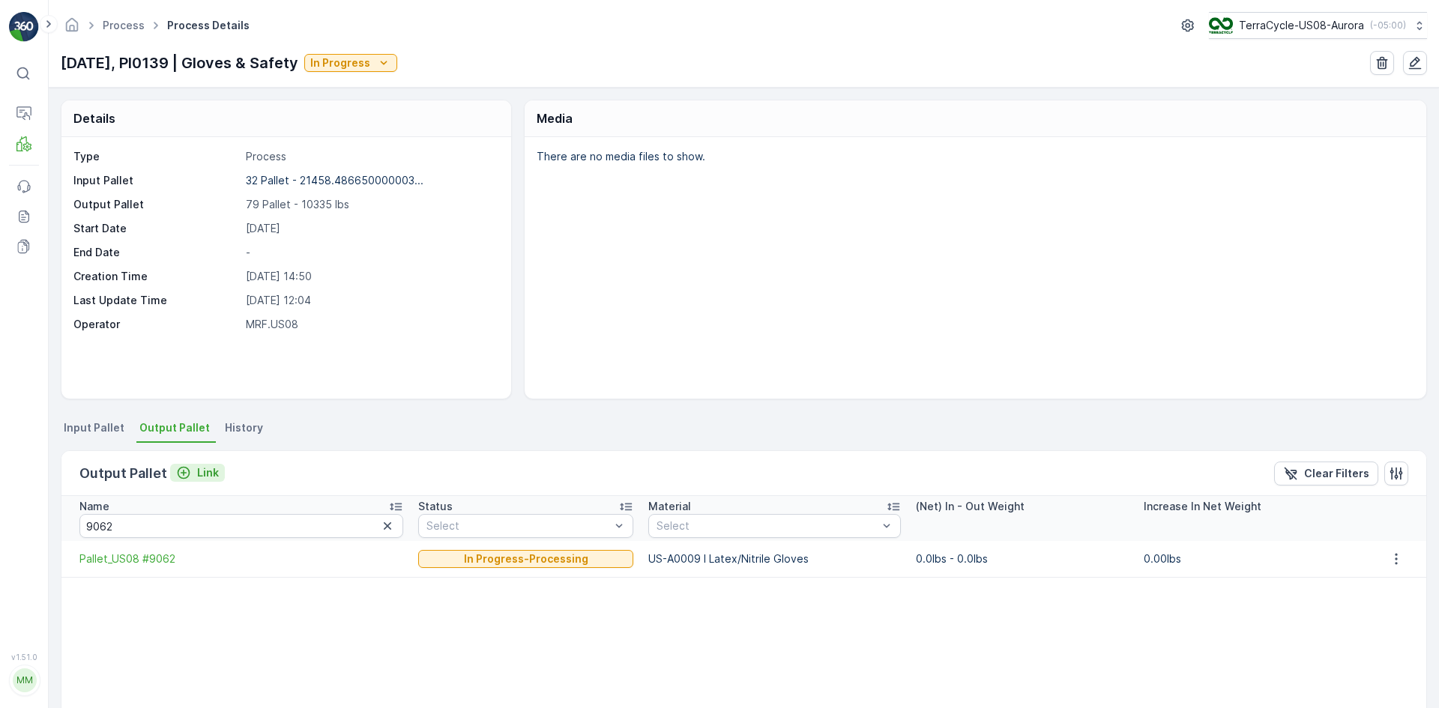
click at [209, 473] on p "Link" at bounding box center [208, 473] width 22 height 15
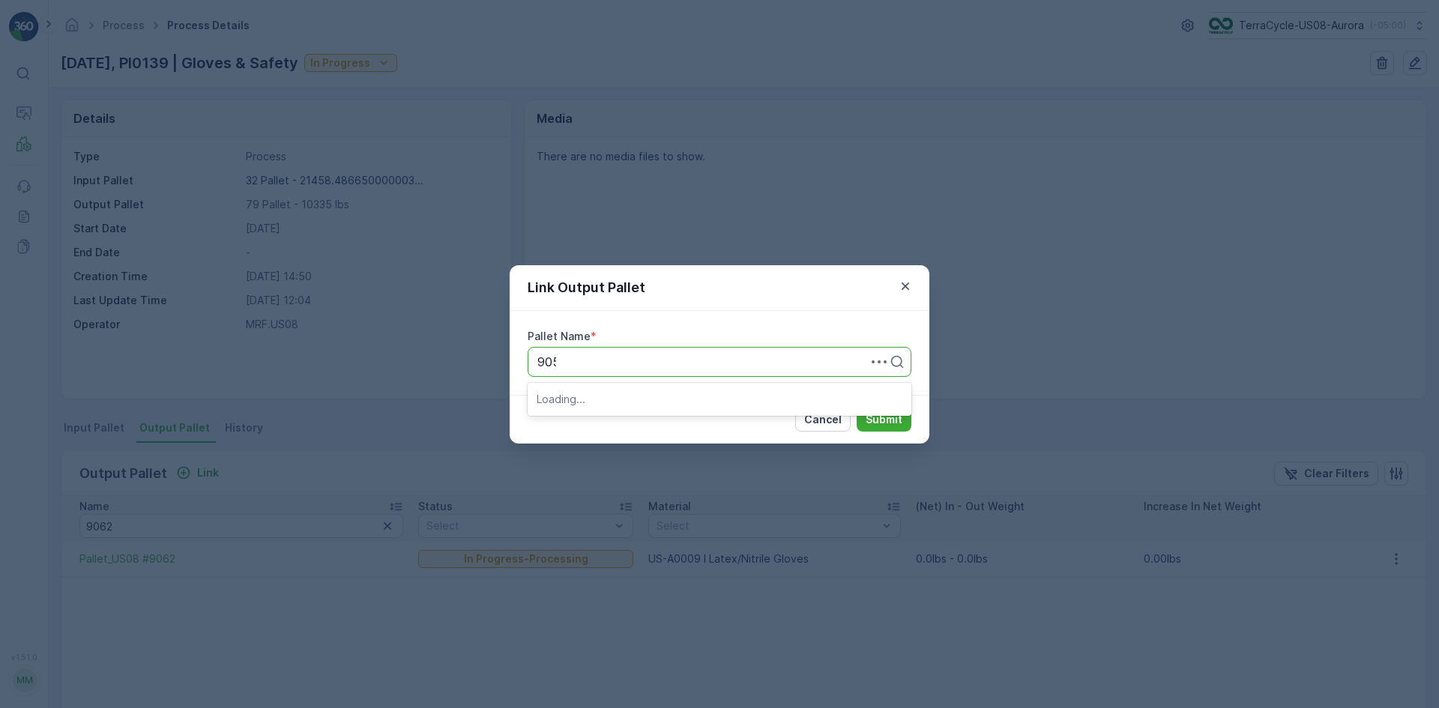
type input "9058"
click at [663, 393] on div "Pallet_US08 #9058" at bounding box center [720, 398] width 366 height 13
click at [878, 419] on p "Submit" at bounding box center [884, 419] width 37 height 15
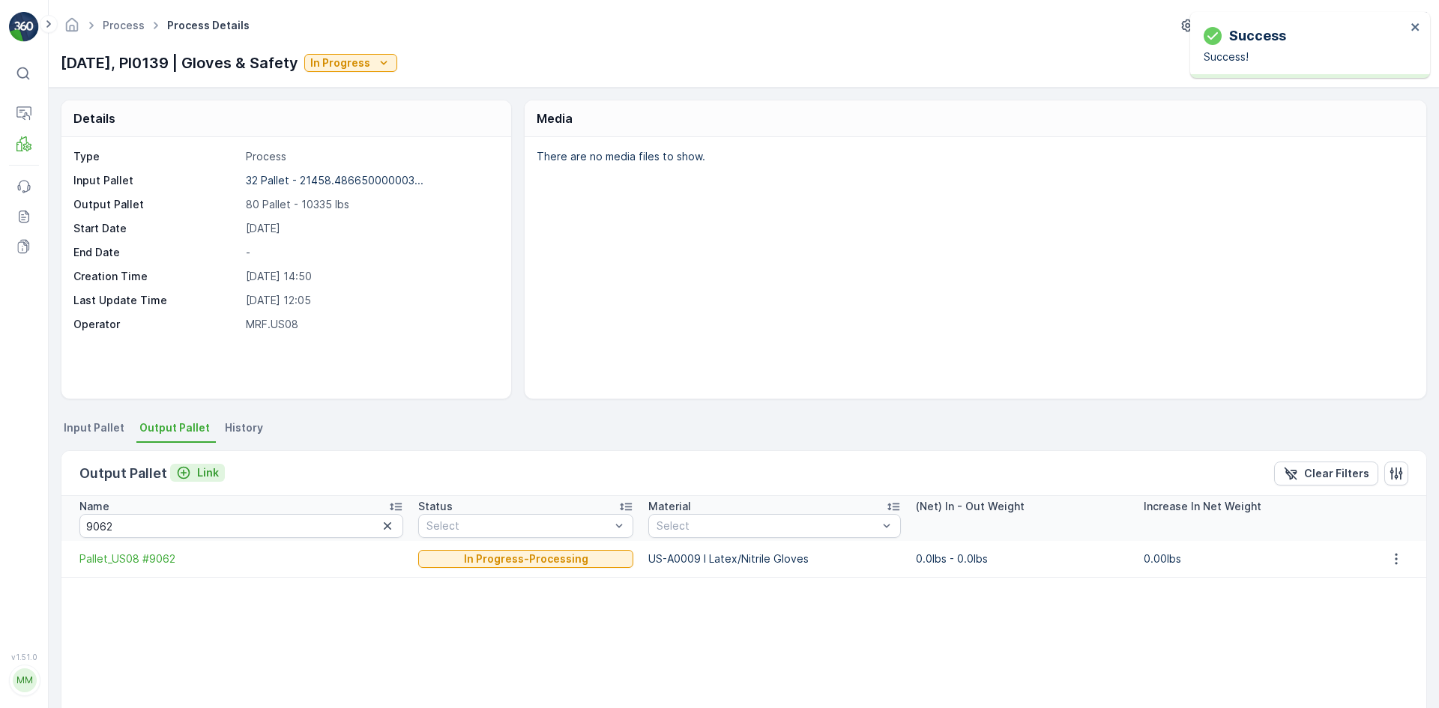
click at [208, 475] on p "Link" at bounding box center [208, 473] width 22 height 15
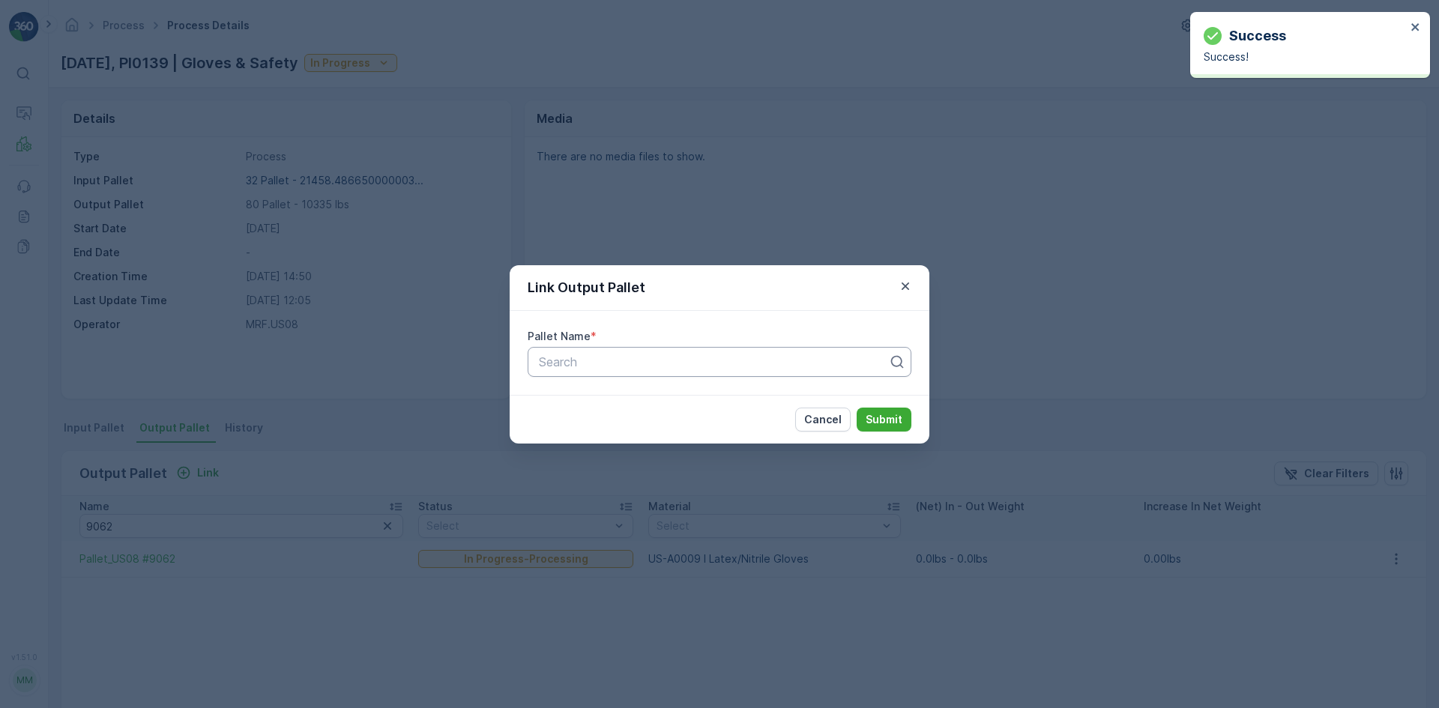
click at [656, 356] on div at bounding box center [713, 361] width 352 height 13
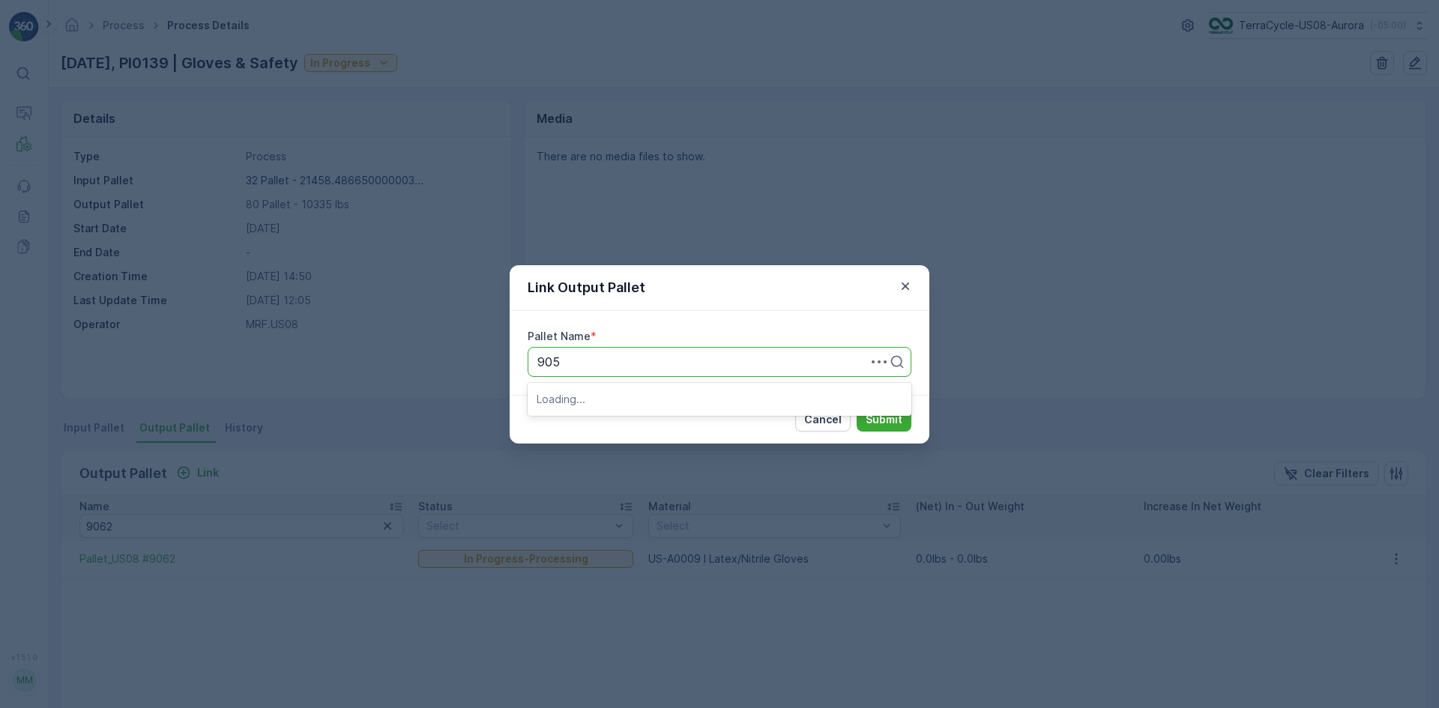
type input "9057"
click at [732, 406] on div "Pallet_US08 #9057" at bounding box center [720, 398] width 384 height 25
click at [899, 421] on p "Submit" at bounding box center [884, 419] width 37 height 15
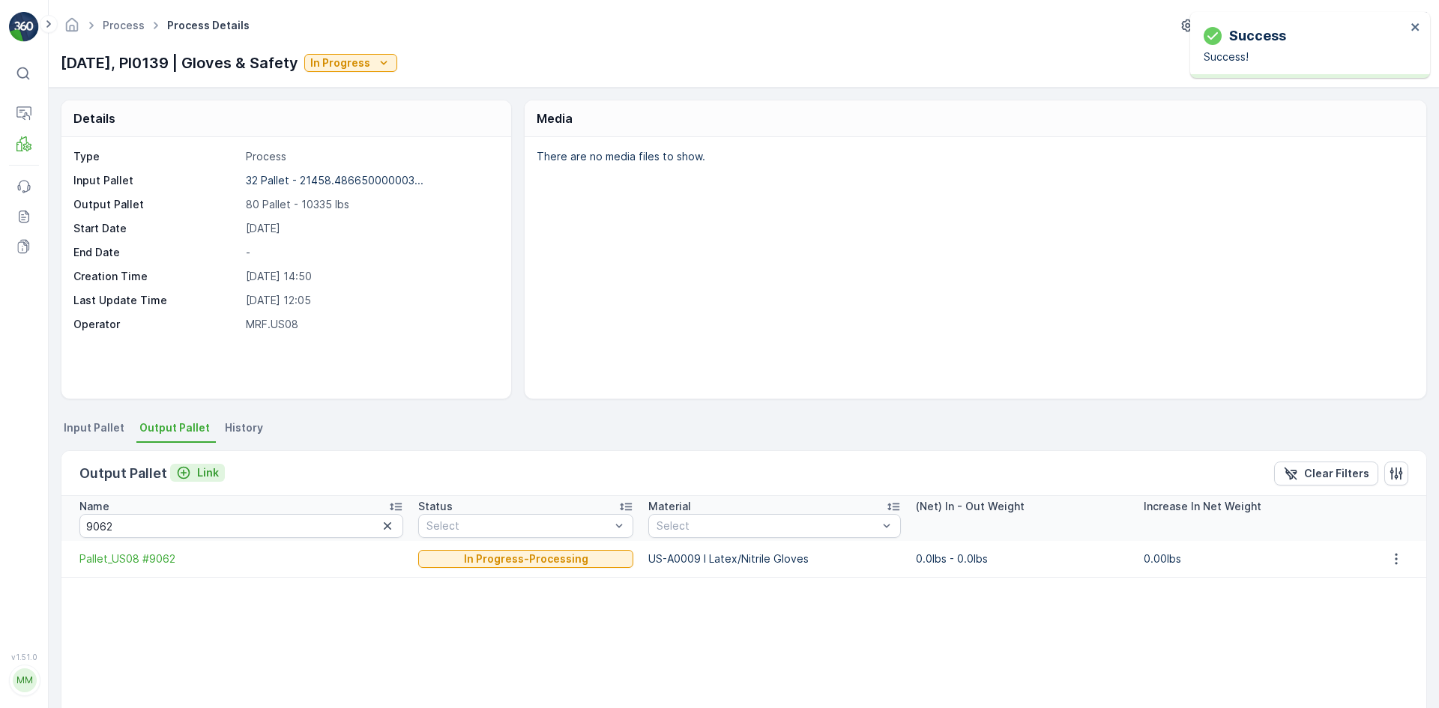
click at [207, 476] on p "Link" at bounding box center [208, 473] width 22 height 15
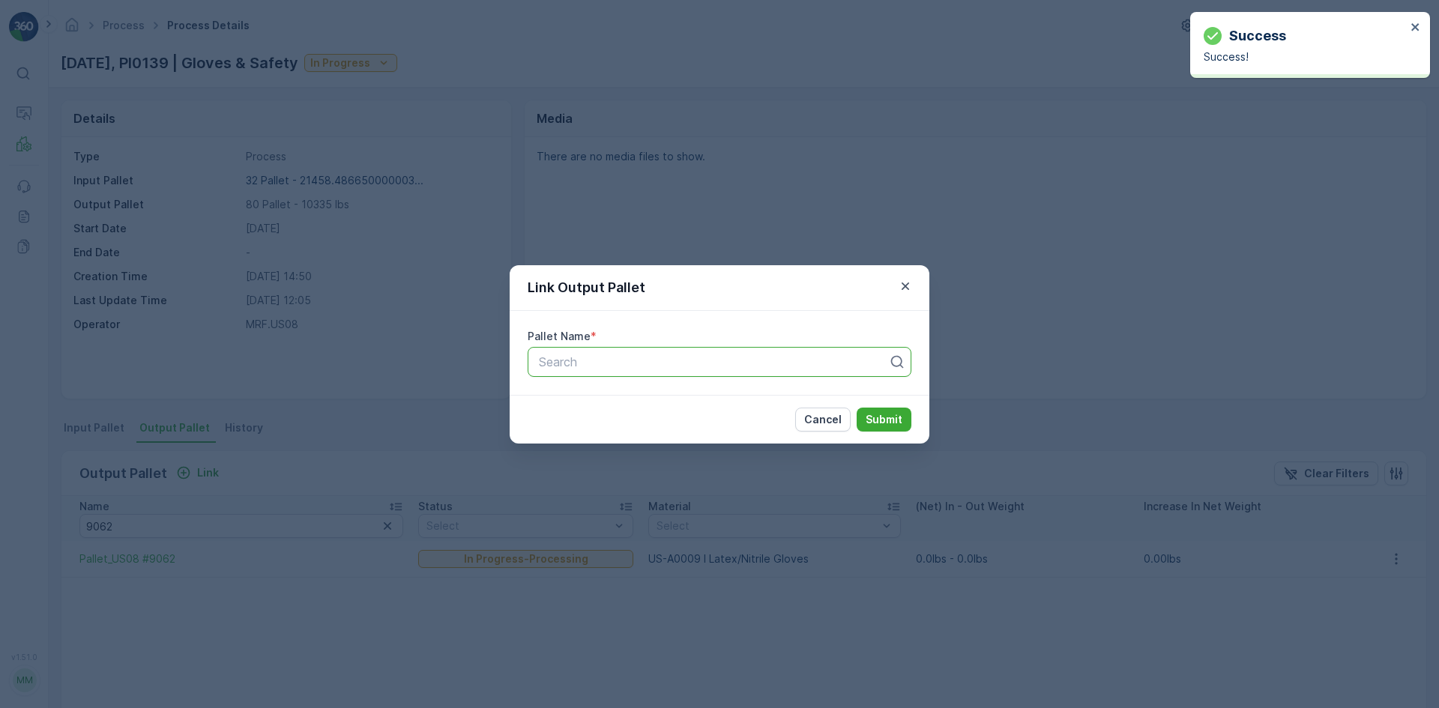
click at [657, 349] on div "Search" at bounding box center [720, 362] width 384 height 30
type input "9047"
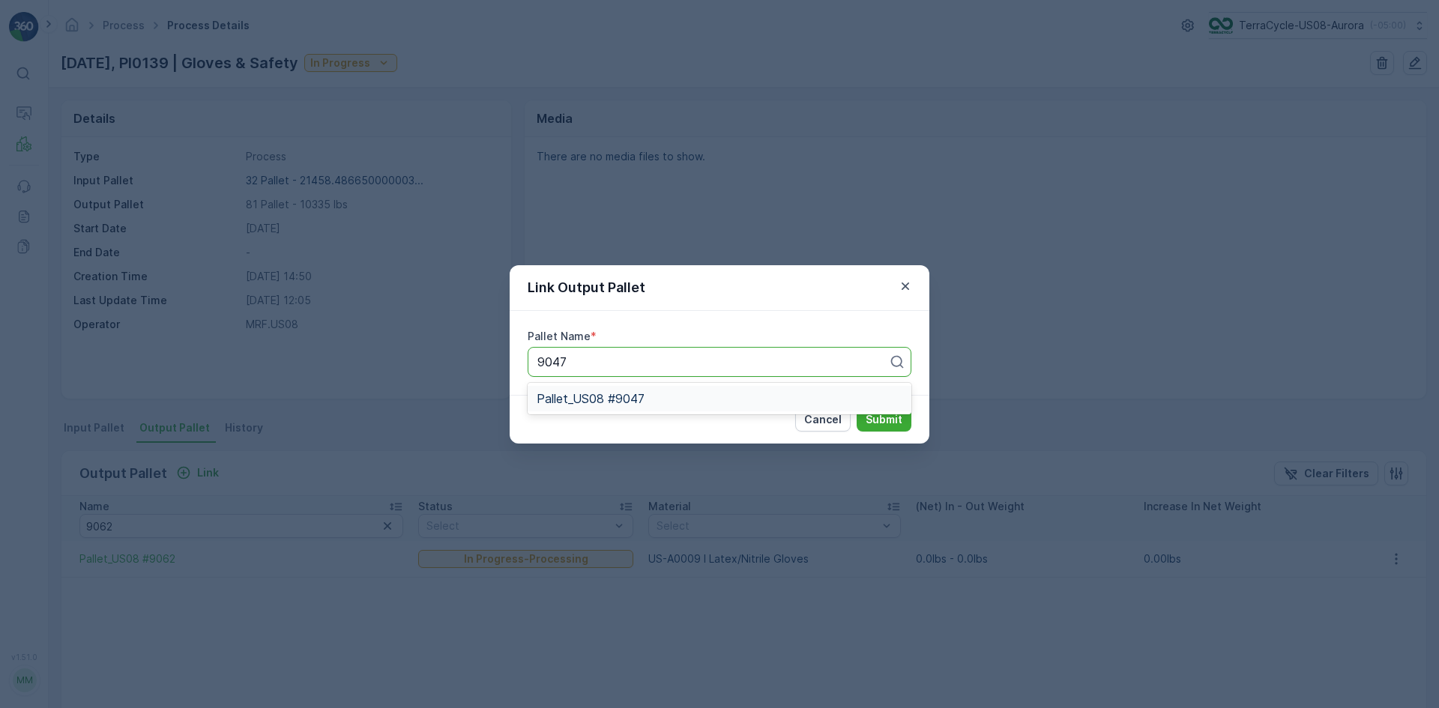
click at [768, 397] on div "Pallet_US08 #9047" at bounding box center [720, 398] width 366 height 13
click at [891, 422] on p "Submit" at bounding box center [884, 419] width 37 height 15
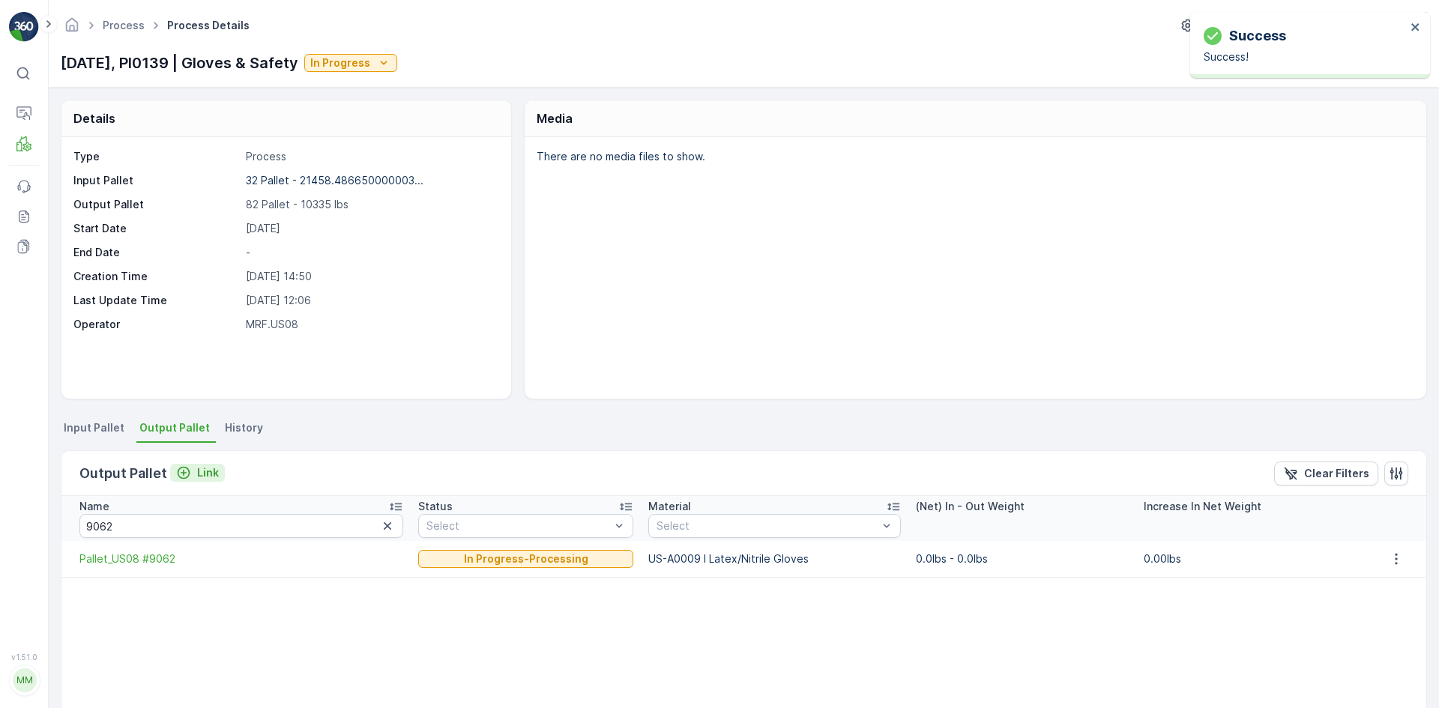
click at [198, 477] on p "Link" at bounding box center [208, 473] width 22 height 15
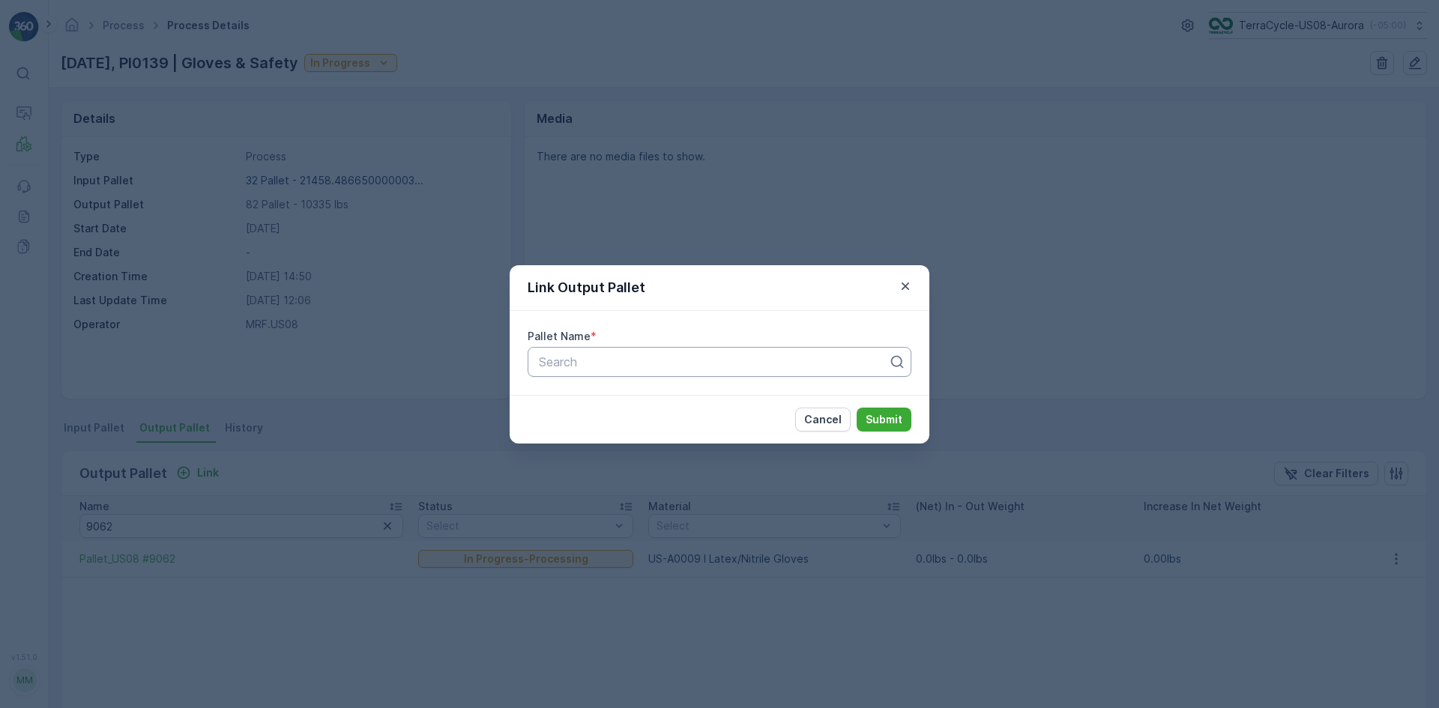
click at [694, 358] on div at bounding box center [713, 361] width 352 height 13
type input "9050"
click at [725, 399] on div "Pallet_US08 #9050" at bounding box center [720, 398] width 366 height 13
click at [883, 427] on p "Submit" at bounding box center [884, 419] width 37 height 15
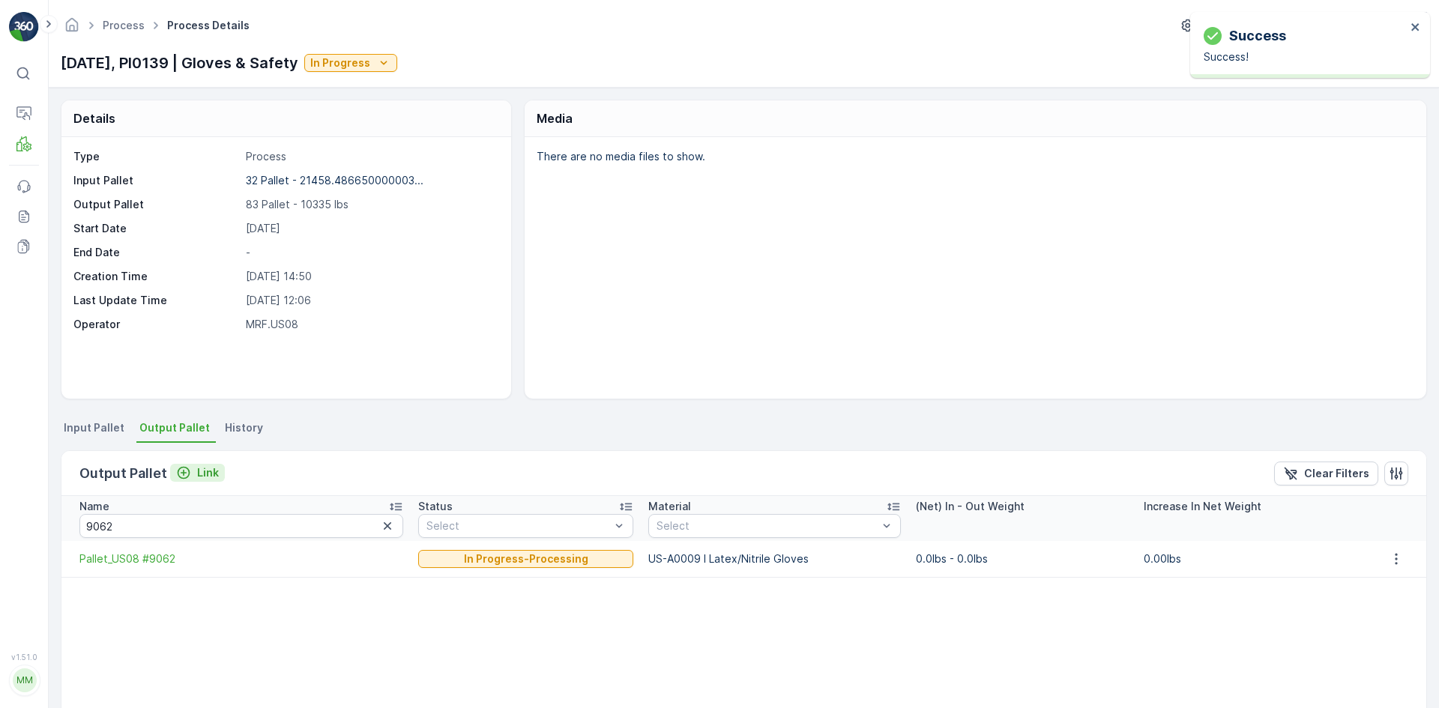
click at [208, 472] on p "Link" at bounding box center [208, 473] width 22 height 15
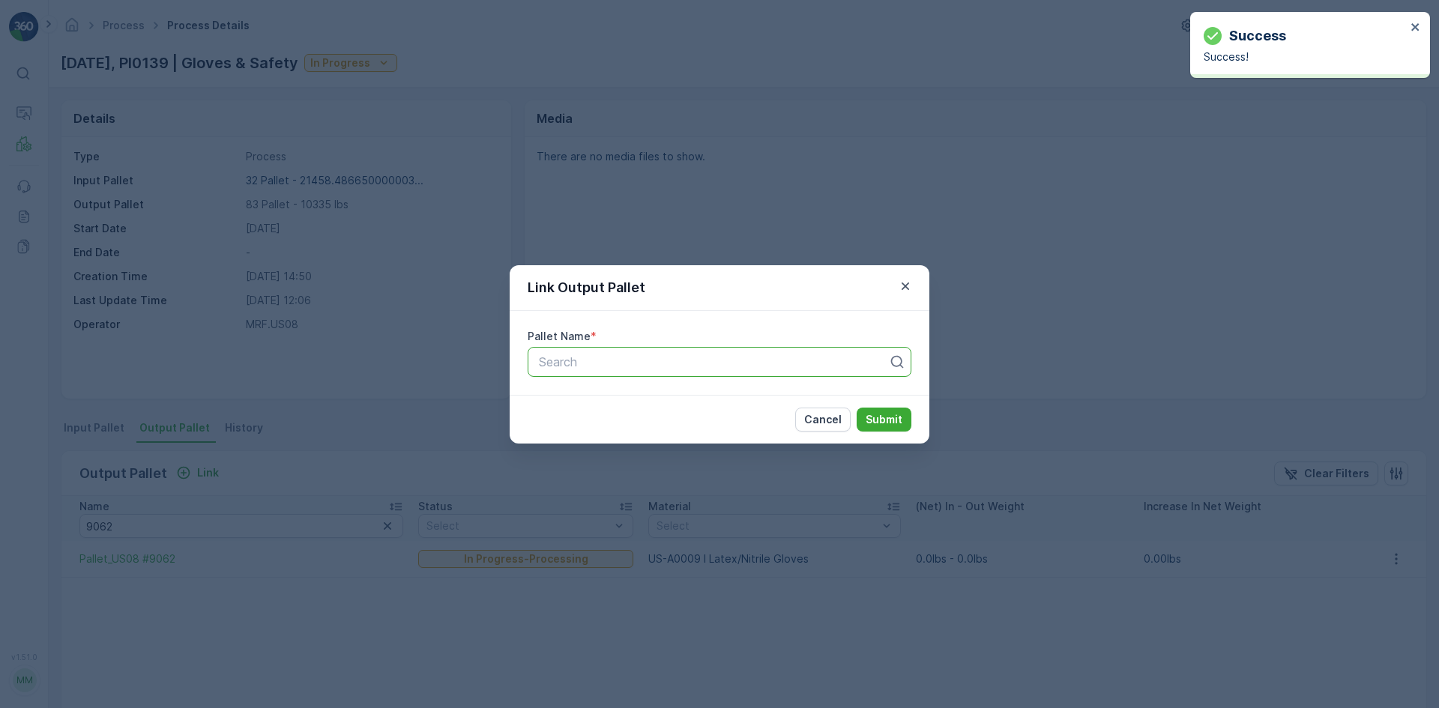
click at [636, 350] on div "Search" at bounding box center [720, 362] width 384 height 30
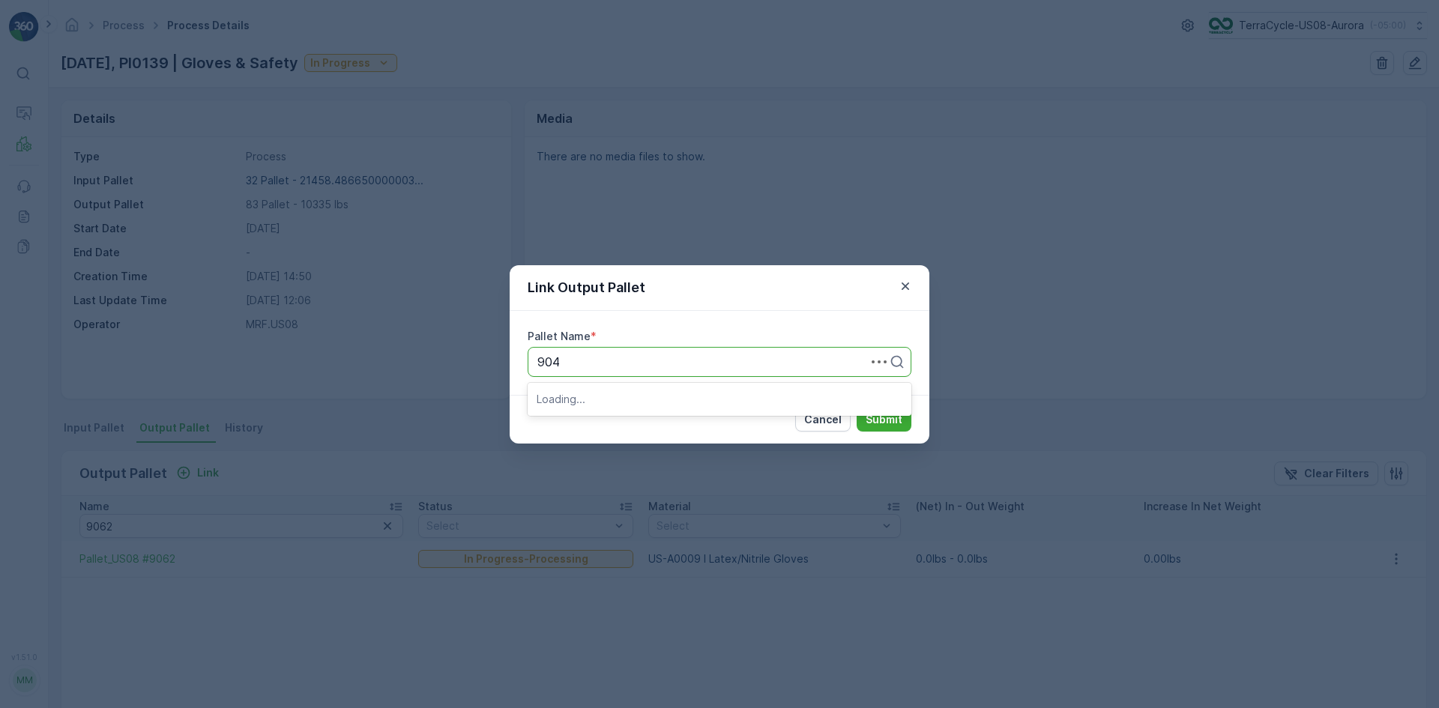
type input "9046"
click at [691, 400] on div "Pallet_US08 #9046" at bounding box center [720, 398] width 366 height 13
click at [887, 424] on p "Submit" at bounding box center [884, 419] width 37 height 15
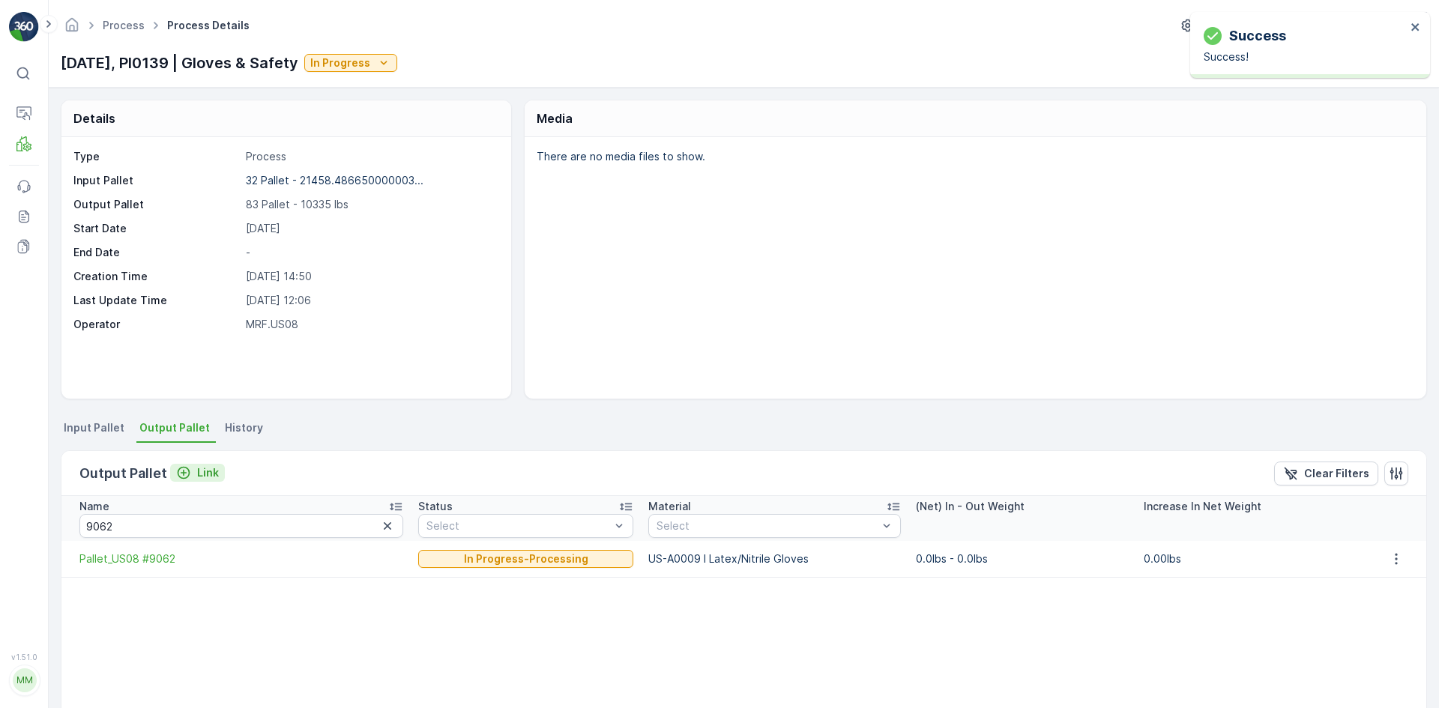
click at [210, 467] on p "Link" at bounding box center [208, 473] width 22 height 15
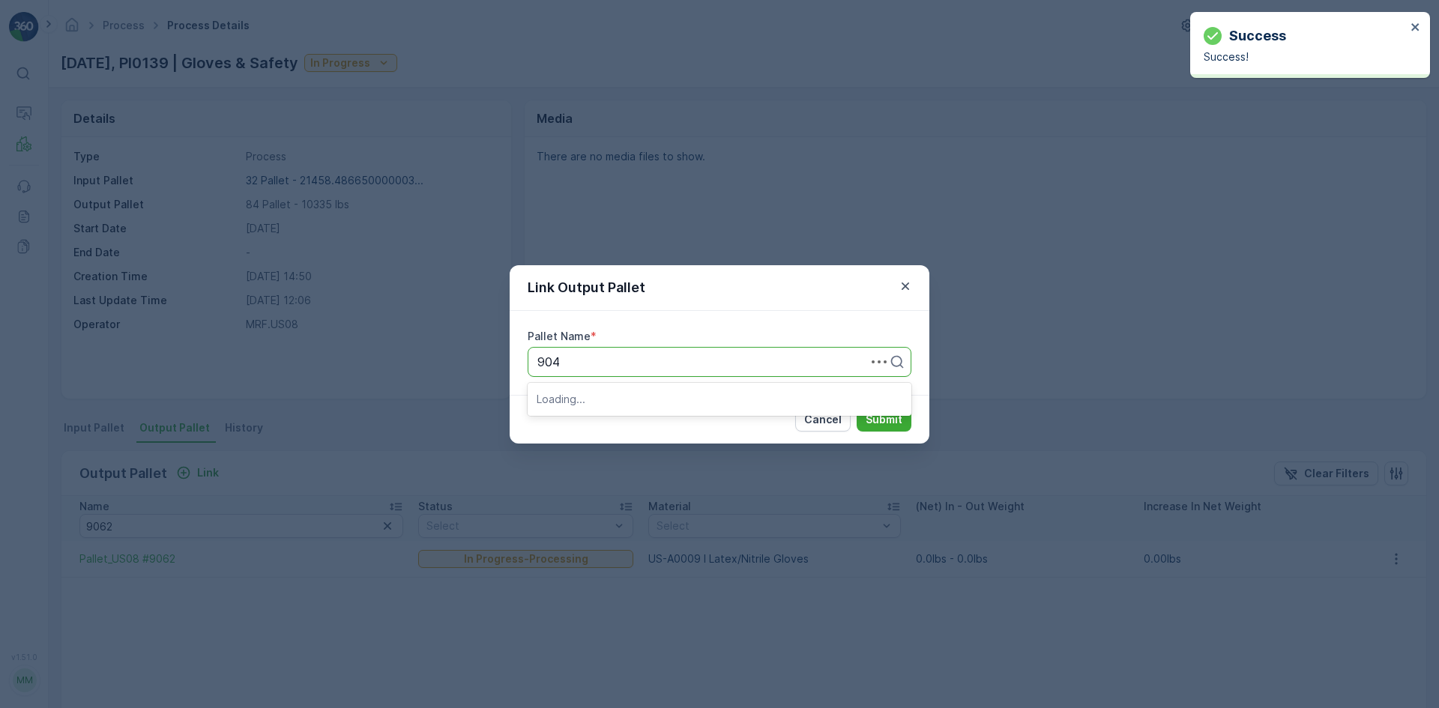
type input "9048"
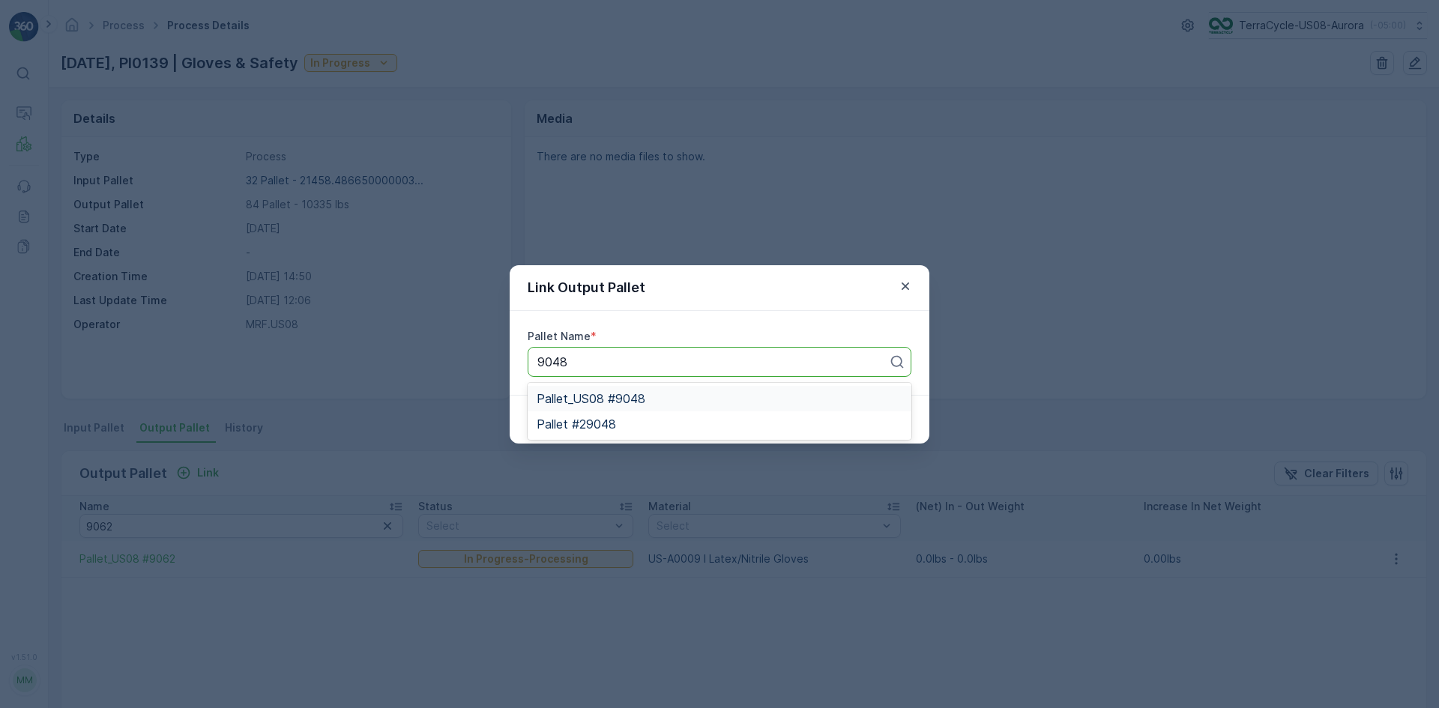
click at [685, 401] on div "Pallet_US08 #9048" at bounding box center [720, 398] width 366 height 13
click at [901, 422] on p "Submit" at bounding box center [884, 419] width 37 height 15
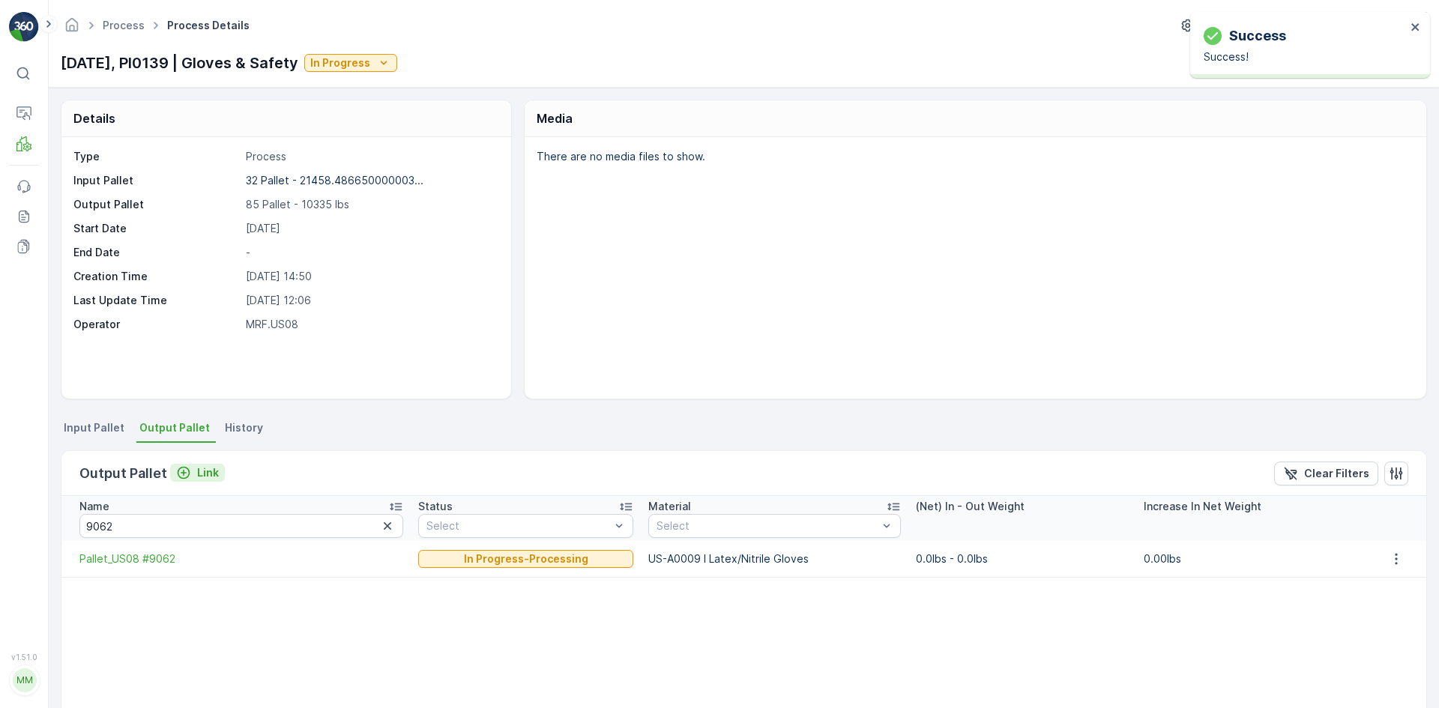
click at [207, 474] on p "Link" at bounding box center [208, 473] width 22 height 15
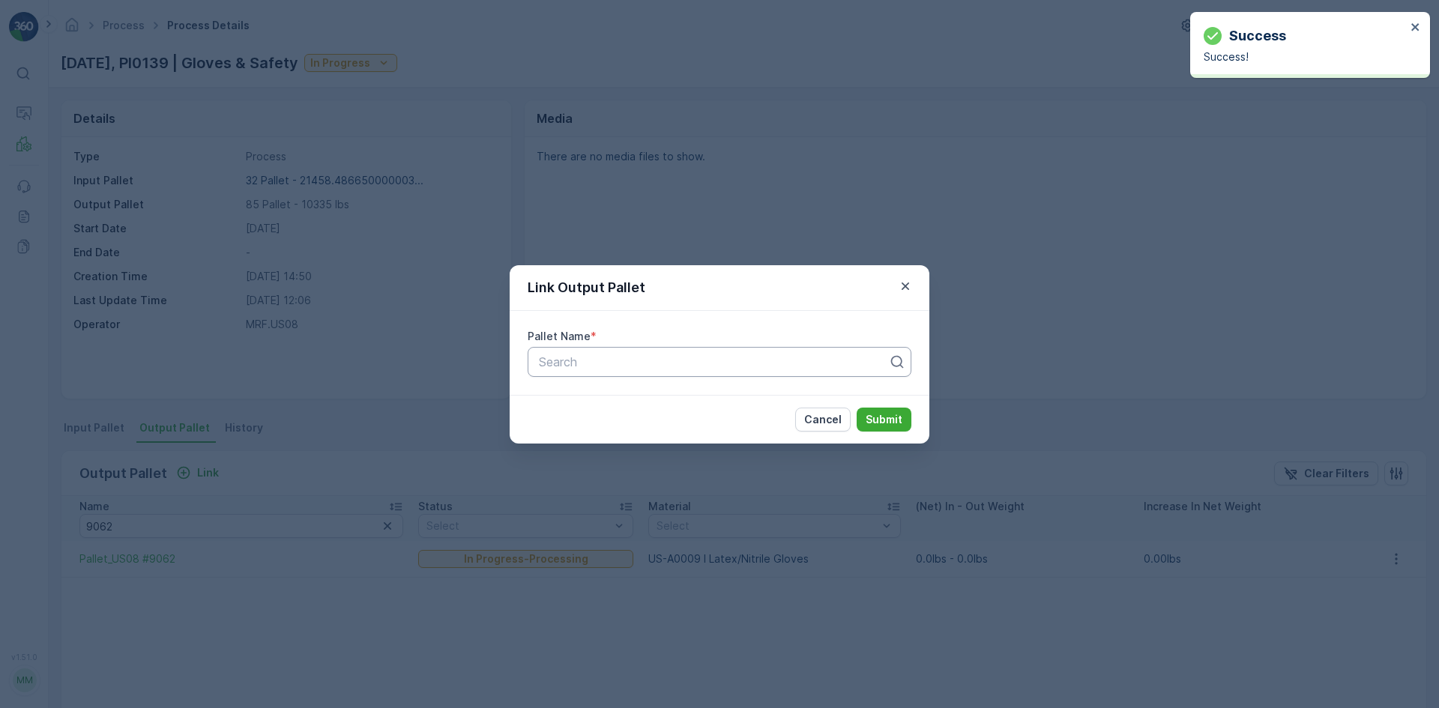
click at [783, 349] on div "Search" at bounding box center [720, 362] width 384 height 30
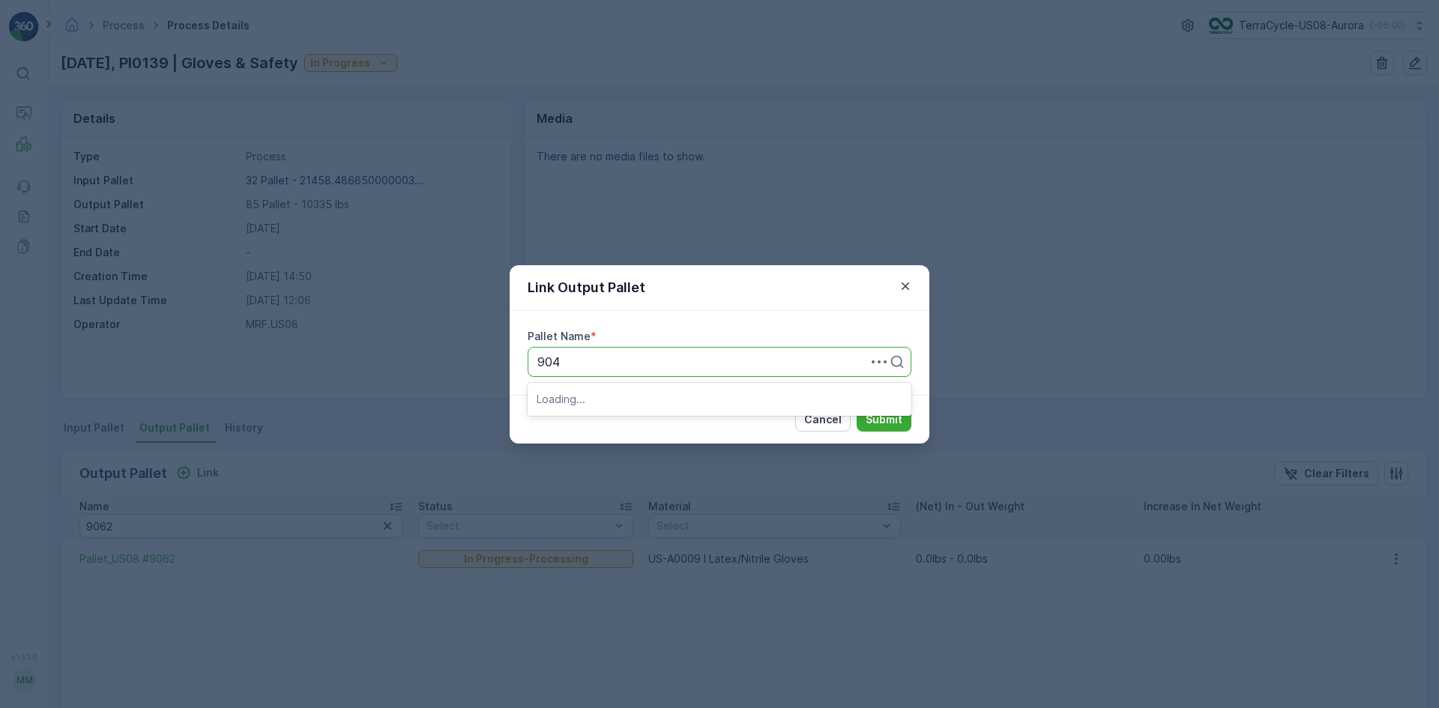
type input "9049"
click at [765, 398] on div "Pallet_US08 #9049" at bounding box center [720, 398] width 366 height 13
click at [885, 425] on p "Submit" at bounding box center [884, 419] width 37 height 15
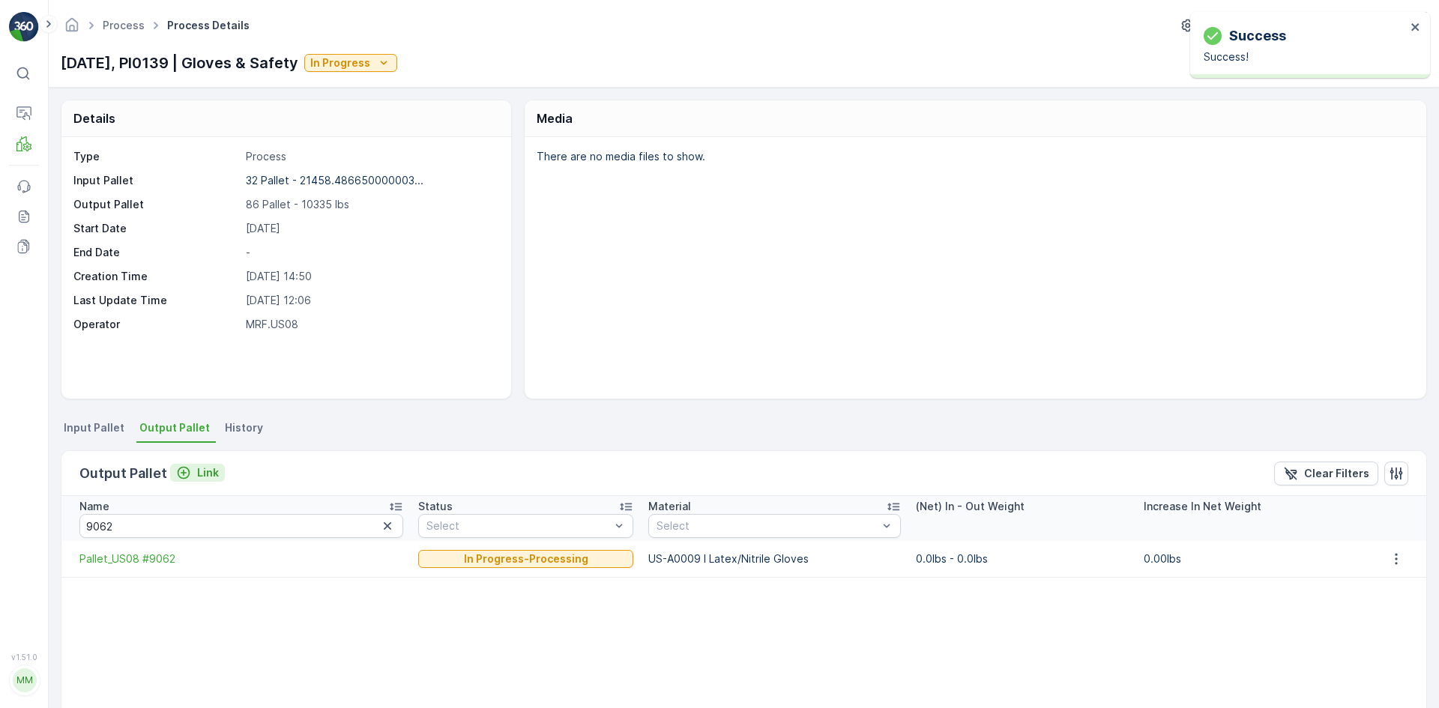
click at [217, 471] on button "Link" at bounding box center [197, 473] width 55 height 18
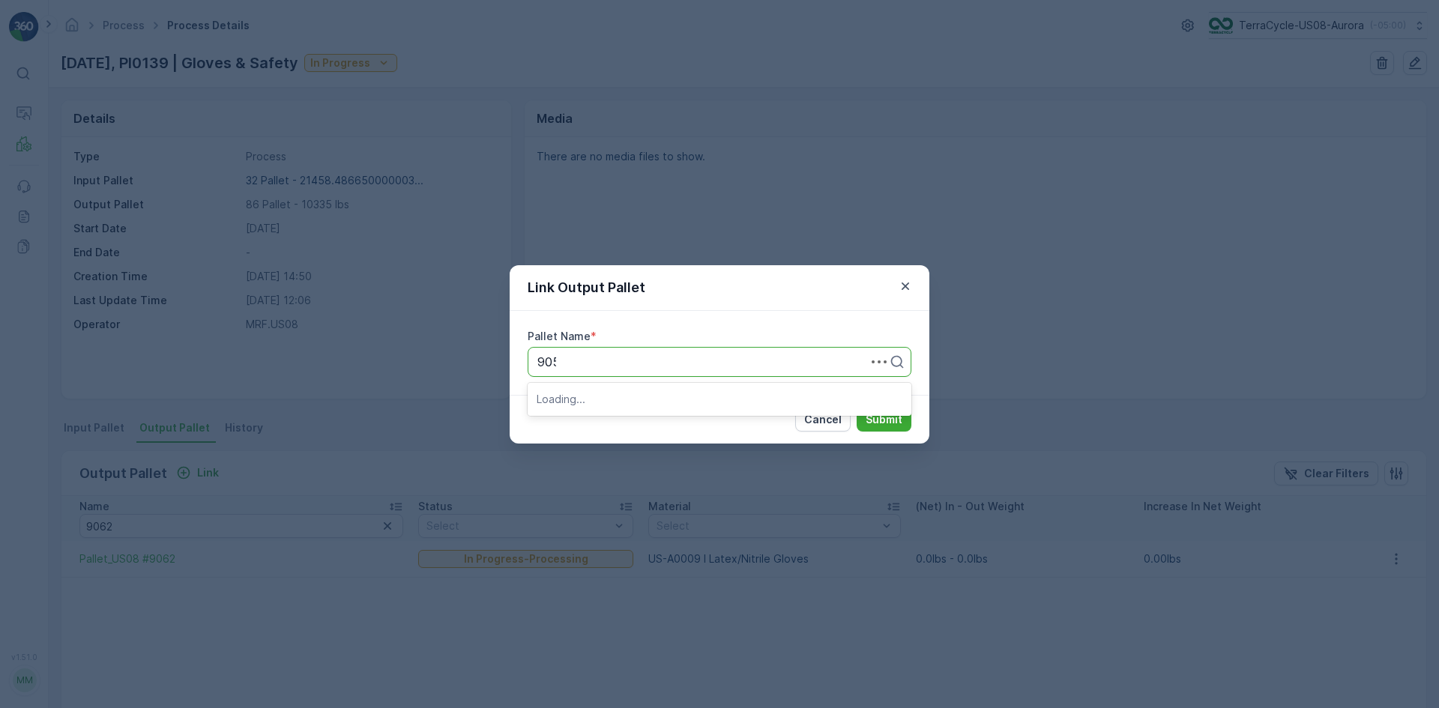
type input "9056"
click at [704, 396] on div "Pallet_US08 #9056" at bounding box center [720, 398] width 366 height 13
click at [880, 426] on p "Submit" at bounding box center [884, 419] width 37 height 15
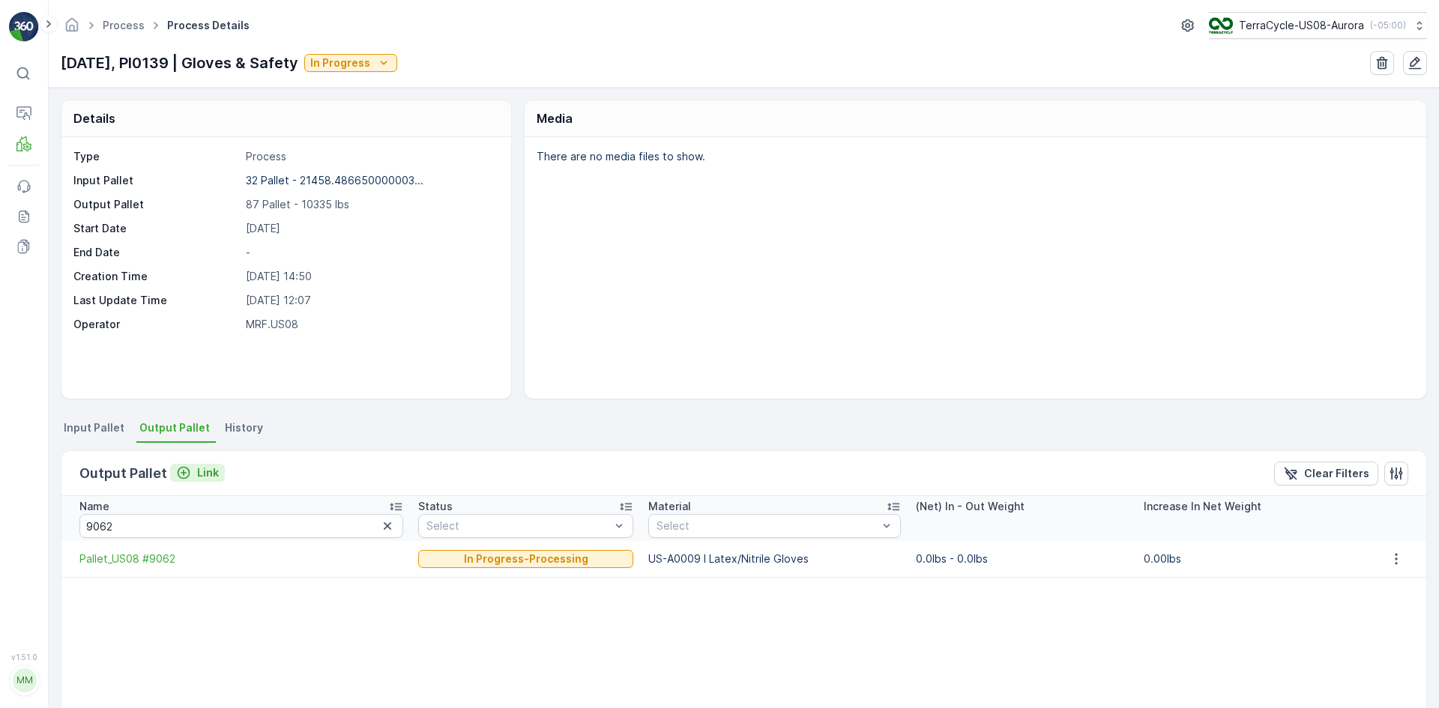
click at [200, 470] on p "Link" at bounding box center [208, 473] width 22 height 15
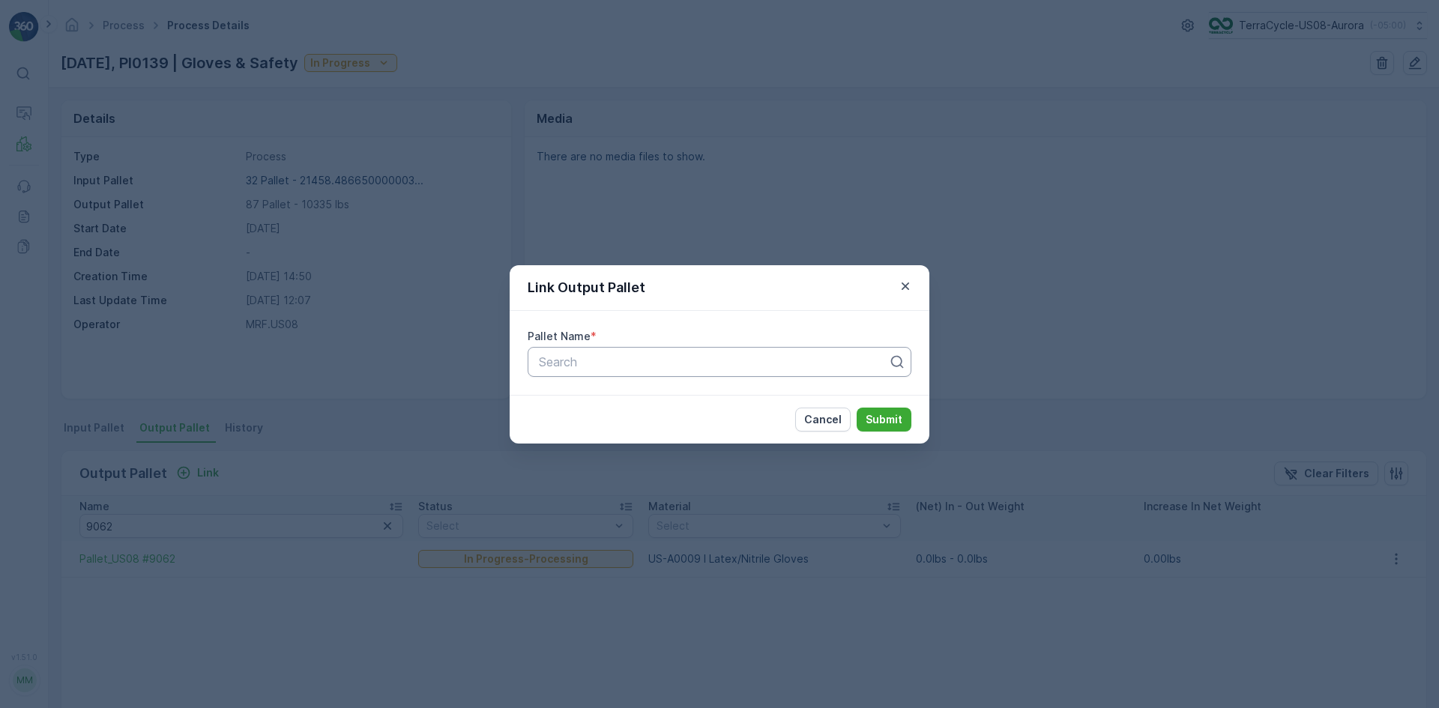
click at [670, 350] on div "Search" at bounding box center [720, 362] width 384 height 30
type input "9055"
click at [681, 403] on div "Pallet_US08 #9055" at bounding box center [720, 398] width 366 height 13
click at [875, 409] on button "Submit" at bounding box center [884, 420] width 55 height 24
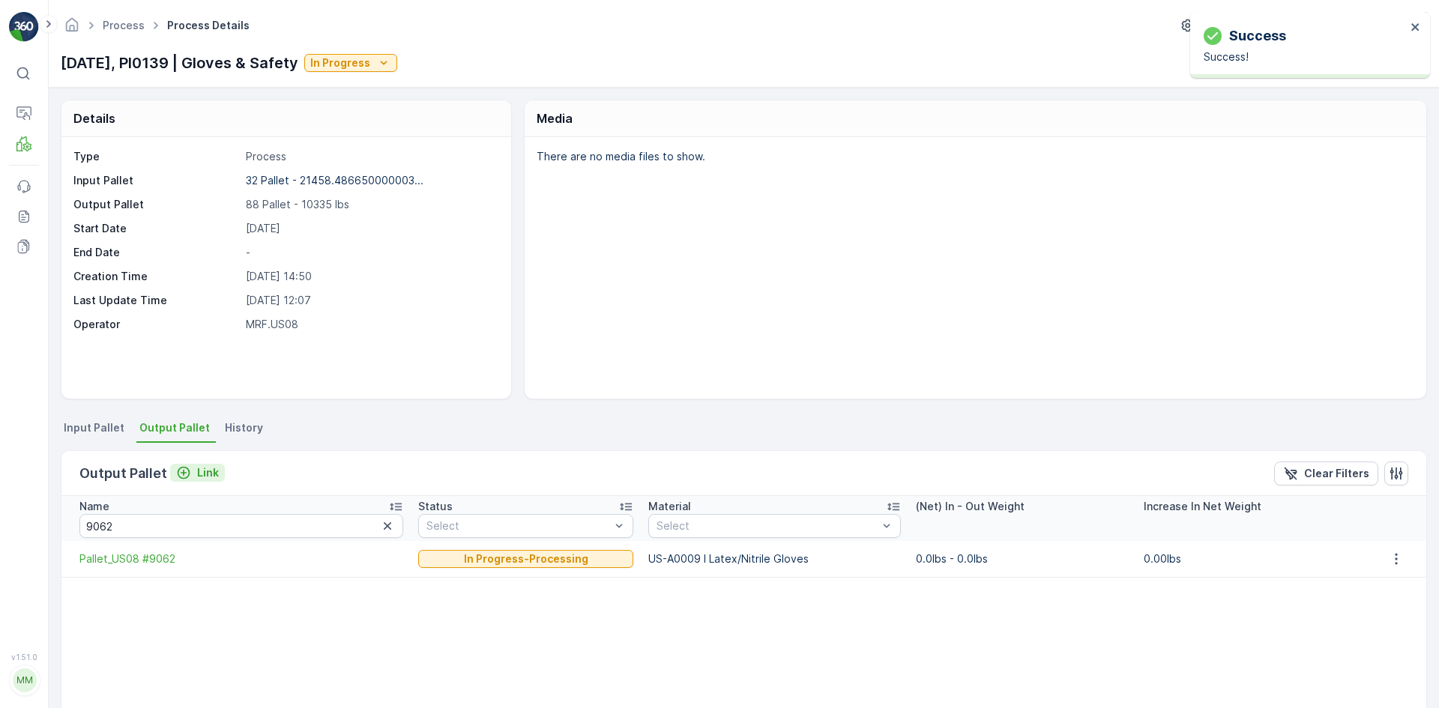
click at [219, 469] on button "Link" at bounding box center [197, 473] width 55 height 18
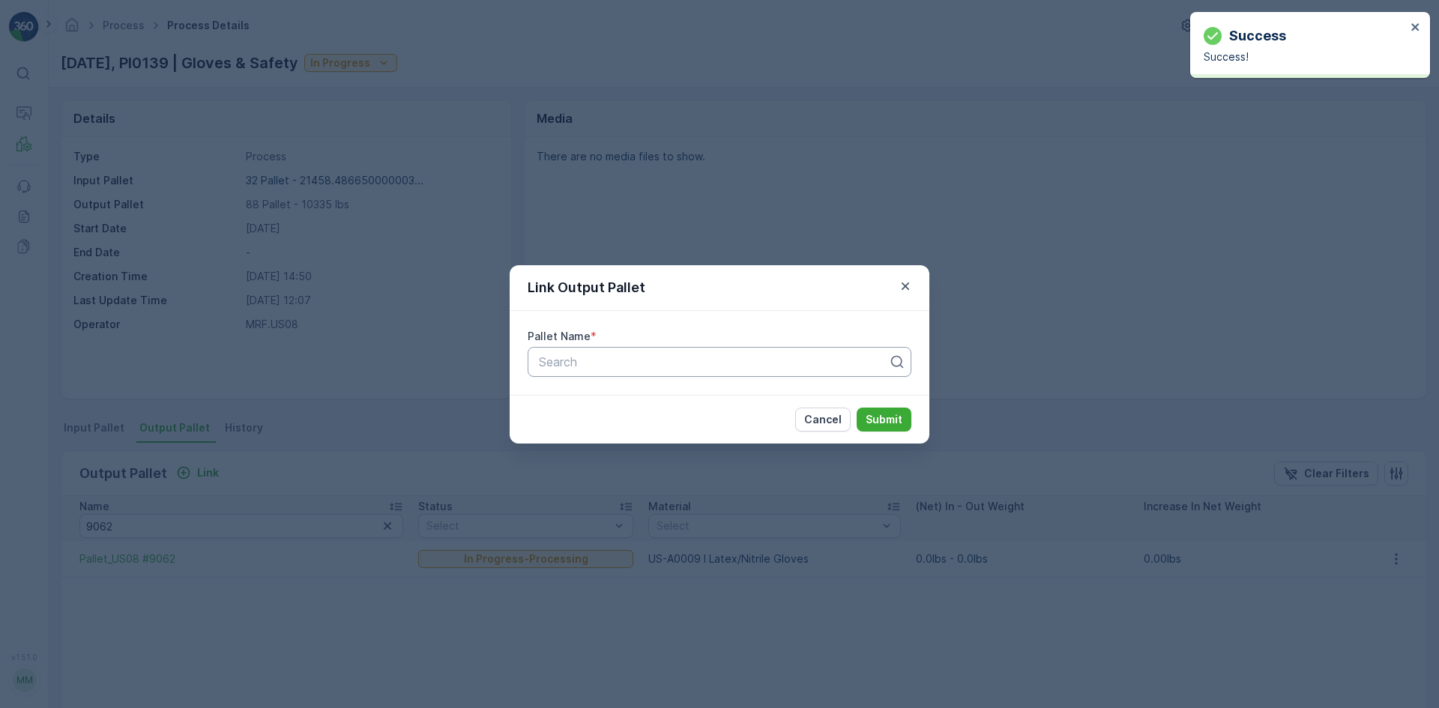
click at [677, 361] on div at bounding box center [713, 361] width 352 height 13
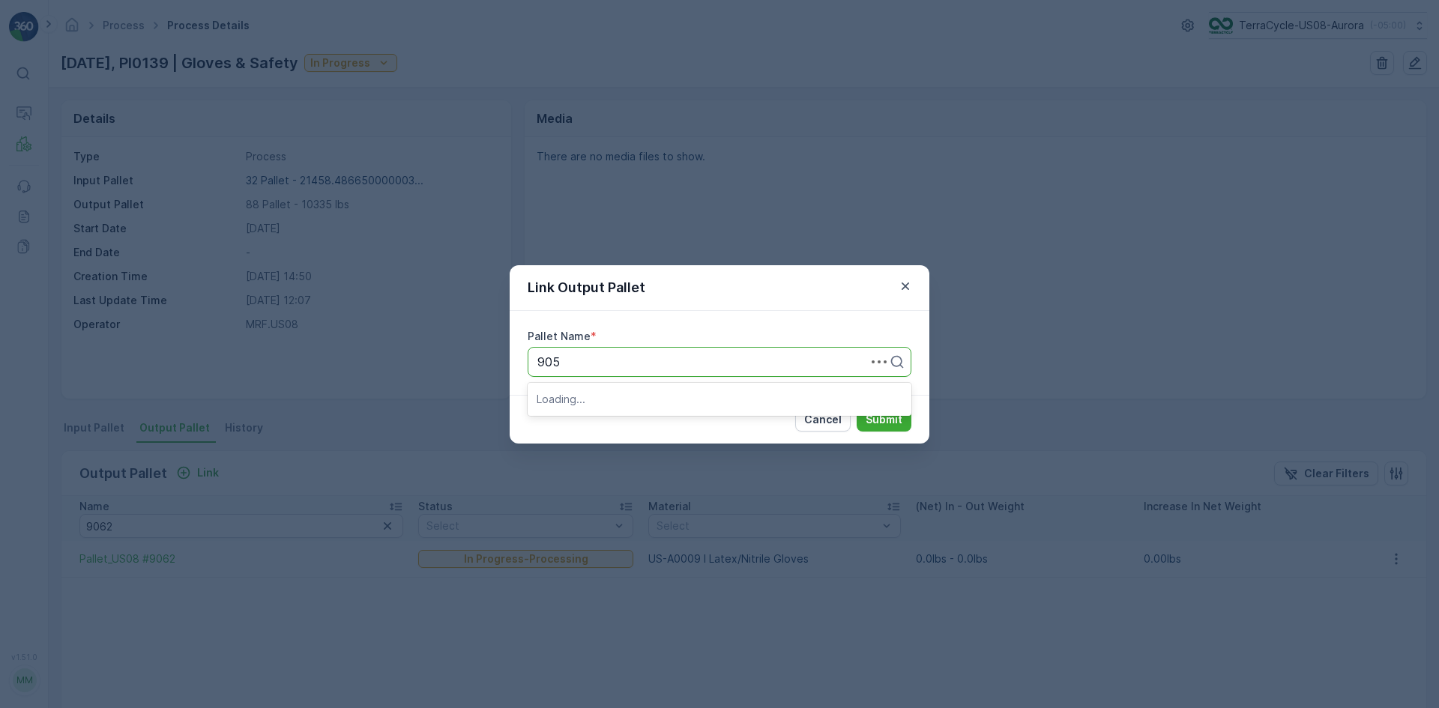
type input "9054"
click at [678, 400] on div "Pallet_US08 #9054" at bounding box center [720, 398] width 366 height 13
click at [874, 415] on p "Submit" at bounding box center [884, 419] width 37 height 15
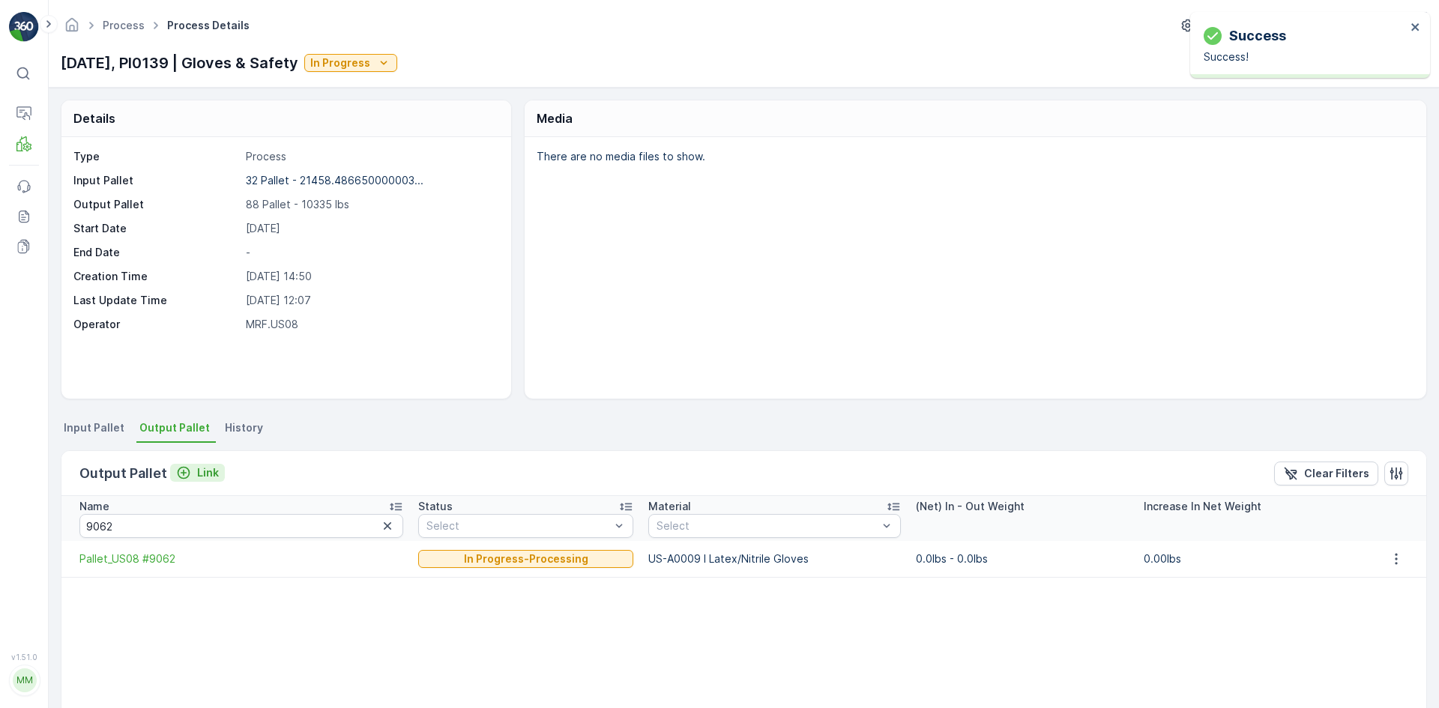
click at [217, 467] on button "Link" at bounding box center [197, 473] width 55 height 18
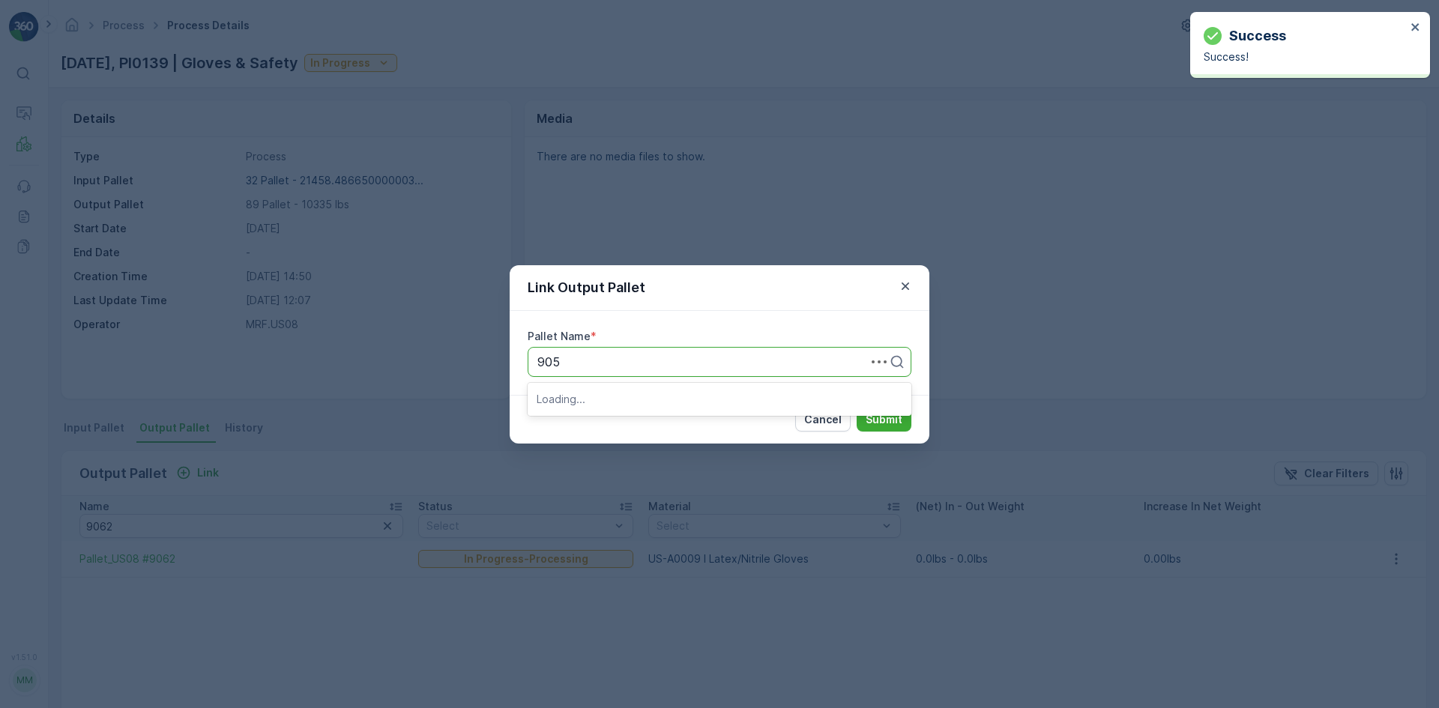
type input "9053"
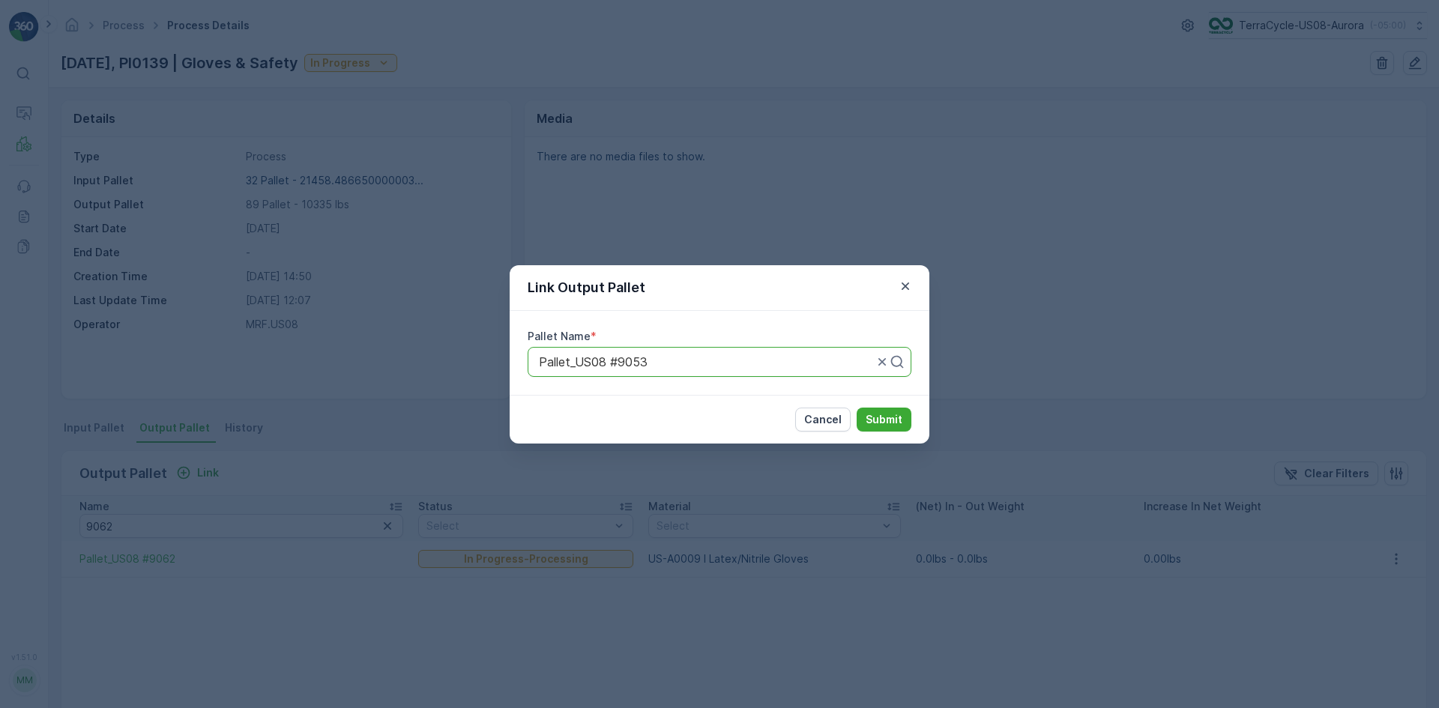
click at [857, 408] on button "Submit" at bounding box center [884, 420] width 55 height 24
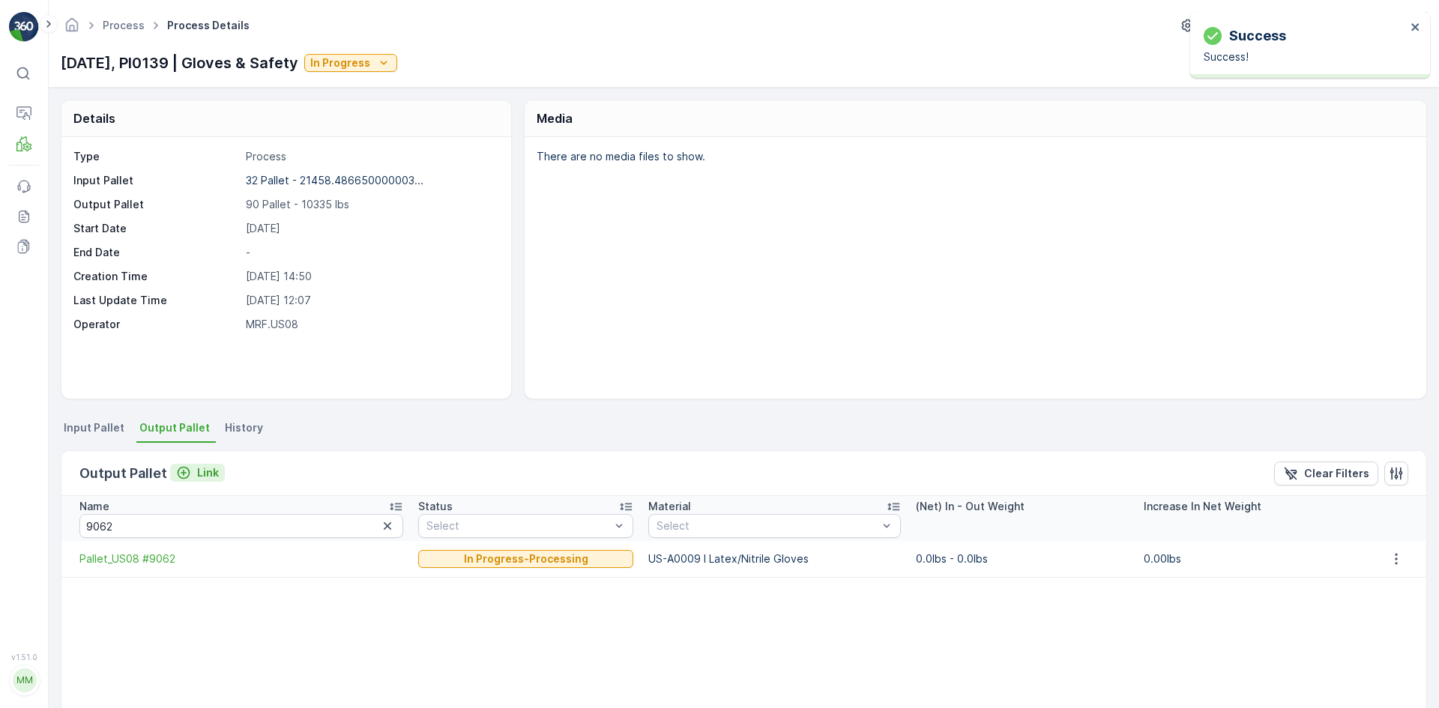
click at [215, 468] on p "Link" at bounding box center [208, 473] width 22 height 15
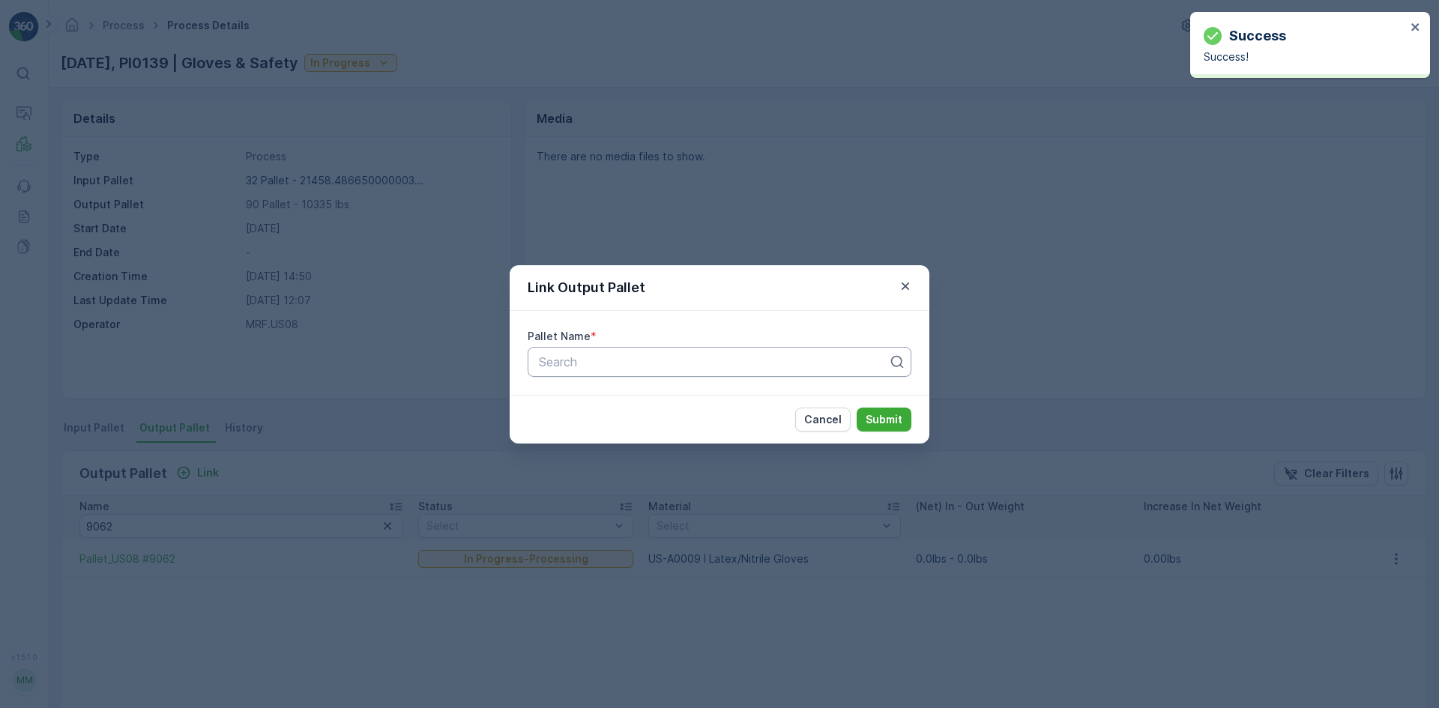
click at [570, 365] on div at bounding box center [713, 361] width 352 height 13
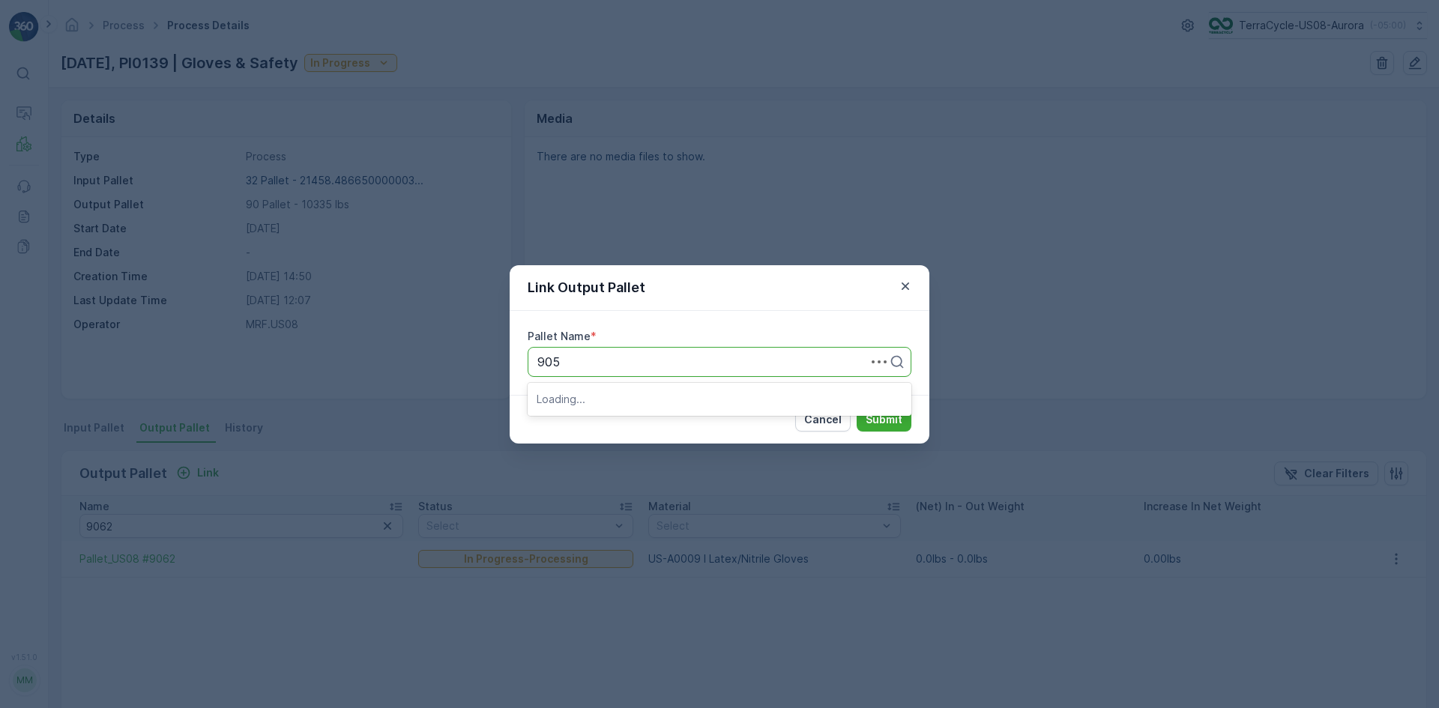
type input "9052"
click at [655, 395] on div "Pallet_US08 #9052" at bounding box center [720, 398] width 366 height 13
click at [897, 418] on p "Submit" at bounding box center [884, 419] width 37 height 15
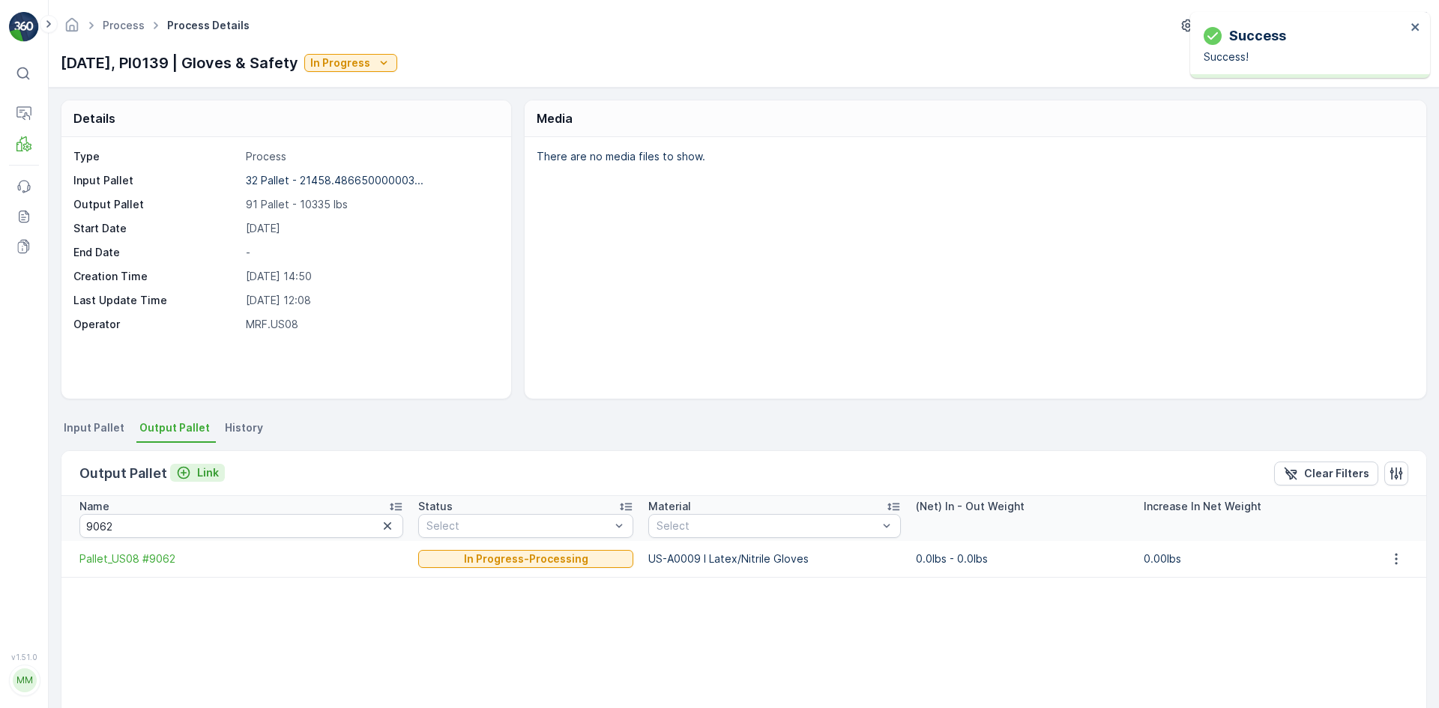
click at [202, 475] on p "Link" at bounding box center [208, 473] width 22 height 15
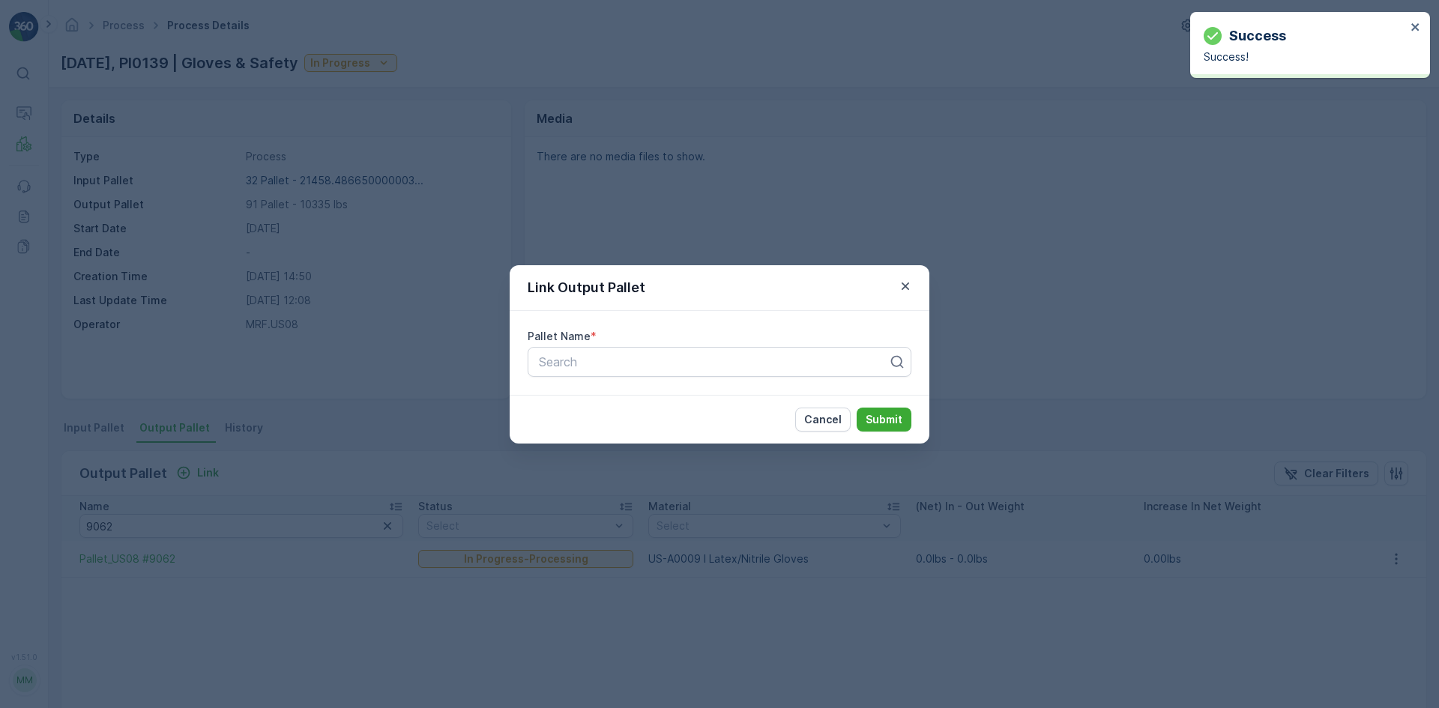
click at [527, 379] on div "Pallet Name * Search" at bounding box center [720, 353] width 420 height 84
click at [542, 365] on div at bounding box center [713, 361] width 352 height 13
type input "9051"
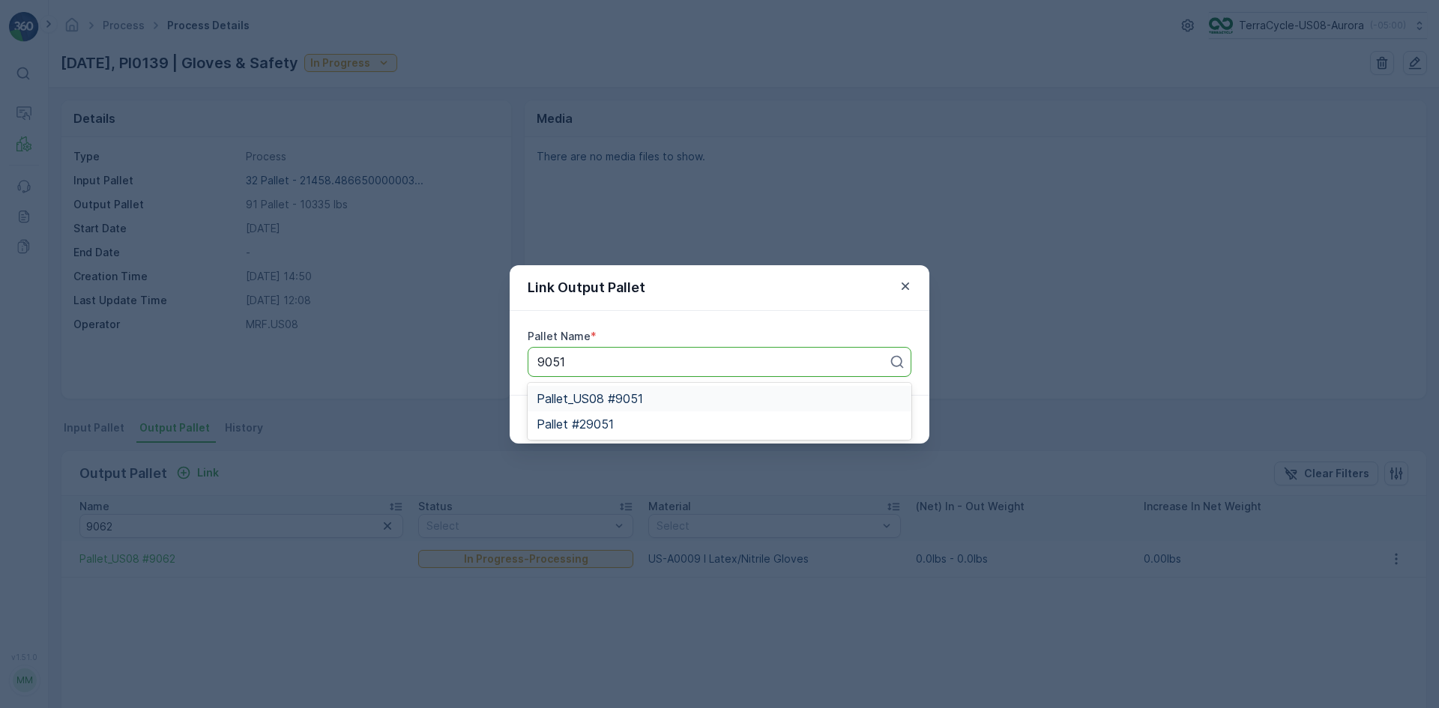
click at [758, 397] on div "Pallet_US08 #9051" at bounding box center [720, 398] width 366 height 13
click at [876, 422] on p "Submit" at bounding box center [884, 419] width 37 height 15
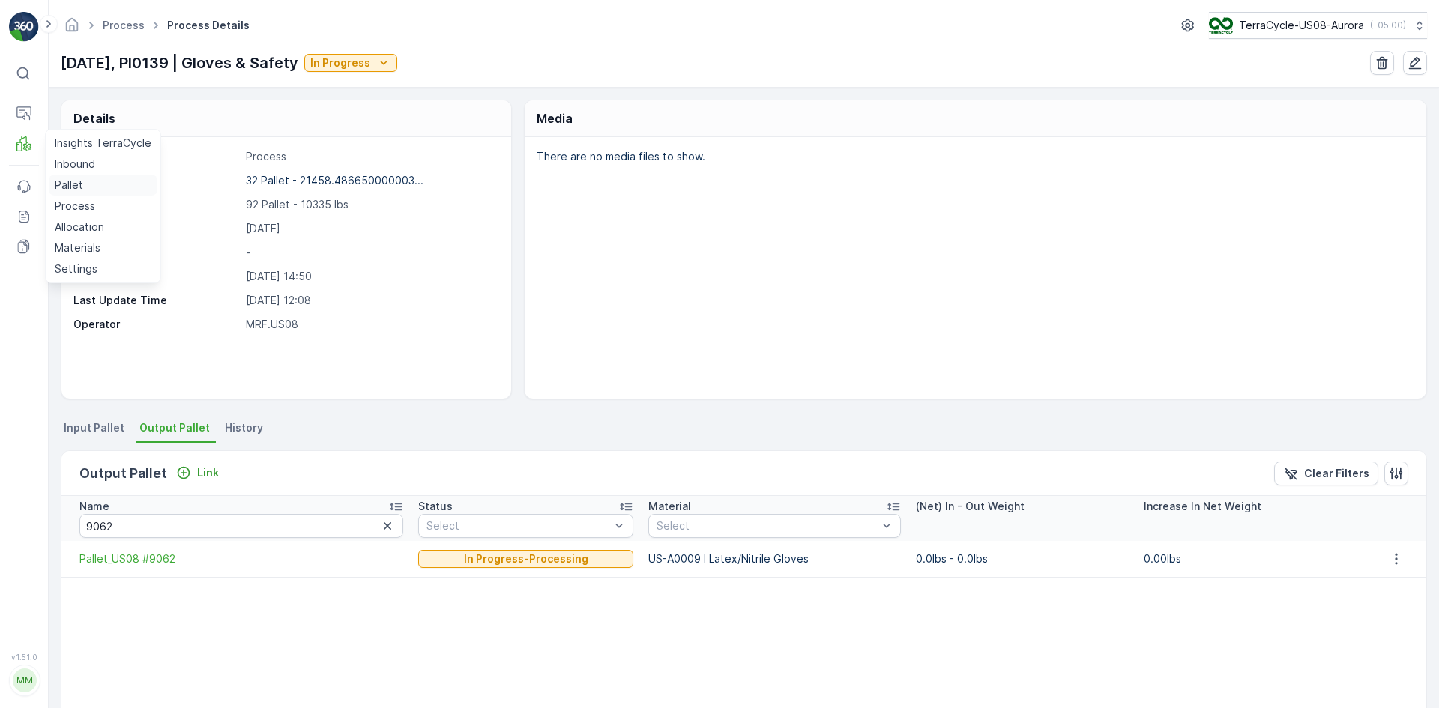
click at [67, 188] on p "Pallet" at bounding box center [69, 185] width 28 height 15
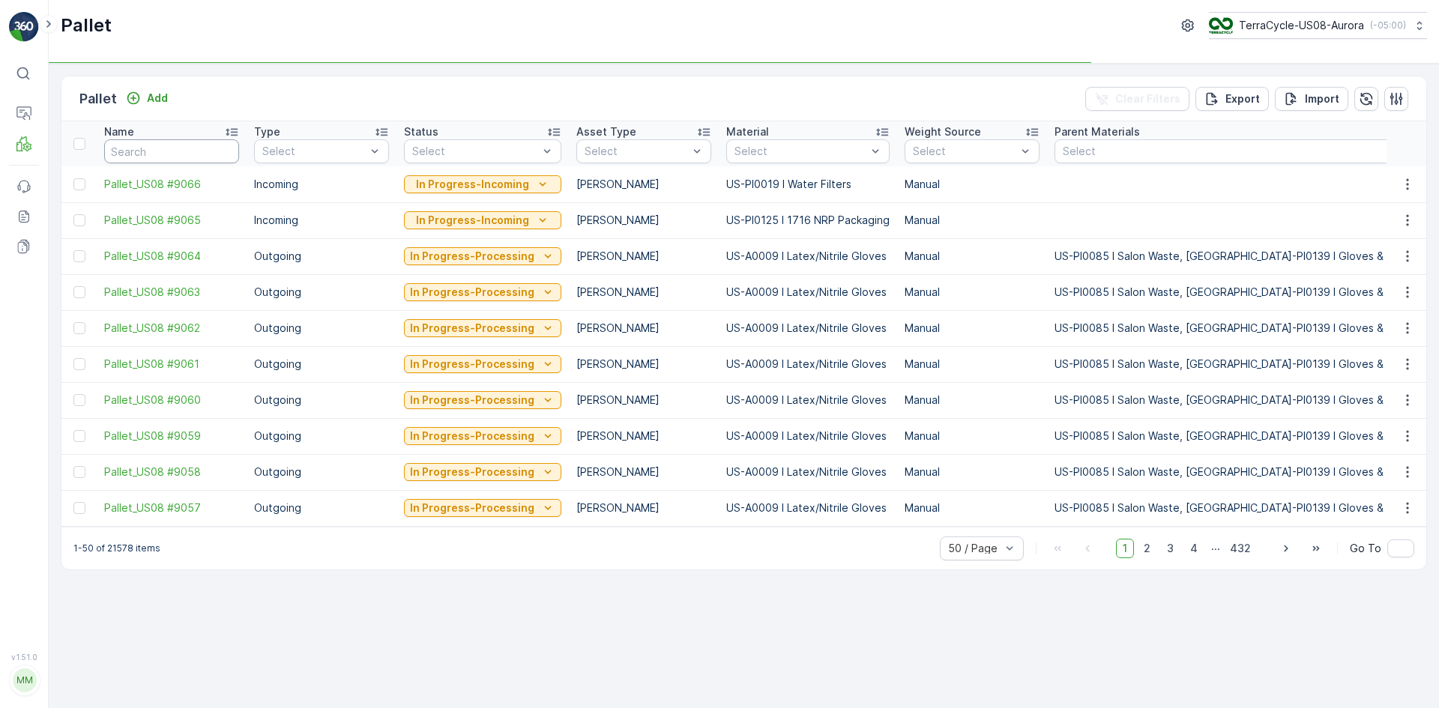
click at [181, 142] on input "text" at bounding box center [171, 151] width 135 height 24
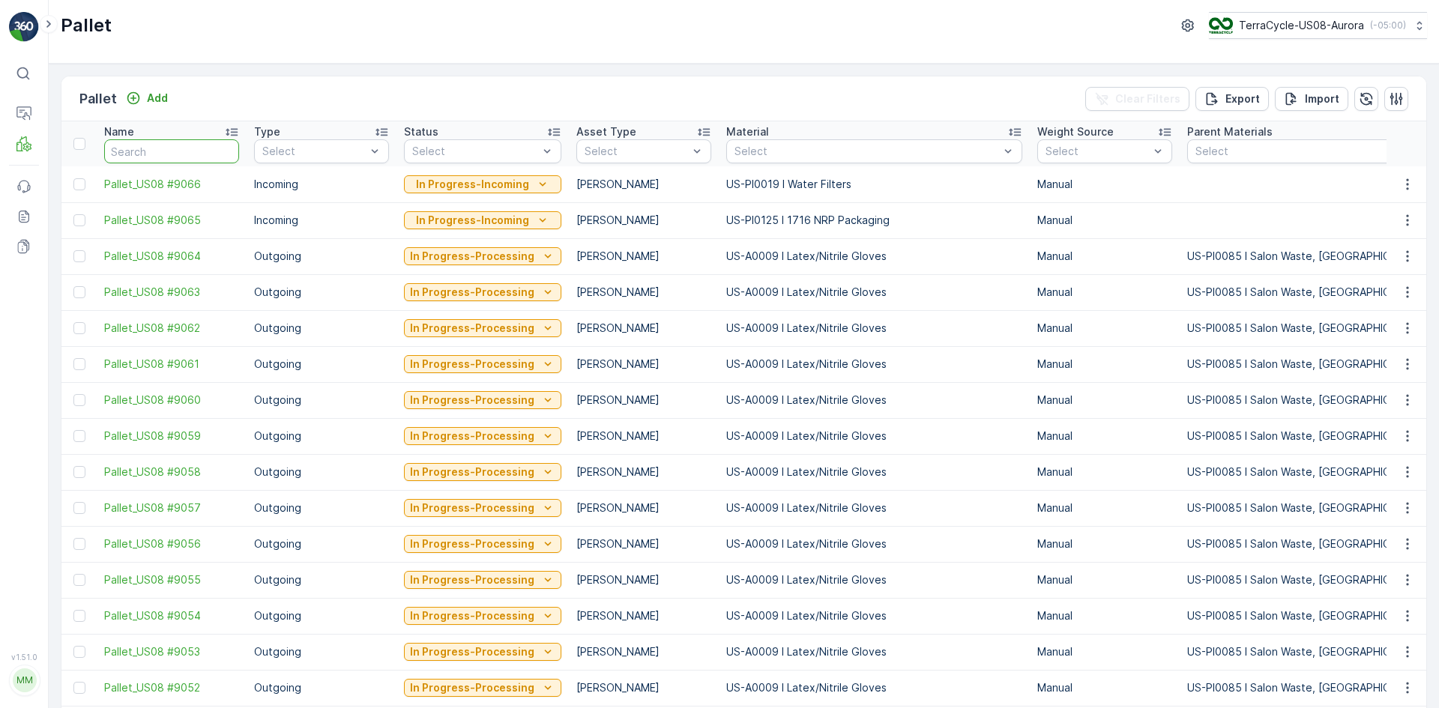
click at [175, 147] on input "text" at bounding box center [171, 151] width 135 height 24
type input "SO"
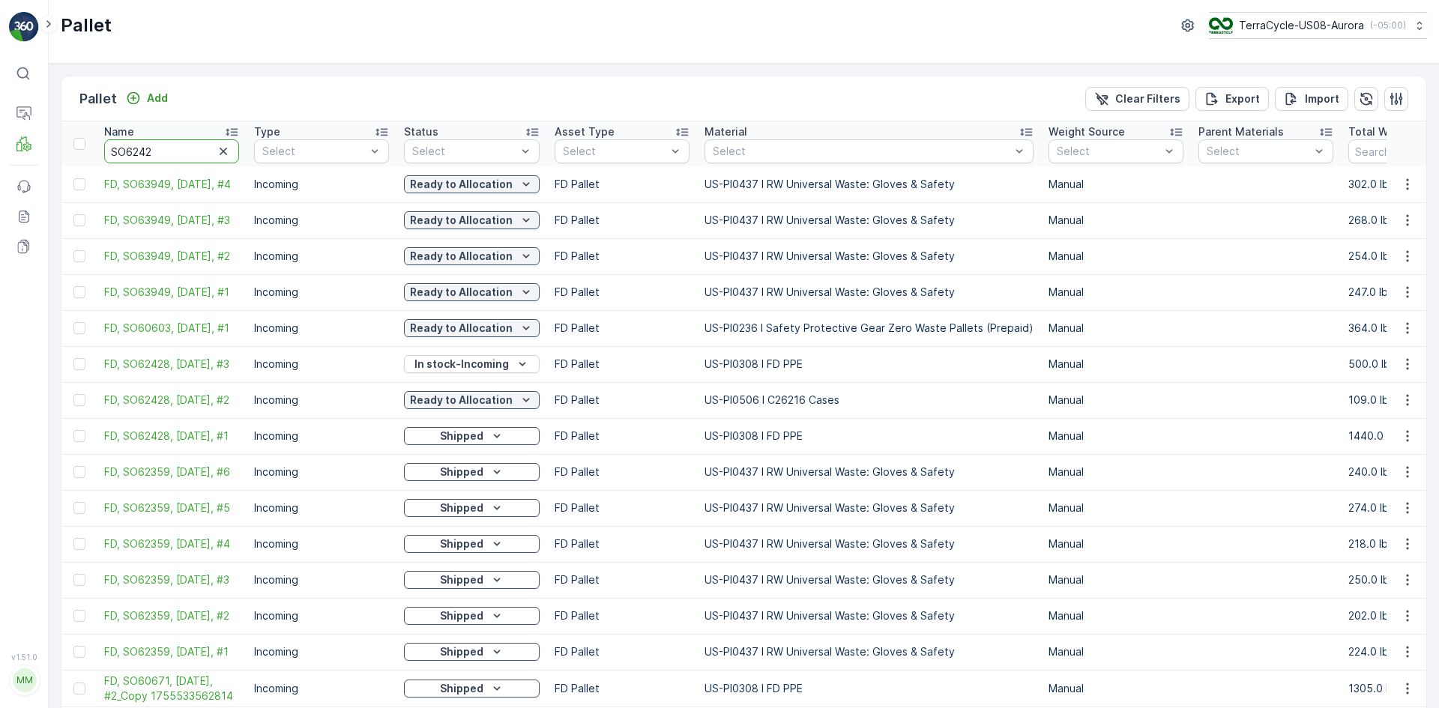
type input "SO62428"
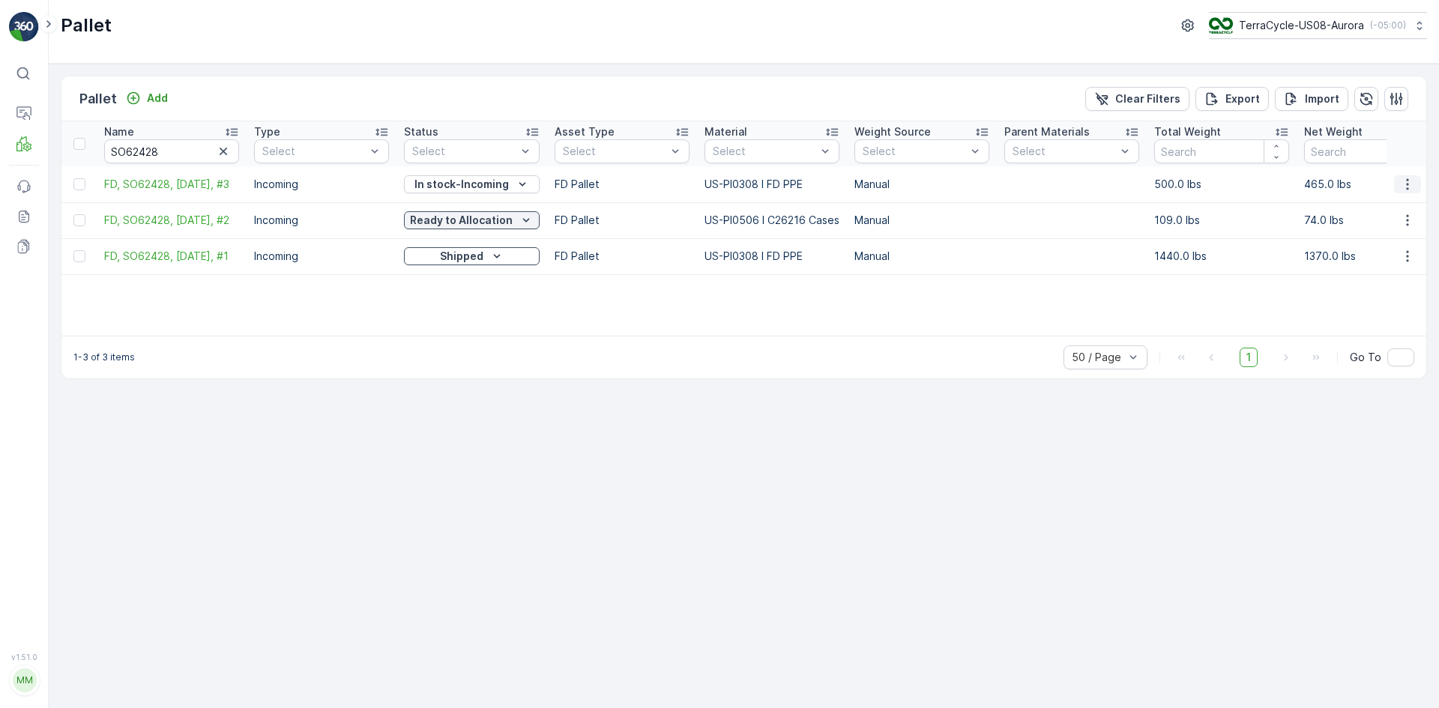
click at [1408, 185] on icon "button" at bounding box center [1407, 183] width 2 height 11
click at [1366, 228] on span "Edit Pallet" at bounding box center [1371, 227] width 51 height 15
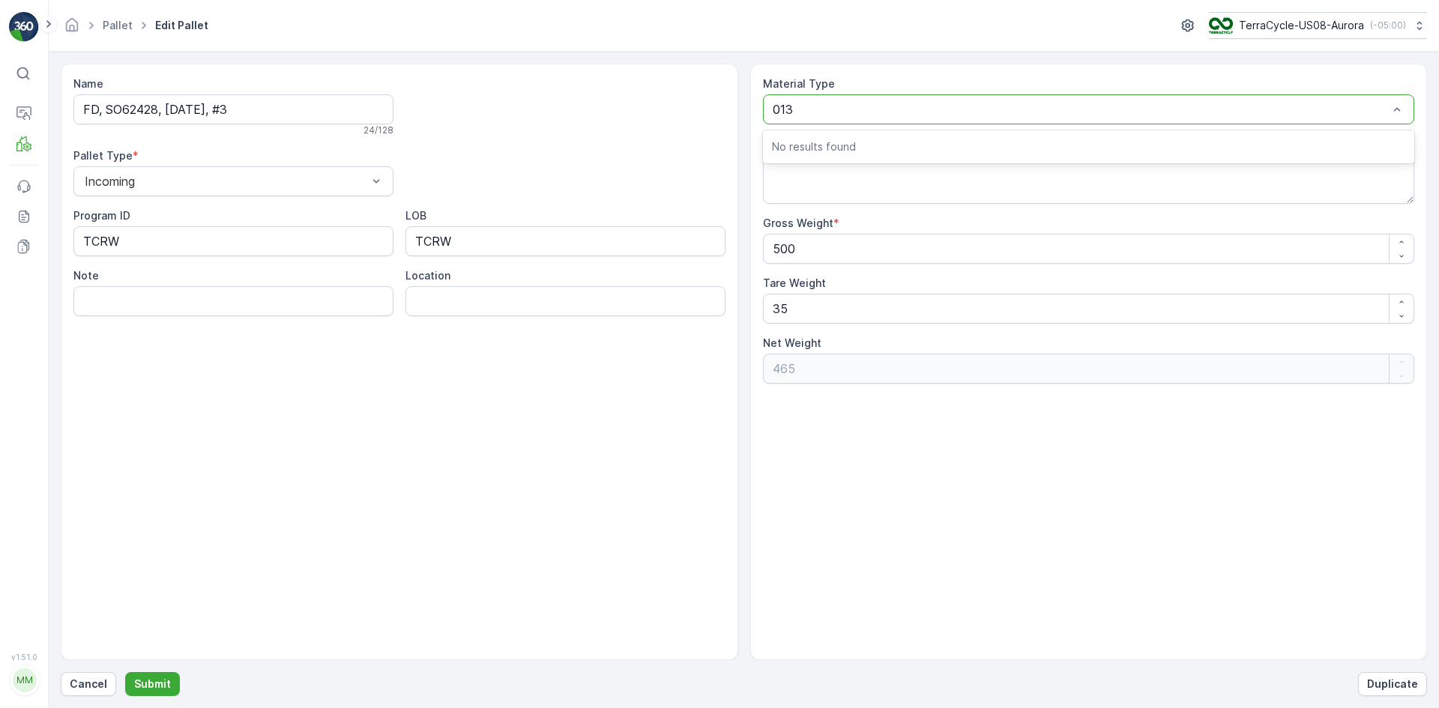
type input "0139"
click at [974, 113] on div at bounding box center [1082, 109] width 618 height 13
click at [972, 109] on div at bounding box center [1082, 109] width 618 height 13
click at [955, 97] on div "US-PI0308 I FD PPE" at bounding box center [1089, 109] width 652 height 30
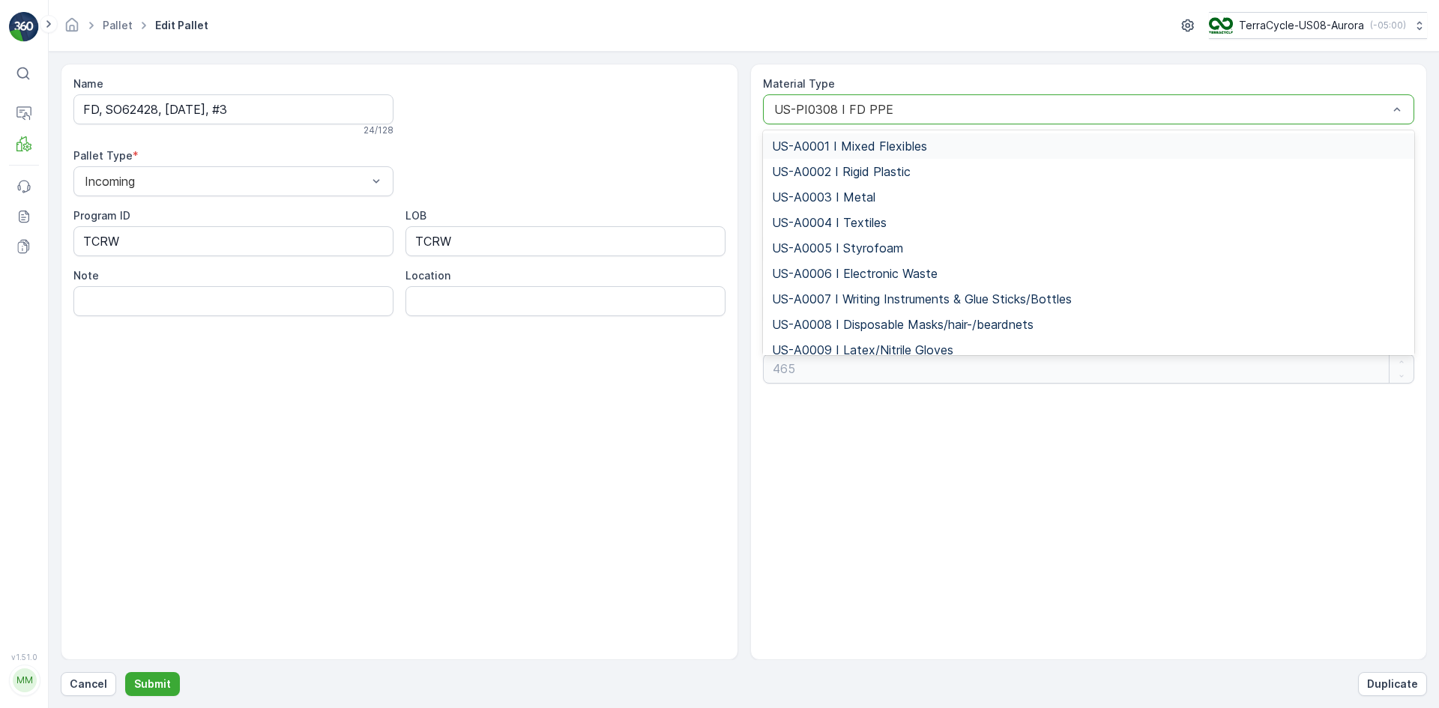
click at [946, 116] on div "US-PI0308 I FD PPE" at bounding box center [1089, 109] width 652 height 30
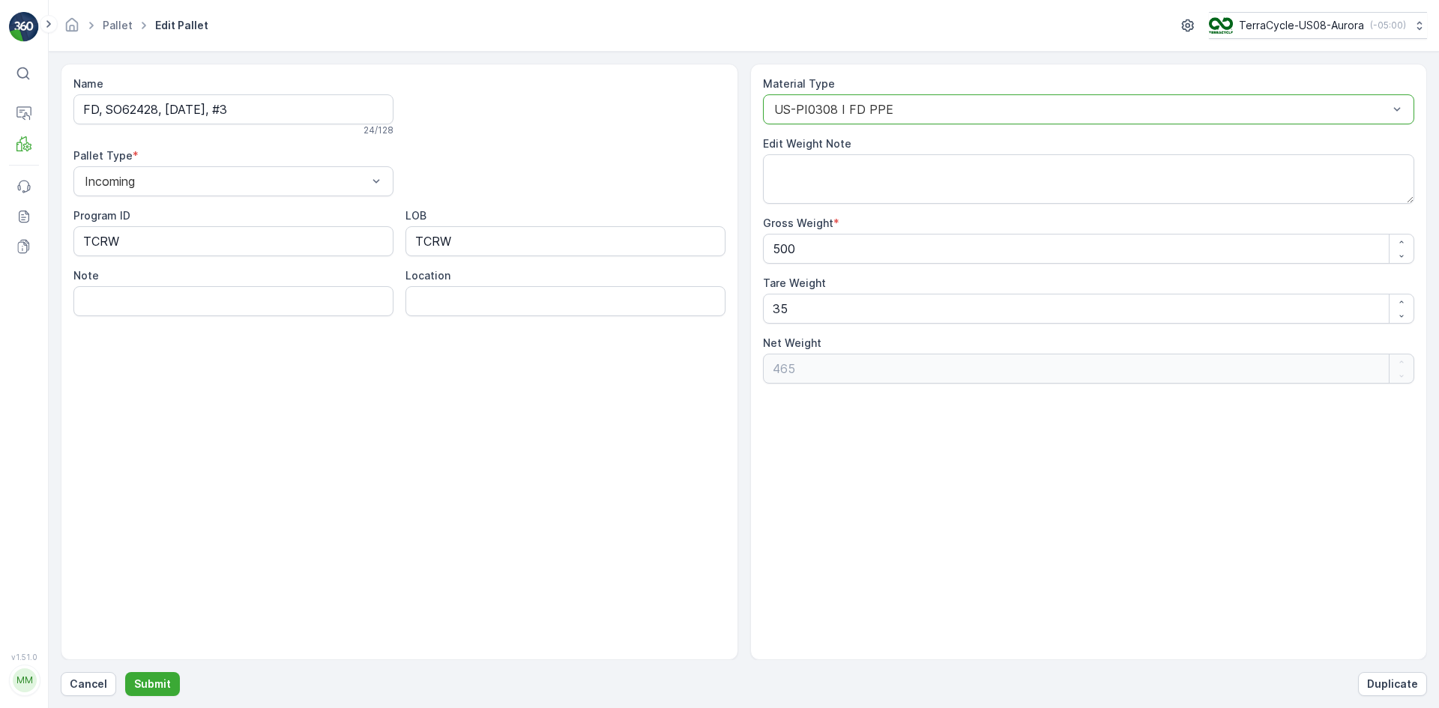
click at [943, 114] on div at bounding box center [1082, 109] width 618 height 13
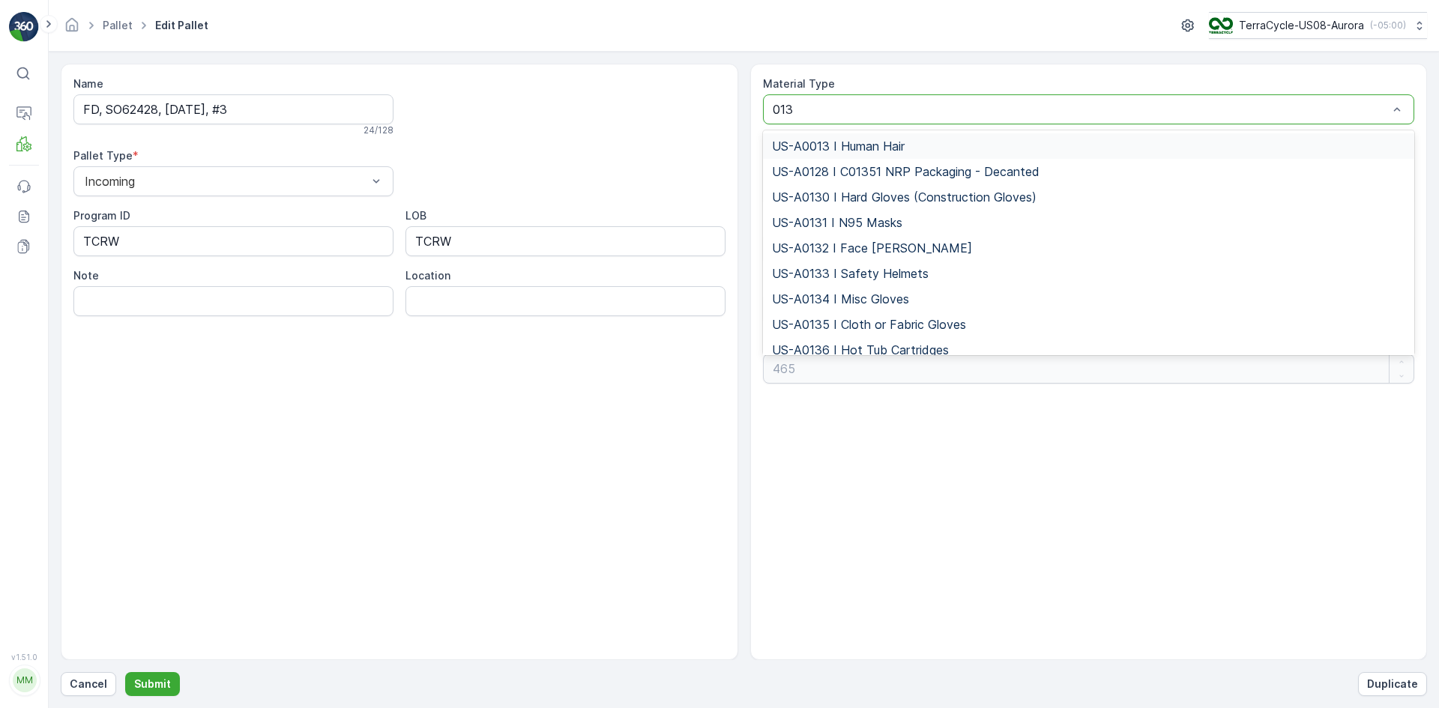
type input "0139"
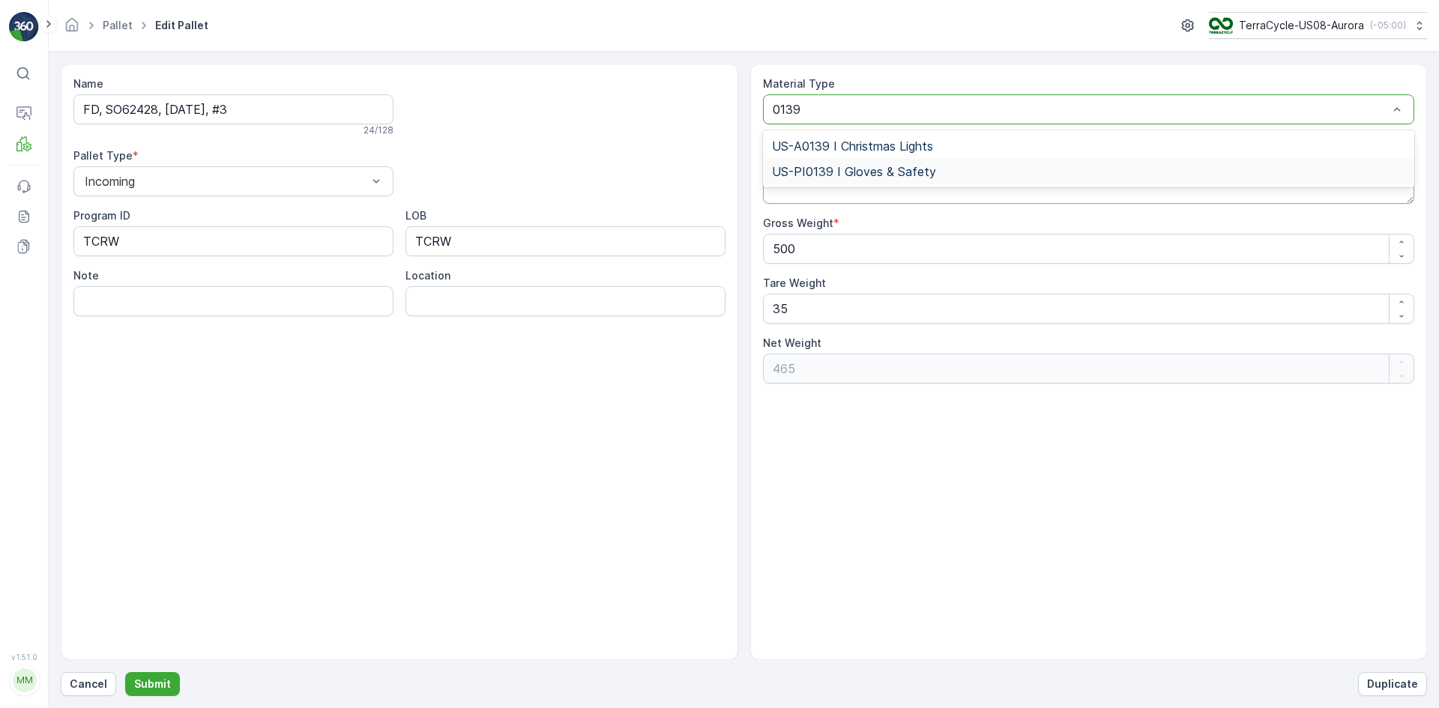
click at [905, 166] on span "US-PI0139 I Gloves & Safety" at bounding box center [854, 171] width 164 height 13
click at [159, 681] on p "Submit" at bounding box center [152, 684] width 37 height 15
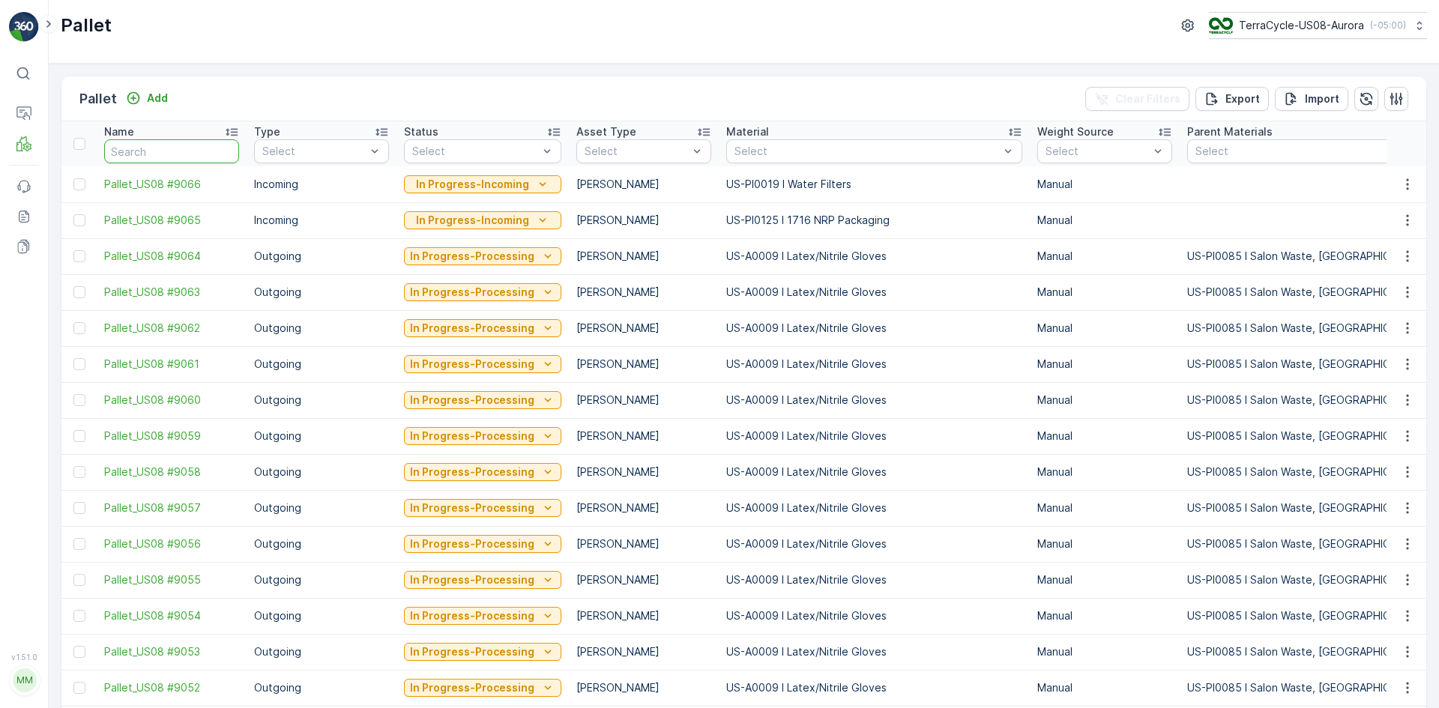
click at [177, 151] on input "text" at bounding box center [171, 151] width 135 height 24
type input "351"
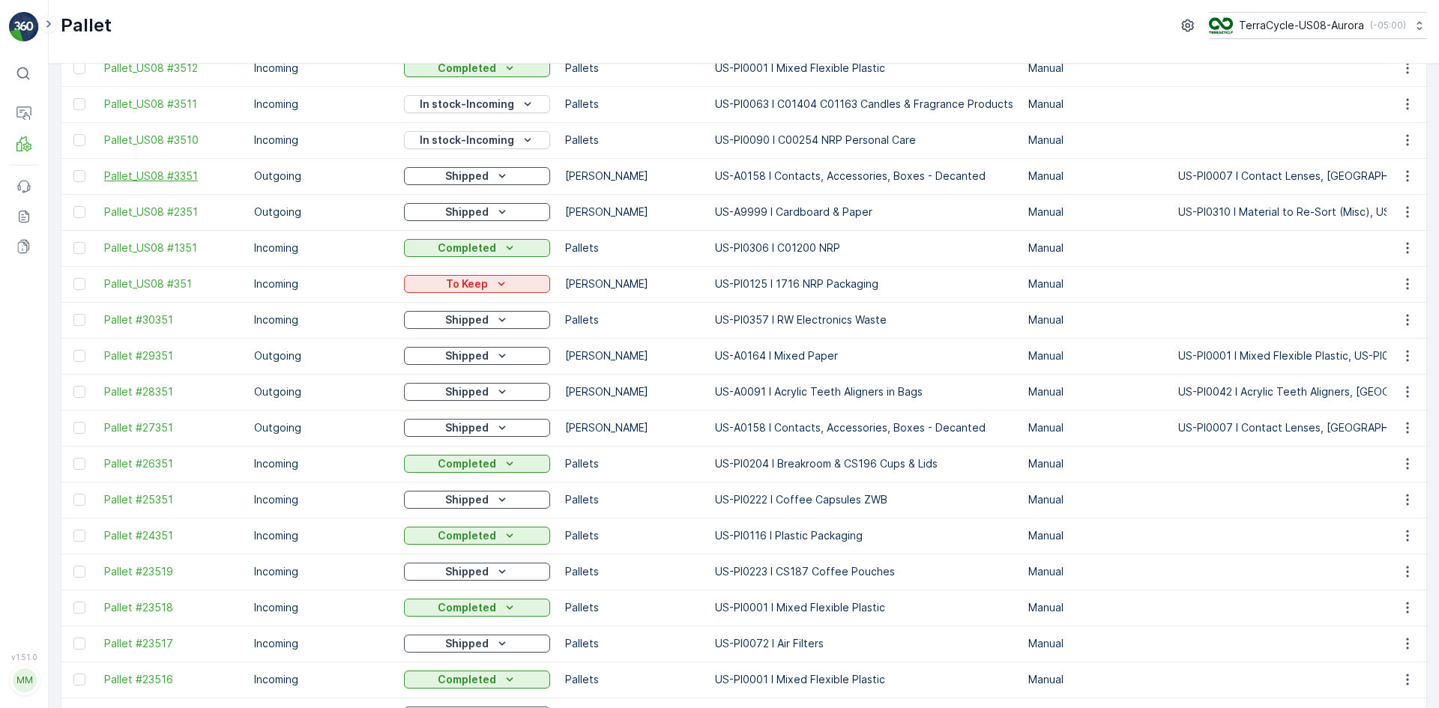
scroll to position [525, 0]
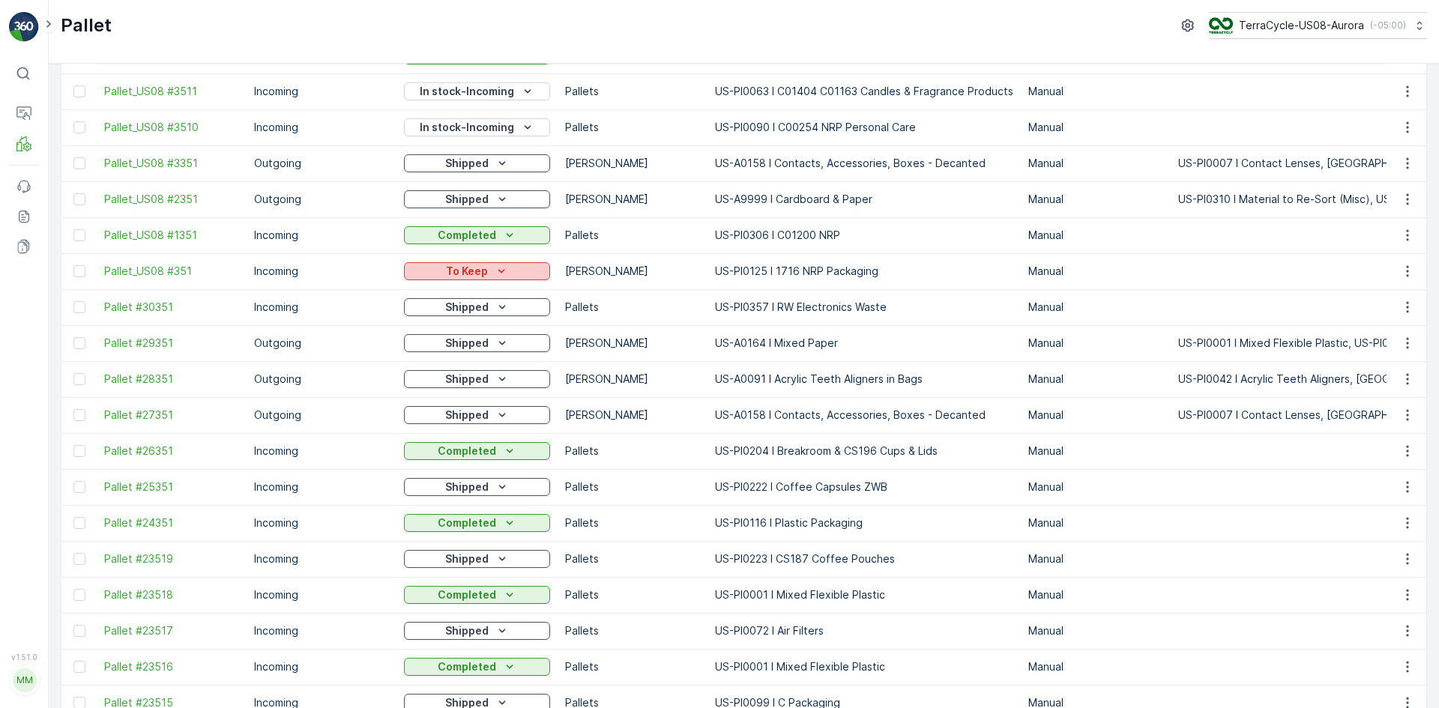
click at [519, 273] on div "To Keep" at bounding box center [477, 271] width 134 height 15
click at [613, 302] on p "Pallets" at bounding box center [632, 307] width 135 height 15
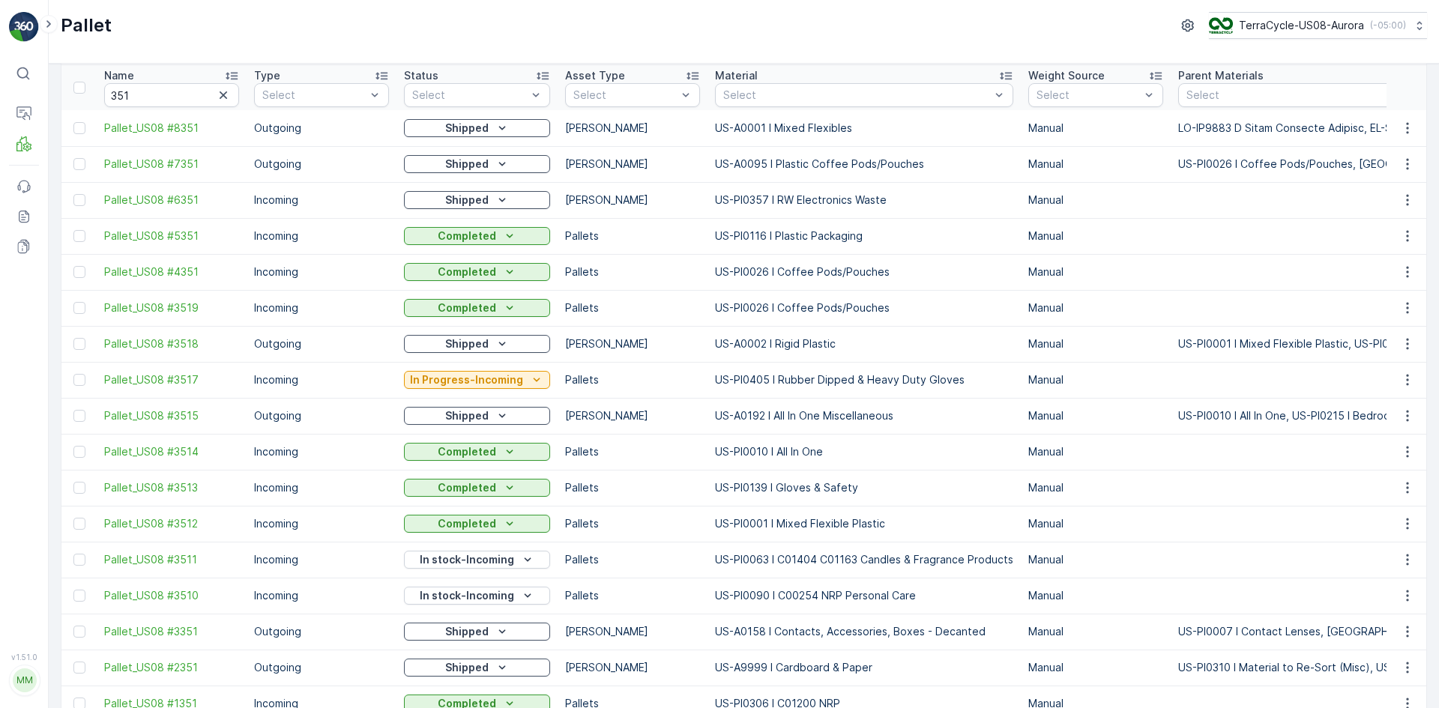
scroll to position [0, 0]
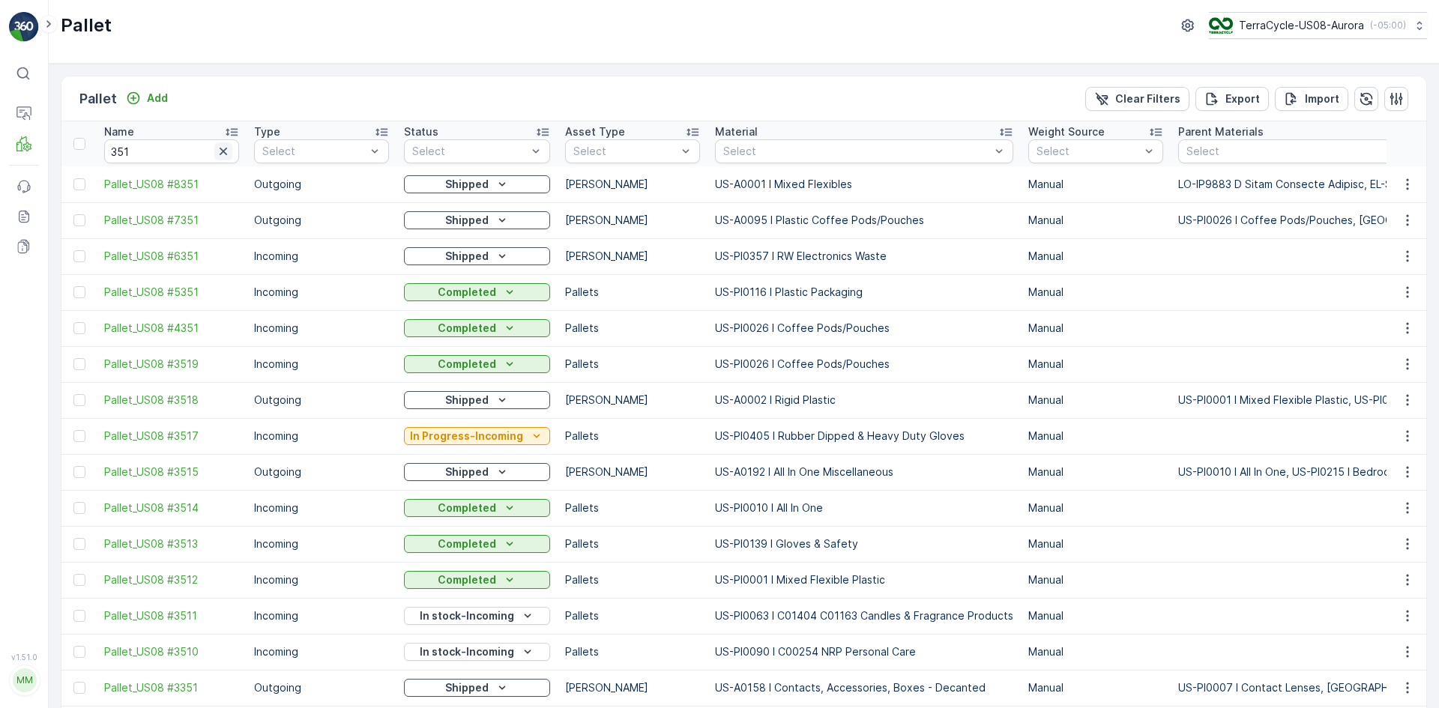
click at [220, 153] on icon "button" at bounding box center [223, 151] width 15 height 15
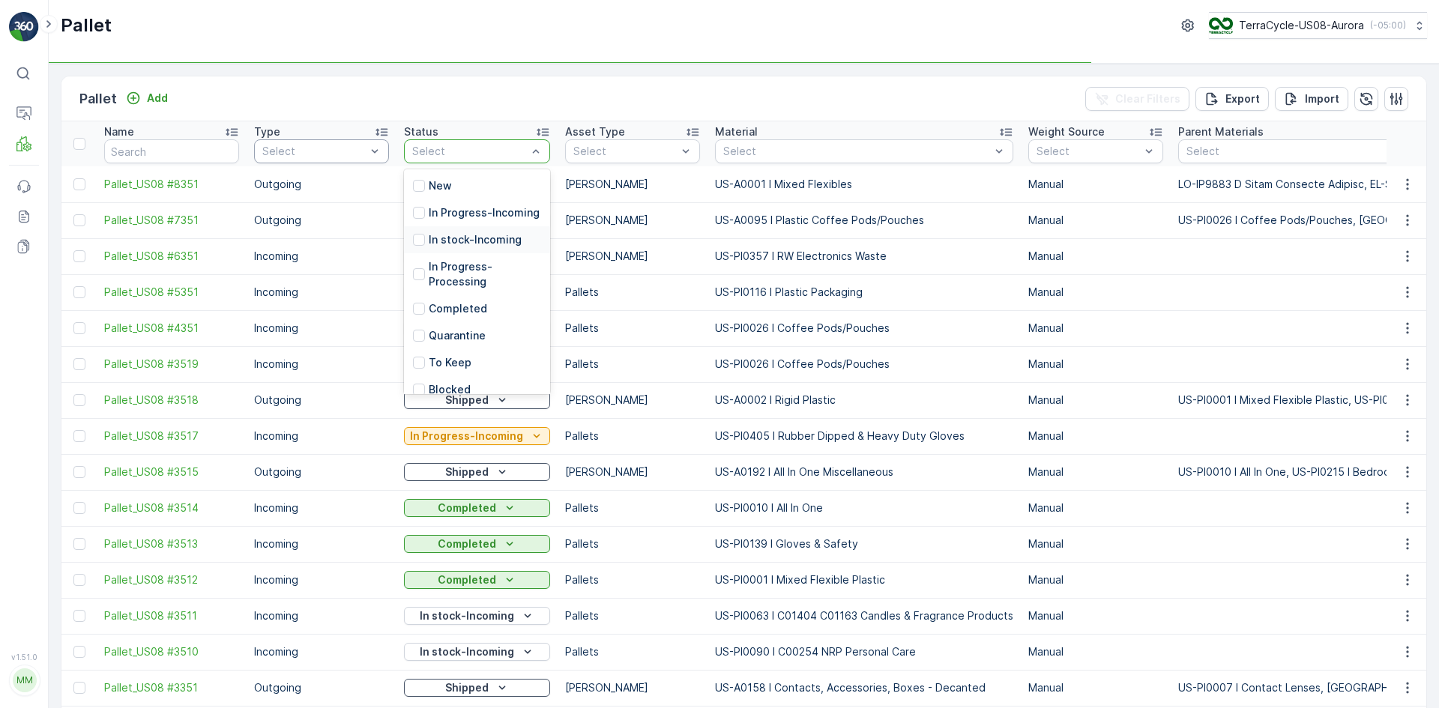
click at [472, 247] on p "In stock-Incoming" at bounding box center [475, 239] width 93 height 15
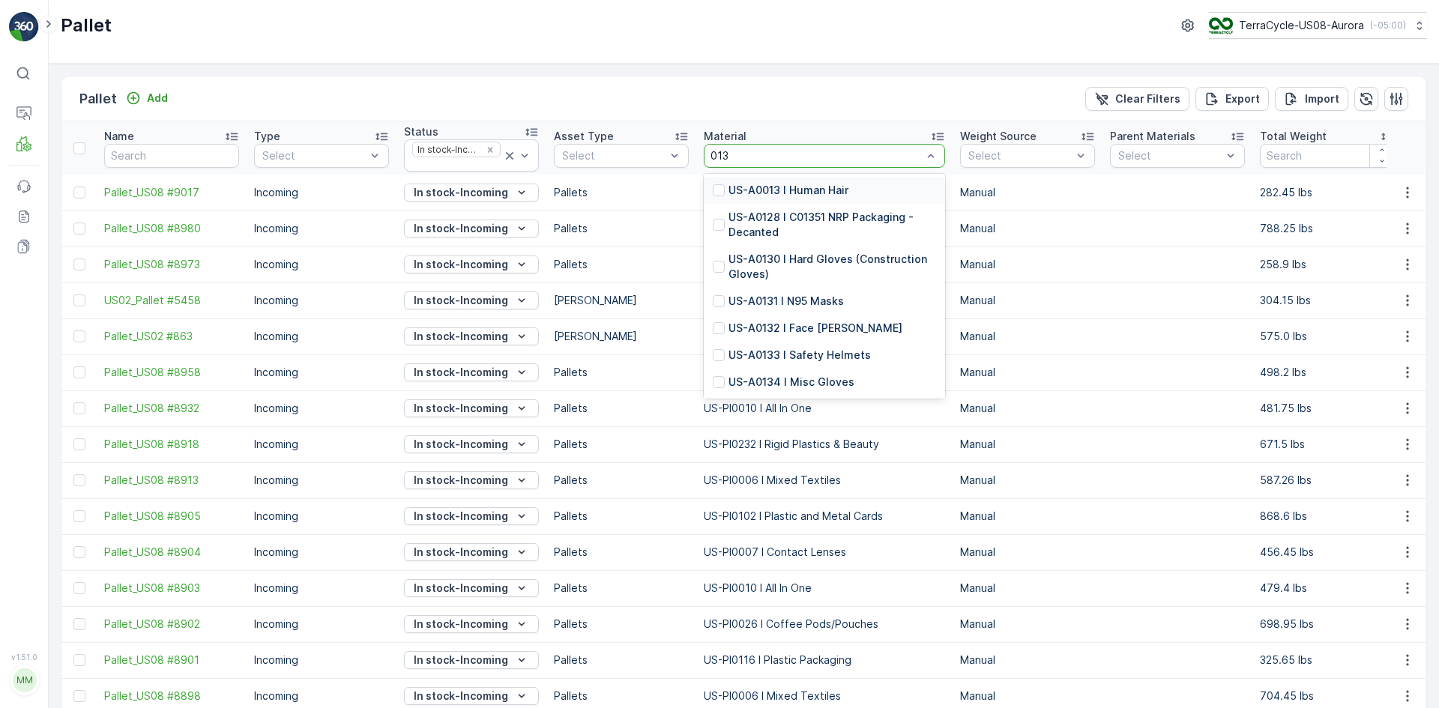
type input "0139"
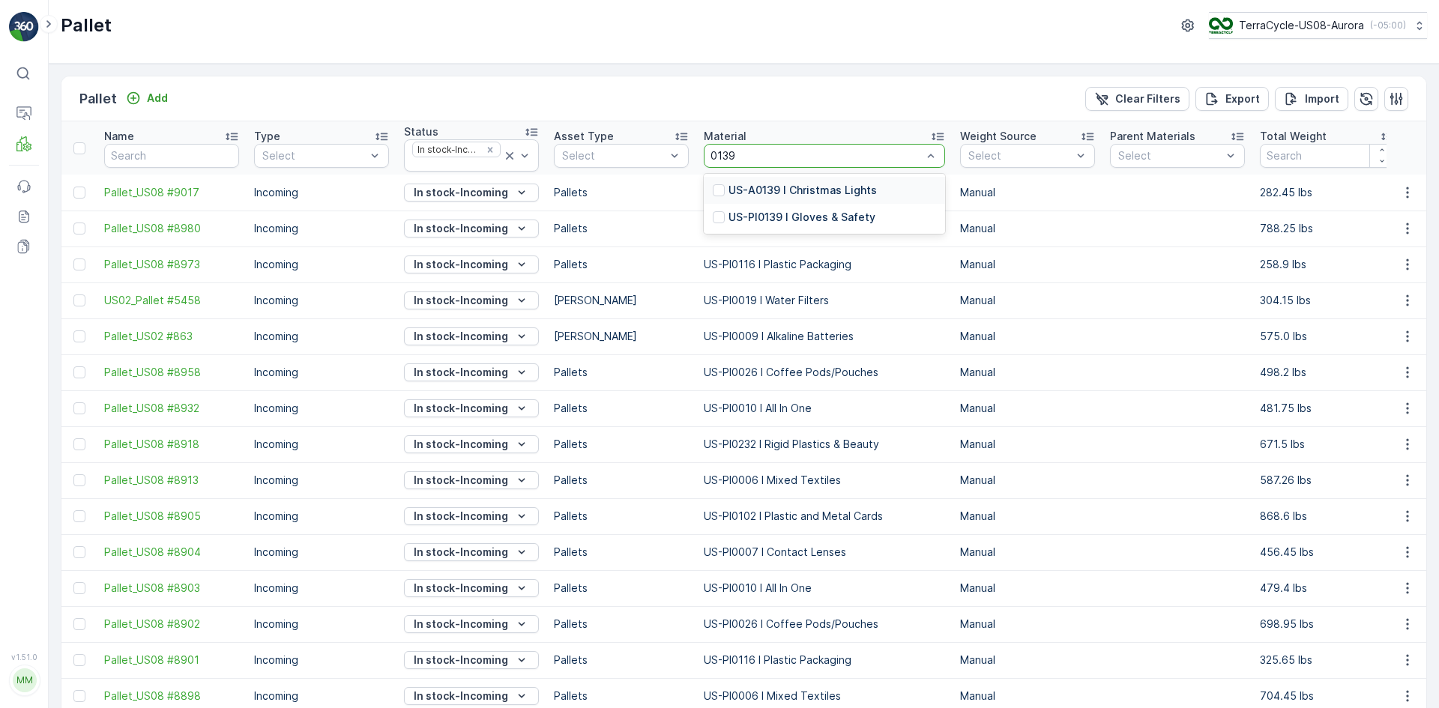
drag, startPoint x: 723, startPoint y: 213, endPoint x: 719, endPoint y: 220, distance: 7.7
click at [723, 212] on div at bounding box center [719, 217] width 12 height 12
click at [756, 144] on div "Select" at bounding box center [824, 156] width 241 height 24
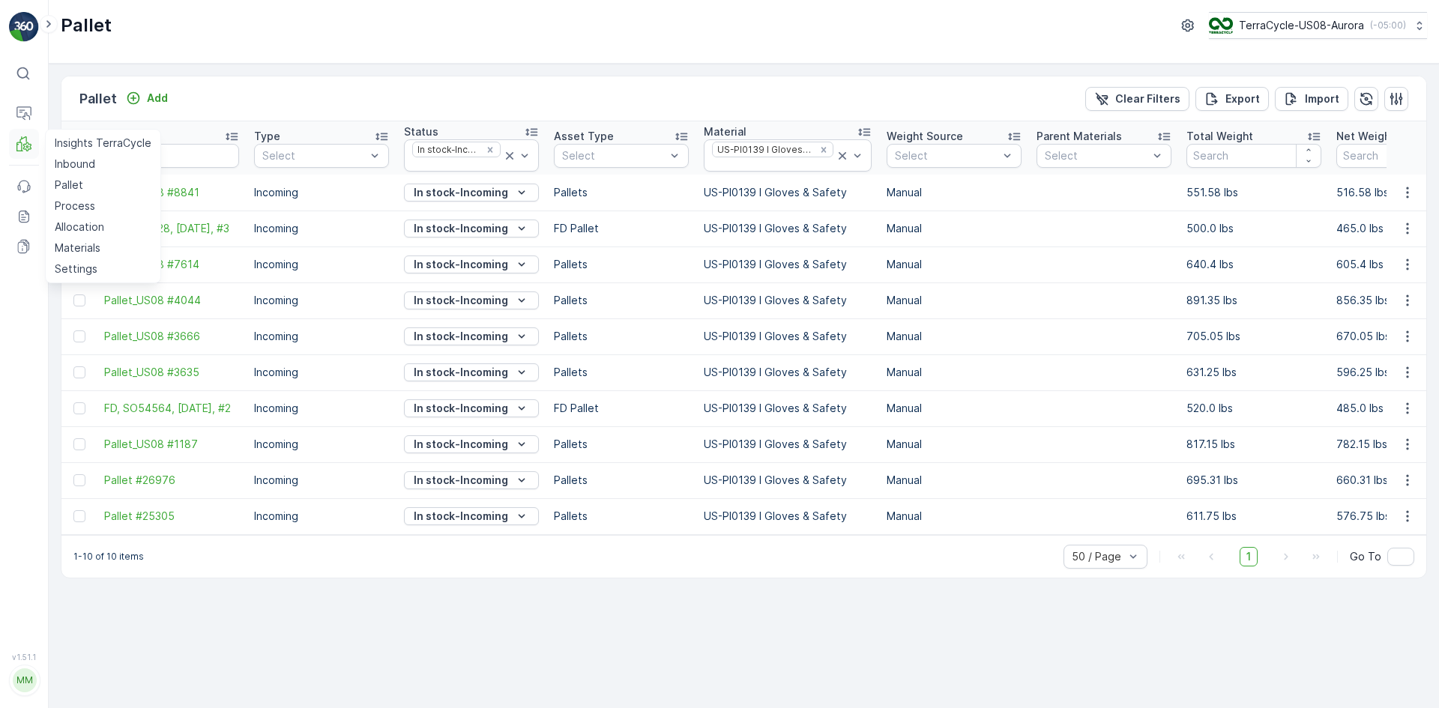
click at [21, 138] on icon at bounding box center [23, 143] width 15 height 15
click at [76, 200] on p "Process" at bounding box center [75, 206] width 40 height 15
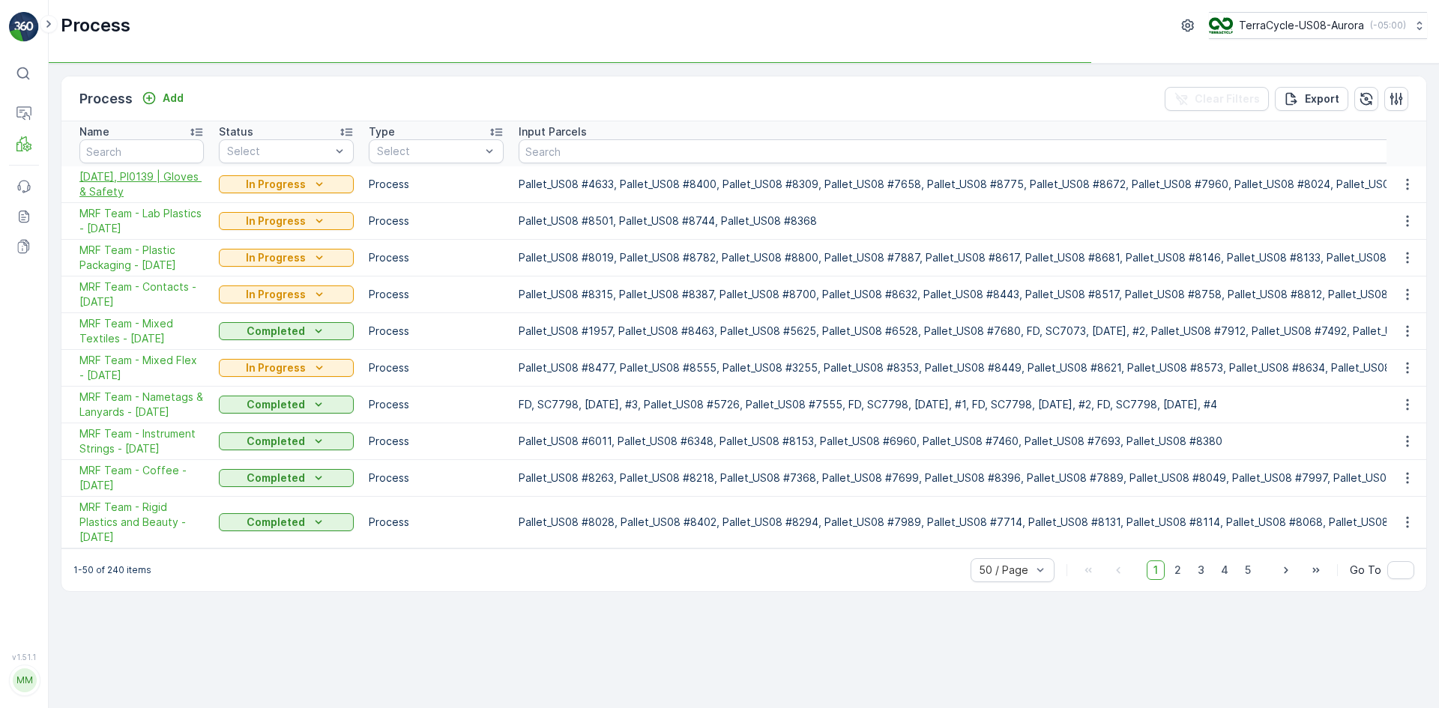
click at [88, 181] on span "[DATE], PI0139 | Gloves & Safety" at bounding box center [141, 184] width 124 height 30
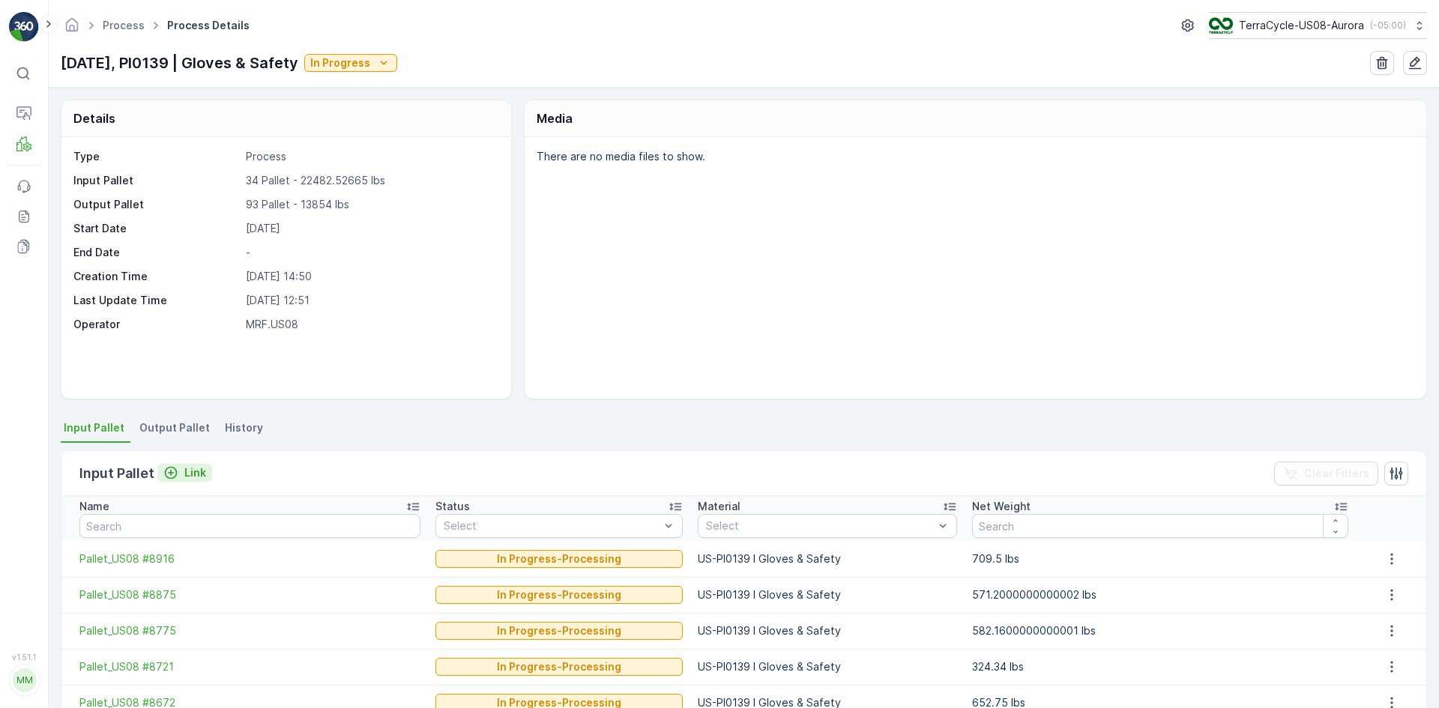
click at [193, 469] on p "Link" at bounding box center [195, 473] width 22 height 15
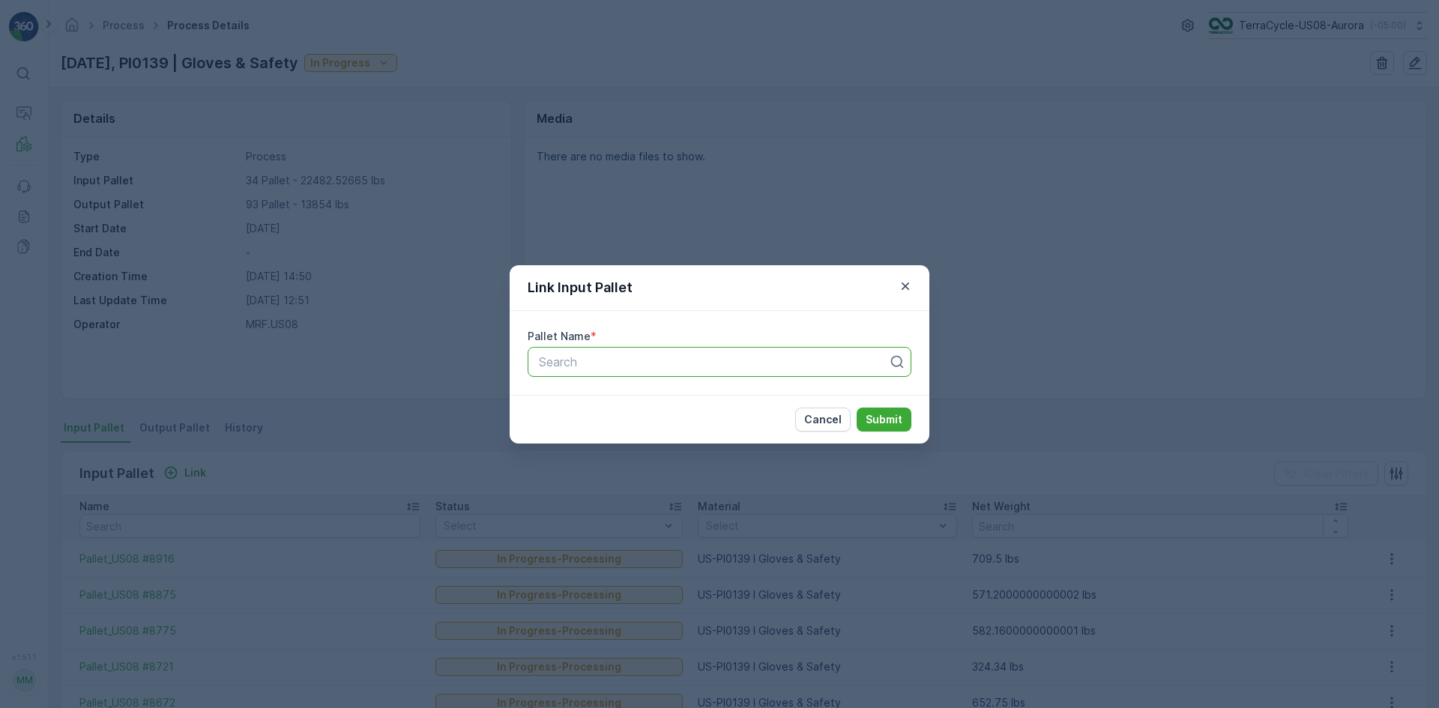
click at [741, 362] on div at bounding box center [713, 361] width 352 height 13
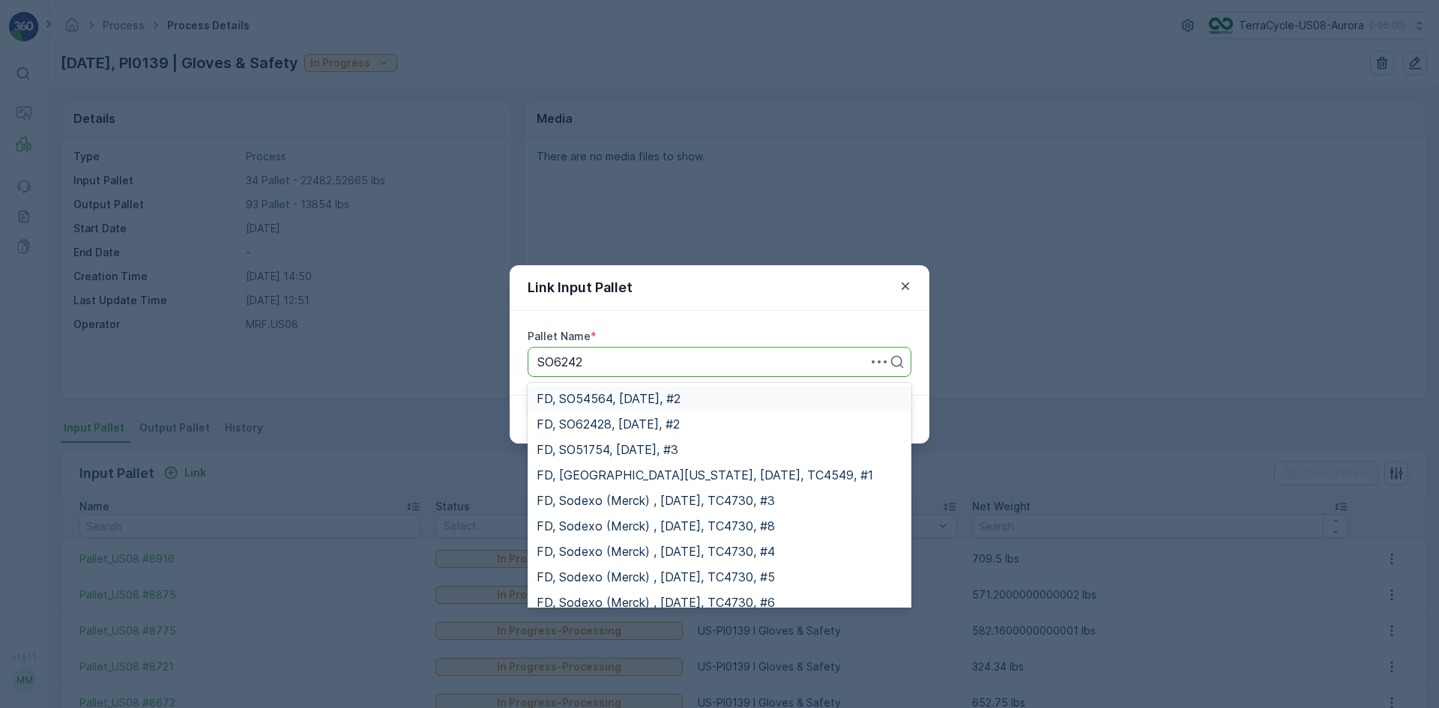
type input "SO62428"
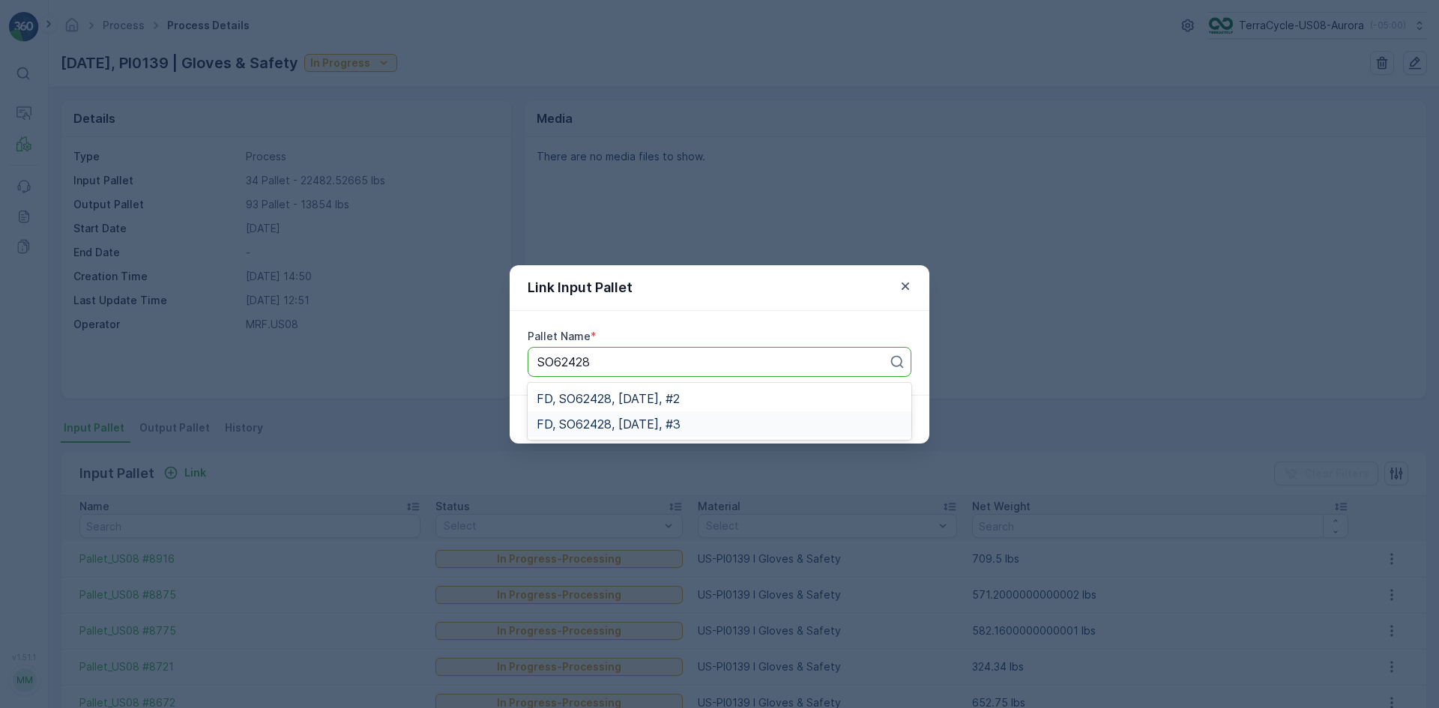
click at [702, 423] on div "FD, SO62428, [DATE], #3" at bounding box center [720, 424] width 366 height 13
click at [874, 420] on p "Submit" at bounding box center [884, 419] width 37 height 15
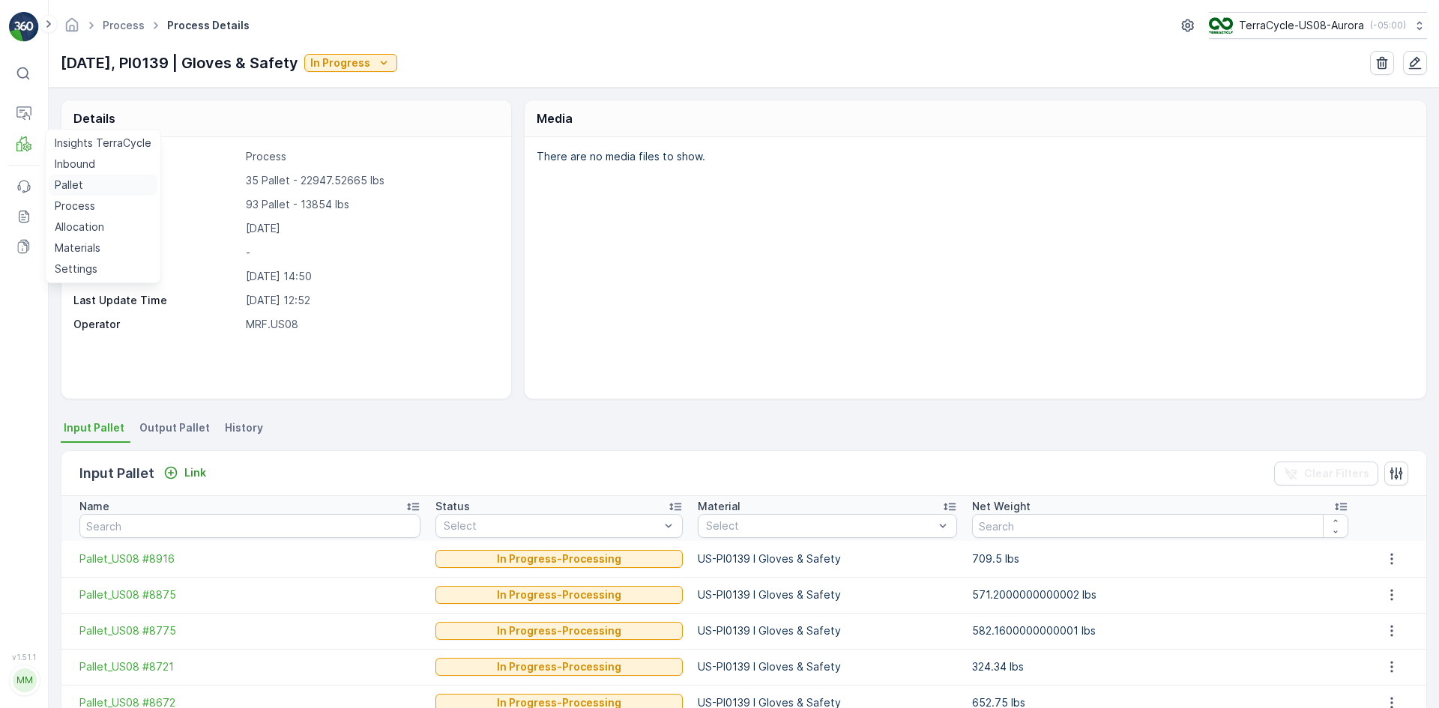
drag, startPoint x: 79, startPoint y: 188, endPoint x: 88, endPoint y: 185, distance: 8.8
click at [79, 188] on p "Pallet" at bounding box center [69, 185] width 28 height 15
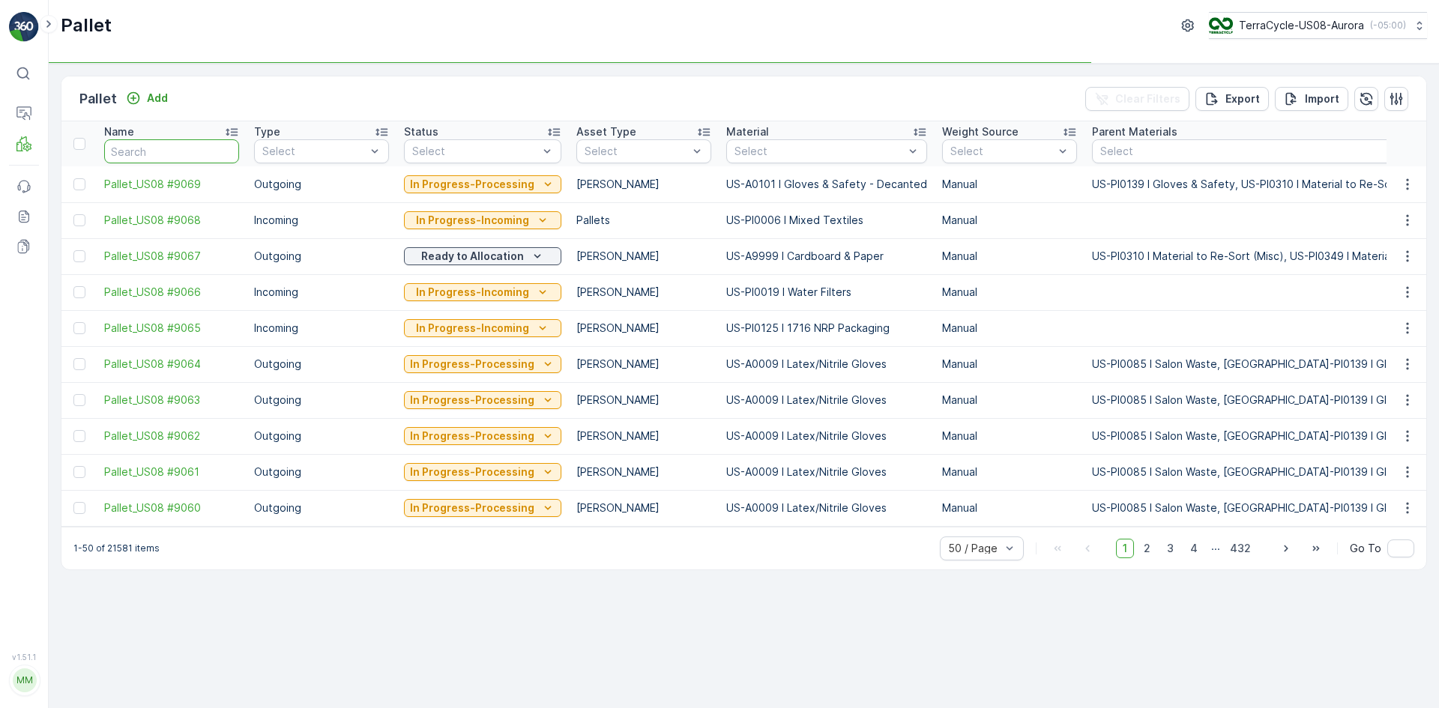
click at [190, 153] on input "text" at bounding box center [171, 151] width 135 height 24
type input "567"
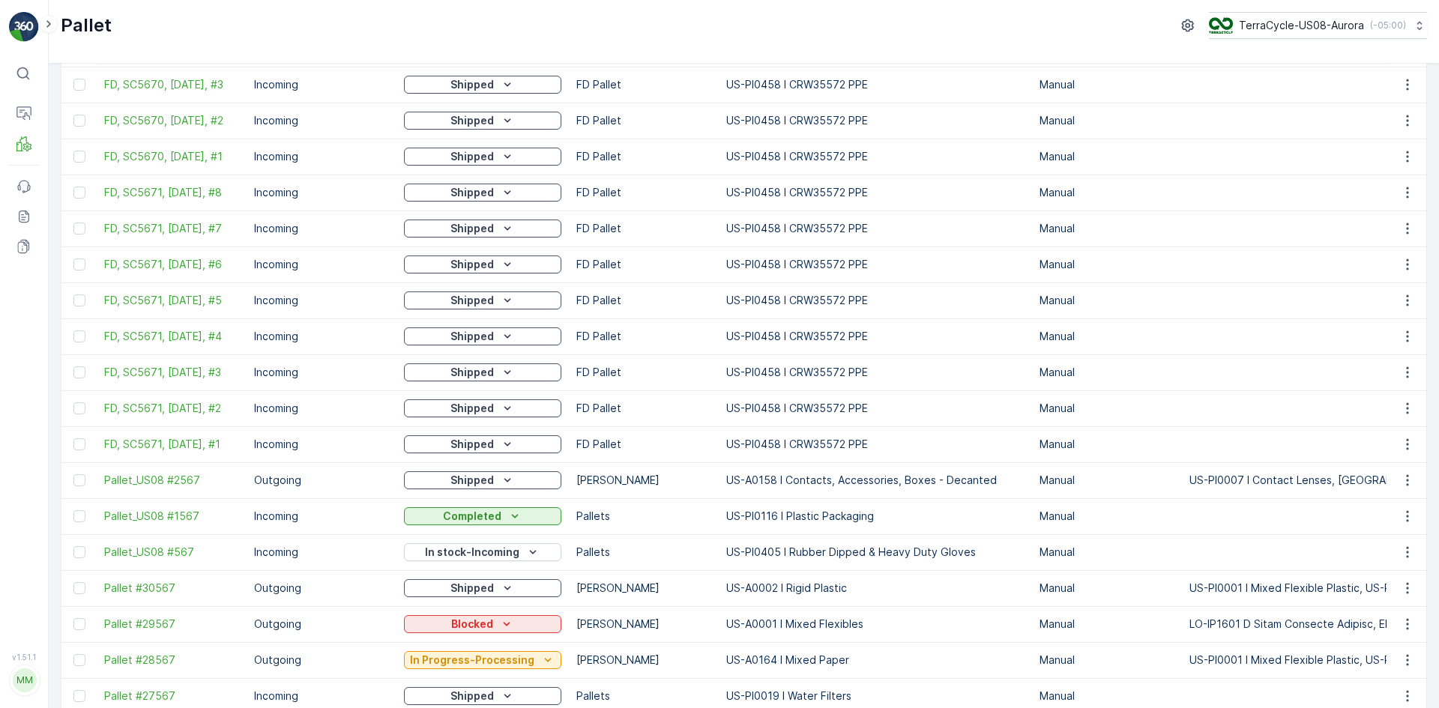
scroll to position [825, 0]
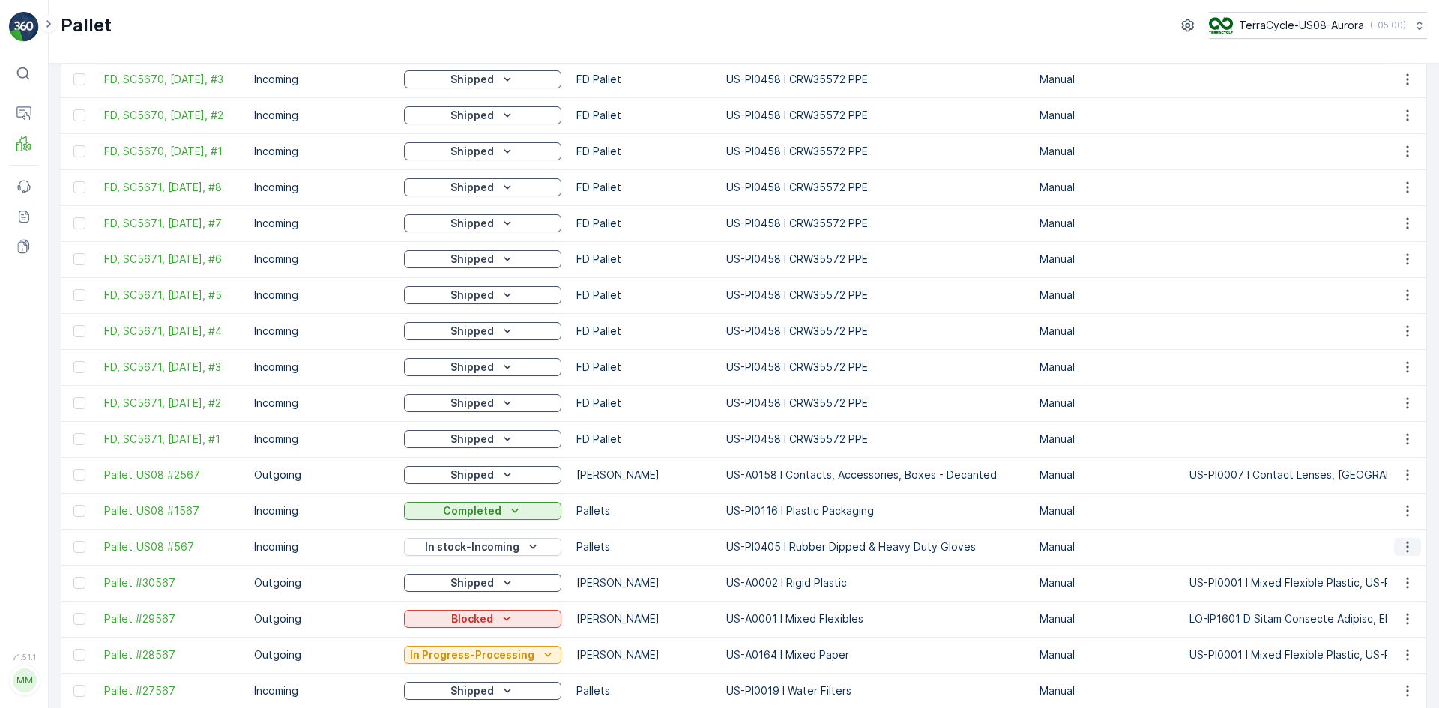
click at [1404, 549] on icon "button" at bounding box center [1407, 547] width 15 height 15
click at [1384, 589] on span "Edit Pallet" at bounding box center [1371, 590] width 51 height 15
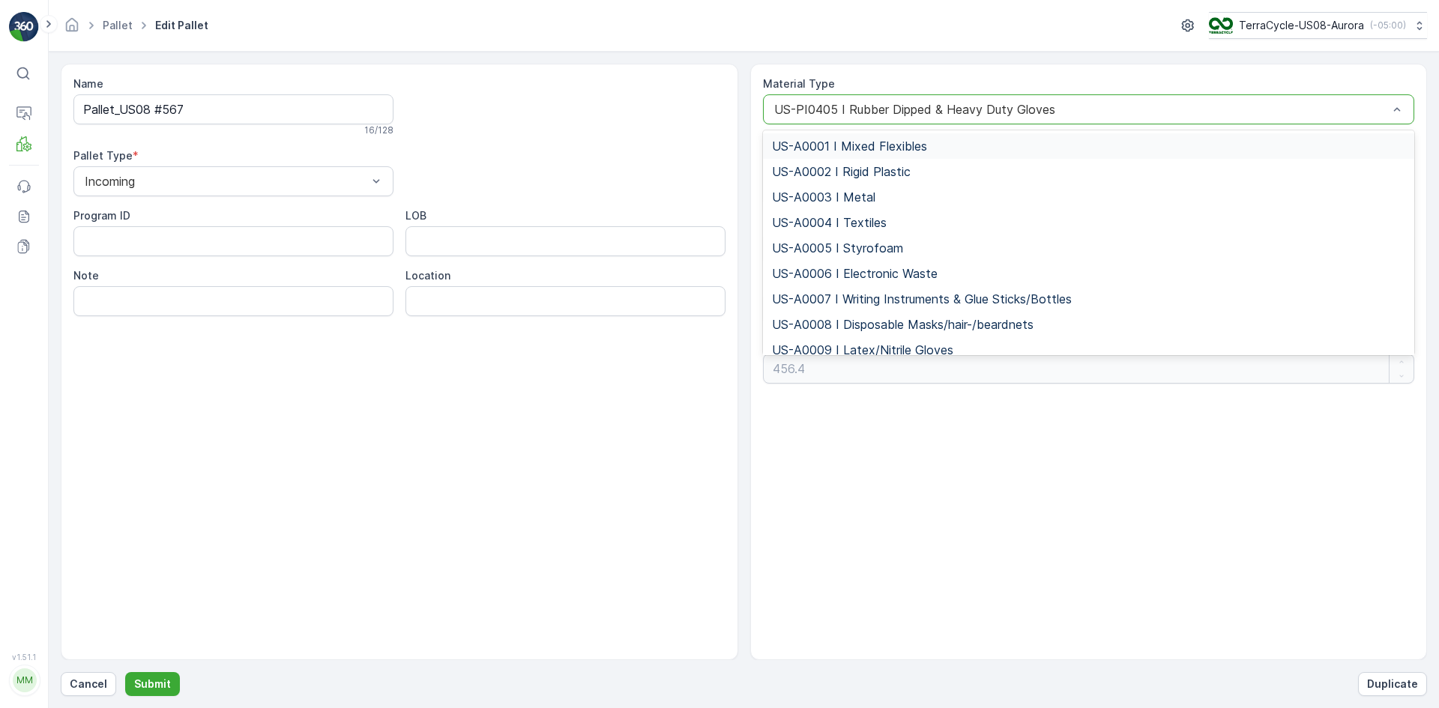
click at [863, 104] on div at bounding box center [1082, 109] width 618 height 13
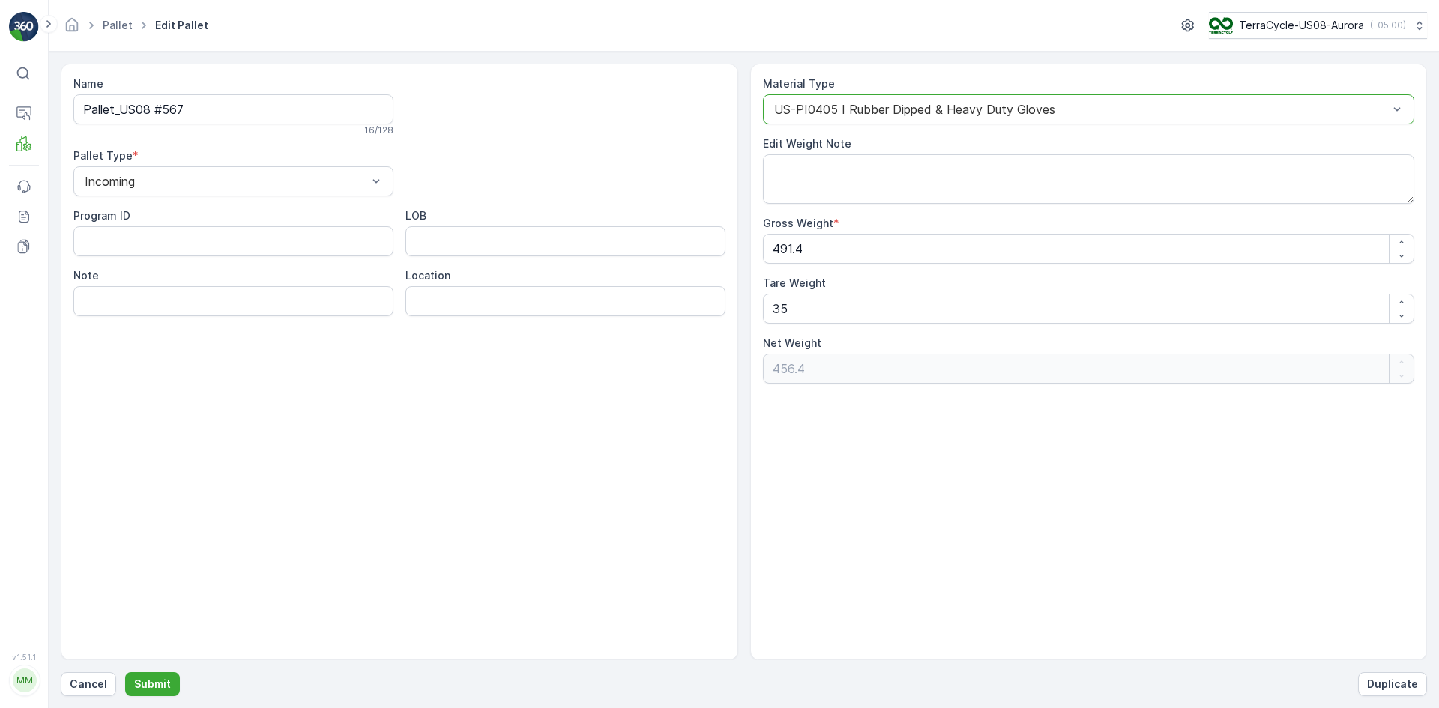
click at [863, 104] on div at bounding box center [1082, 109] width 618 height 13
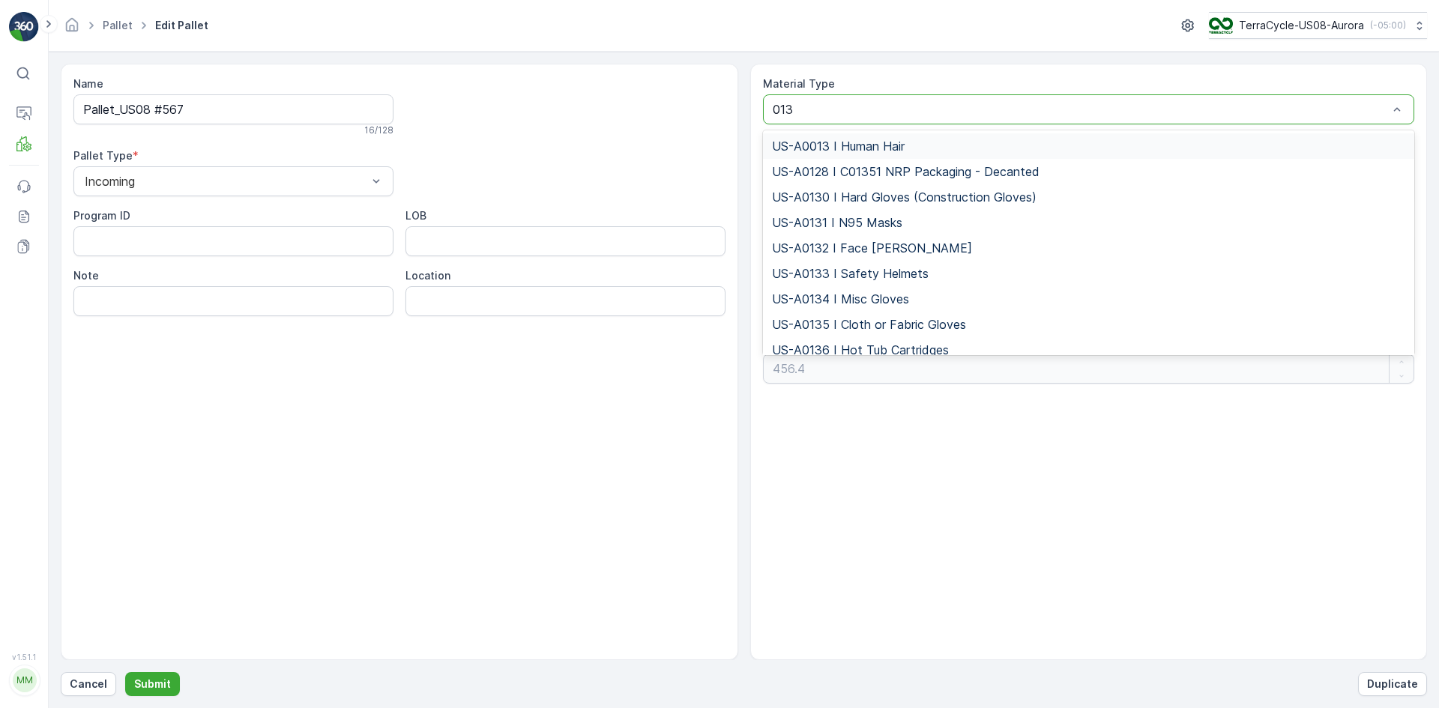
type input "0139"
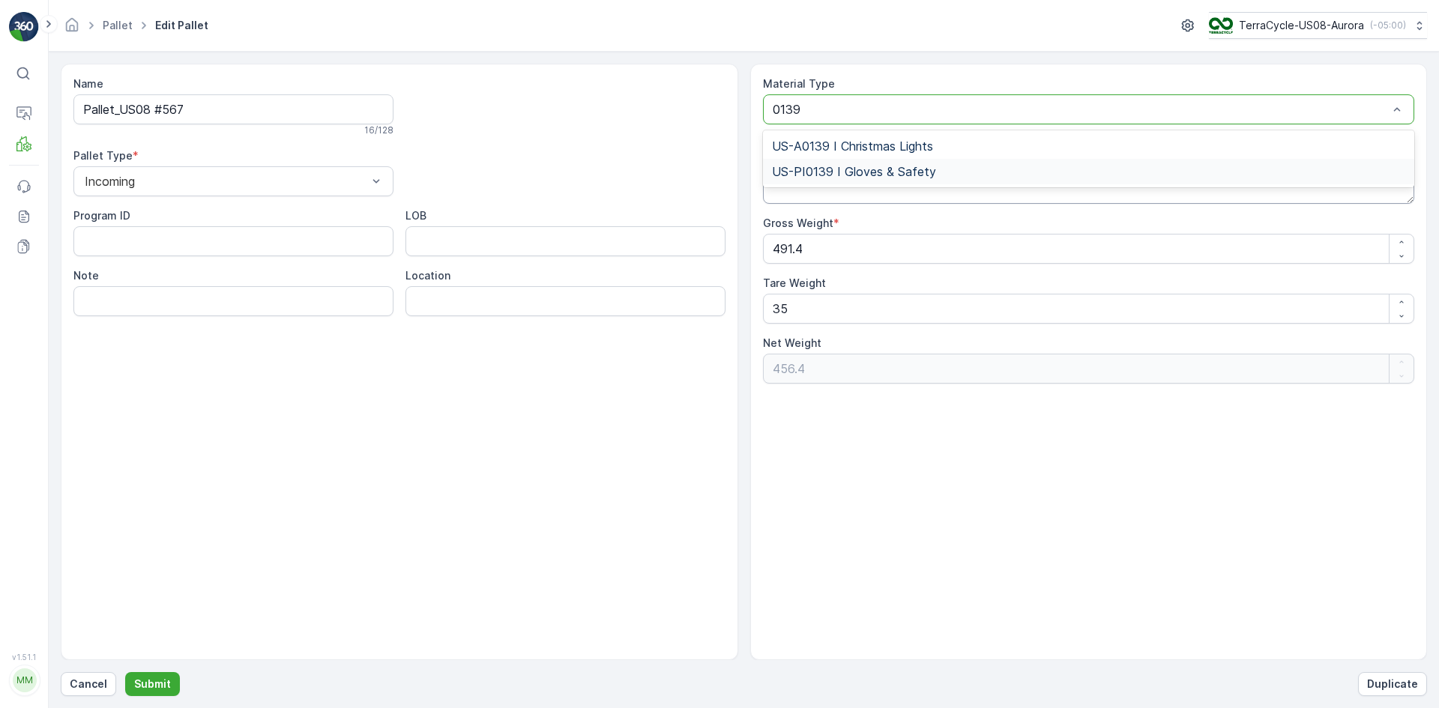
click at [868, 165] on span "US-PI0139 I Gloves & Safety" at bounding box center [854, 171] width 164 height 13
click at [153, 690] on p "Submit" at bounding box center [152, 684] width 37 height 15
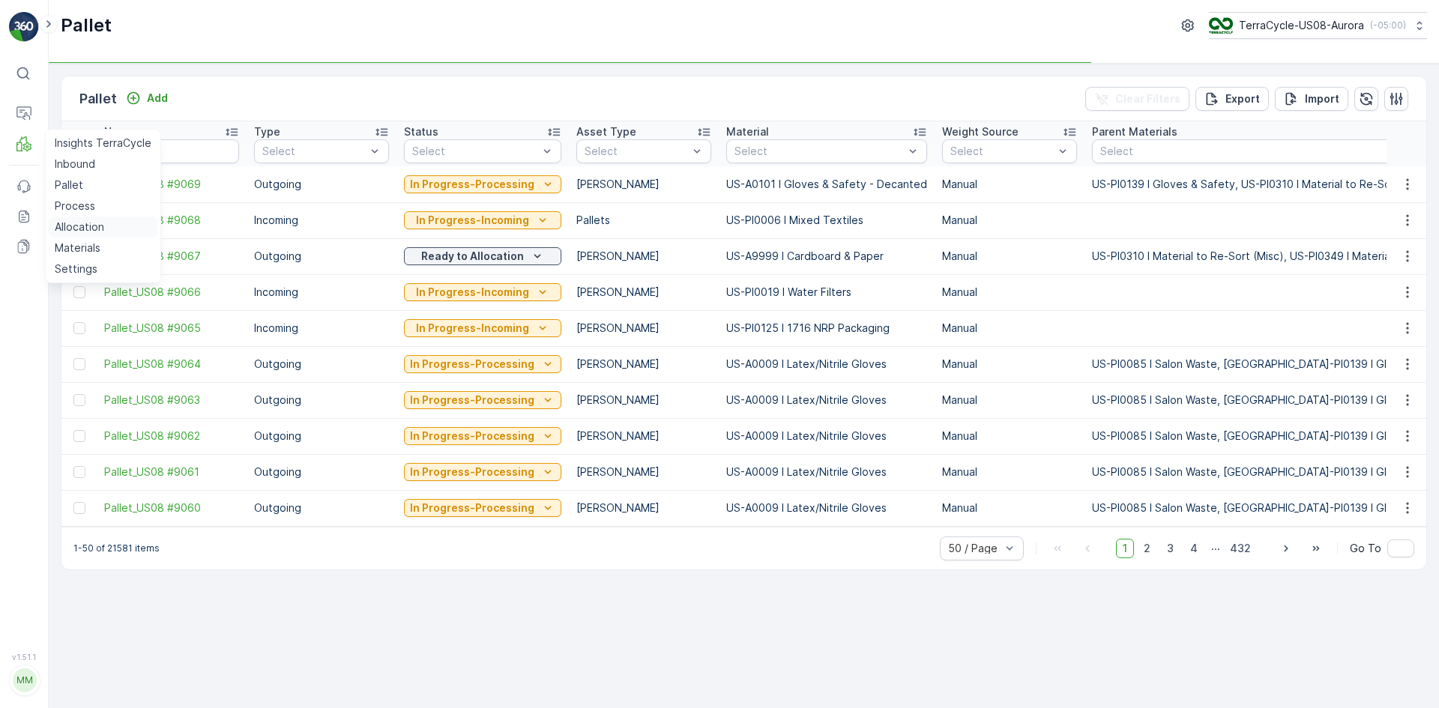
click at [78, 203] on p "Process" at bounding box center [75, 206] width 40 height 15
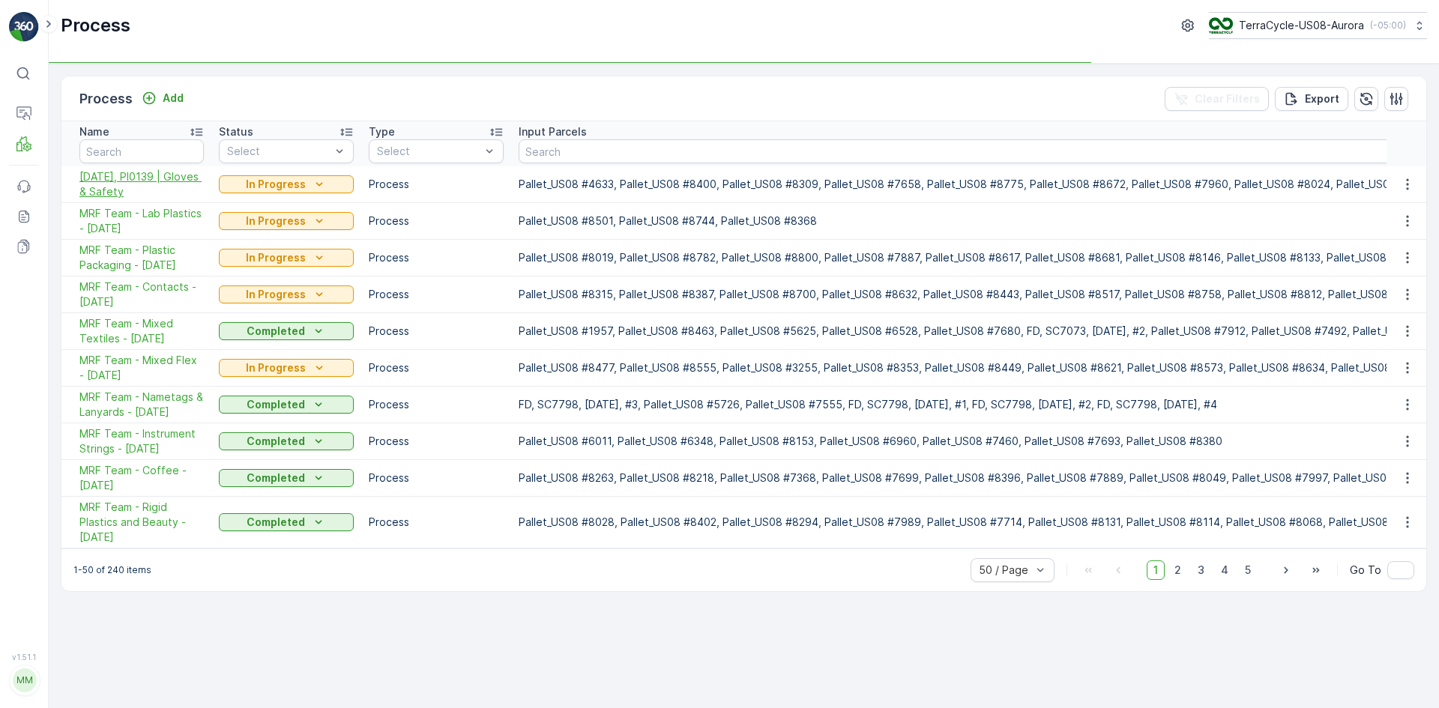
click at [139, 181] on span "[DATE], PI0139 | Gloves & Safety" at bounding box center [141, 184] width 124 height 30
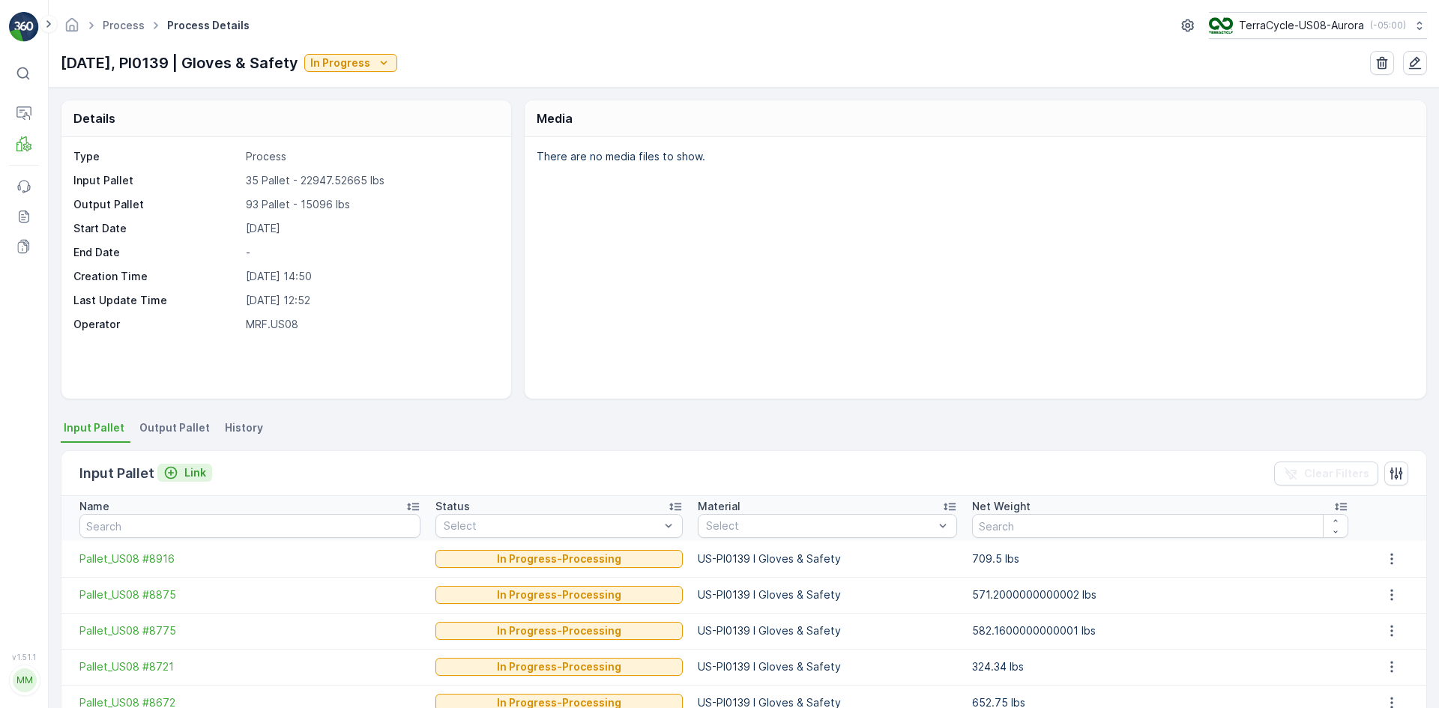
click at [178, 478] on div "Link" at bounding box center [184, 473] width 43 height 15
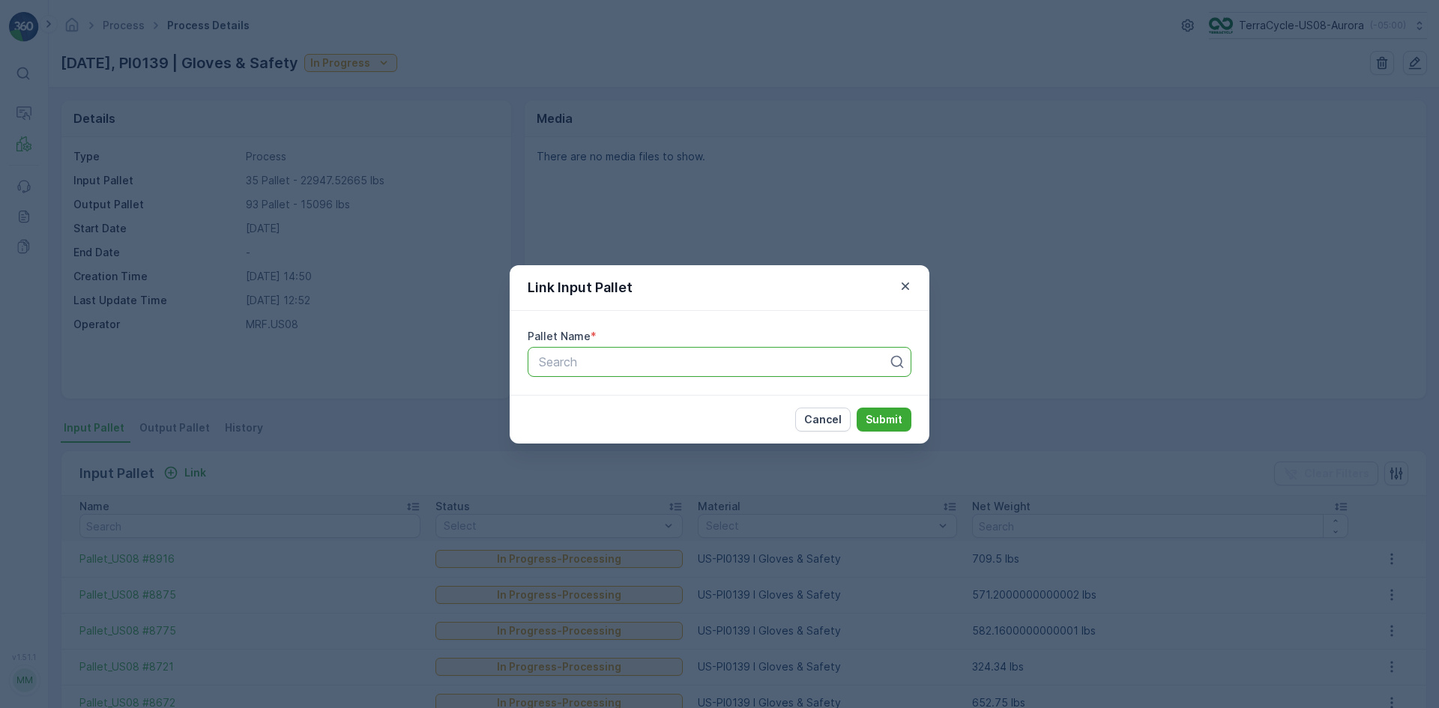
click at [549, 359] on div at bounding box center [713, 361] width 352 height 13
type input "567"
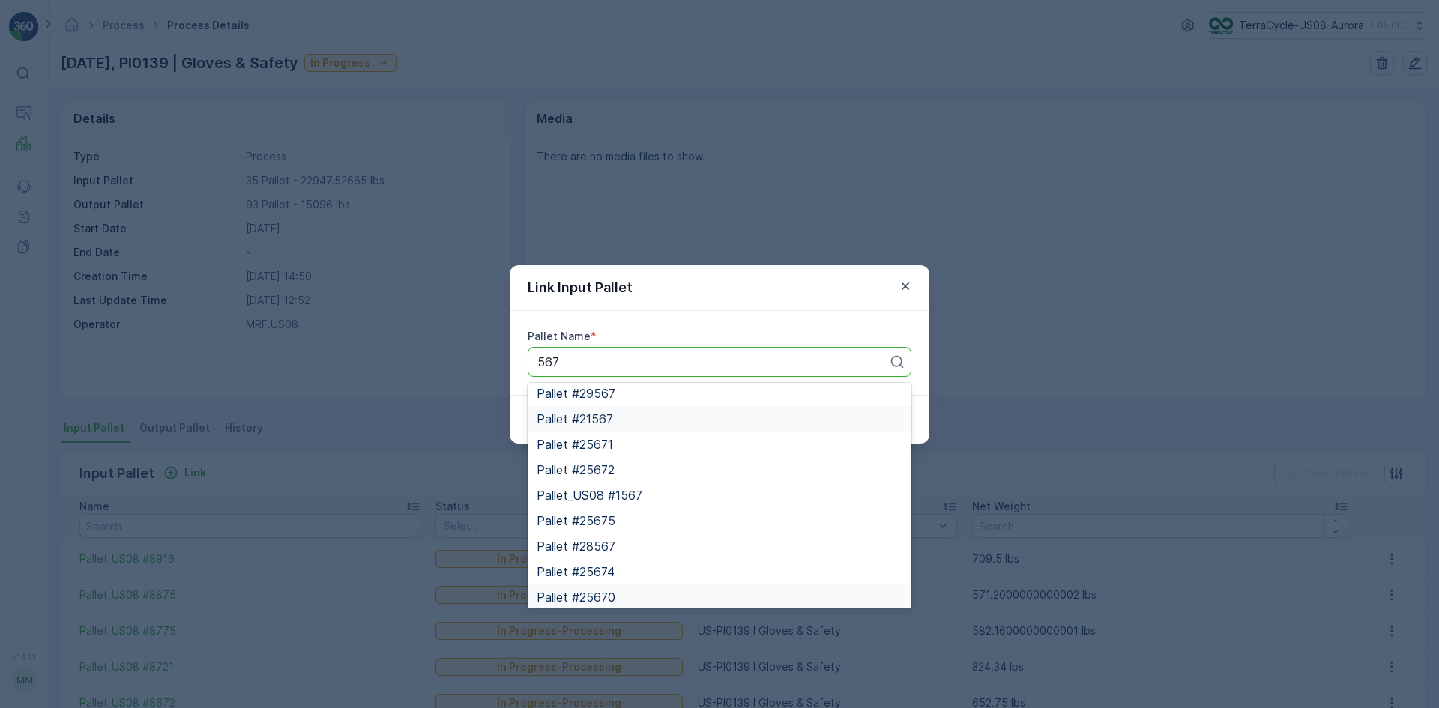
scroll to position [214, 0]
click at [636, 535] on span "Pallet_US08 #567" at bounding box center [587, 540] width 100 height 13
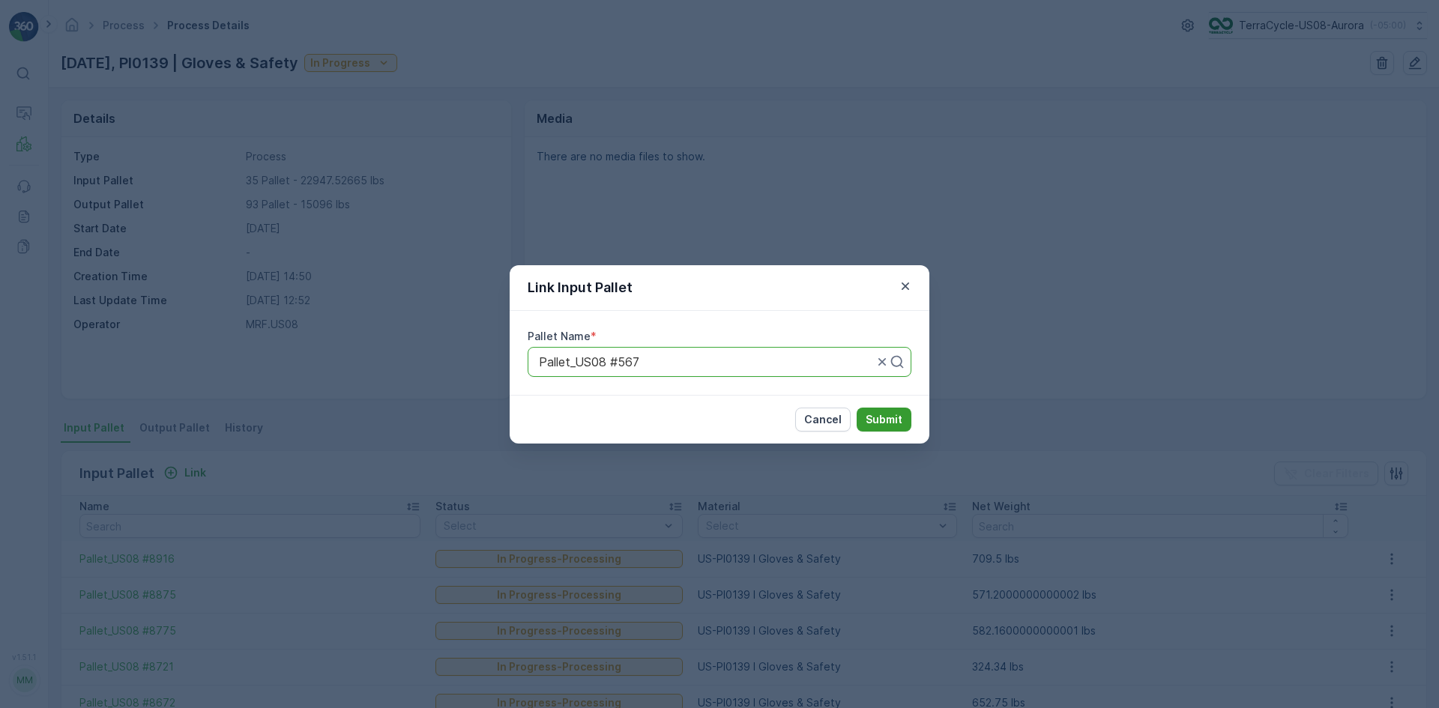
click at [876, 424] on p "Submit" at bounding box center [884, 419] width 37 height 15
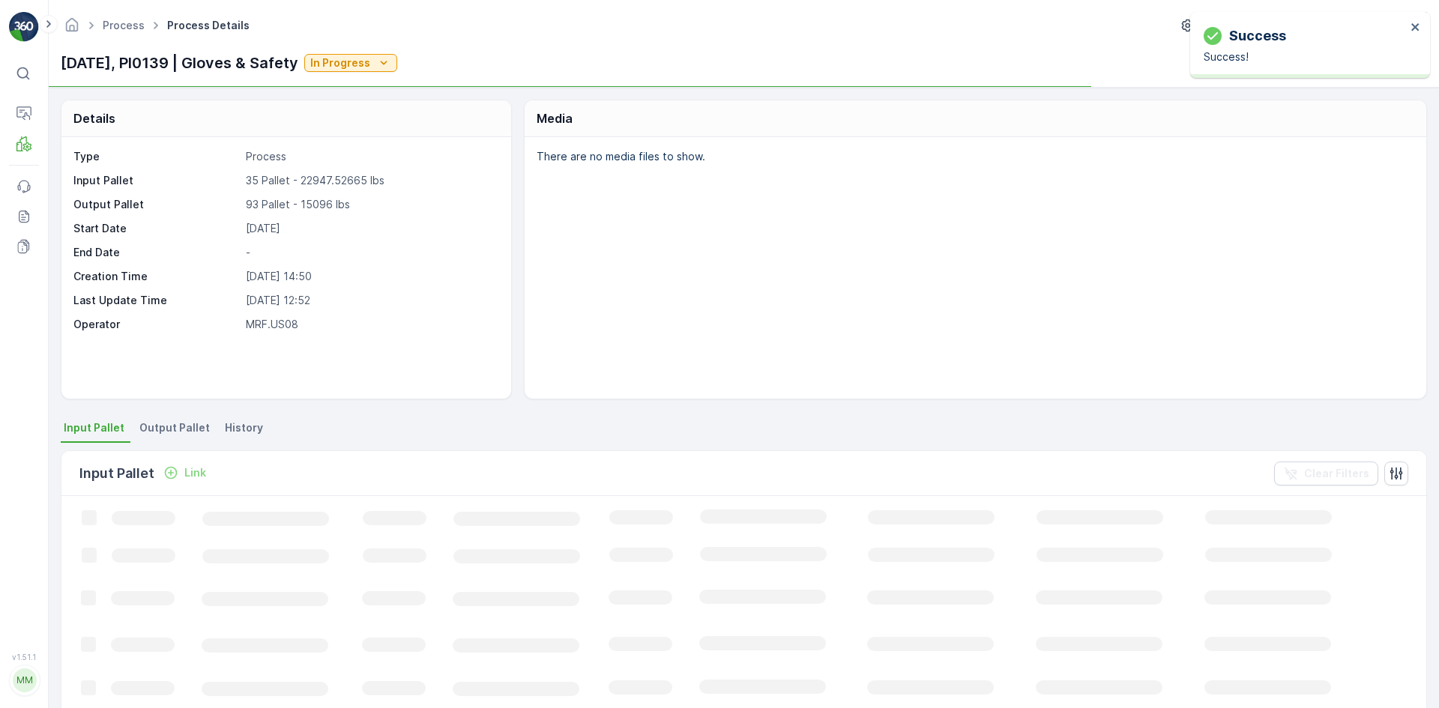
click at [506, 467] on div "Input Pallet Link Clear Filters" at bounding box center [743, 473] width 1365 height 45
